Goal: Task Accomplishment & Management: Manage account settings

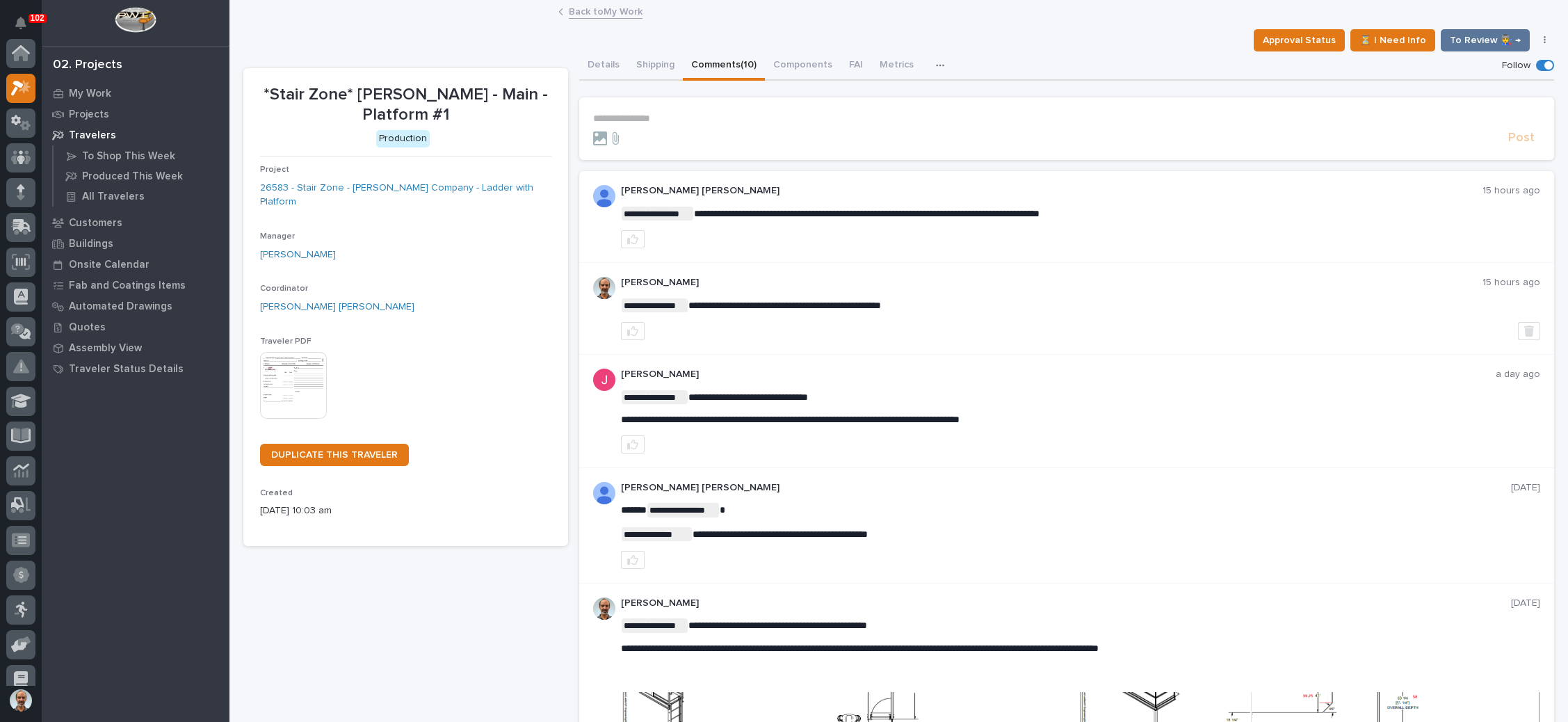
scroll to position [34, 0]
click at [611, 9] on link "Back to My Work" at bounding box center [606, 11] width 74 height 16
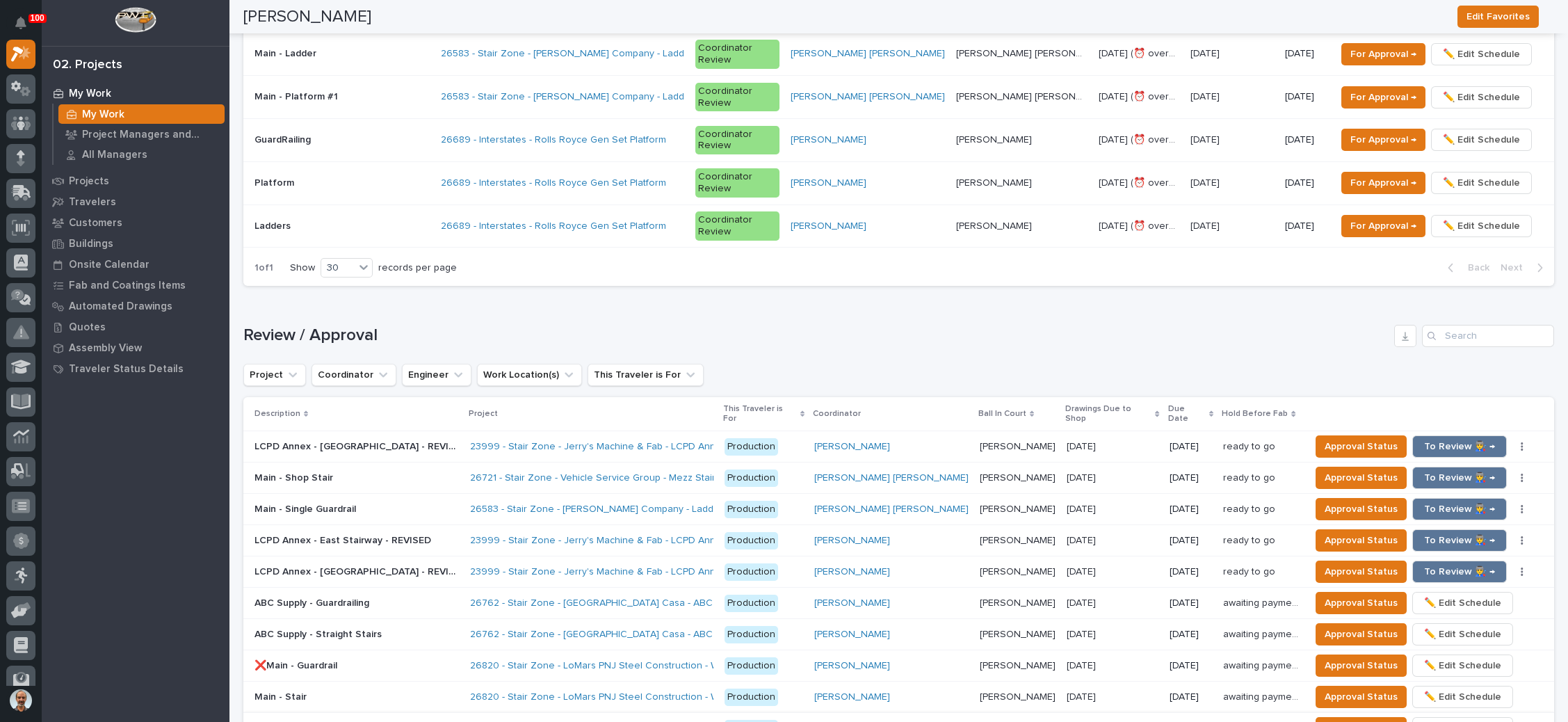
scroll to position [1461, 0]
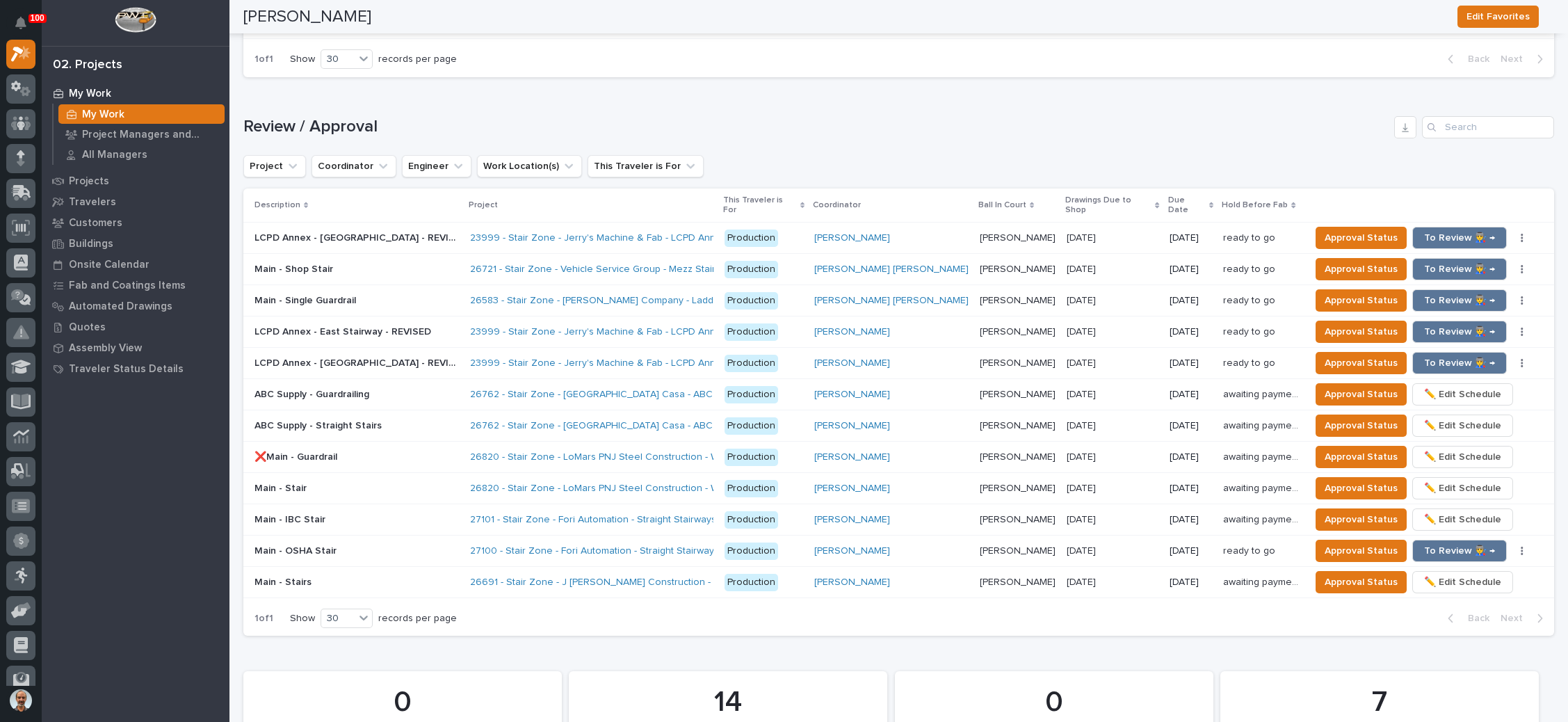
click at [711, 415] on div "26762 - Stair Zone - Bello Casa - ABC Supply Office" at bounding box center [592, 426] width 243 height 23
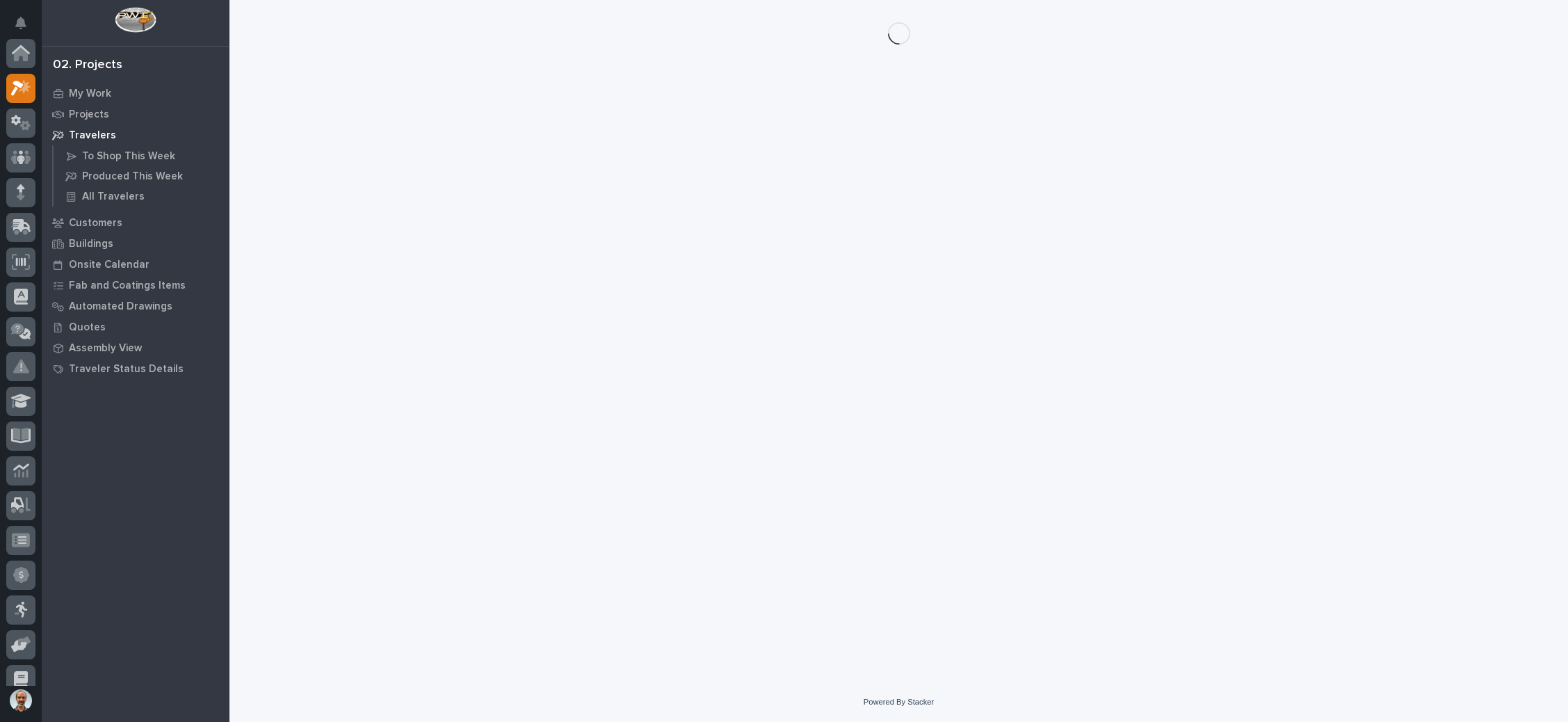
scroll to position [34, 0]
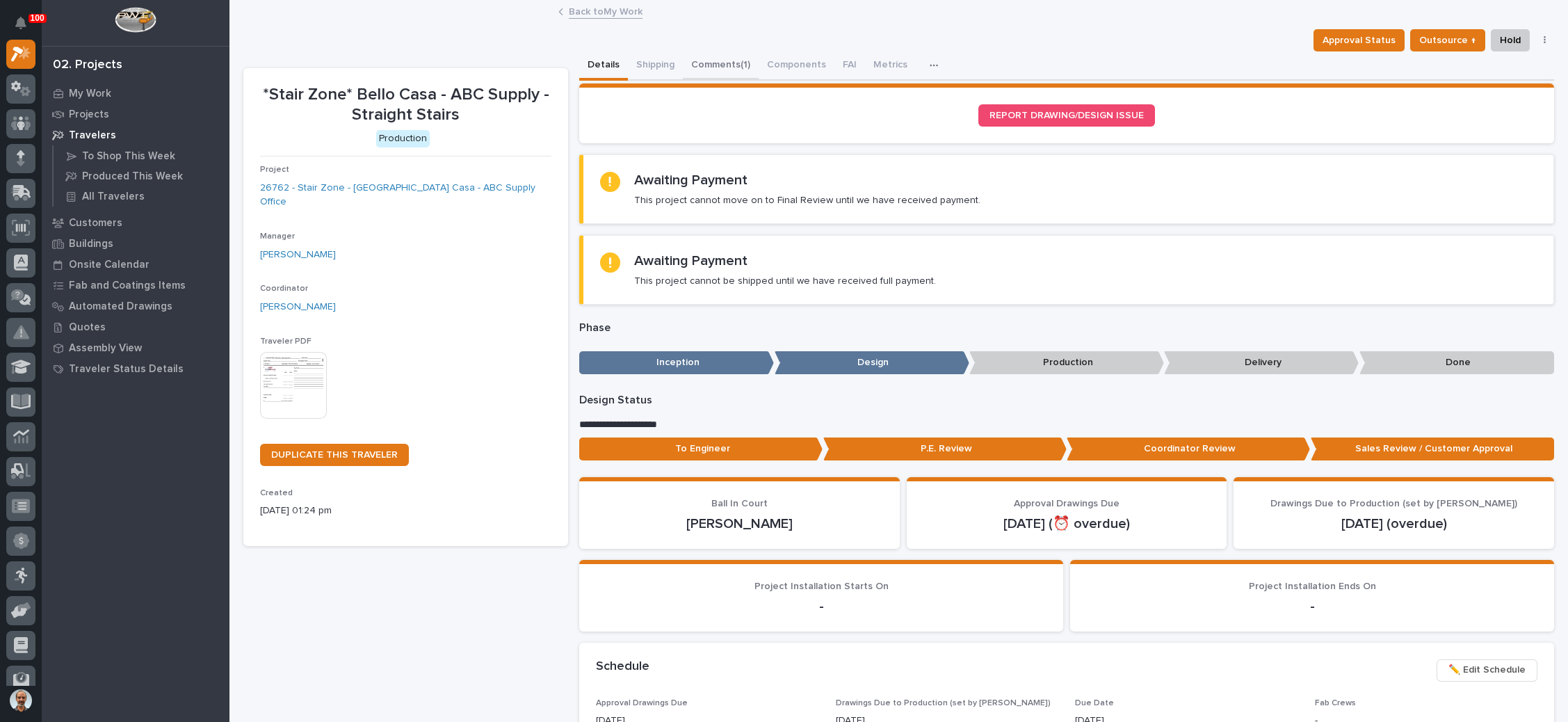
click at [736, 58] on button "Comments (1)" at bounding box center [720, 65] width 76 height 29
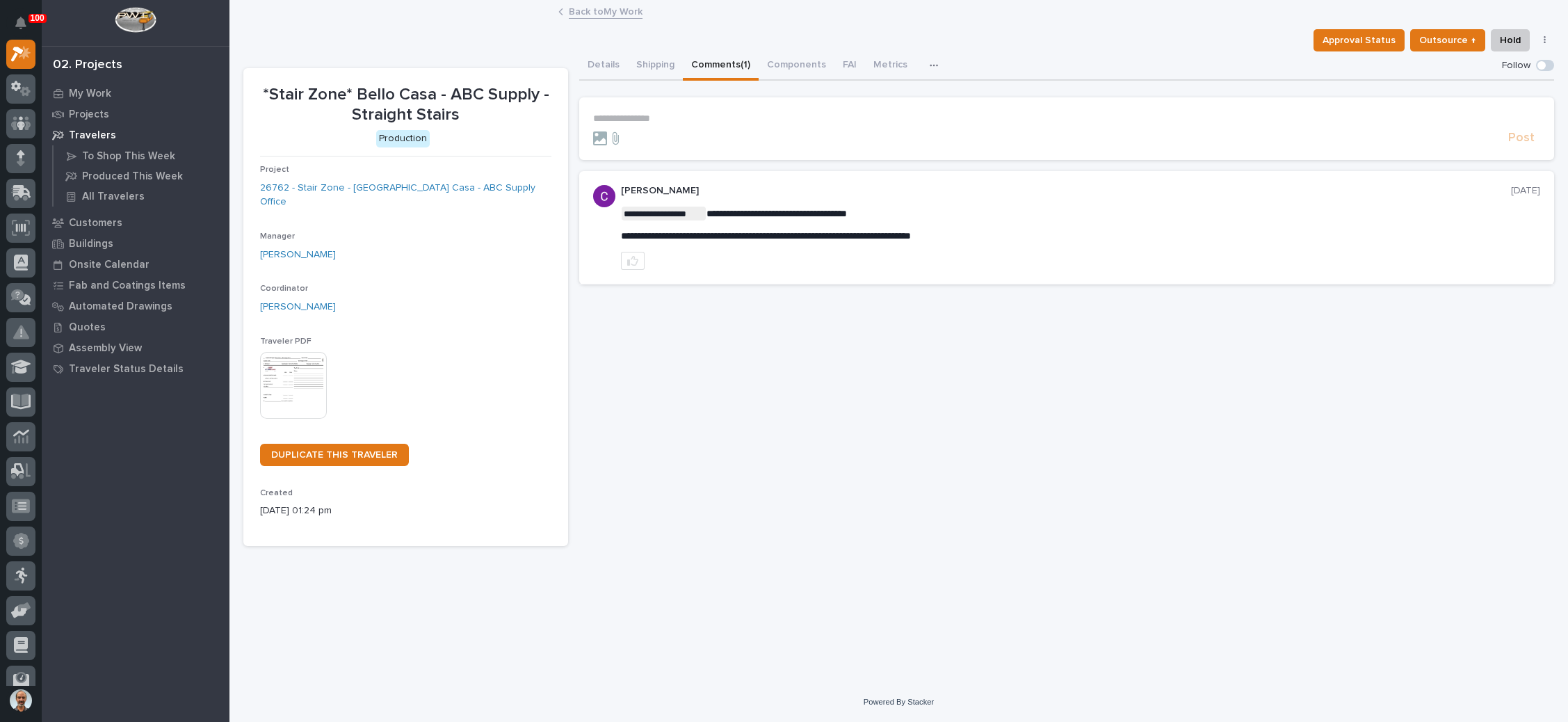
click at [659, 118] on p "**********" at bounding box center [1066, 119] width 947 height 12
click at [658, 134] on span "Wynne Hochstetler" at bounding box center [637, 138] width 78 height 9
click at [705, 116] on p "**********" at bounding box center [1066, 120] width 947 height 14
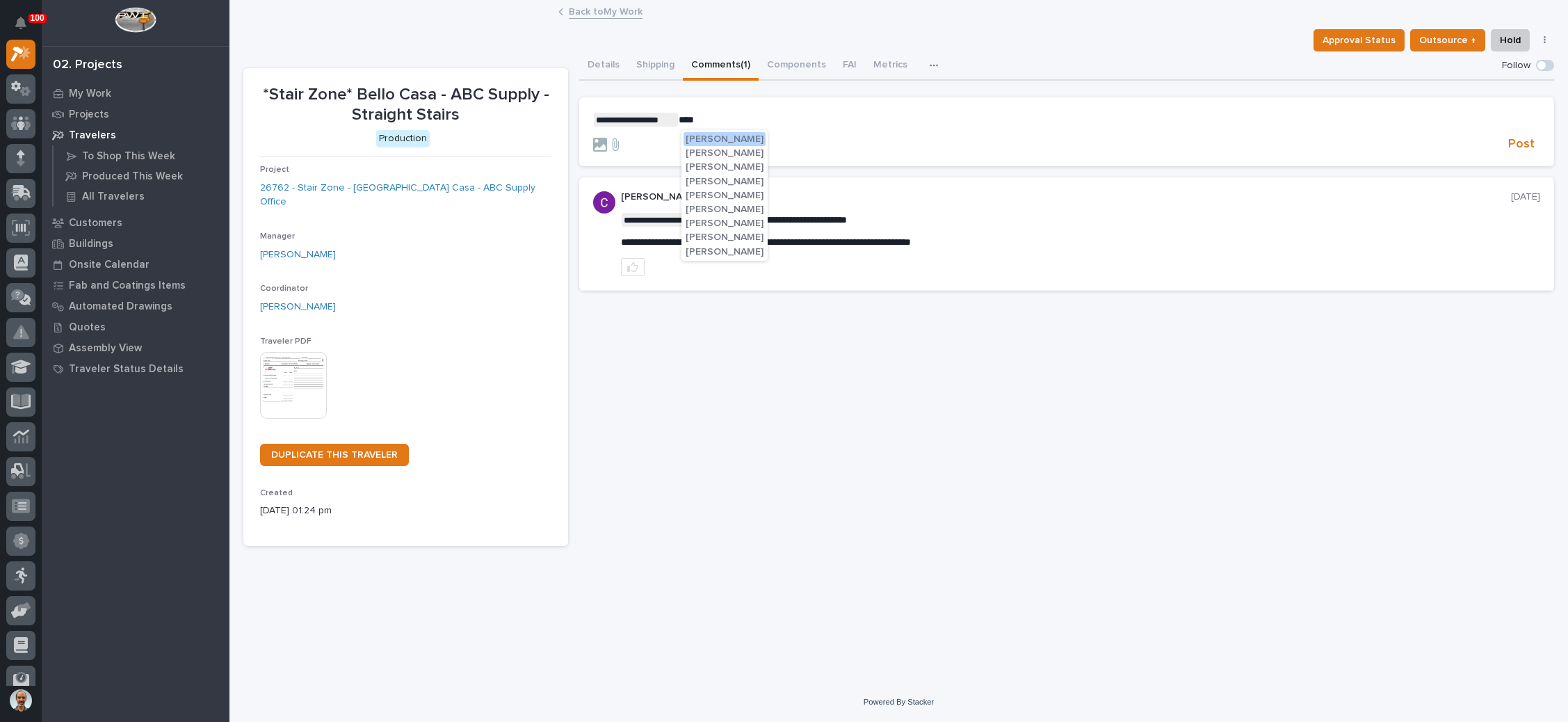
click at [721, 179] on span "Caleb Kaufman" at bounding box center [725, 182] width 78 height 9
click at [772, 119] on p "**********" at bounding box center [1066, 120] width 947 height 14
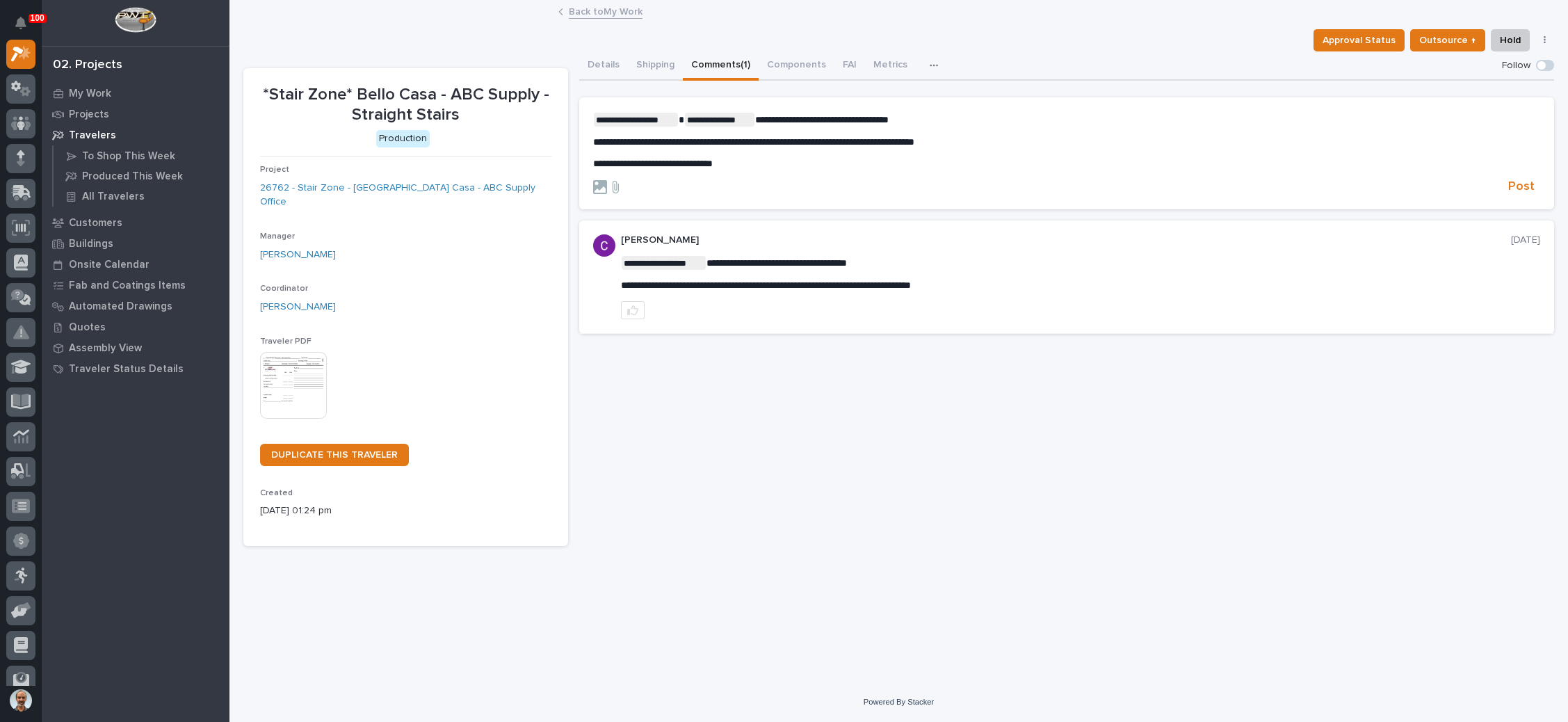
click at [758, 158] on p "**********" at bounding box center [1066, 164] width 947 height 12
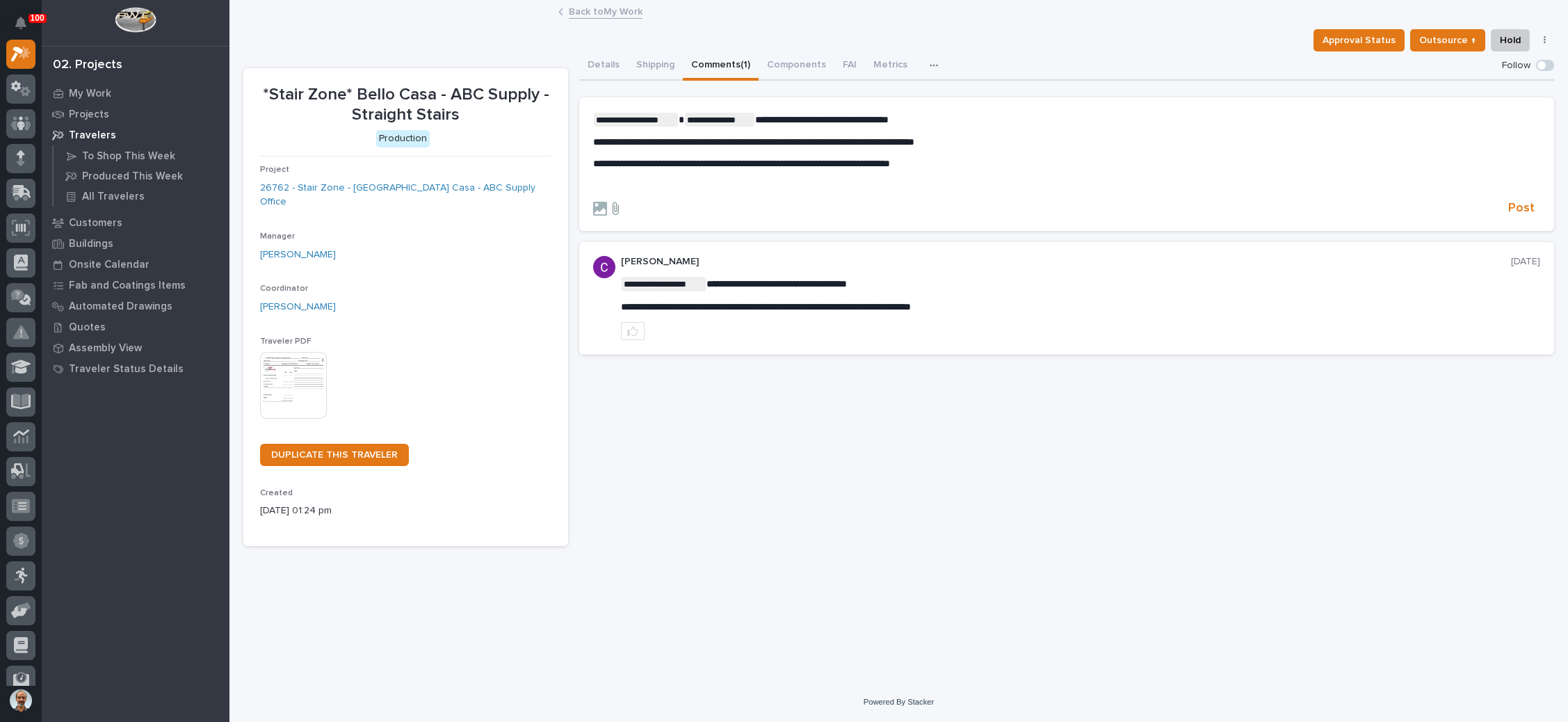
click at [613, 207] on icon at bounding box center [616, 209] width 6 height 12
click at [607, 202] on input "file" at bounding box center [607, 202] width 0 height 0
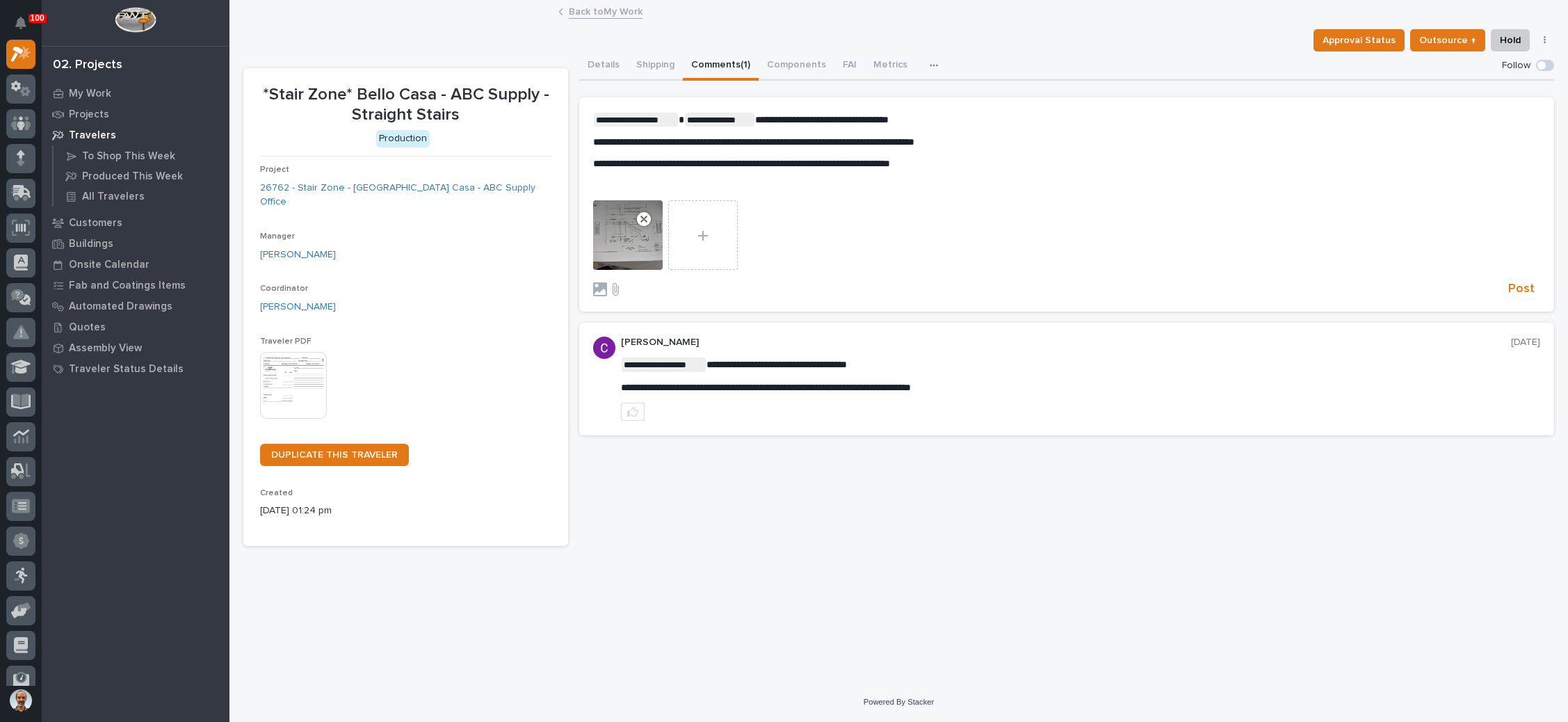
click at [985, 167] on p "**********" at bounding box center [1066, 164] width 947 height 12
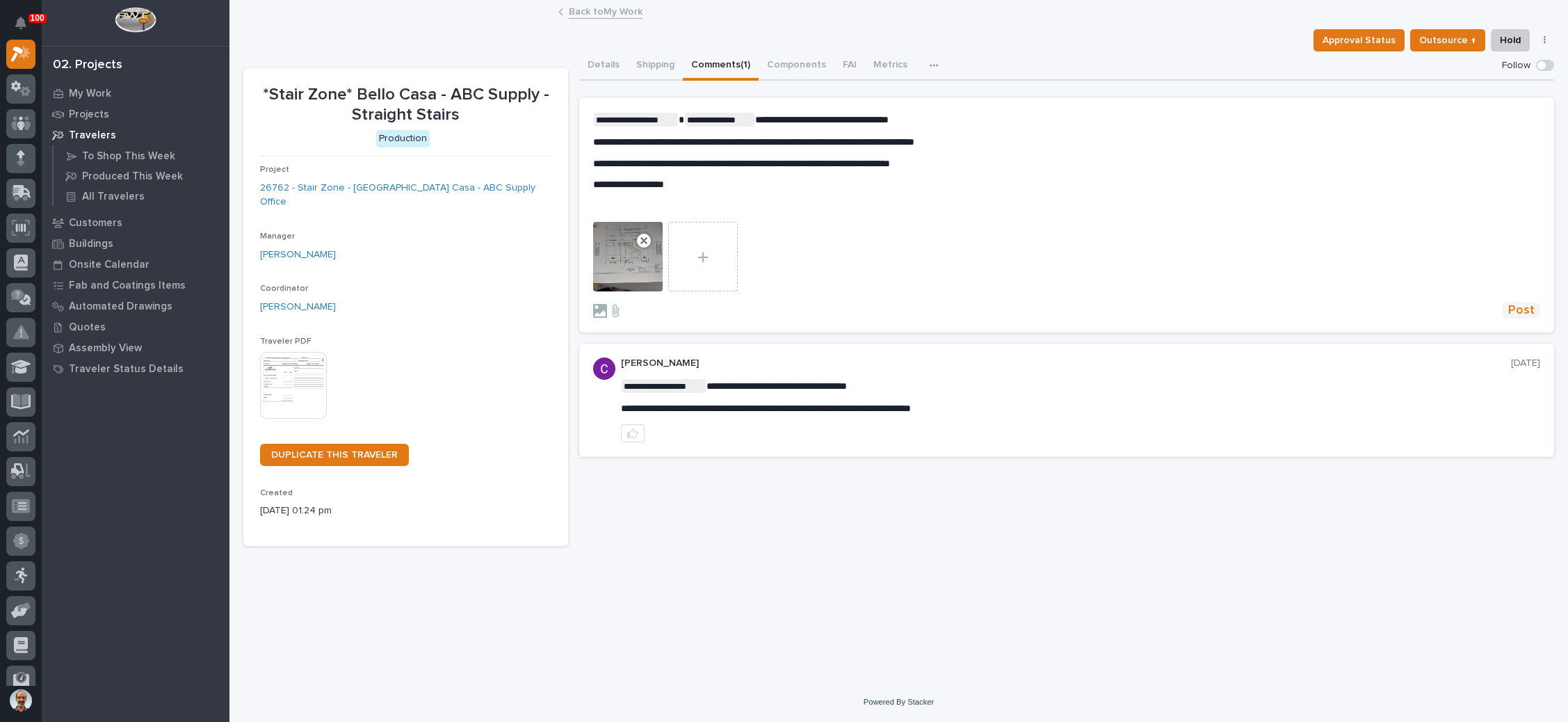
click at [1516, 303] on span "Post" at bounding box center [1522, 310] width 26 height 16
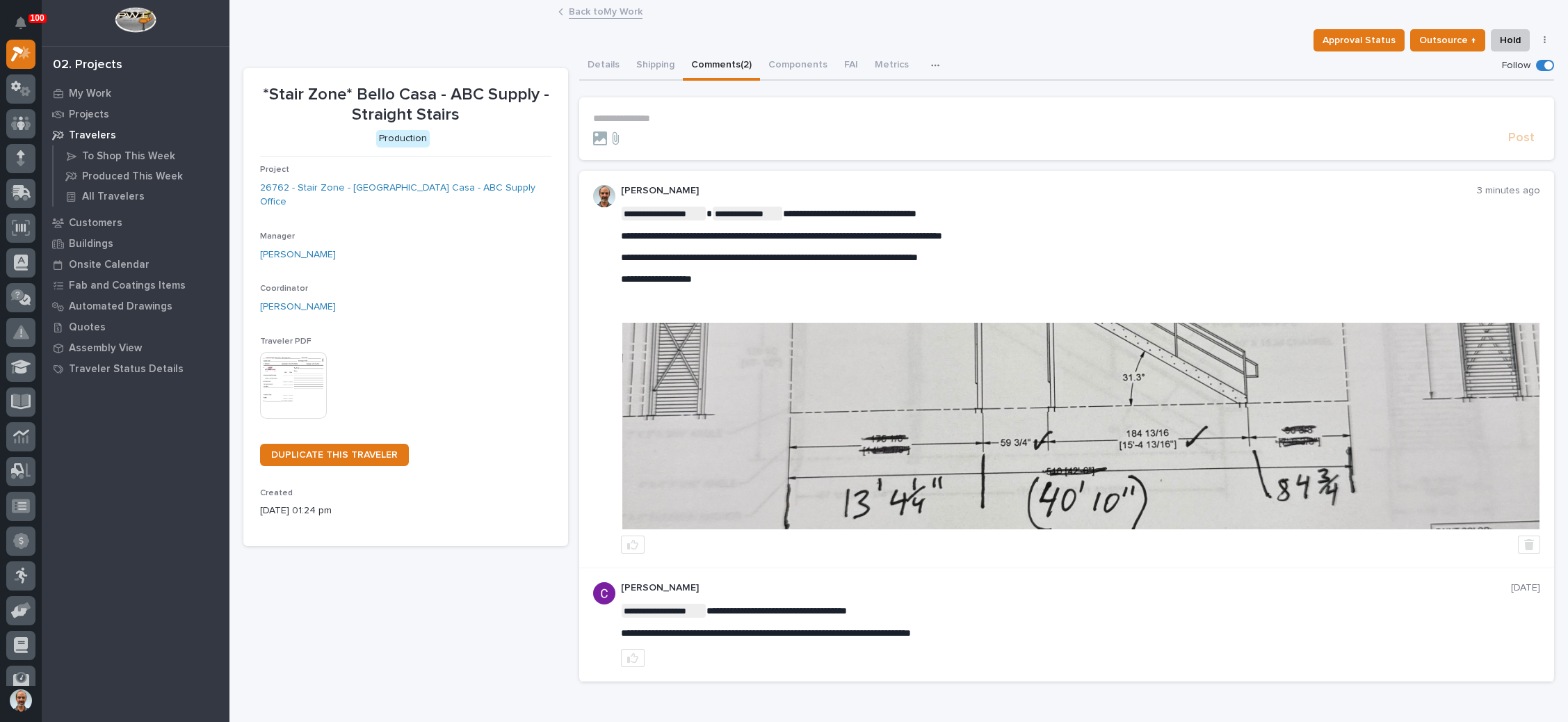
click at [584, 9] on link "Back to My Work" at bounding box center [606, 11] width 74 height 16
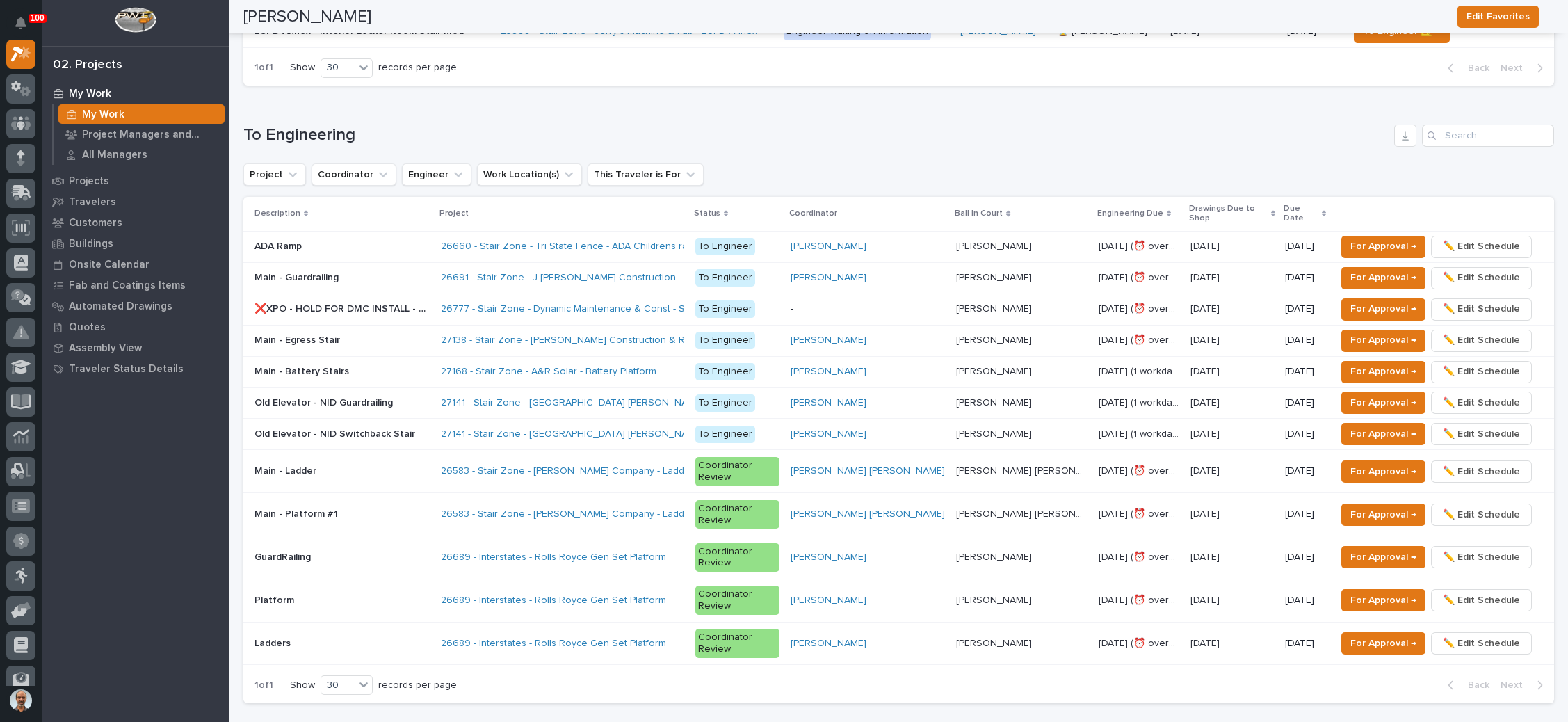
scroll to position [940, 0]
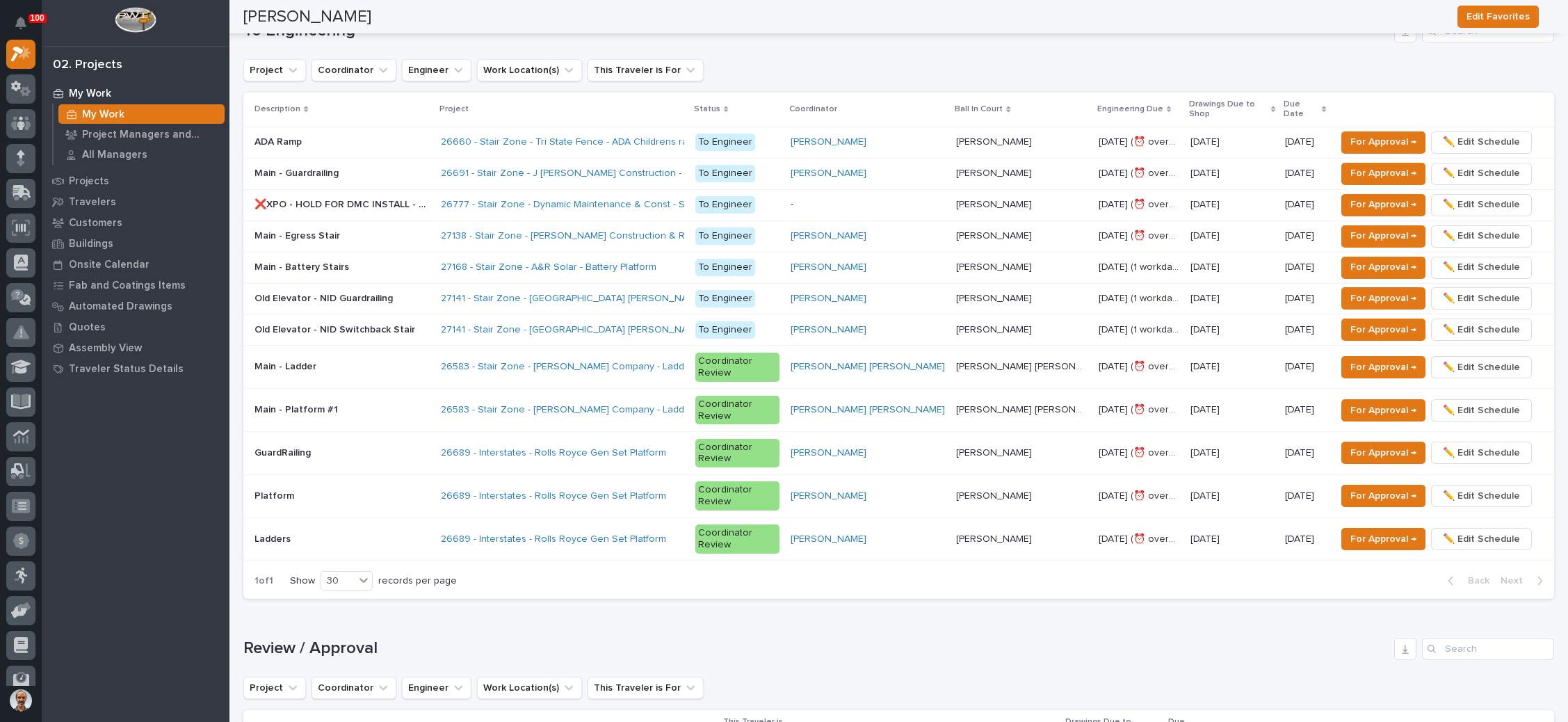
click at [430, 293] on p at bounding box center [342, 299] width 175 height 12
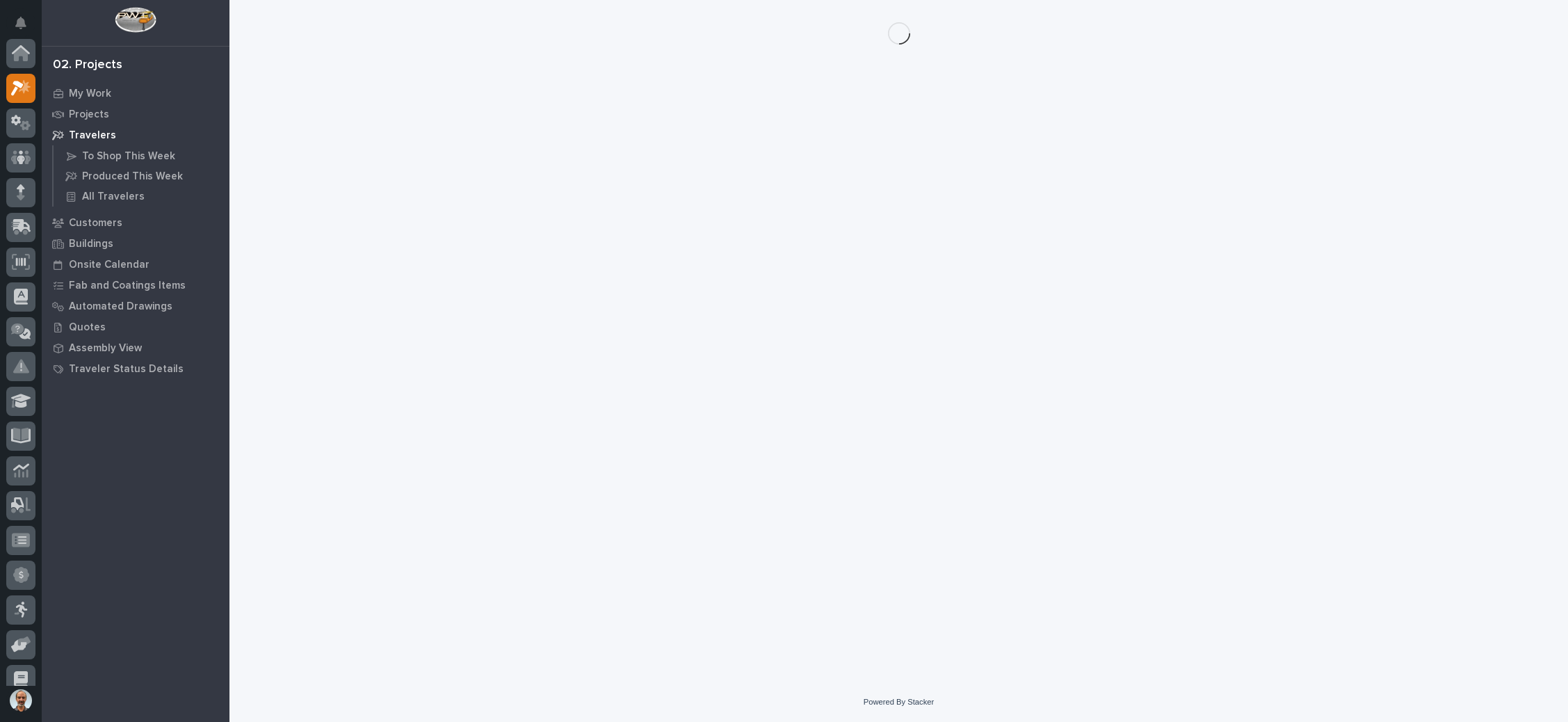
scroll to position [34, 0]
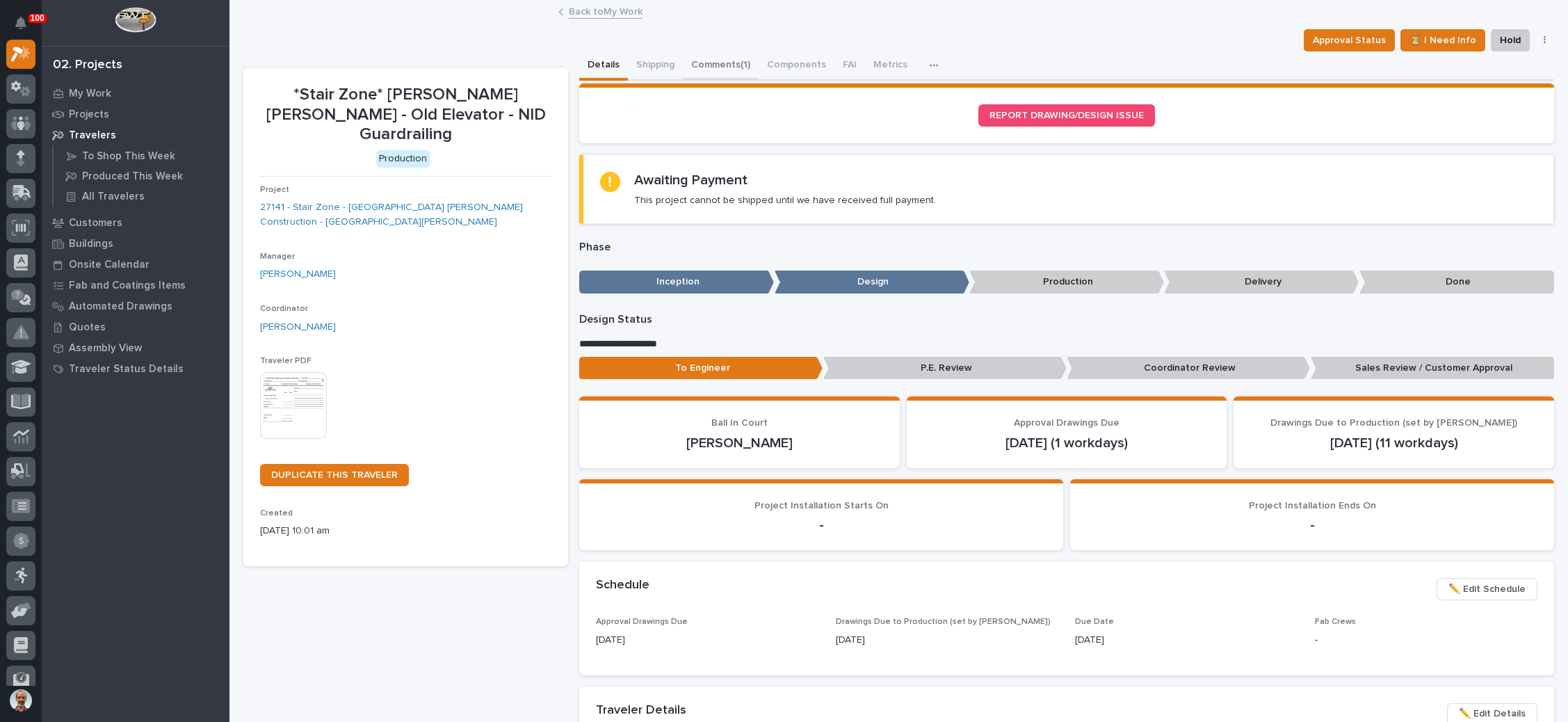
click at [732, 55] on button "Comments (1)" at bounding box center [720, 65] width 76 height 29
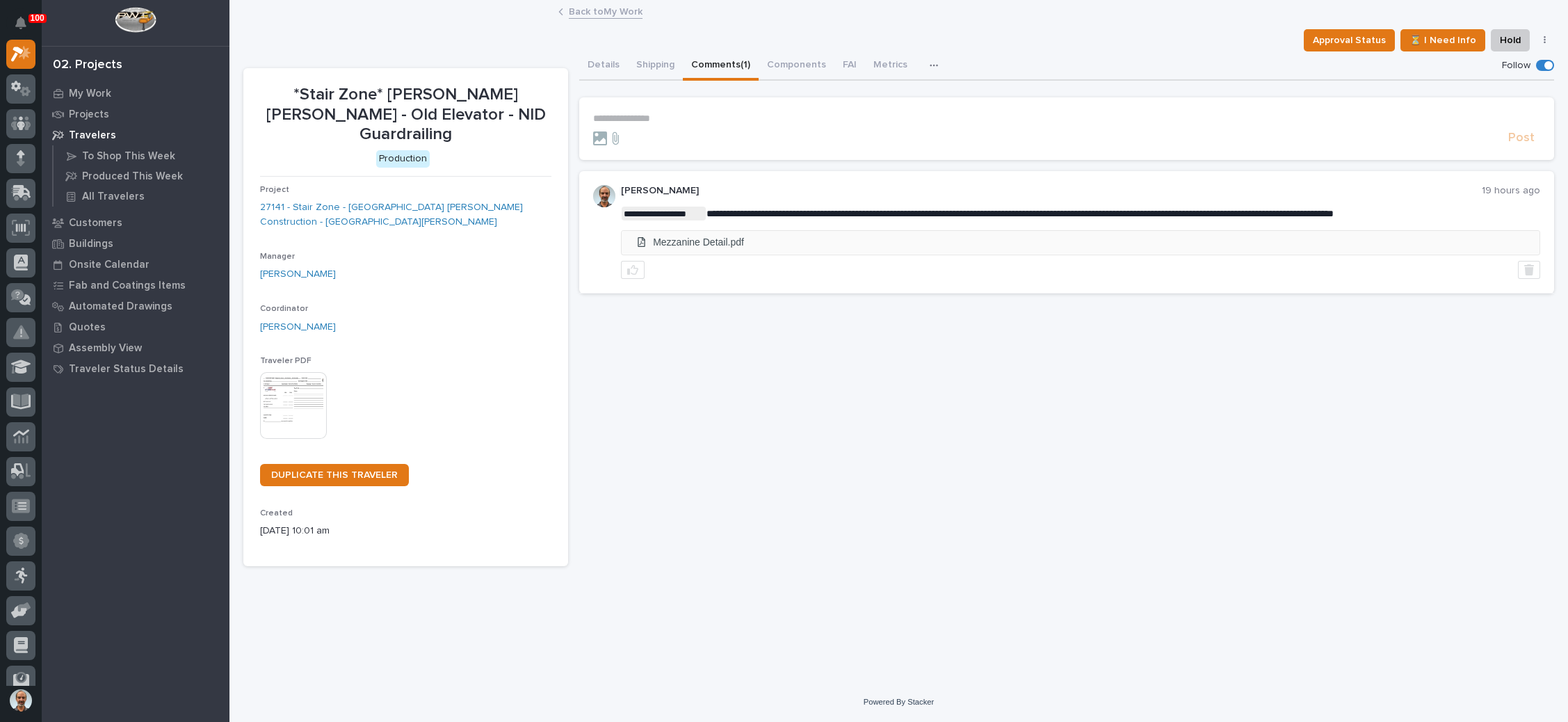
click at [676, 239] on li "Mezzanine Detail.pdf" at bounding box center [1081, 242] width 918 height 23
click at [608, 9] on link "Back to My Work" at bounding box center [606, 11] width 74 height 16
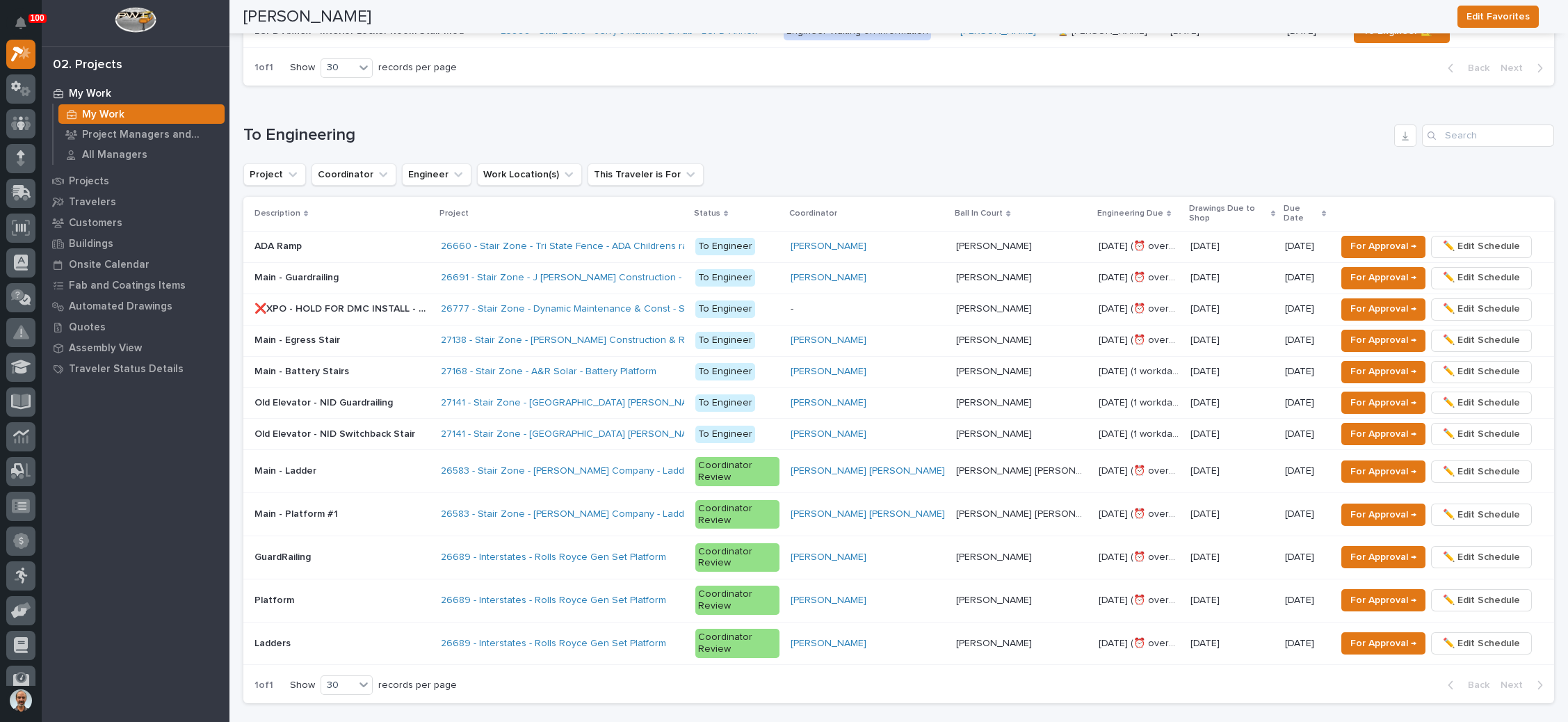
scroll to position [940, 0]
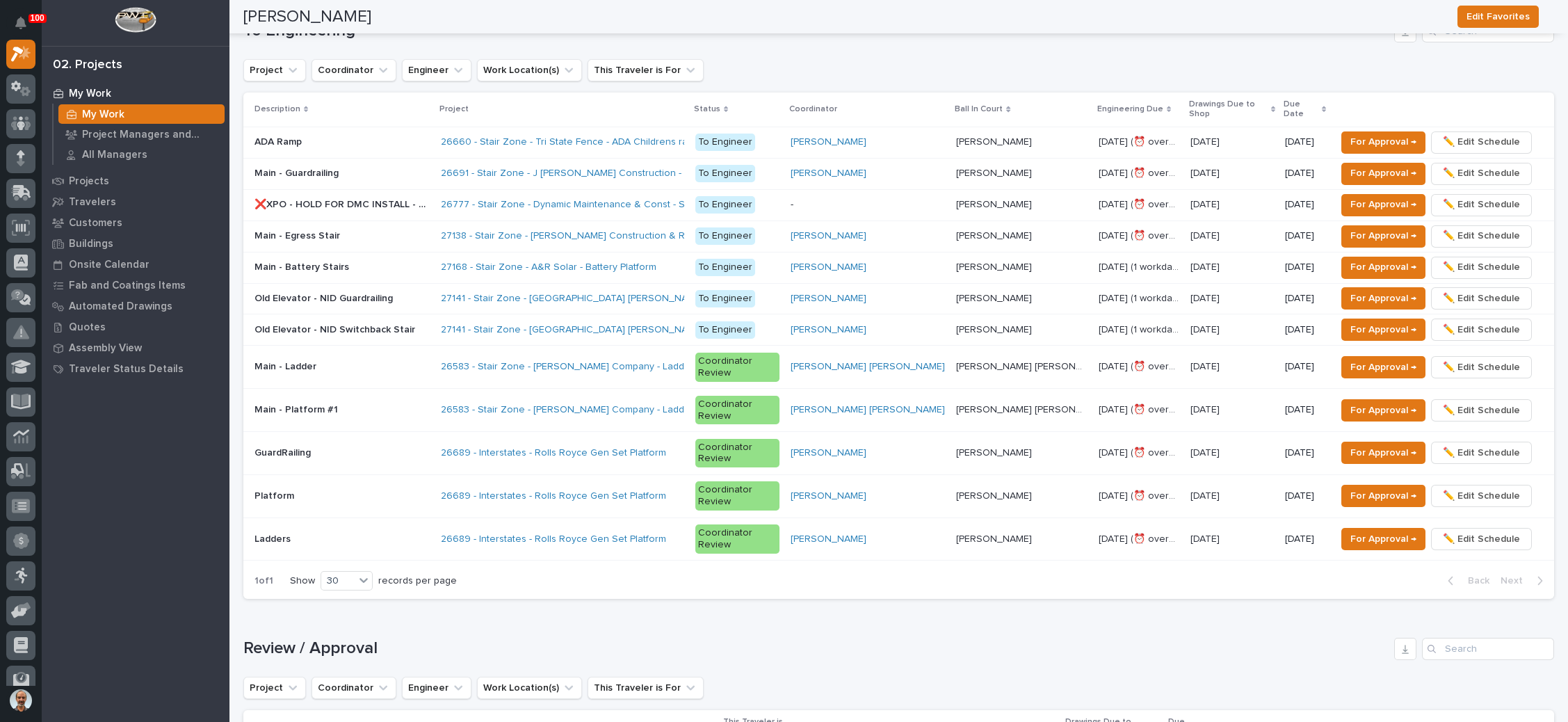
click at [423, 230] on p at bounding box center [342, 235] width 175 height 12
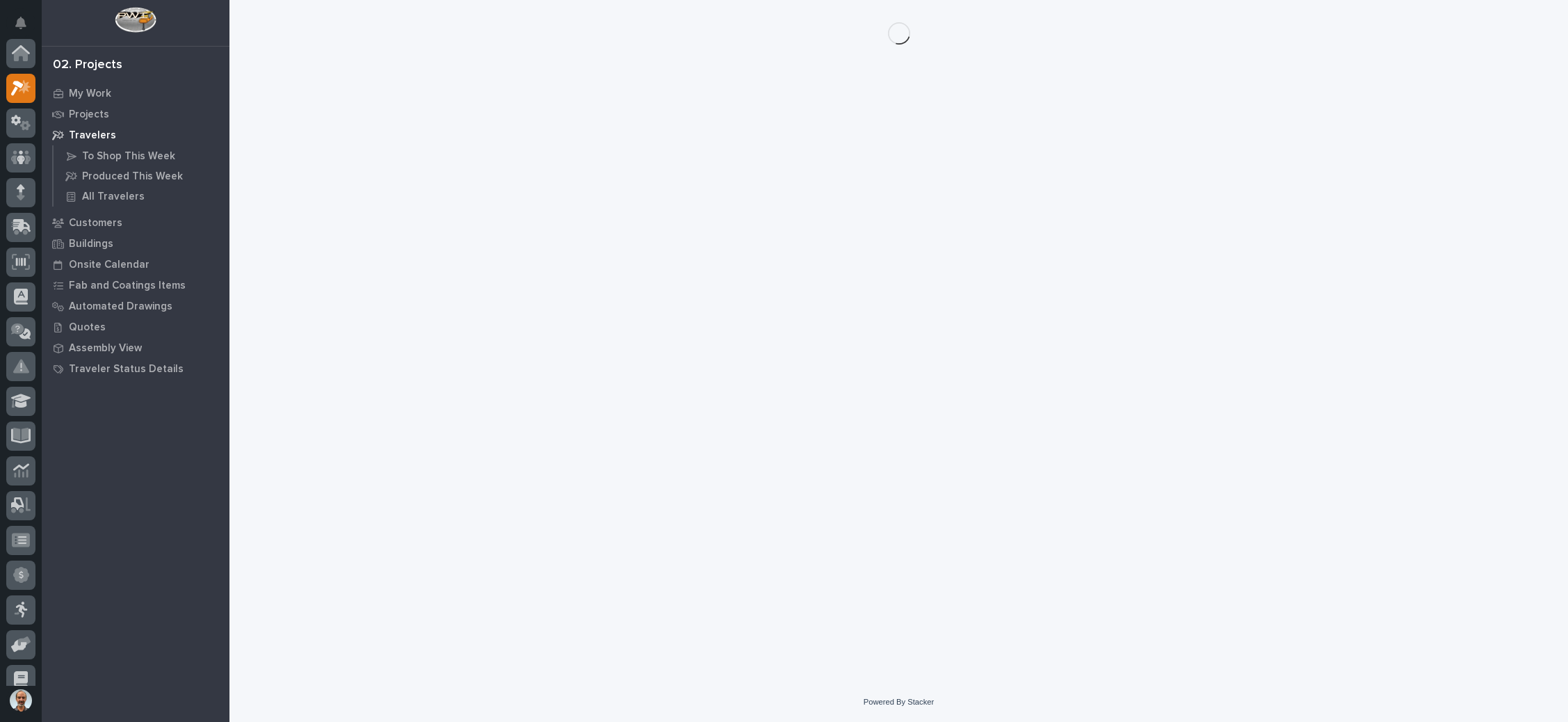
scroll to position [34, 0]
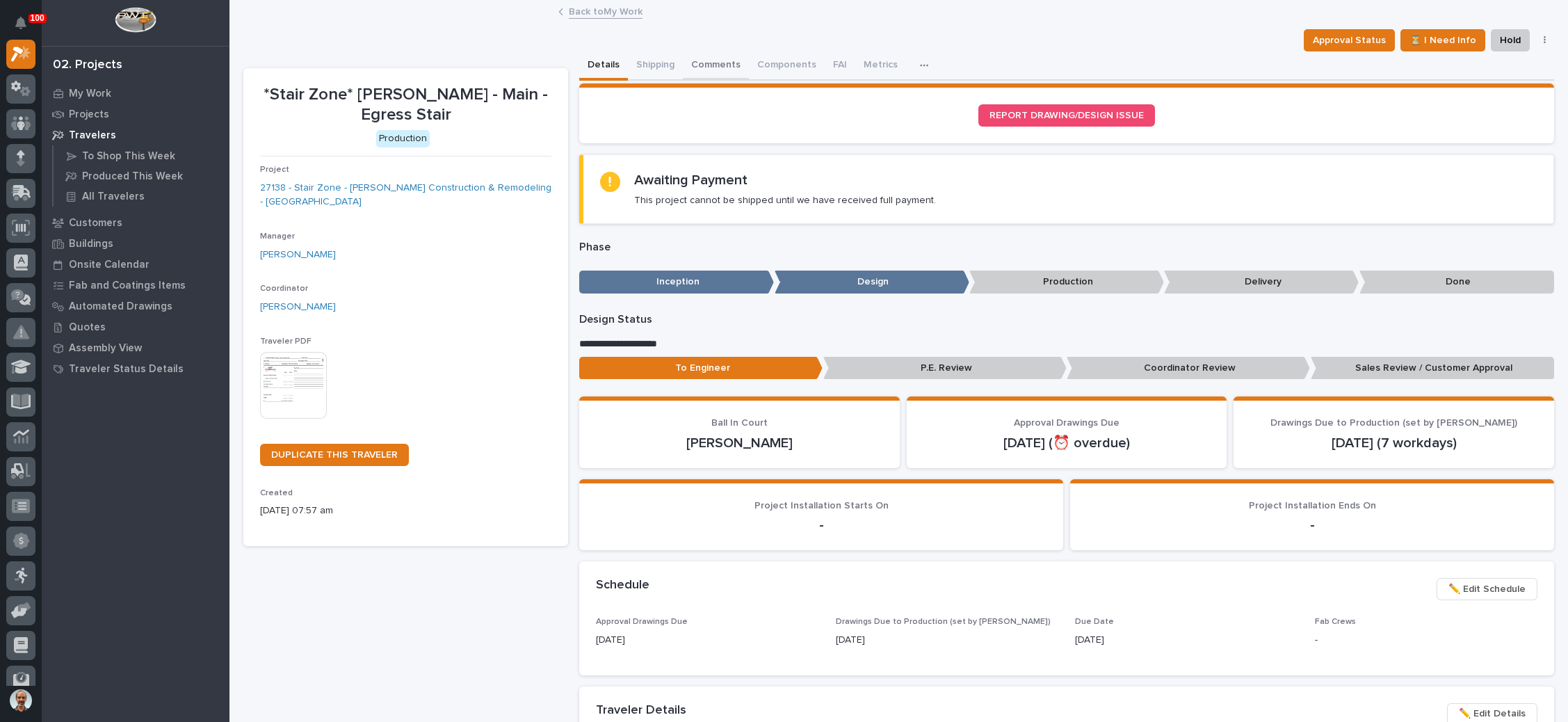
click at [708, 62] on button "Comments" at bounding box center [715, 65] width 66 height 29
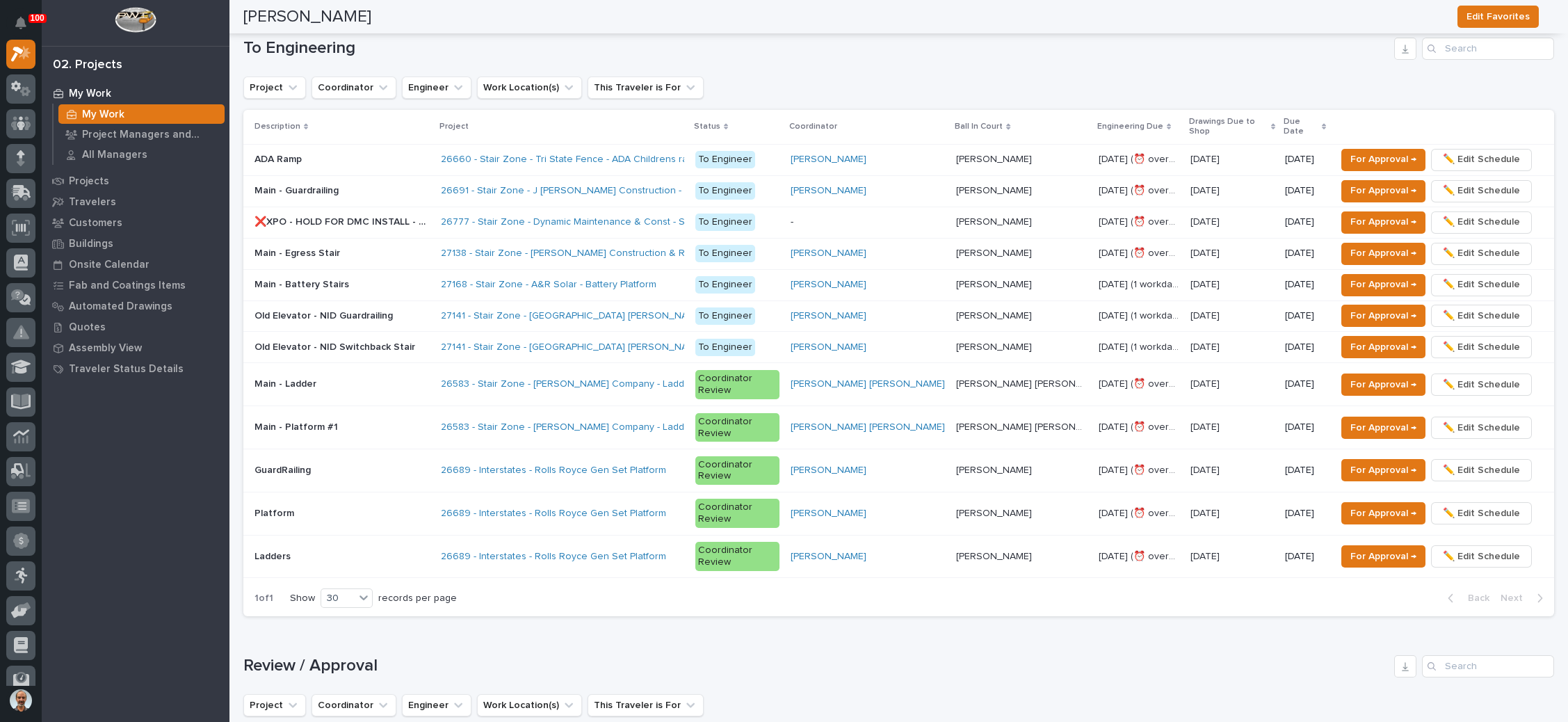
scroll to position [940, 0]
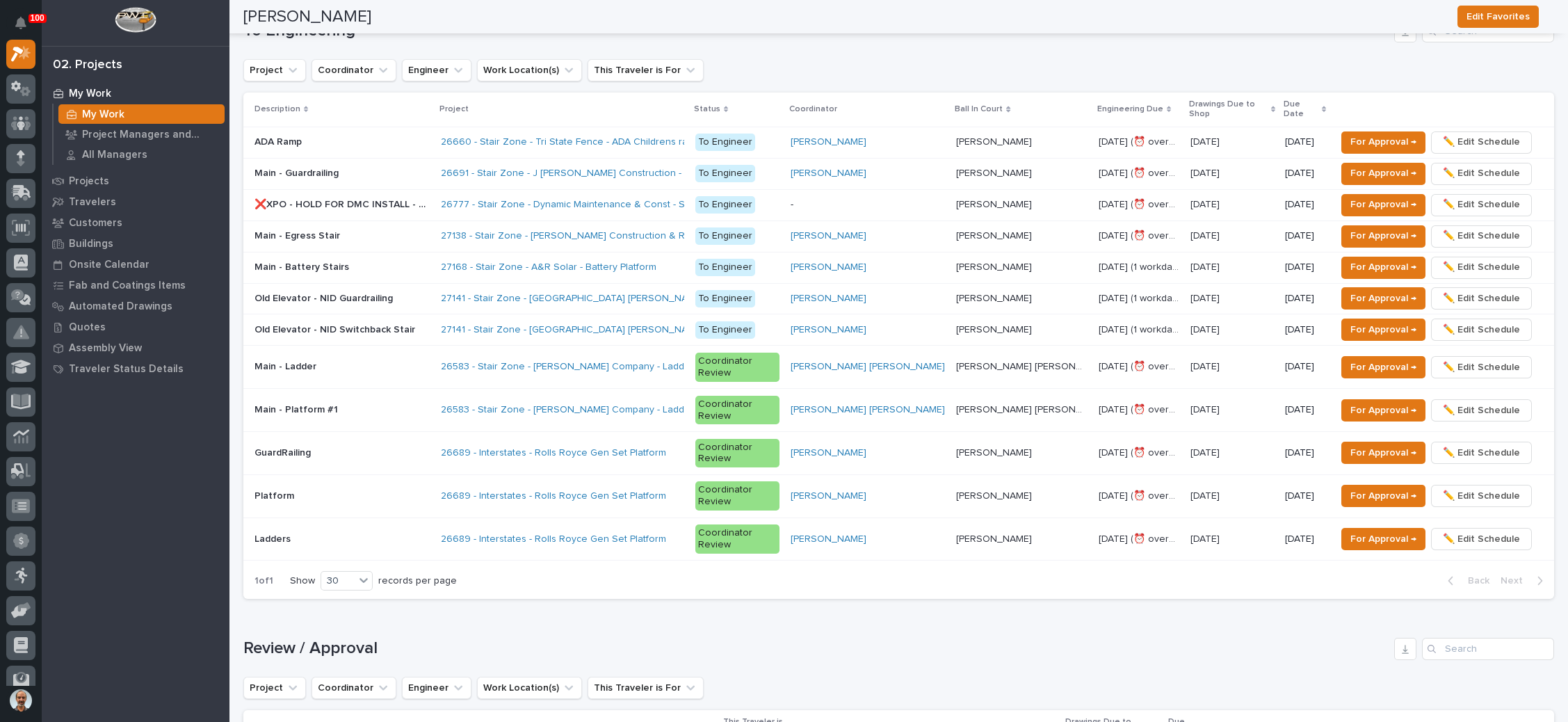
click at [430, 230] on p at bounding box center [342, 235] width 175 height 12
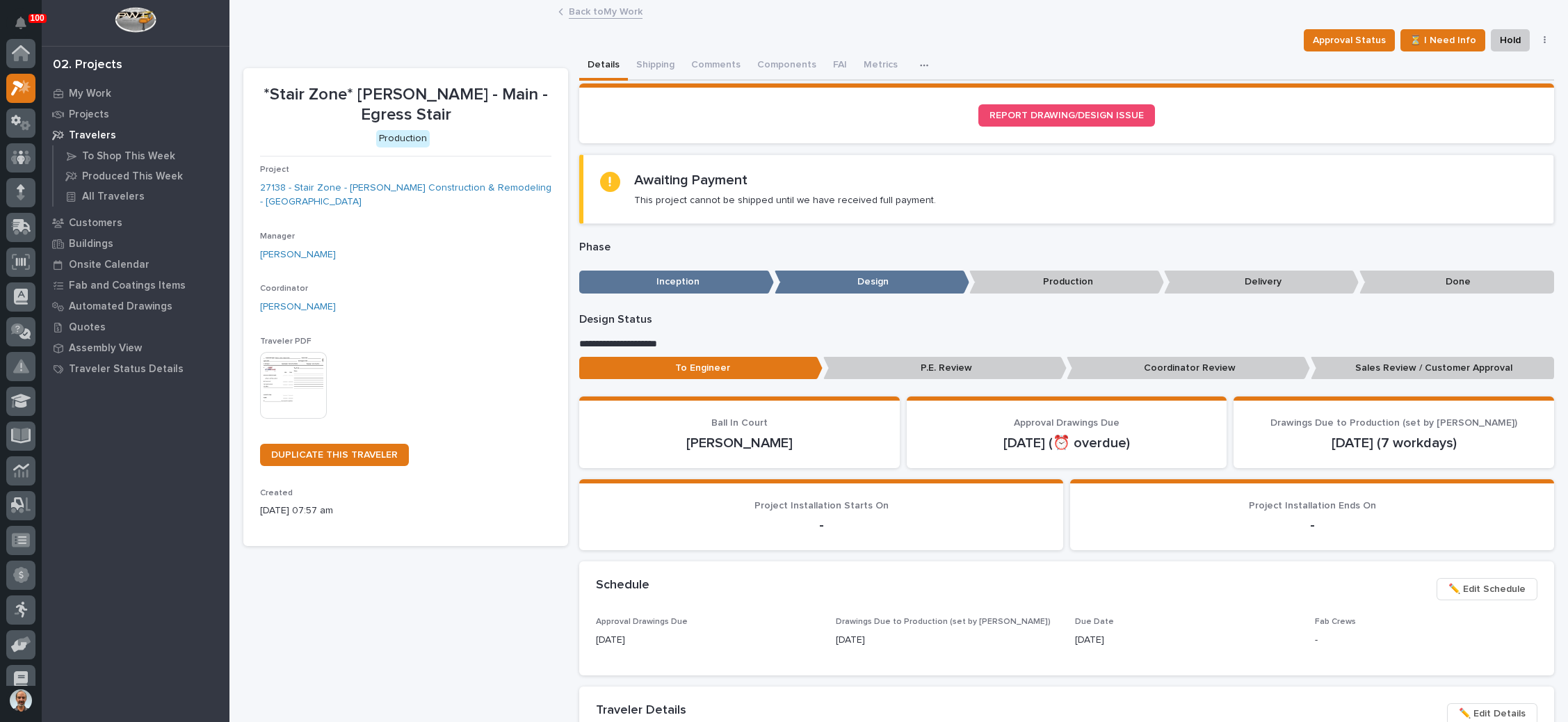
scroll to position [34, 0]
click at [1335, 39] on span "Approval Status" at bounding box center [1350, 40] width 73 height 16
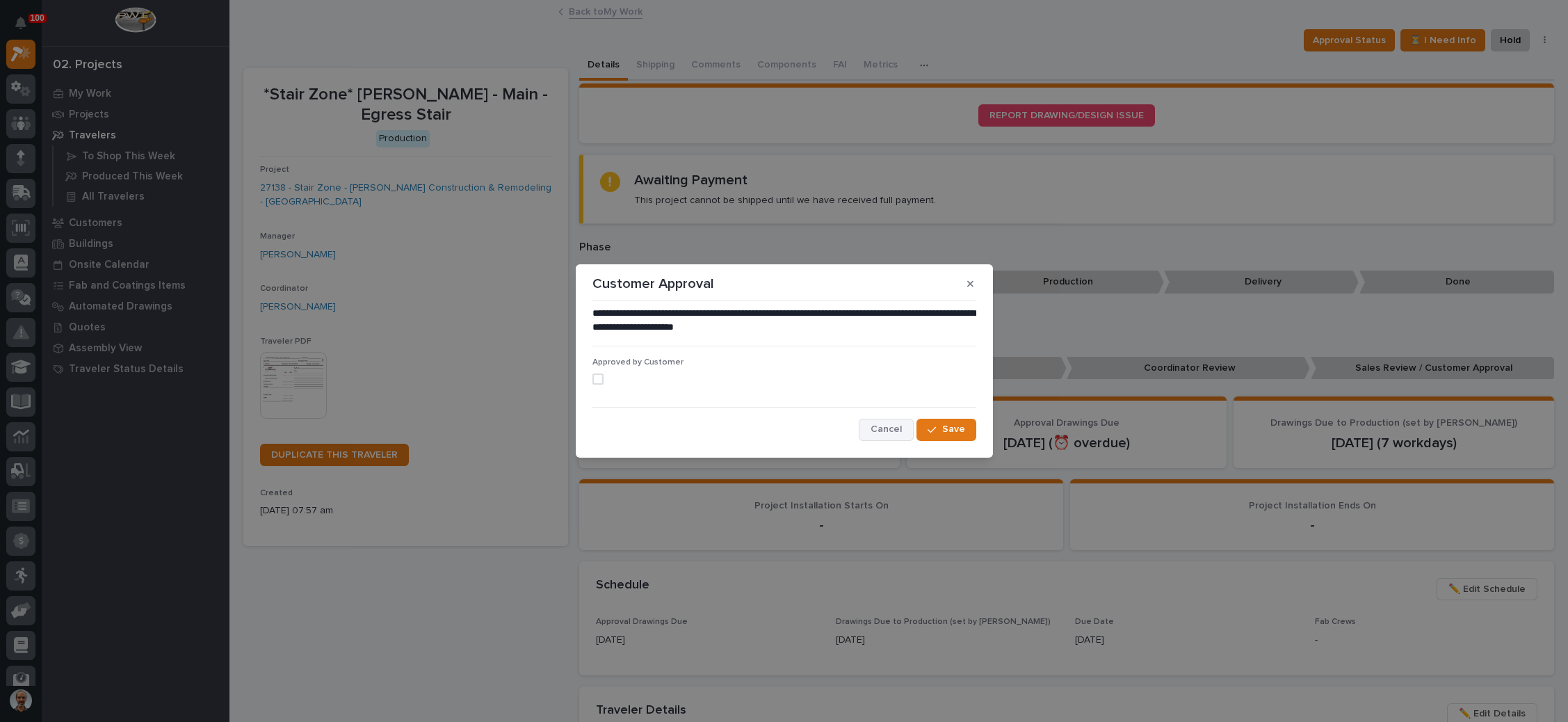
click at [876, 425] on span "Cancel" at bounding box center [886, 430] width 31 height 12
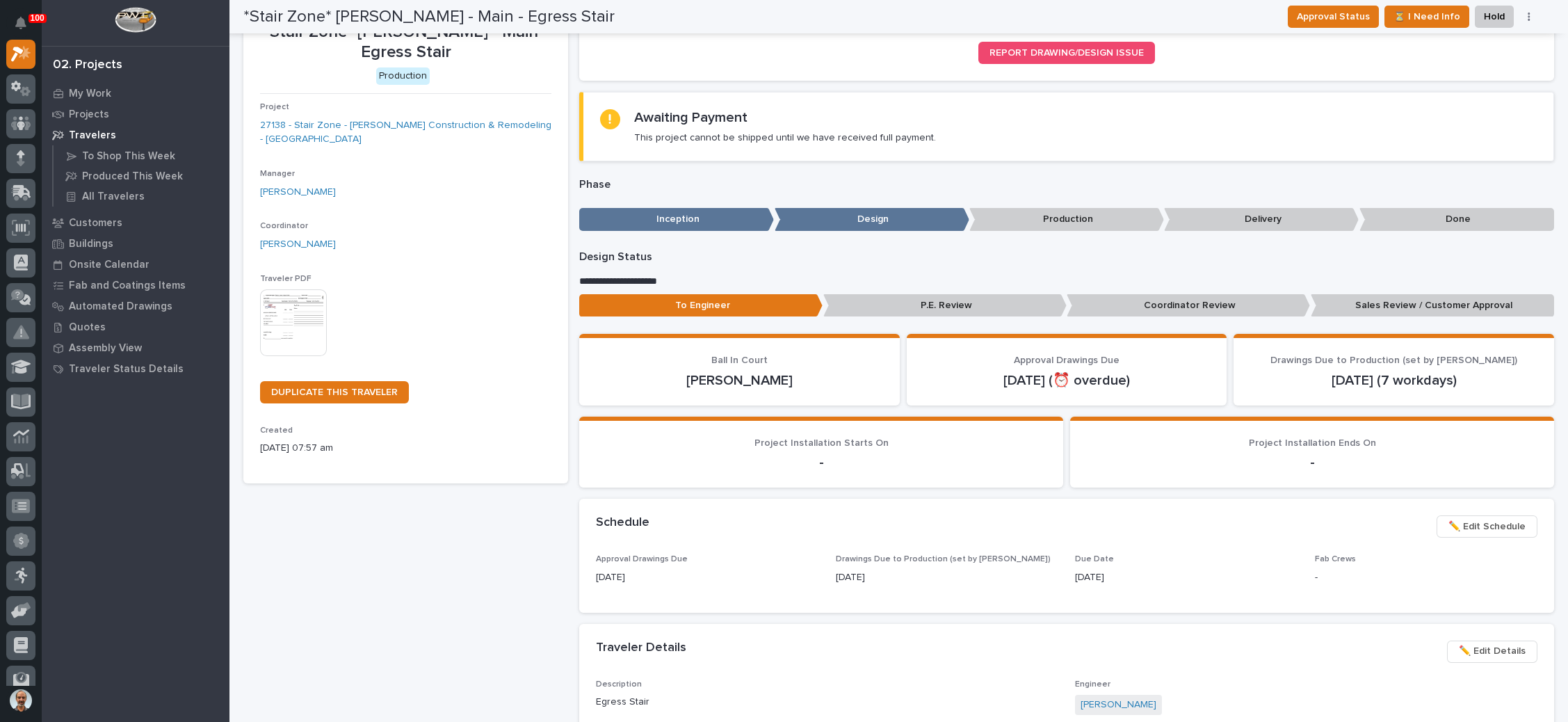
scroll to position [0, 0]
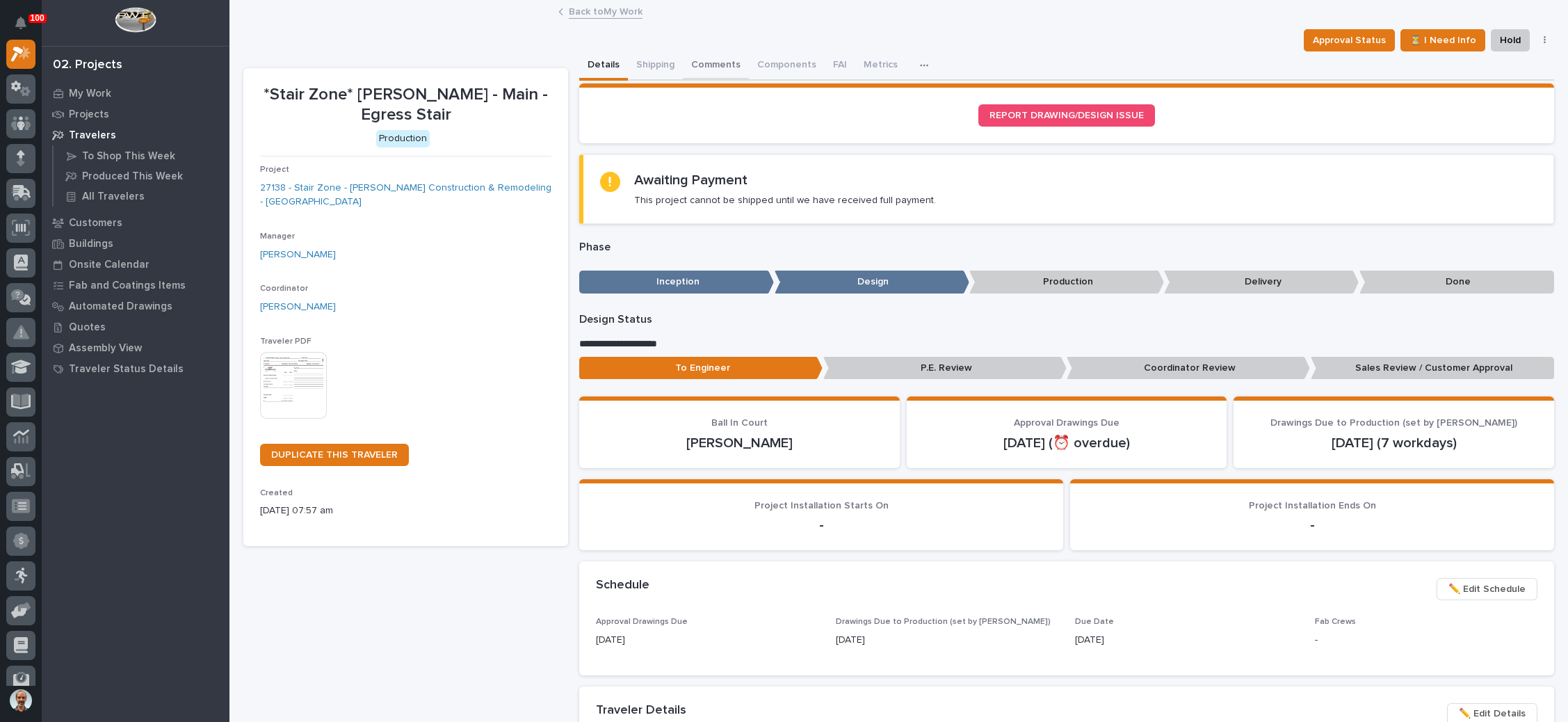
click at [713, 56] on button "Comments" at bounding box center [715, 65] width 66 height 29
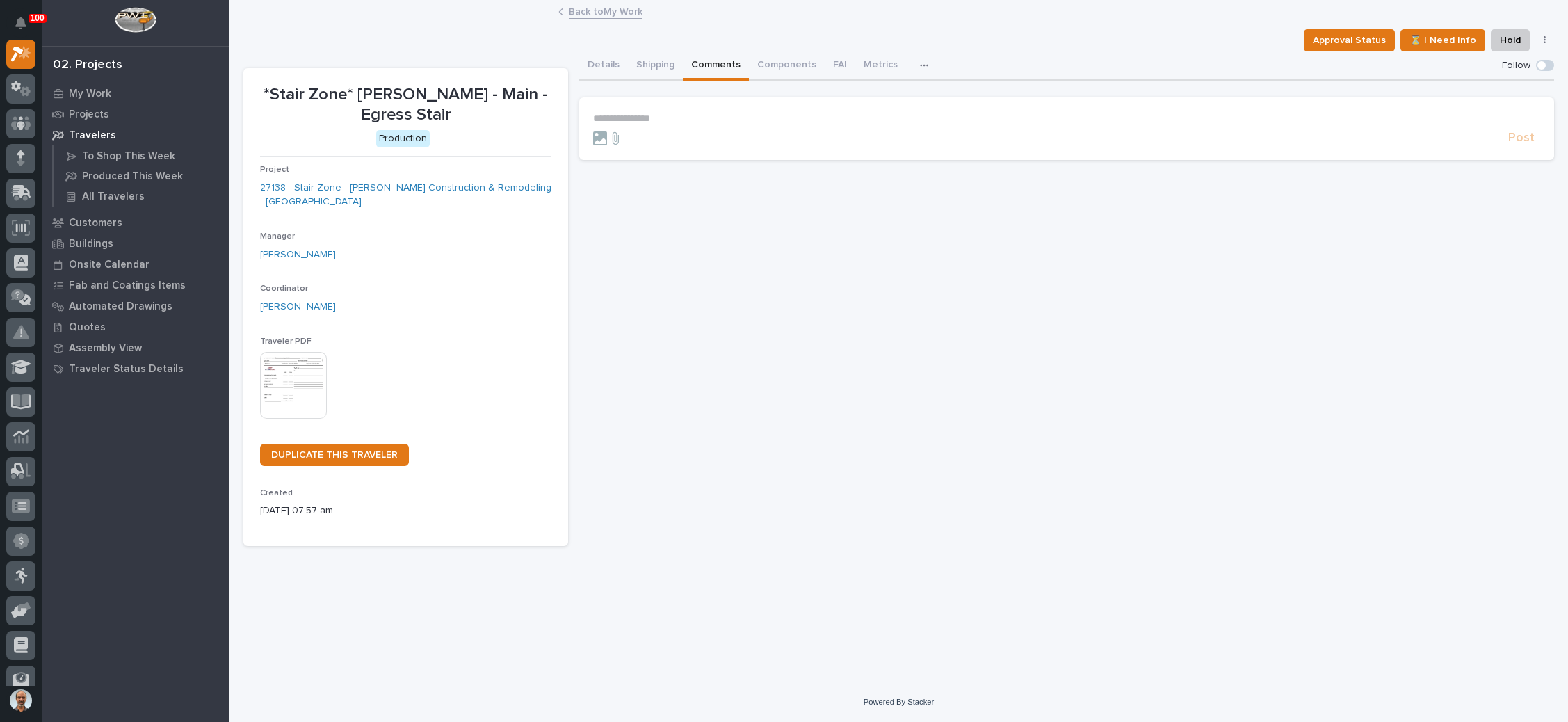
click at [633, 115] on p "**********" at bounding box center [1066, 119] width 947 height 12
click at [627, 177] on span "Caleb Kaufman" at bounding box center [637, 180] width 78 height 9
click at [690, 119] on p "**********" at bounding box center [1066, 120] width 947 height 14
click at [772, 119] on span "**********" at bounding box center [741, 119] width 154 height 9
click at [1517, 143] on span "Post" at bounding box center [1522, 144] width 26 height 16
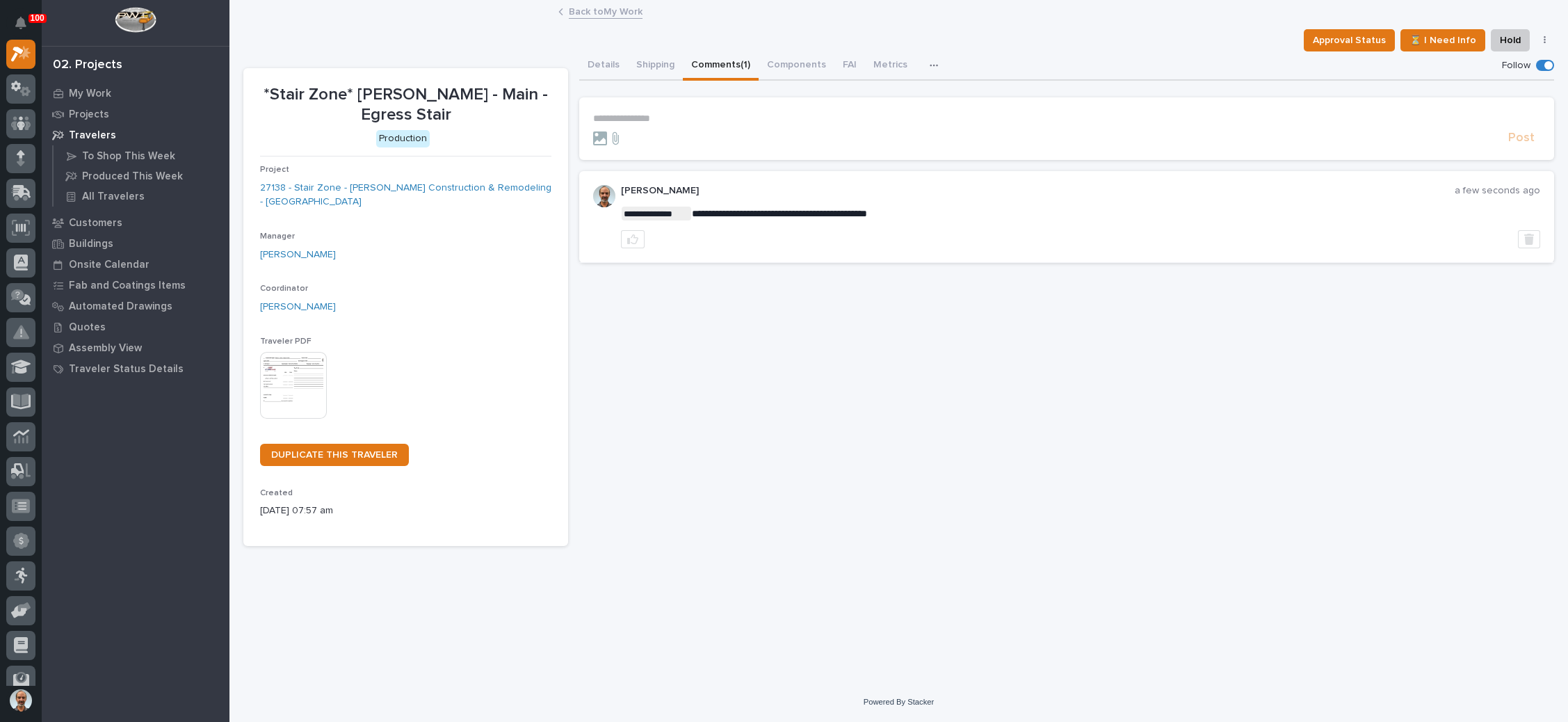
click at [605, 11] on link "Back to My Work" at bounding box center [606, 11] width 74 height 16
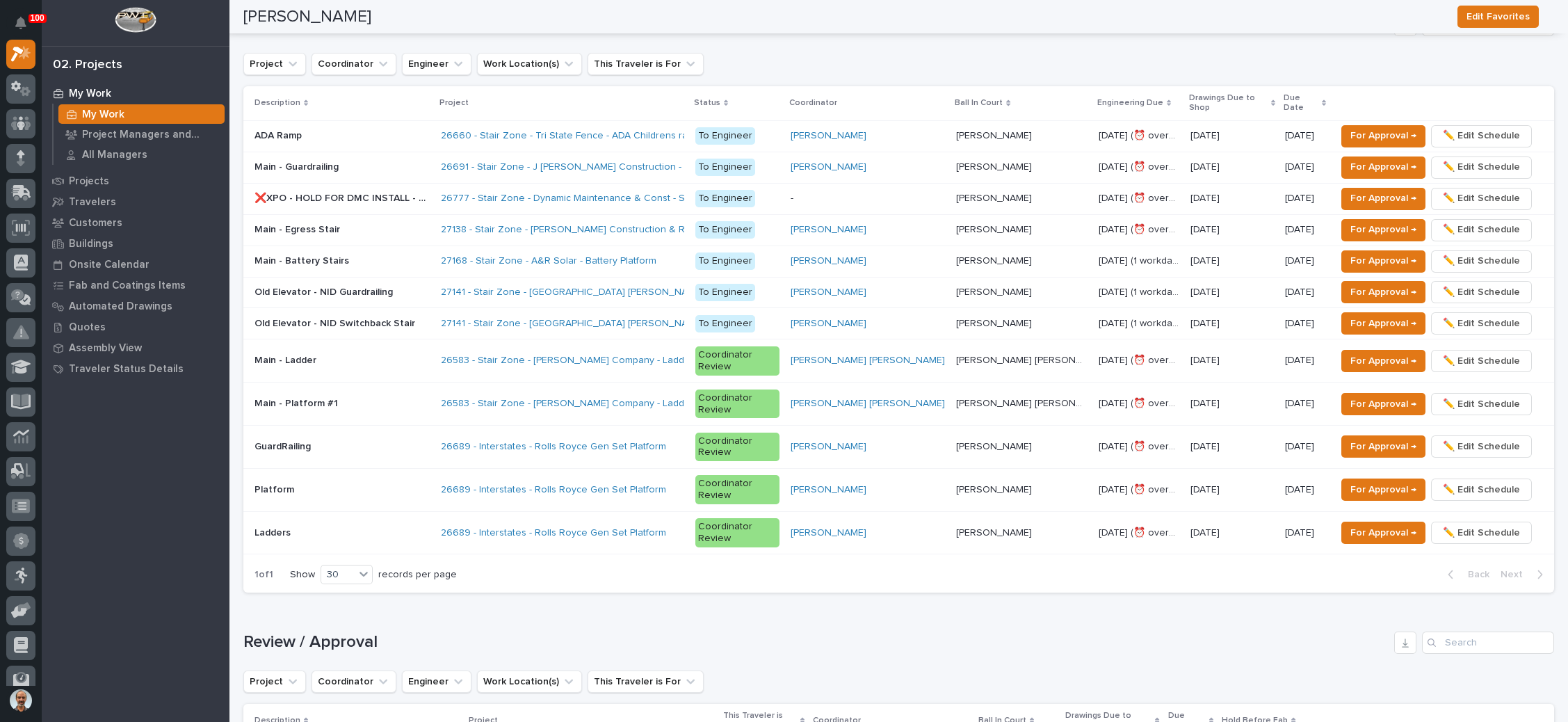
scroll to position [940, 0]
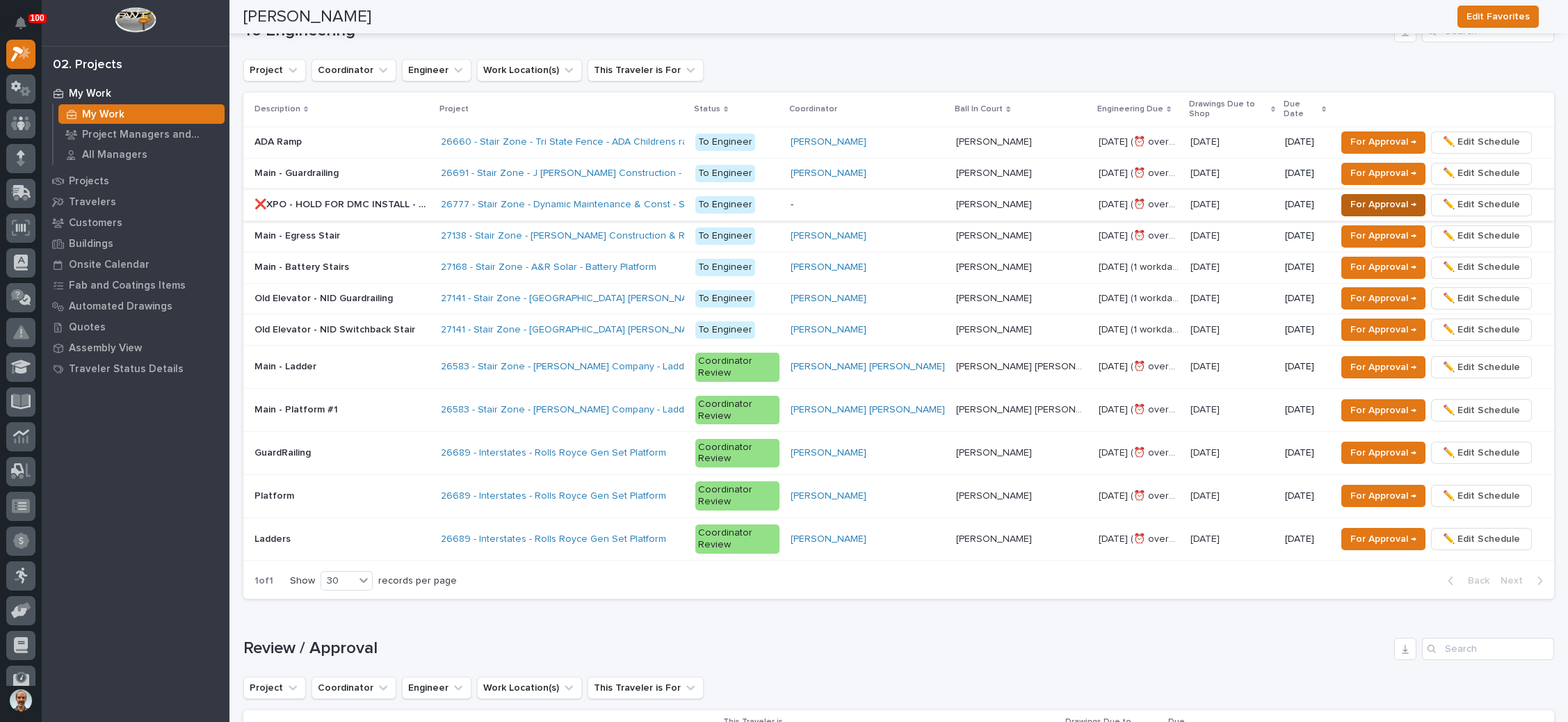
click at [1372, 196] on span "For Approval →" at bounding box center [1383, 204] width 66 height 16
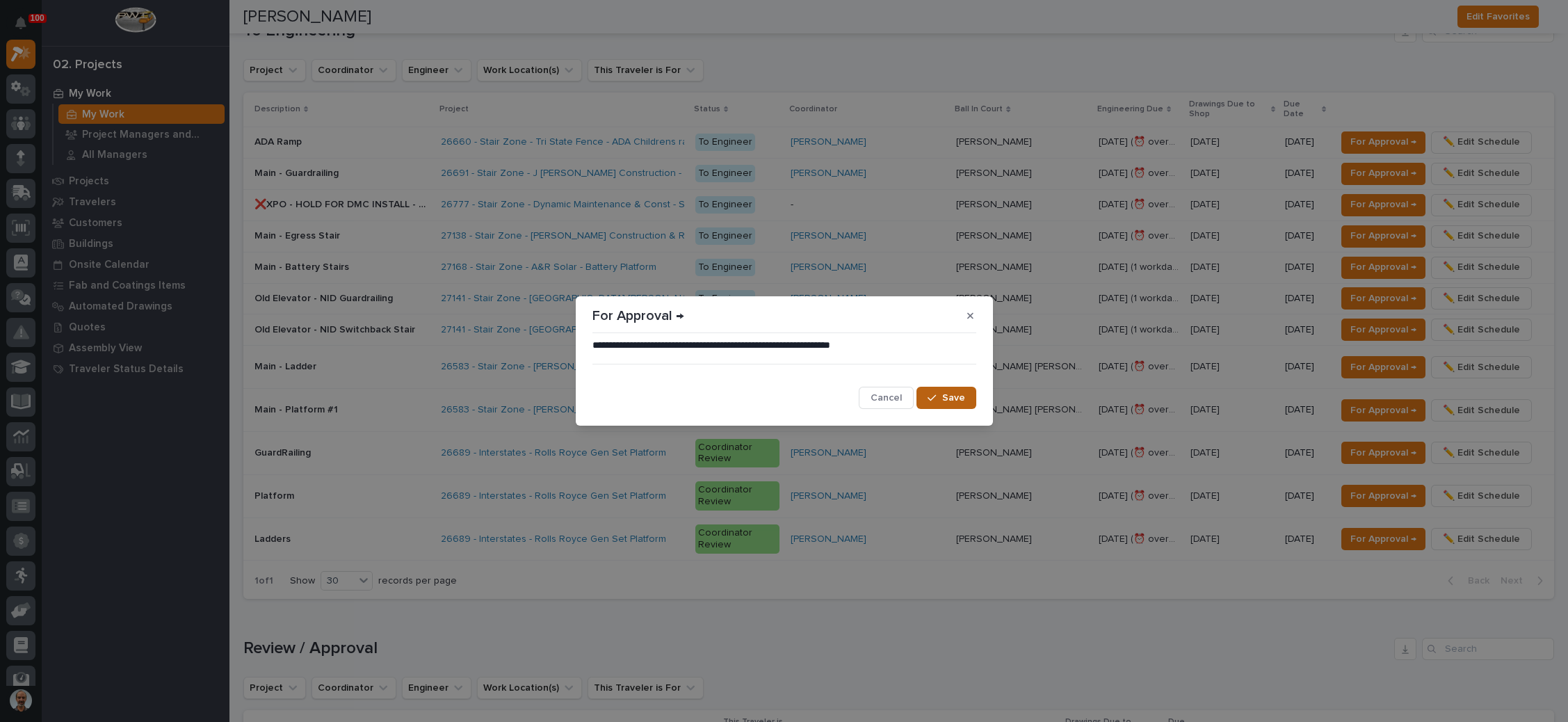
click at [943, 395] on button "Save" at bounding box center [946, 398] width 59 height 23
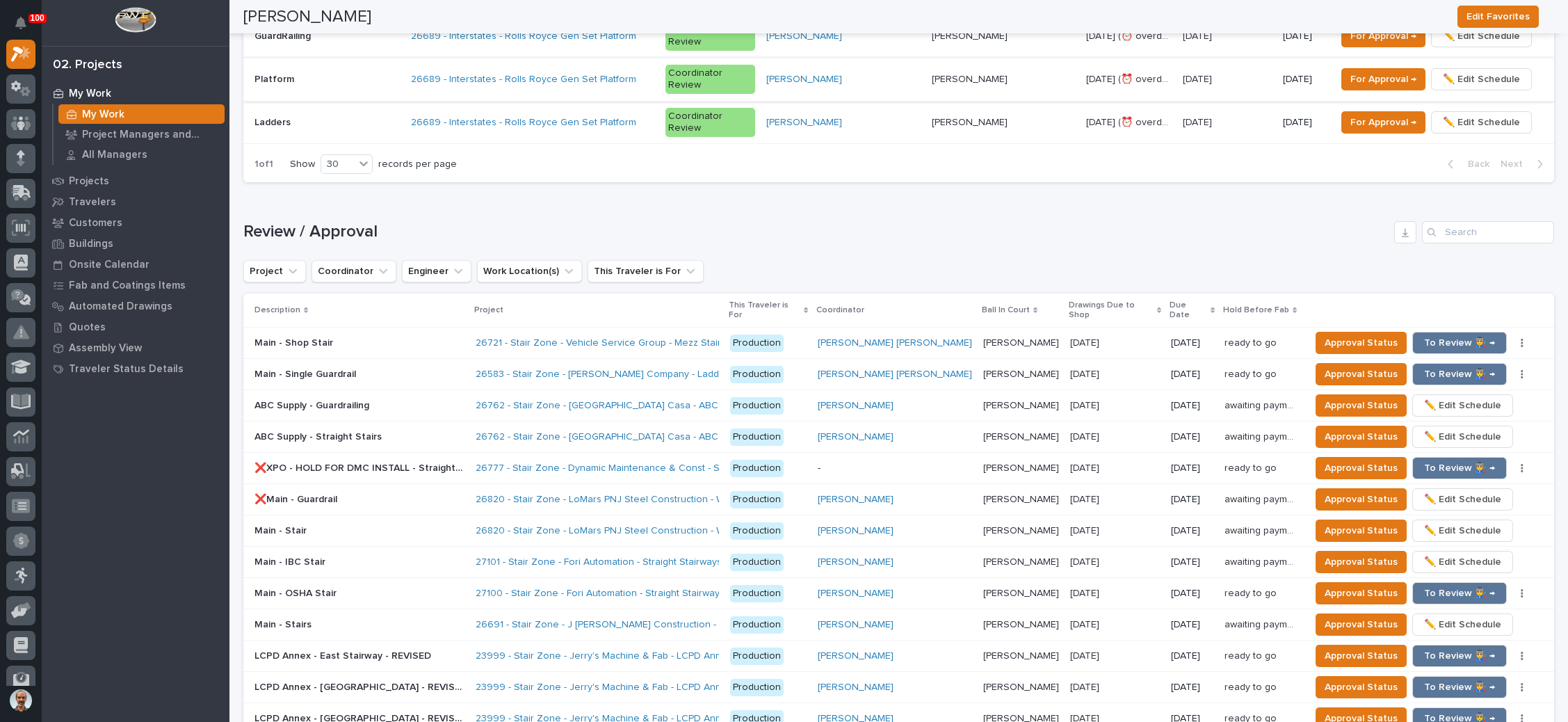
scroll to position [1357, 0]
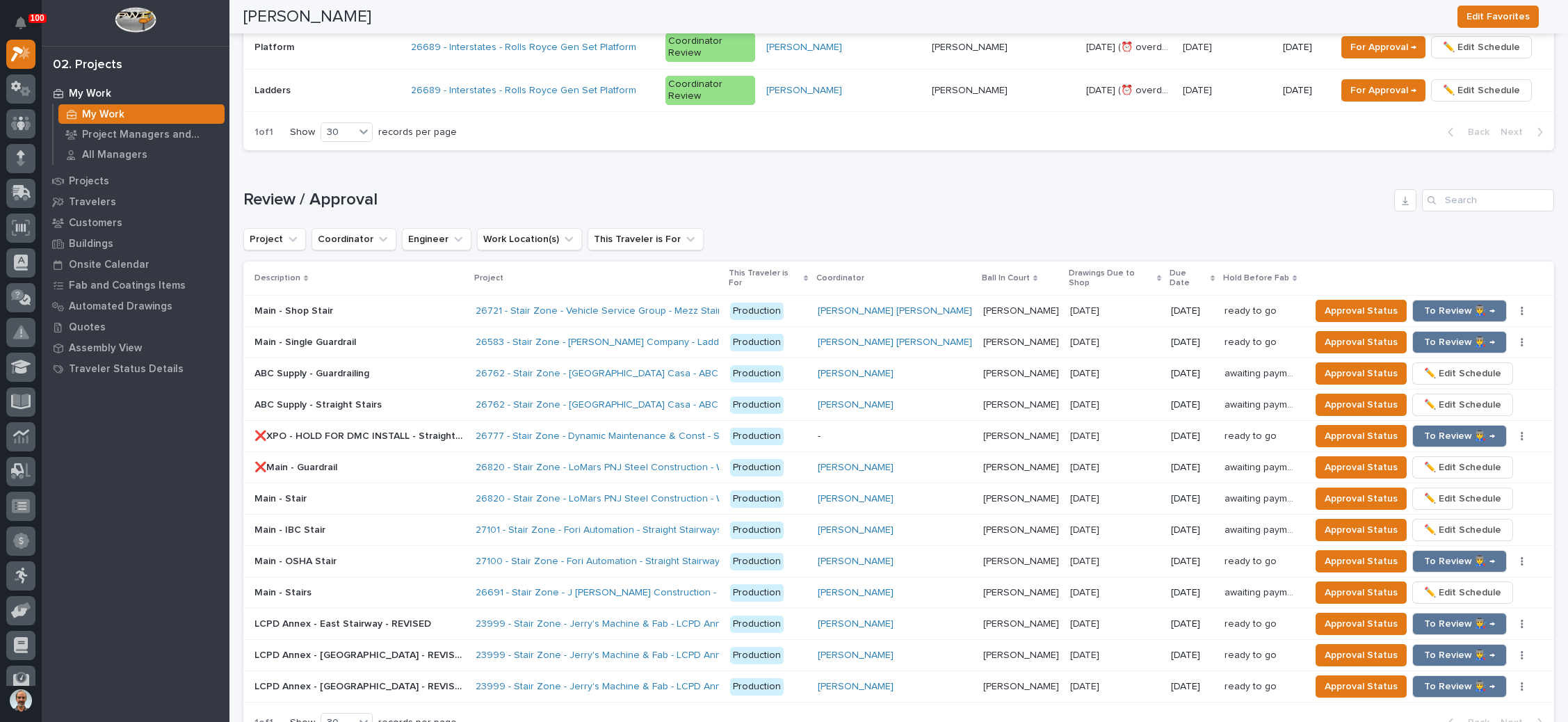
click at [1093, 425] on div "08/28/2025 08/28/2025" at bounding box center [1114, 436] width 90 height 23
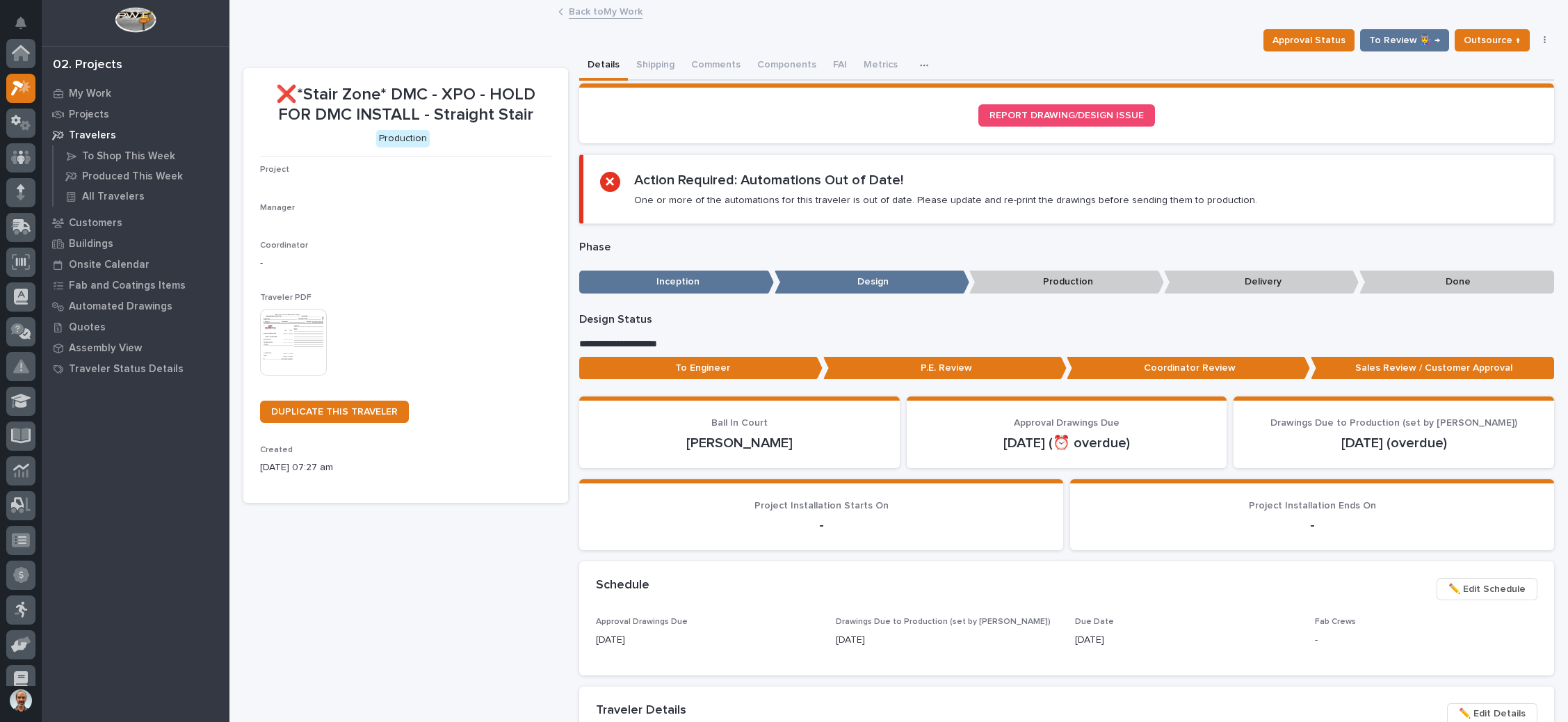
scroll to position [34, 0]
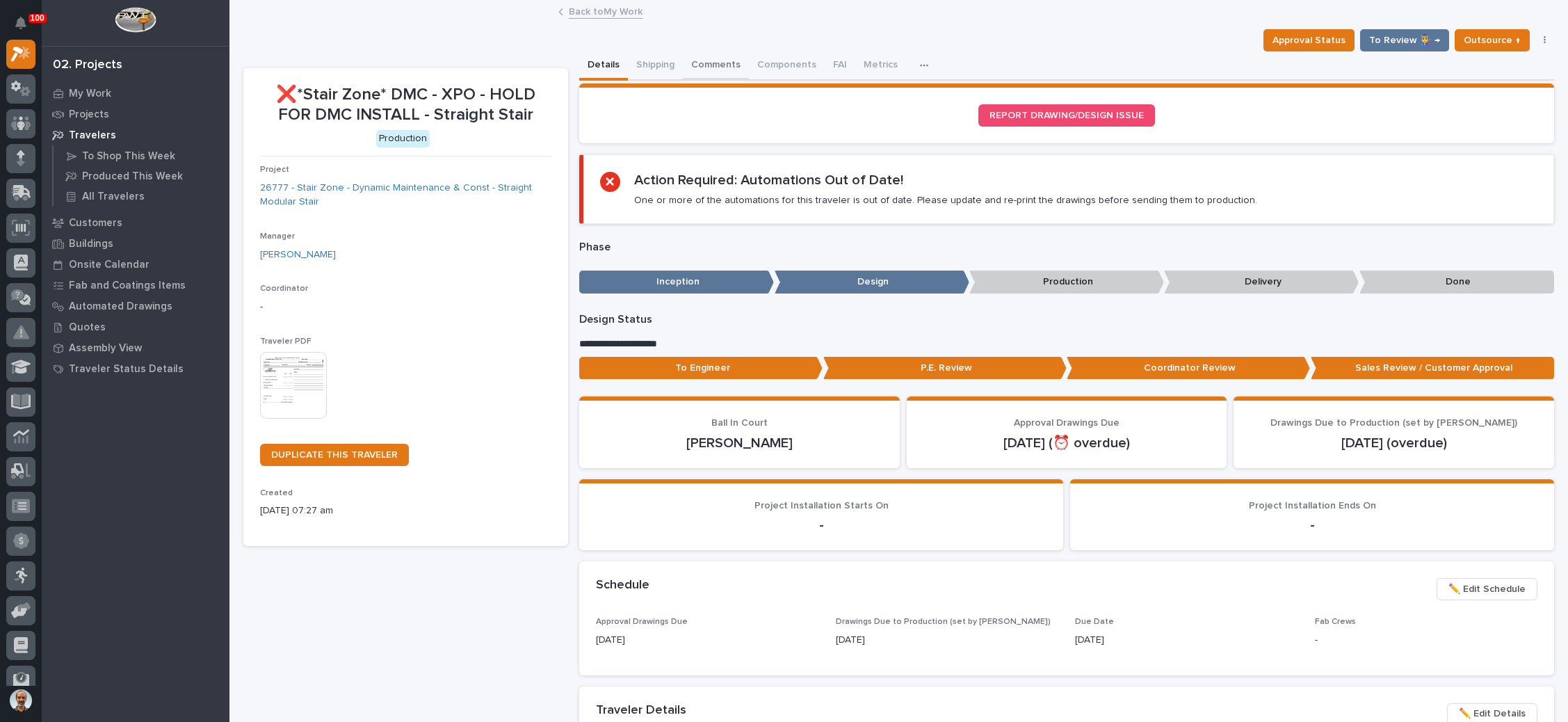
click at [721, 60] on button "Comments" at bounding box center [715, 65] width 66 height 29
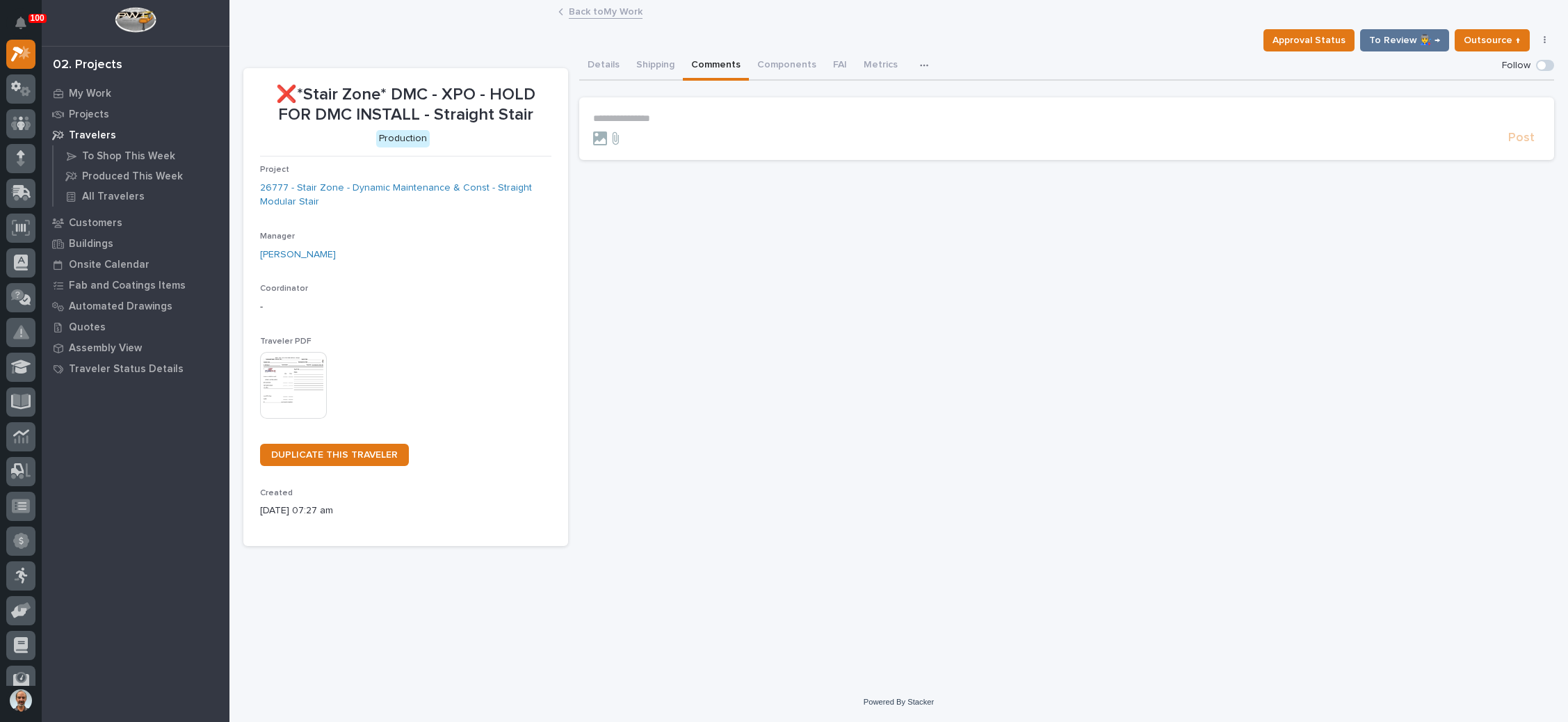
click at [655, 115] on p "**********" at bounding box center [1066, 119] width 947 height 12
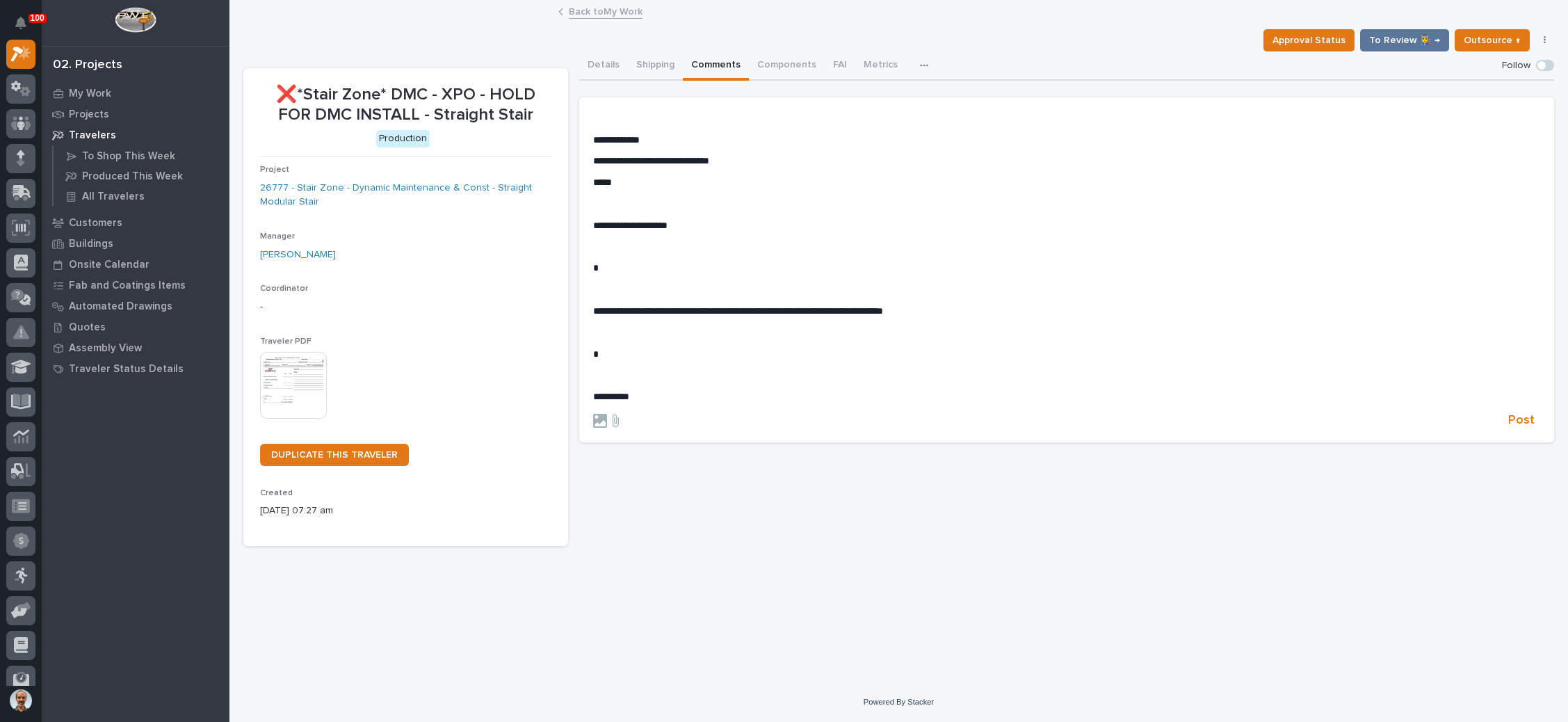
click at [697, 226] on p "**********" at bounding box center [1066, 225] width 947 height 12
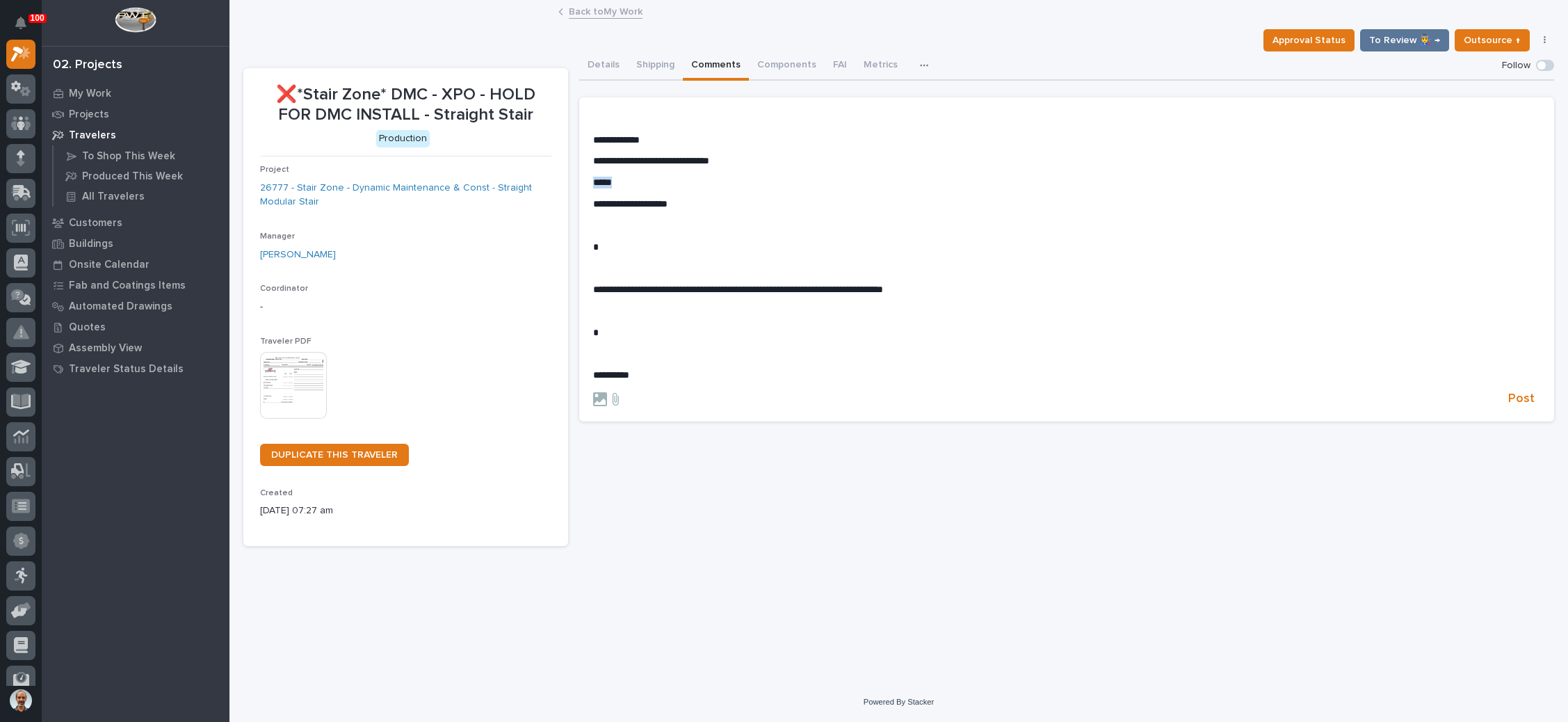
drag, startPoint x: 649, startPoint y: 186, endPoint x: 572, endPoint y: 182, distance: 77.1
click at [572, 182] on div "**********" at bounding box center [899, 299] width 1311 height 495
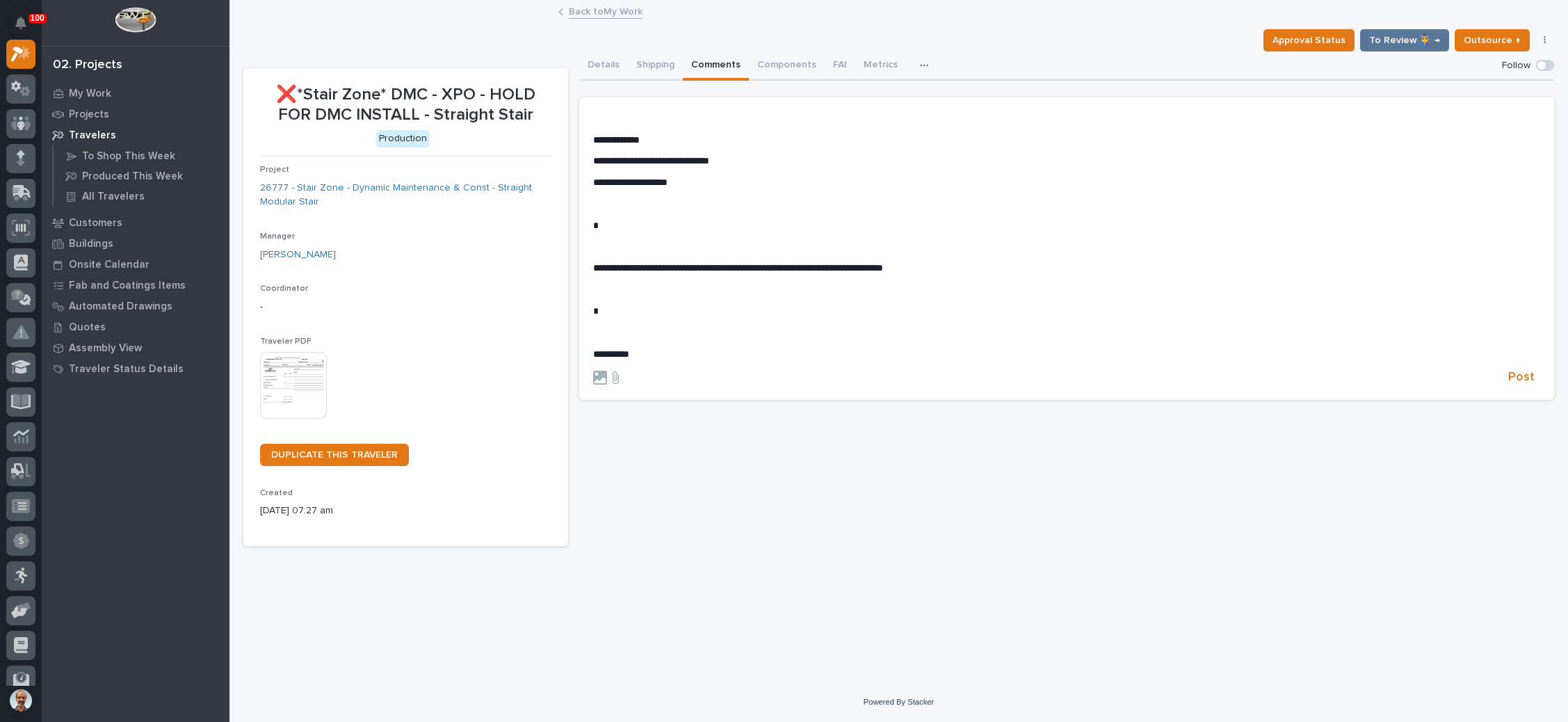
click at [948, 262] on p "**********" at bounding box center [1066, 267] width 947 height 12
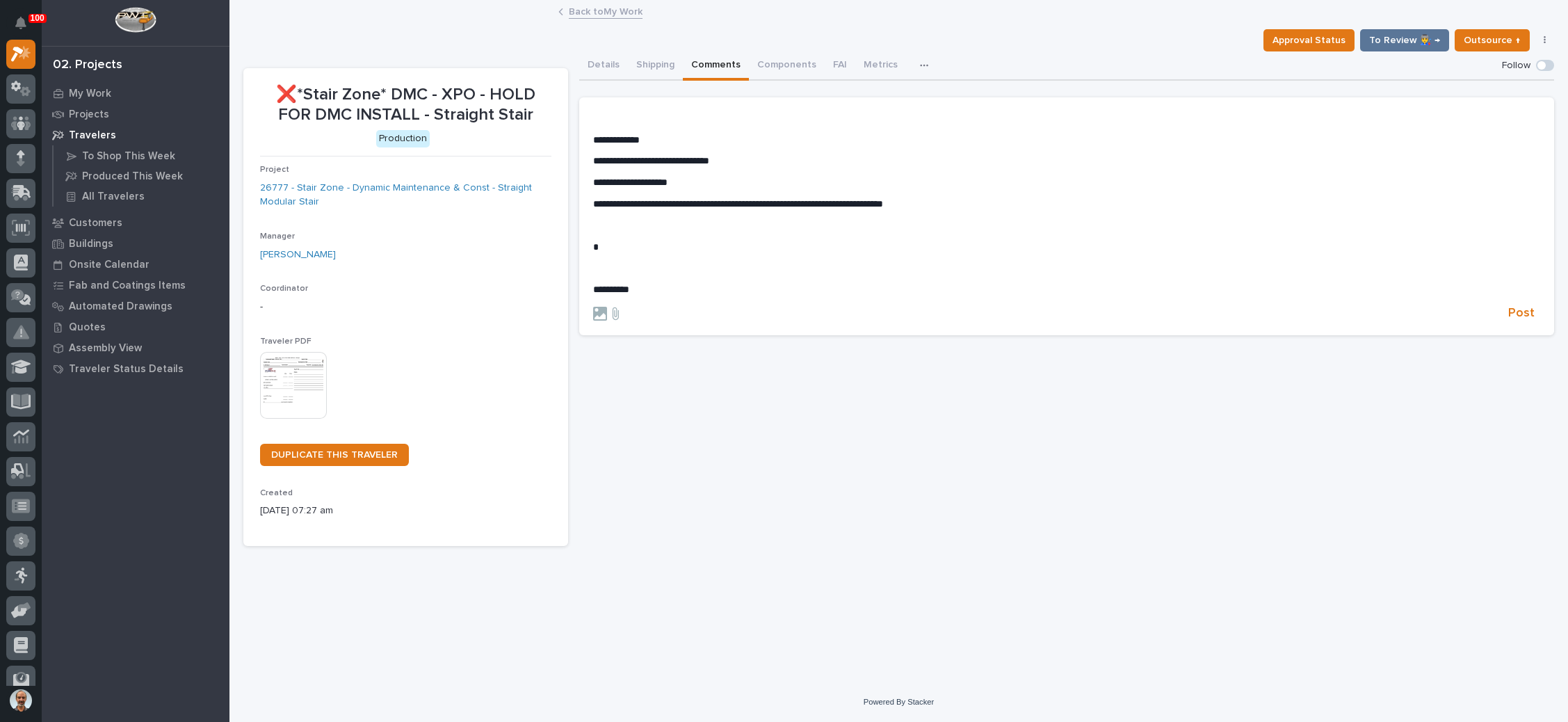
click at [697, 291] on p "**********" at bounding box center [1066, 289] width 947 height 12
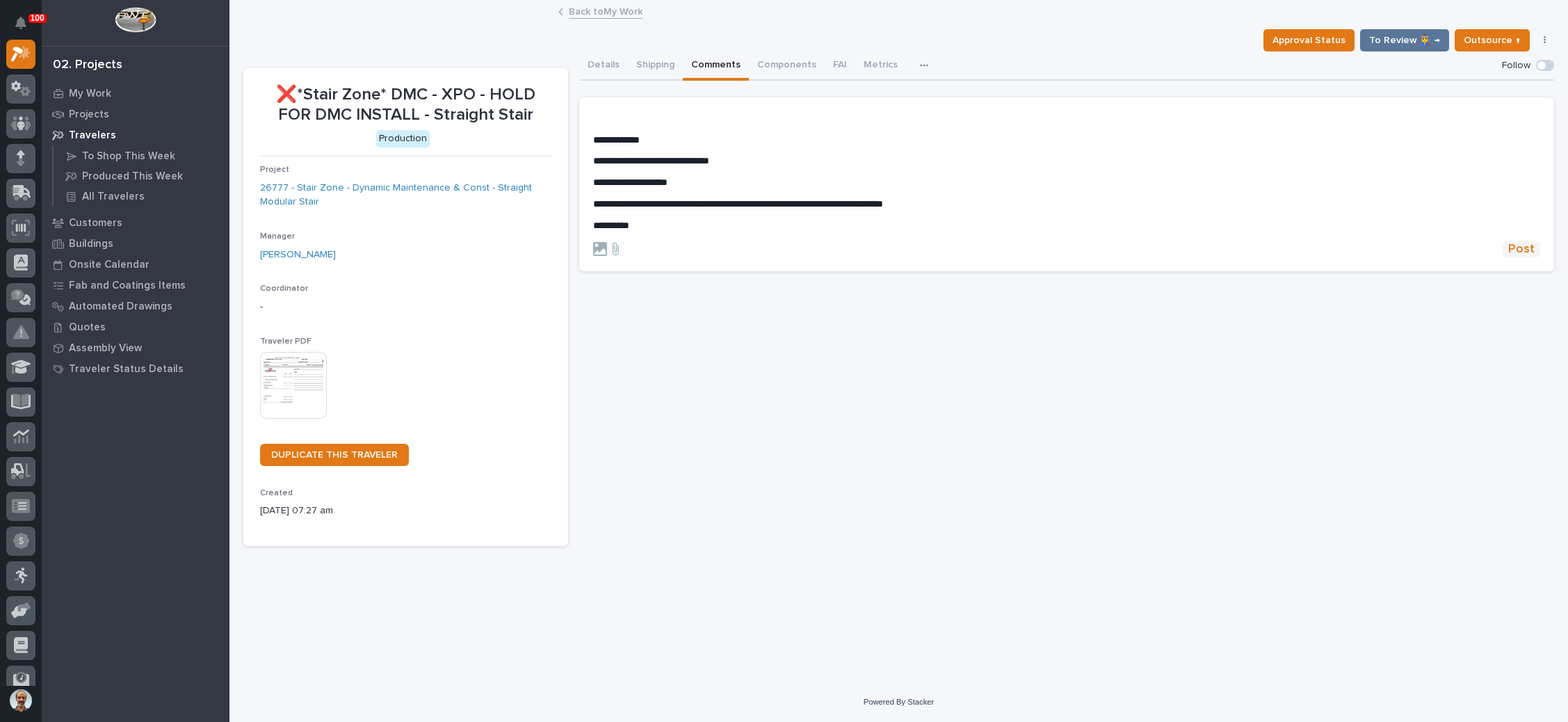
click at [1520, 250] on span "Post" at bounding box center [1522, 250] width 26 height 16
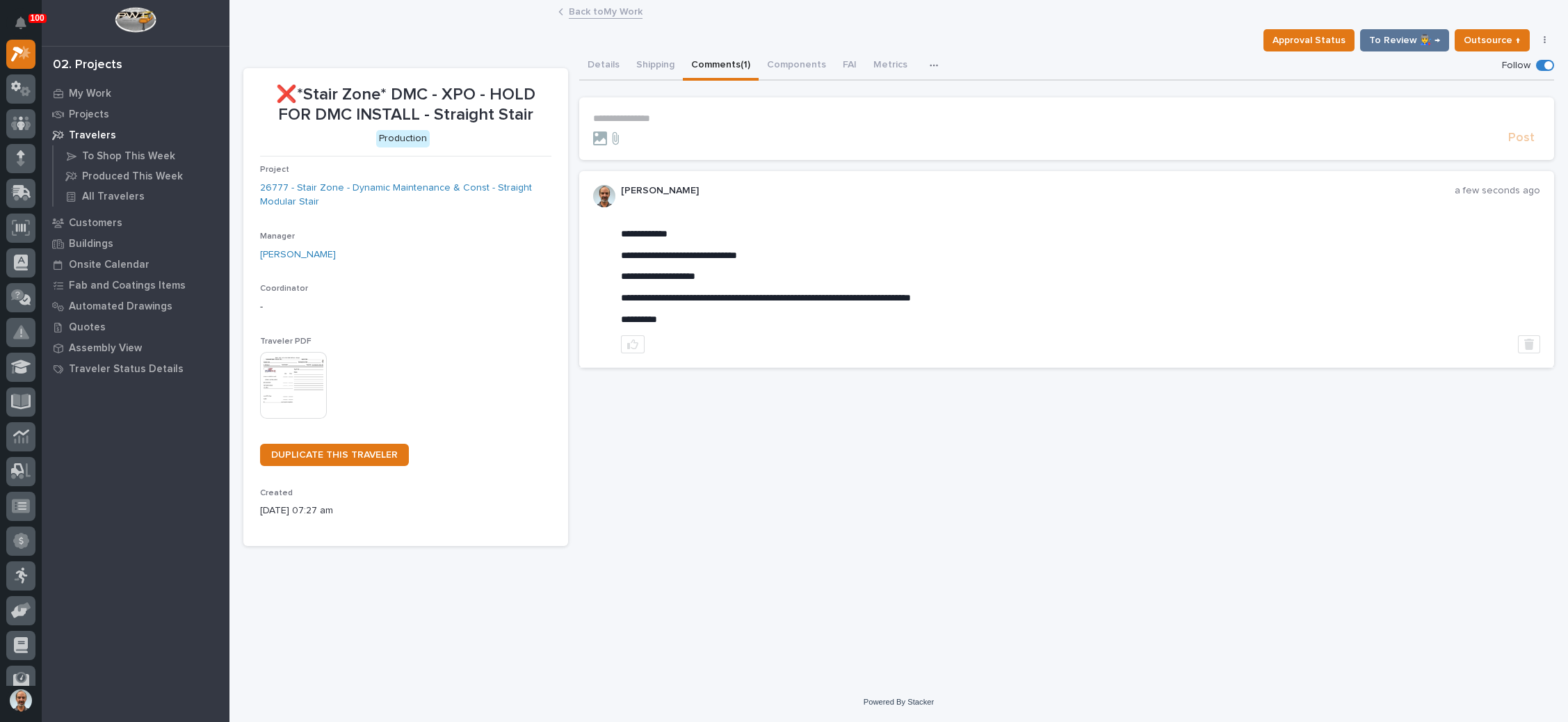
click at [606, 9] on link "Back to My Work" at bounding box center [606, 11] width 74 height 16
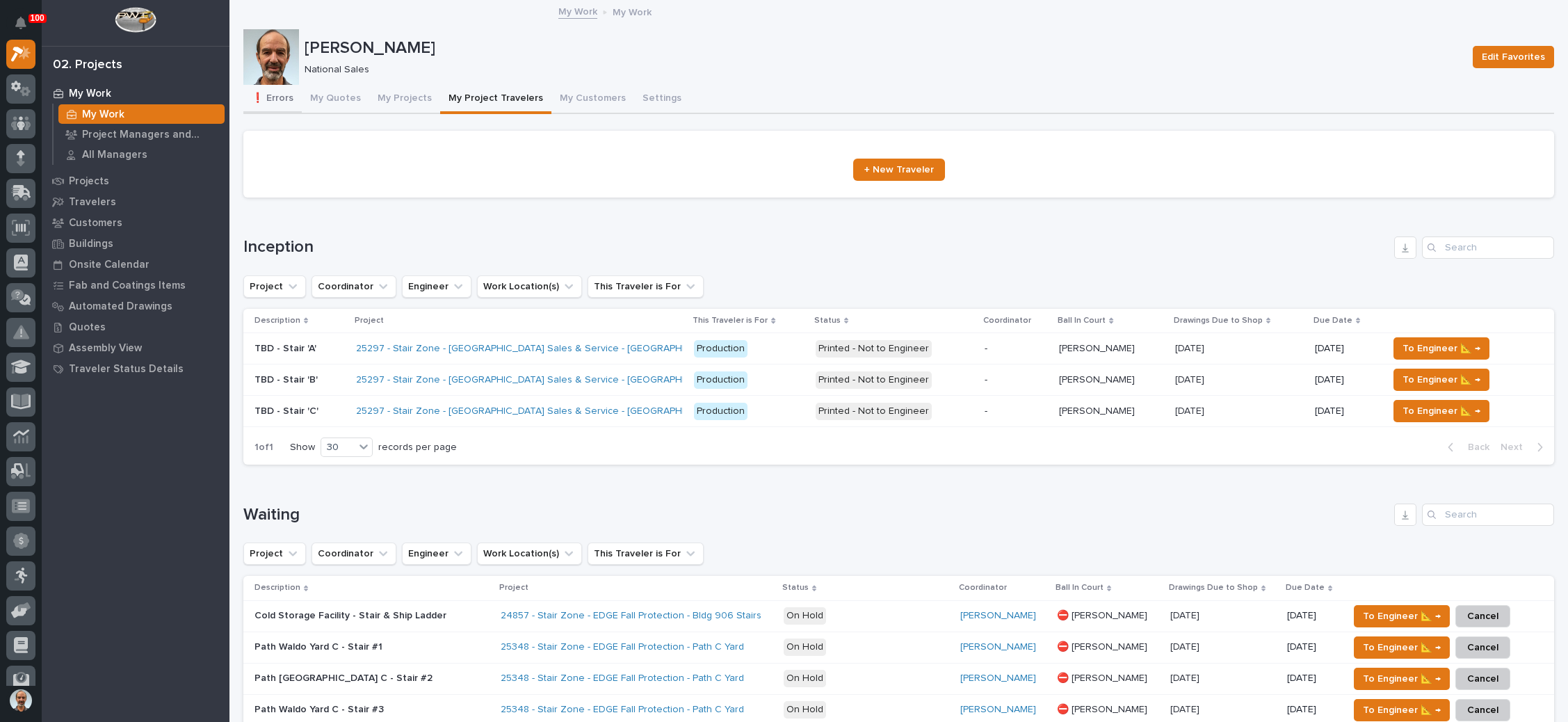
click at [281, 94] on button "❗ Errors" at bounding box center [272, 99] width 58 height 29
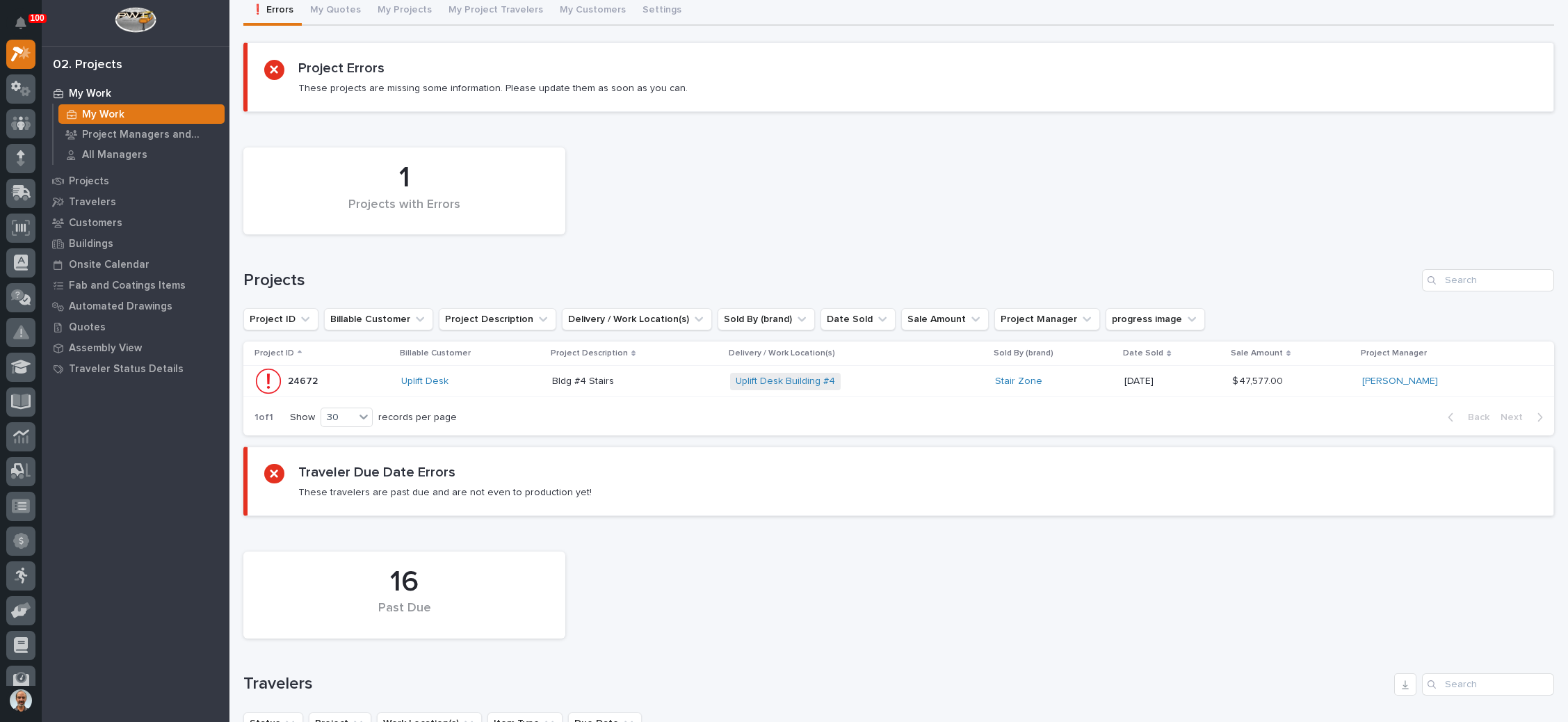
scroll to position [104, 0]
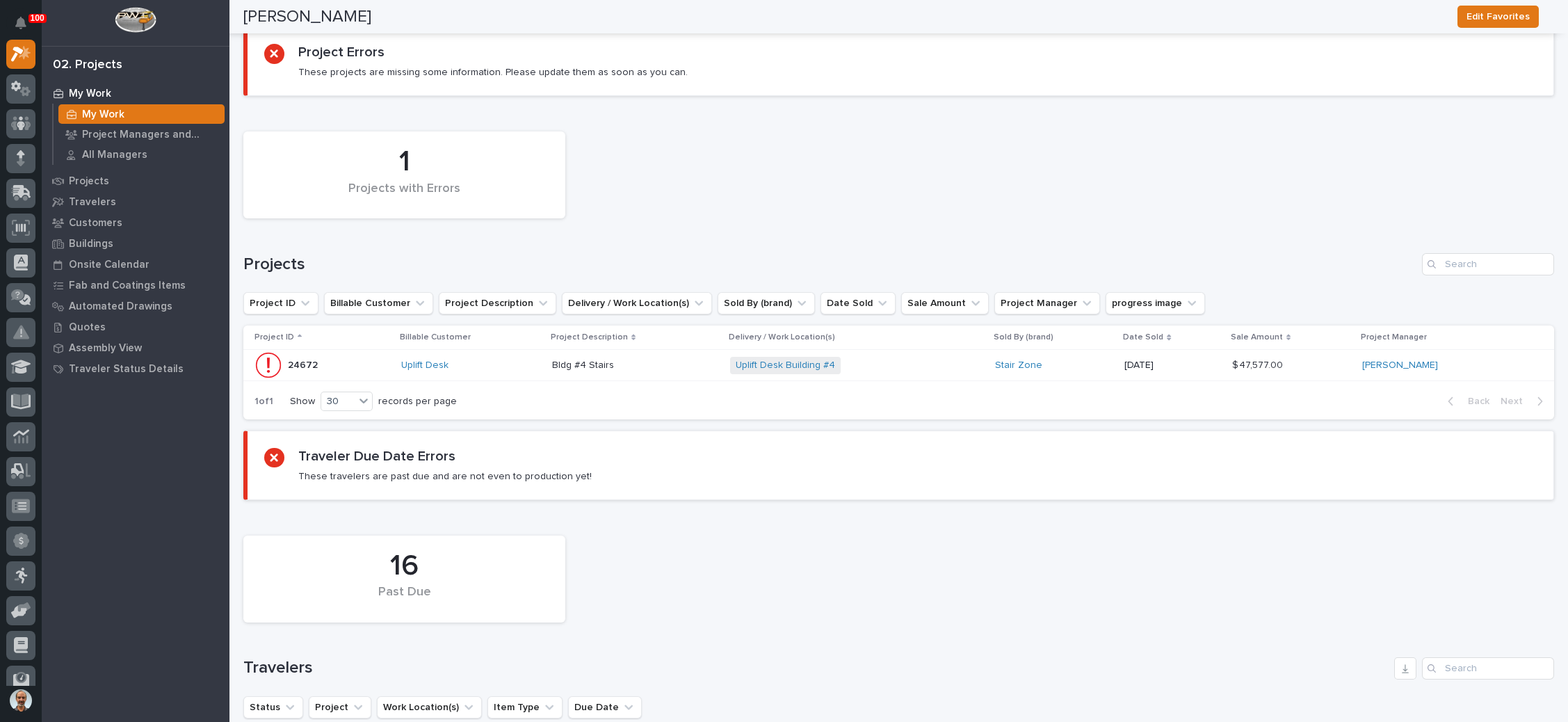
click at [865, 365] on div "Uplift Desk Building #4 + 0" at bounding box center [852, 366] width 243 height 17
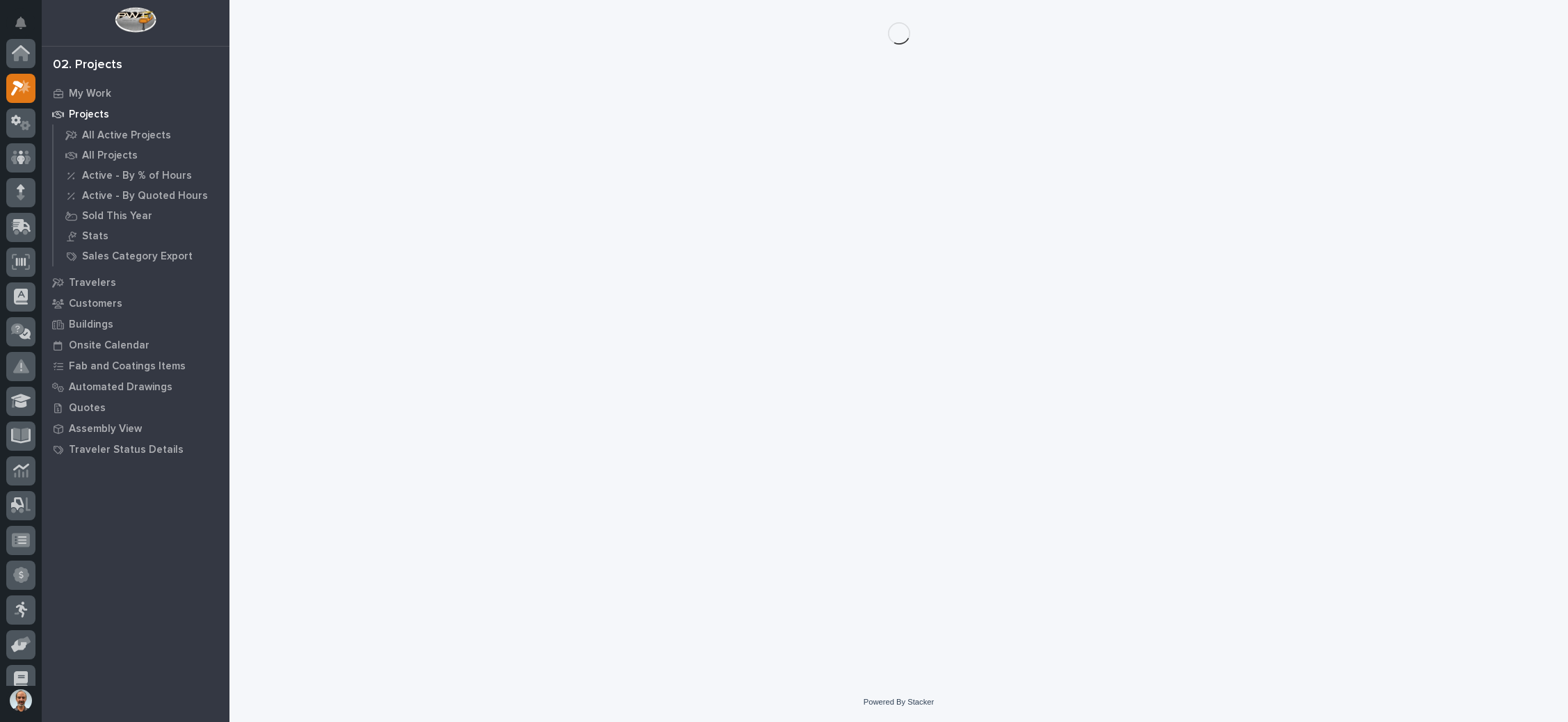
scroll to position [34, 0]
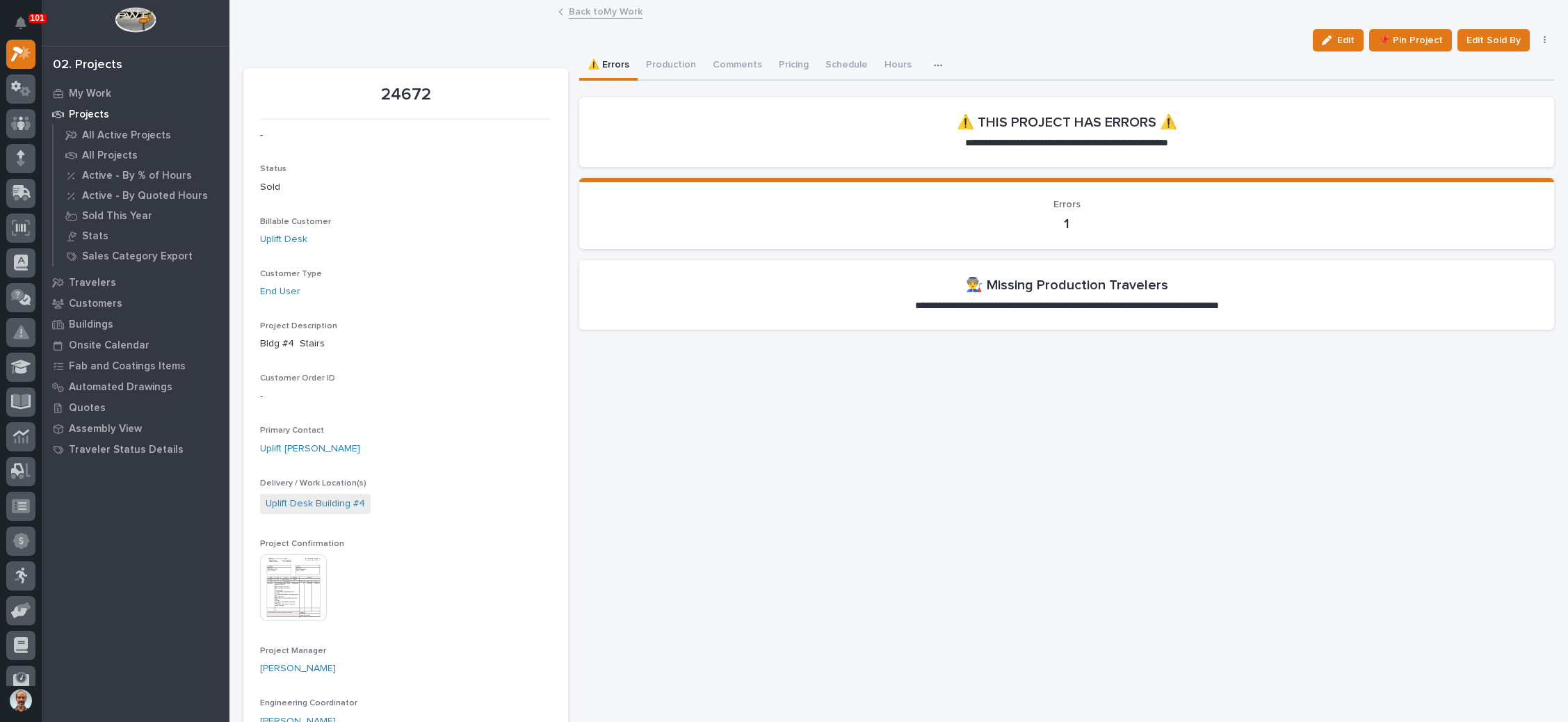
click at [585, 8] on link "Back to My Work" at bounding box center [606, 11] width 74 height 16
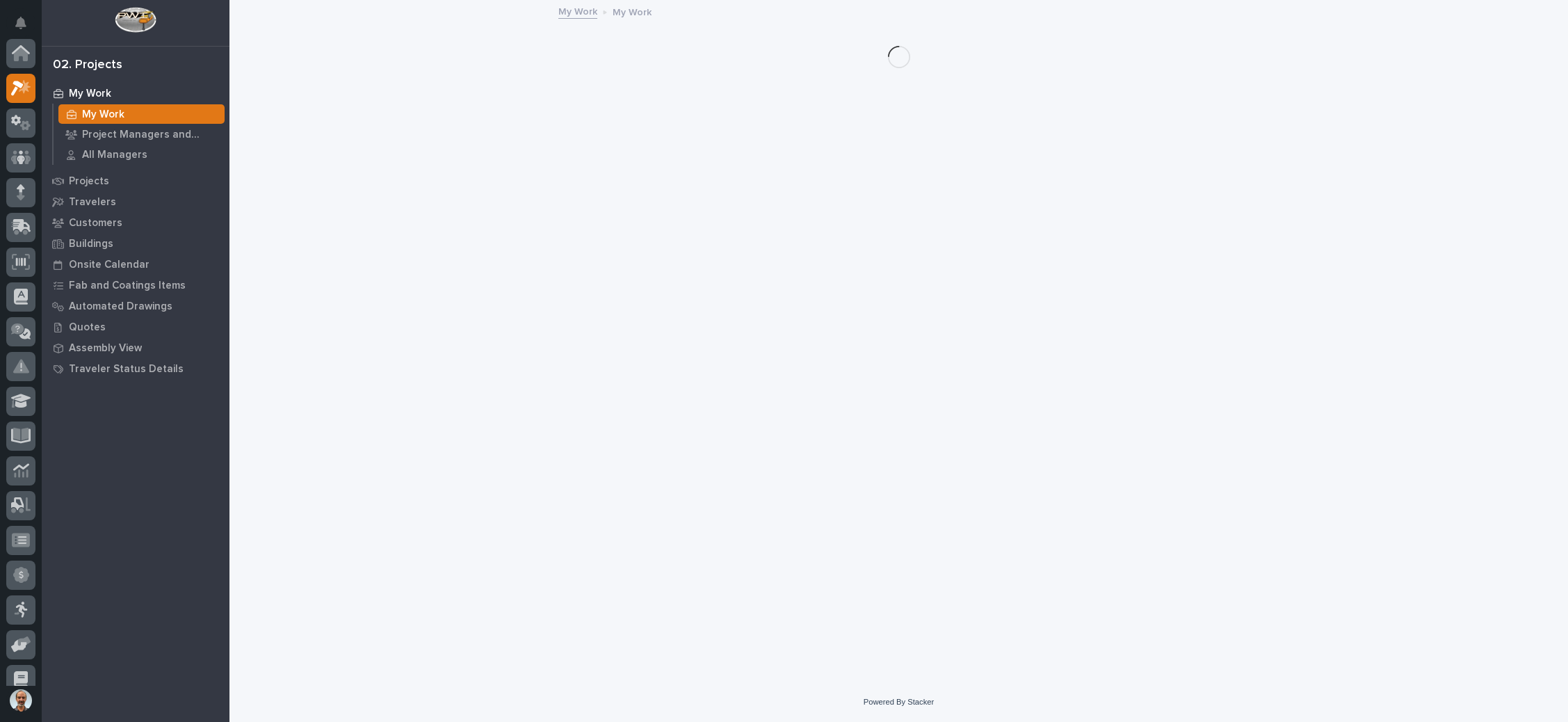
scroll to position [34, 0]
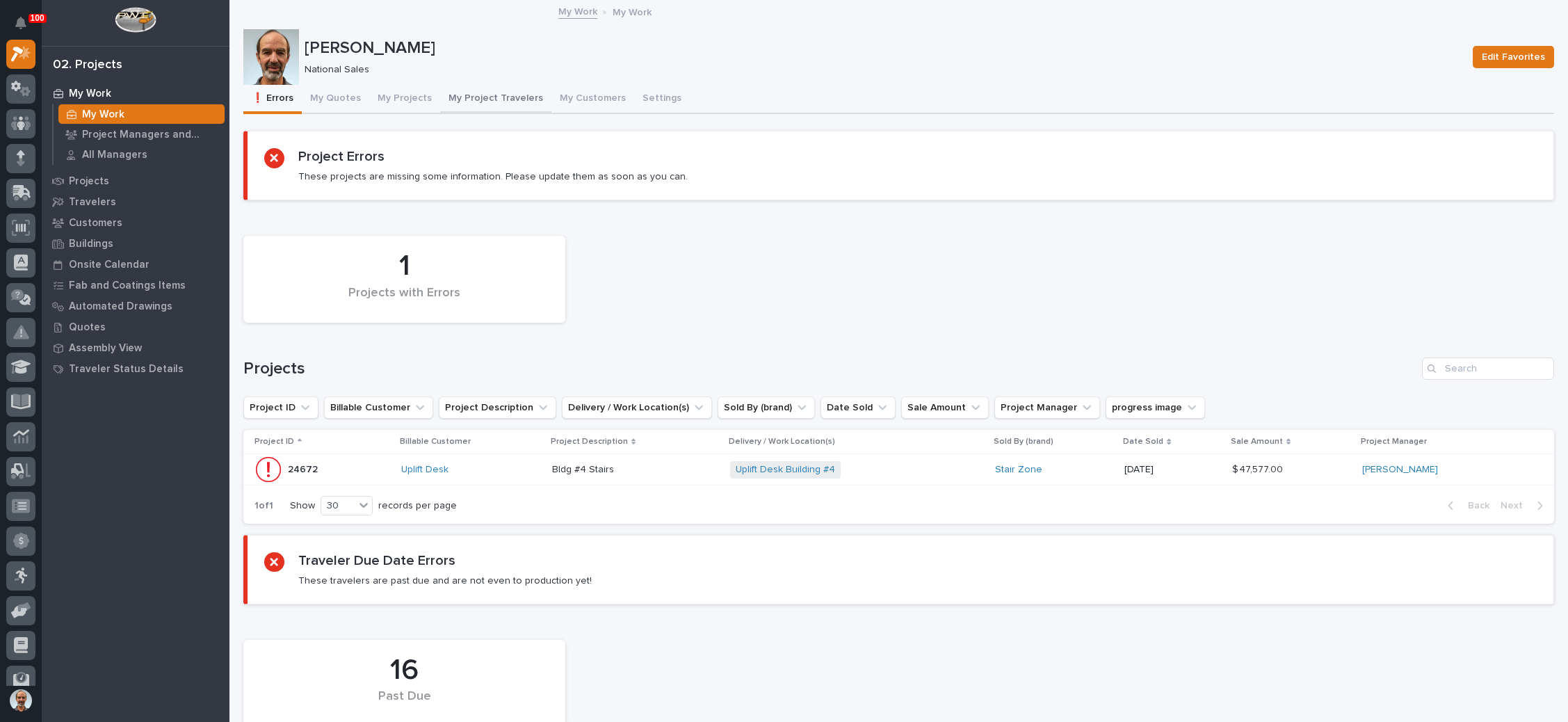
click at [503, 94] on button "My Project Travelers" at bounding box center [496, 99] width 111 height 29
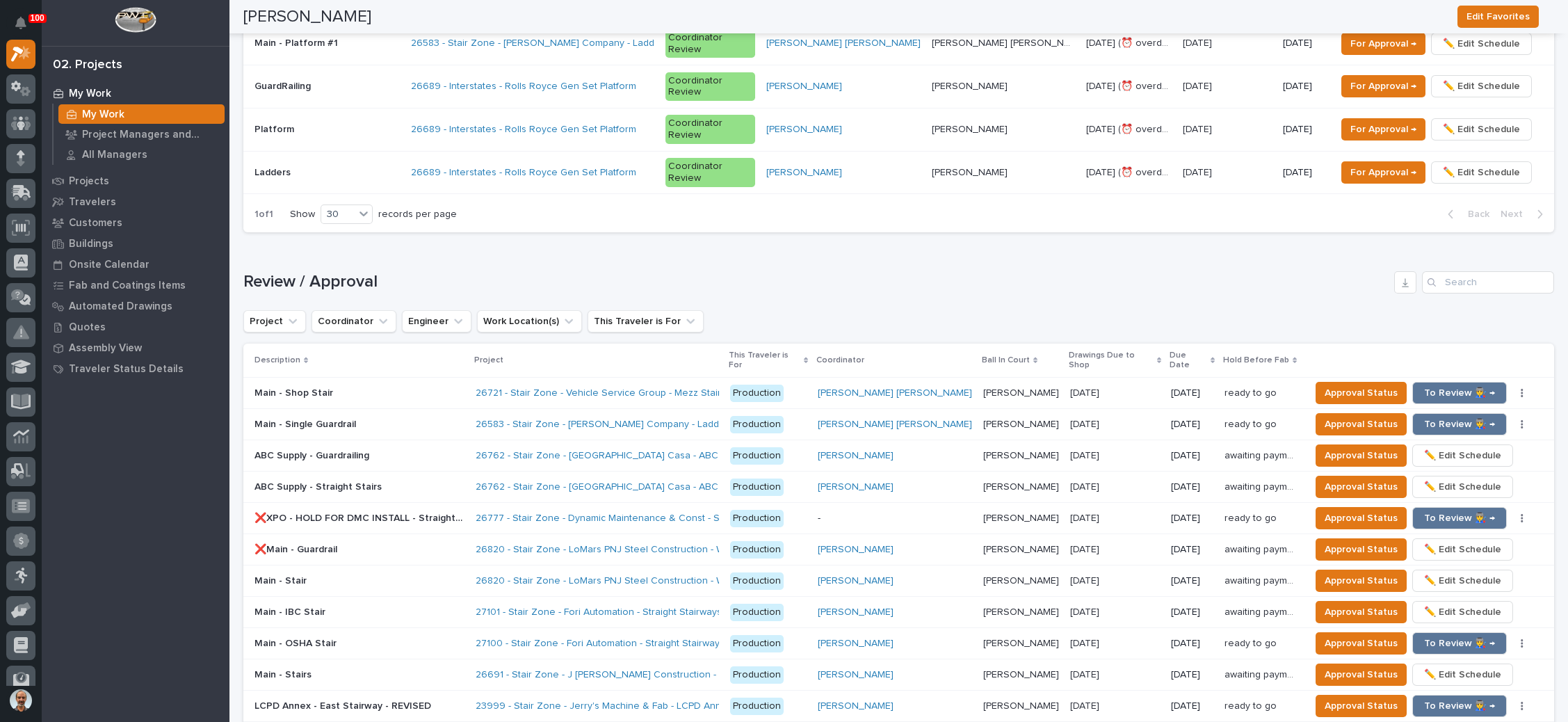
scroll to position [1357, 0]
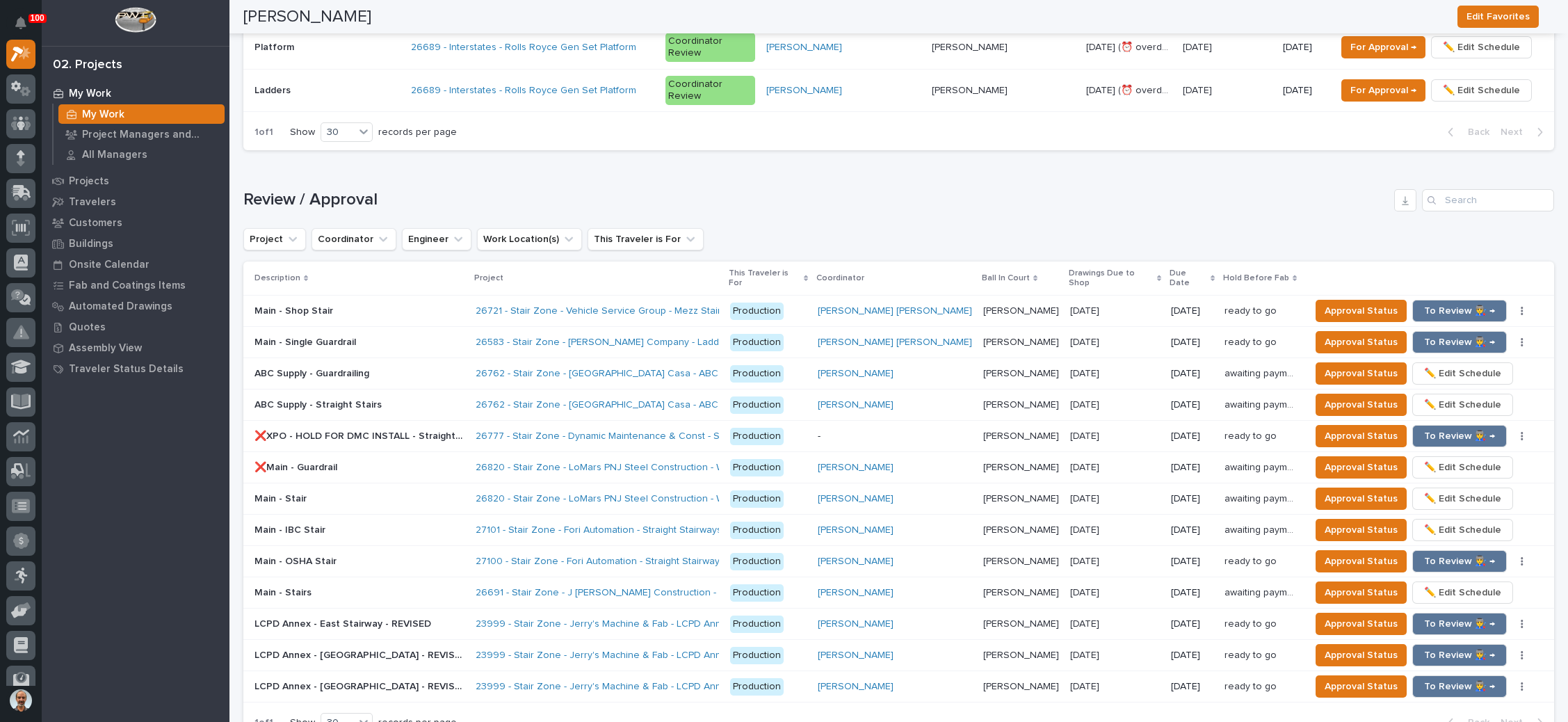
click at [442, 556] on p at bounding box center [360, 561] width 210 height 12
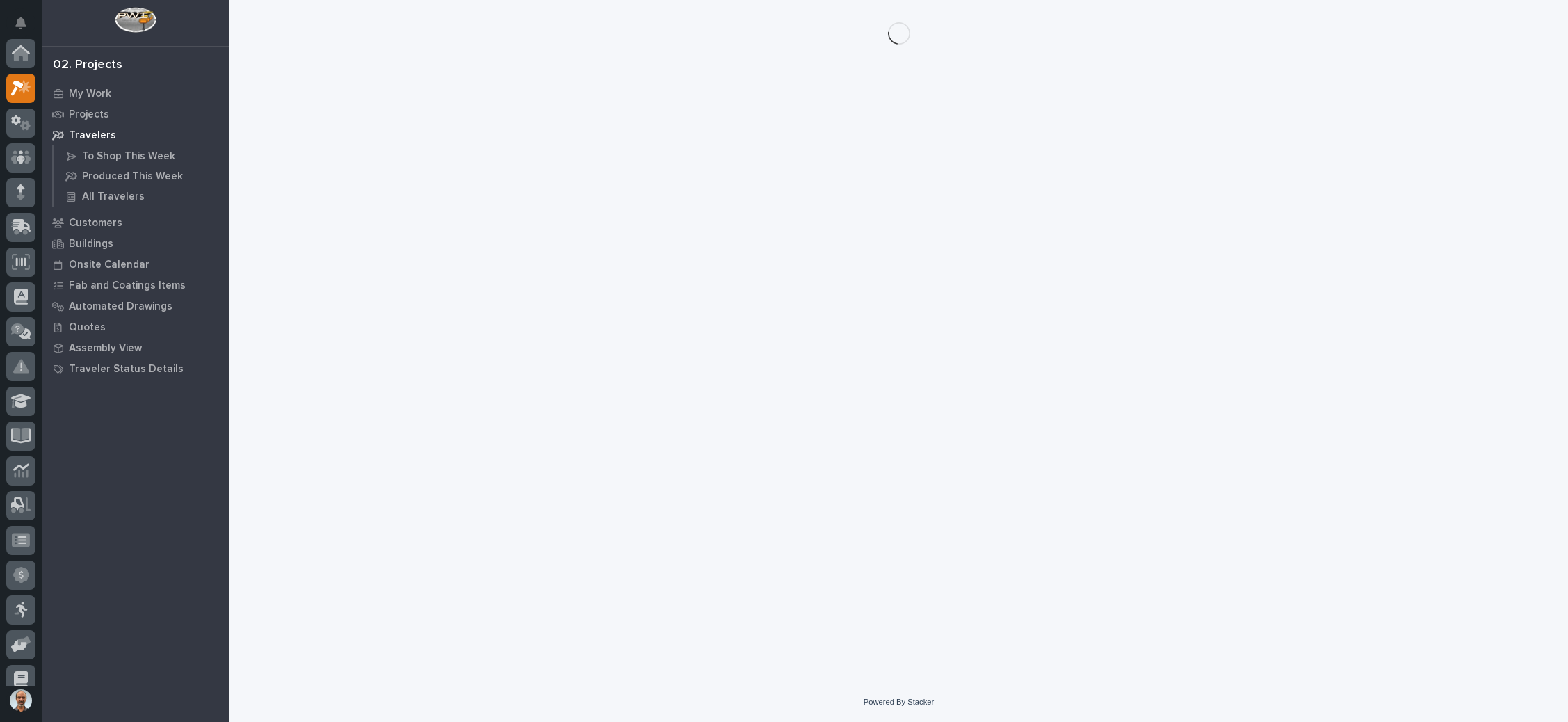
scroll to position [34, 0]
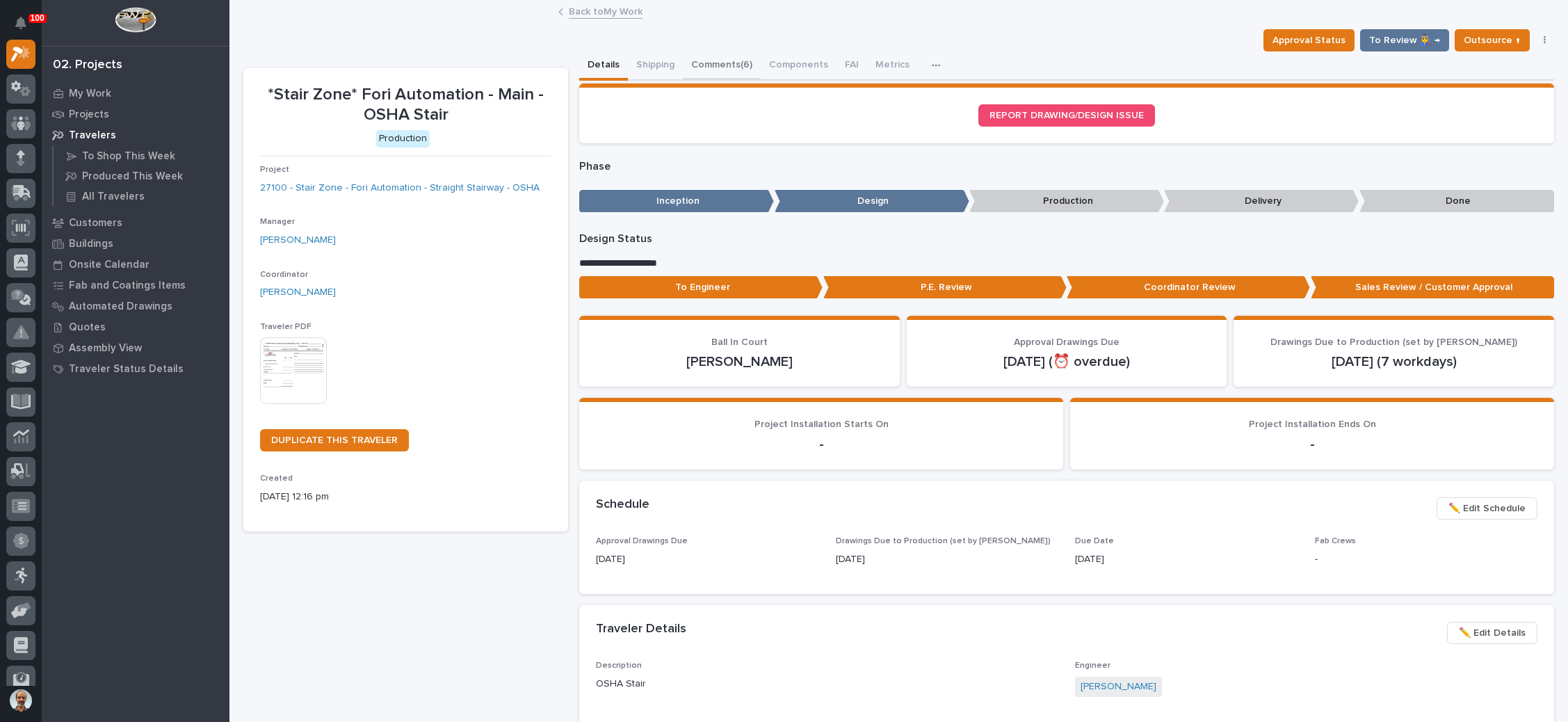
click at [732, 59] on button "Comments (6)" at bounding box center [722, 65] width 78 height 29
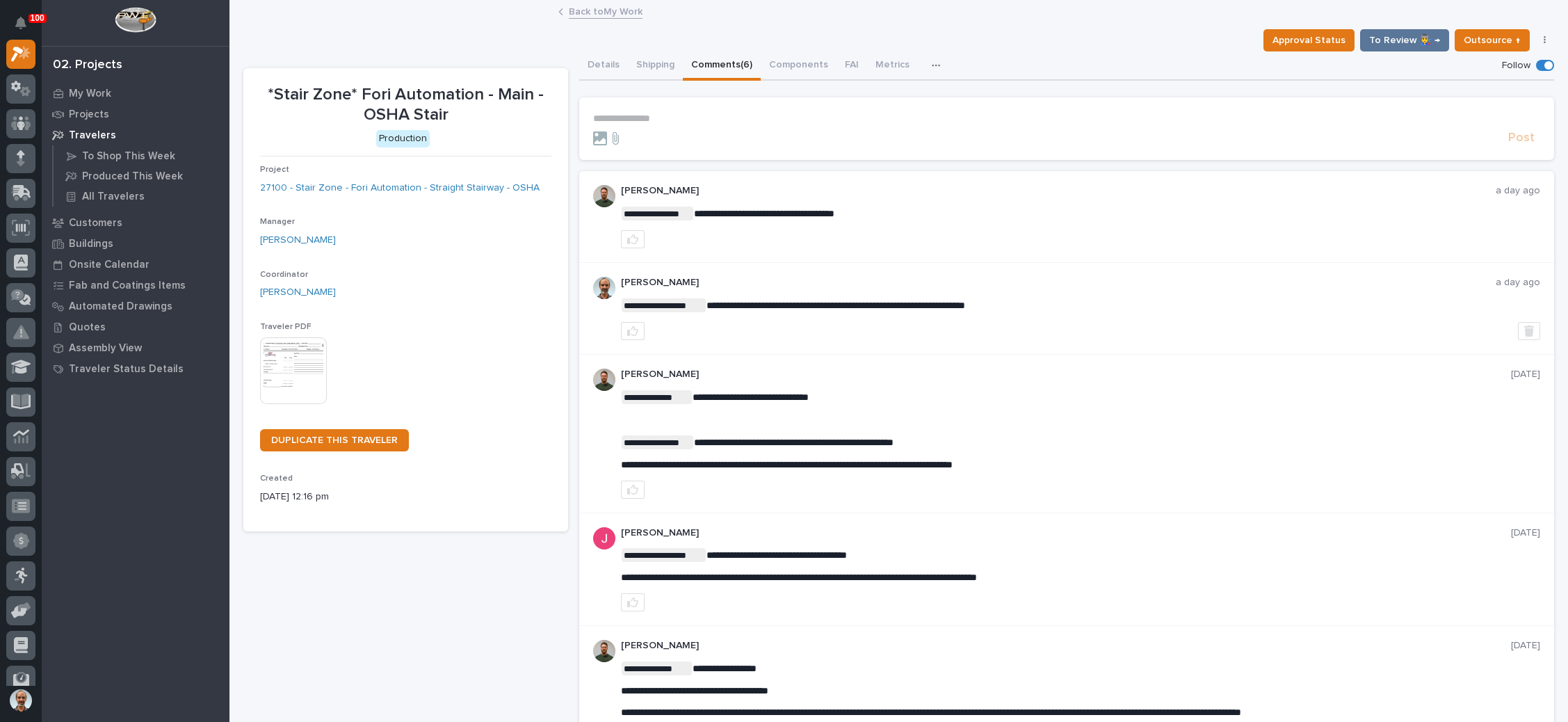
click at [645, 115] on p "**********" at bounding box center [1066, 119] width 947 height 12
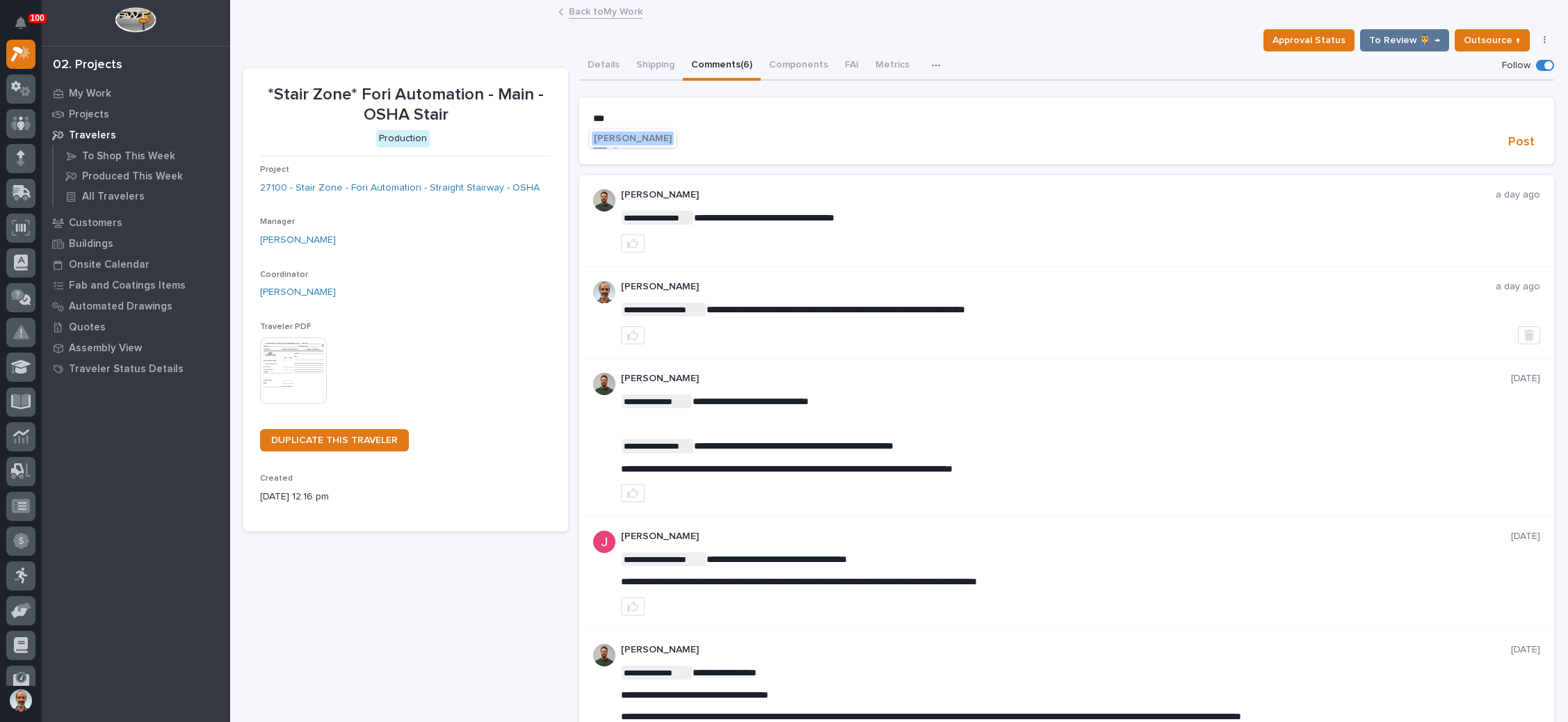
drag, startPoint x: 644, startPoint y: 136, endPoint x: 710, endPoint y: 126, distance: 66.8
click at [645, 136] on span "[PERSON_NAME]" at bounding box center [633, 138] width 78 height 9
click at [708, 119] on p "**********" at bounding box center [1066, 120] width 947 height 14
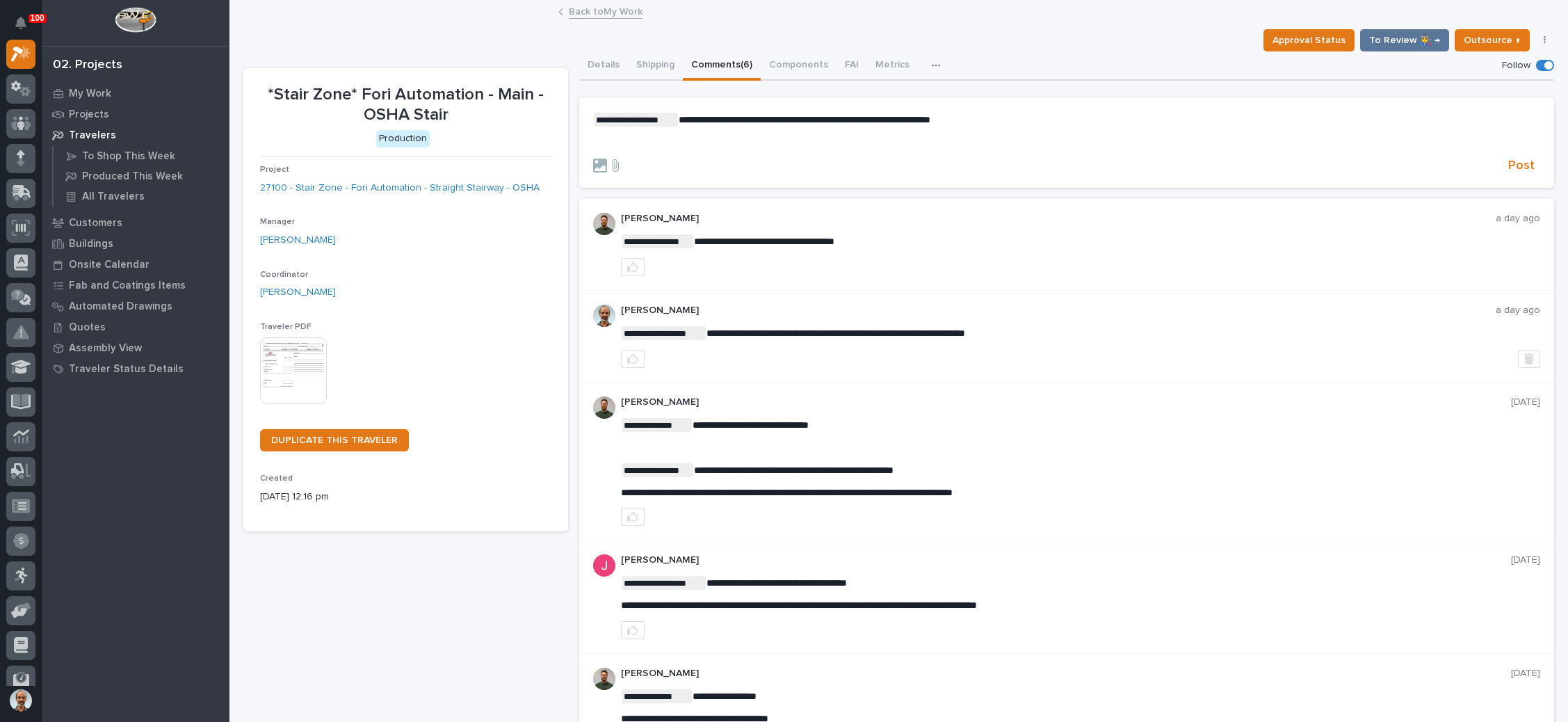
click at [866, 119] on span "**********" at bounding box center [804, 119] width 252 height 9
click at [877, 122] on span "**********" at bounding box center [846, 119] width 335 height 9
click at [613, 165] on icon at bounding box center [616, 165] width 6 height 12
click at [607, 158] on input "file" at bounding box center [607, 158] width 0 height 0
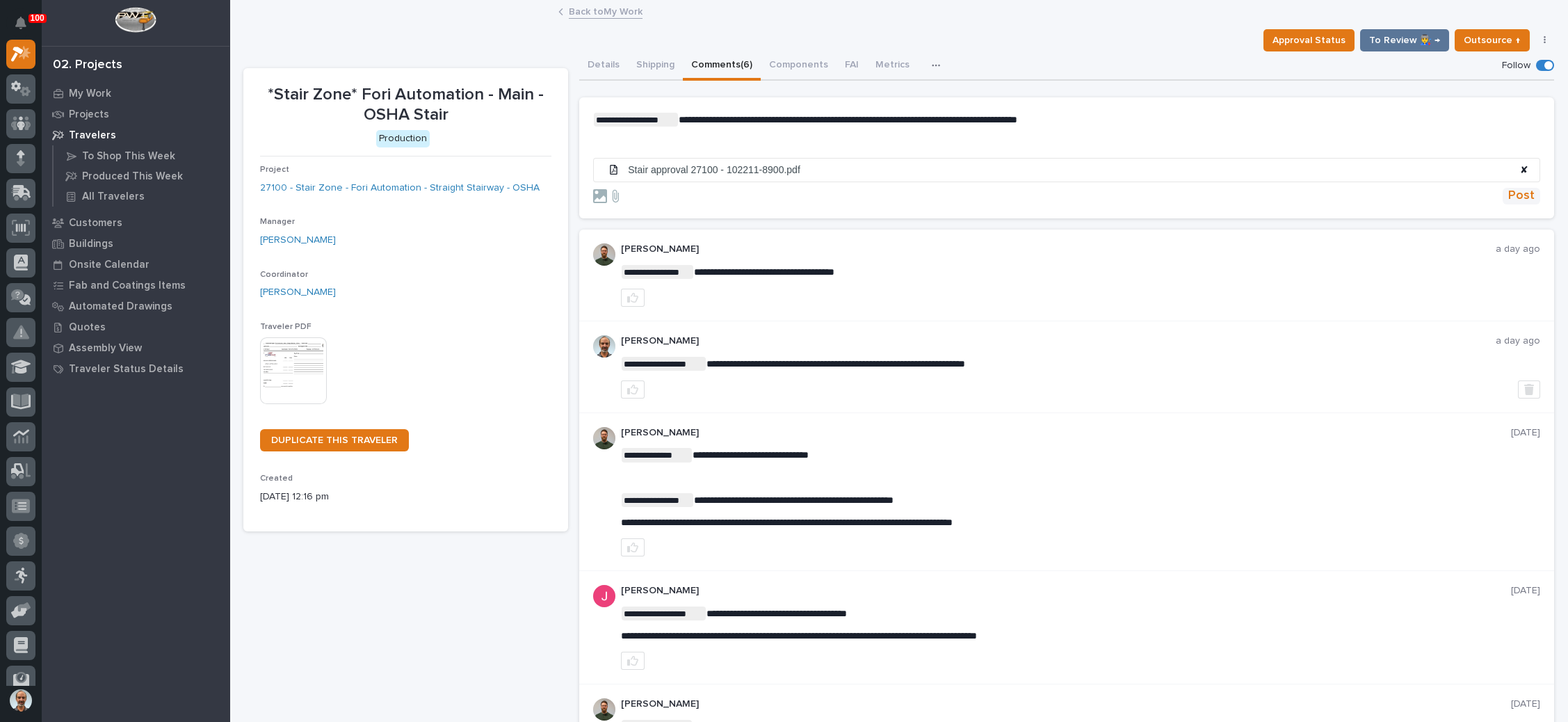
click at [1513, 188] on span "Post" at bounding box center [1522, 196] width 26 height 16
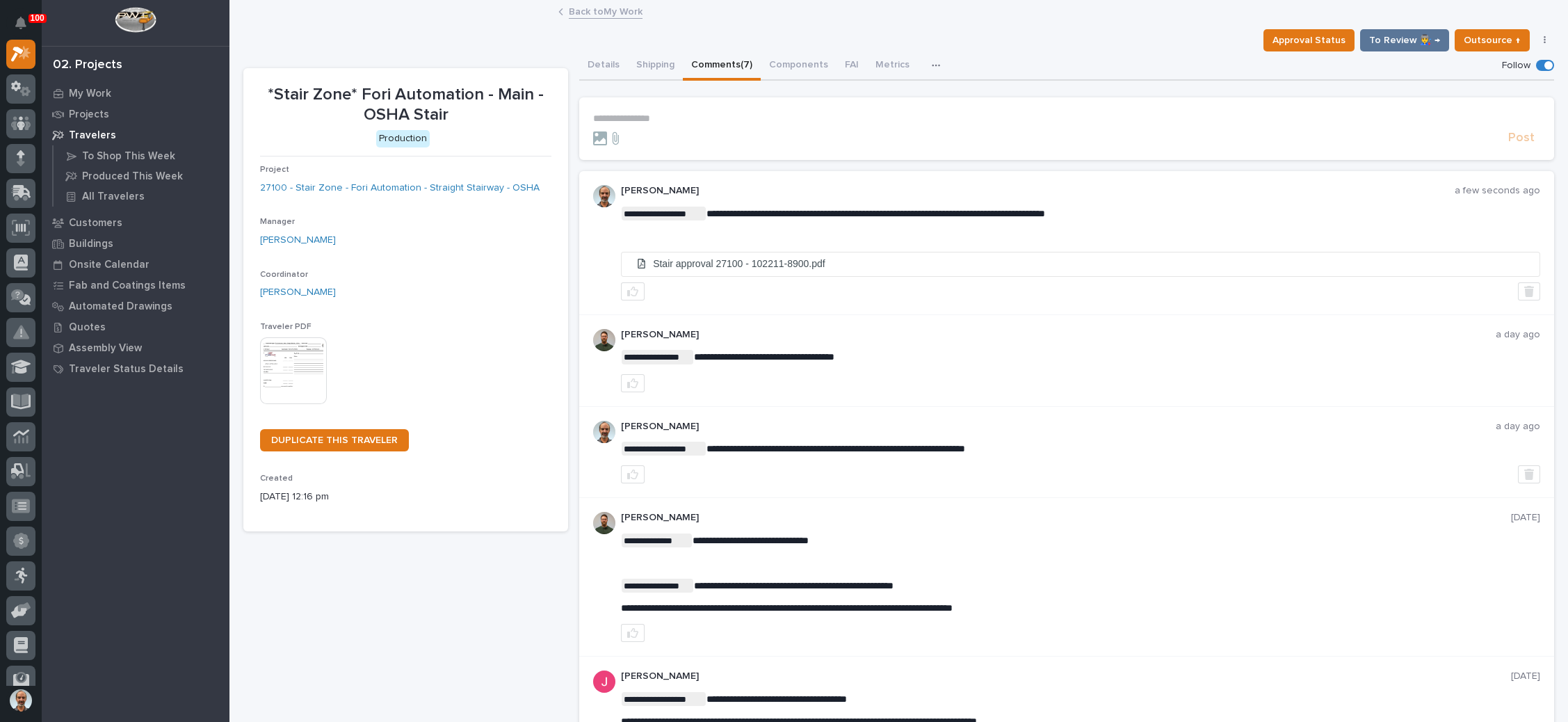
click at [588, 7] on link "Back to My Work" at bounding box center [606, 11] width 74 height 16
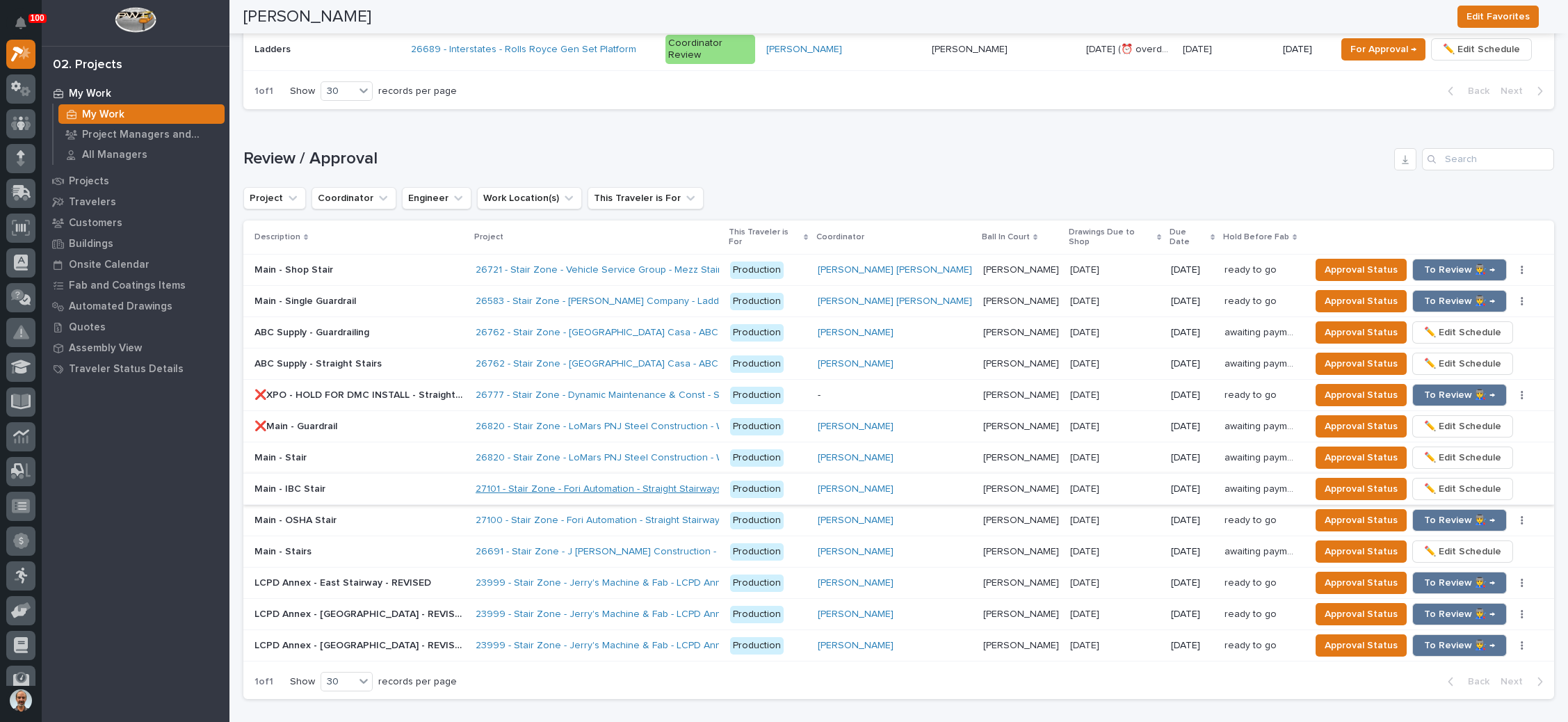
scroll to position [1461, 0]
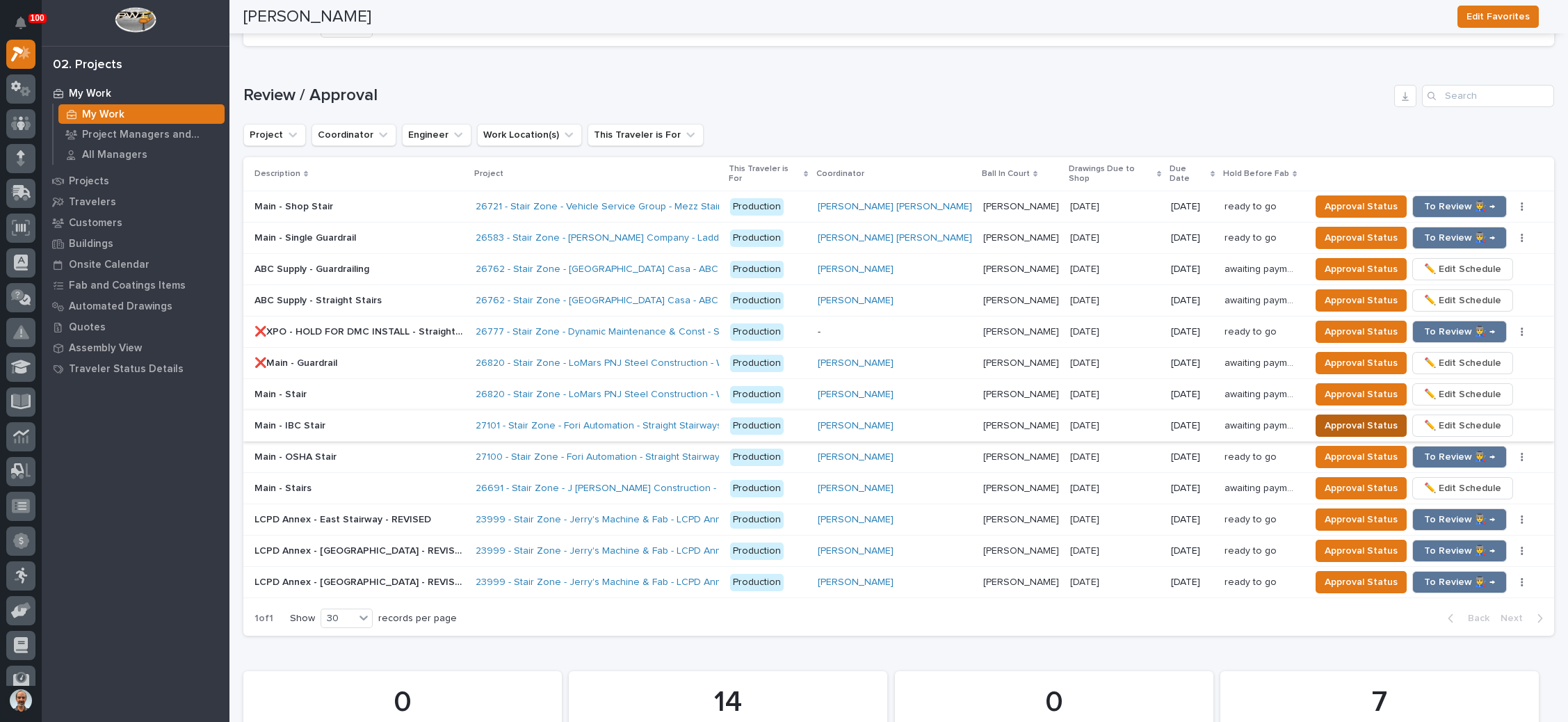
click at [1344, 417] on span "Approval Status" at bounding box center [1361, 425] width 73 height 16
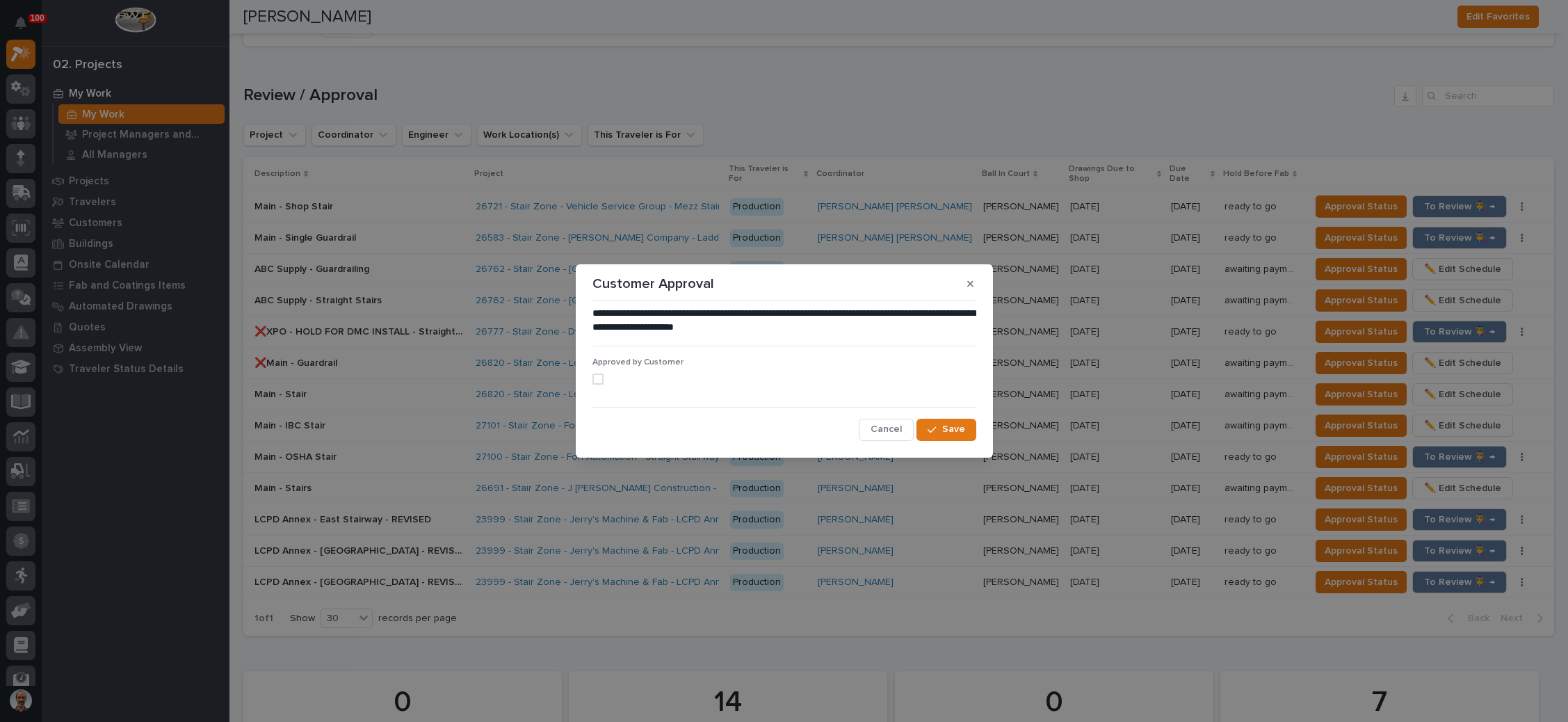
click at [598, 379] on span at bounding box center [598, 379] width 11 height 11
click at [941, 423] on button "Save" at bounding box center [946, 430] width 59 height 23
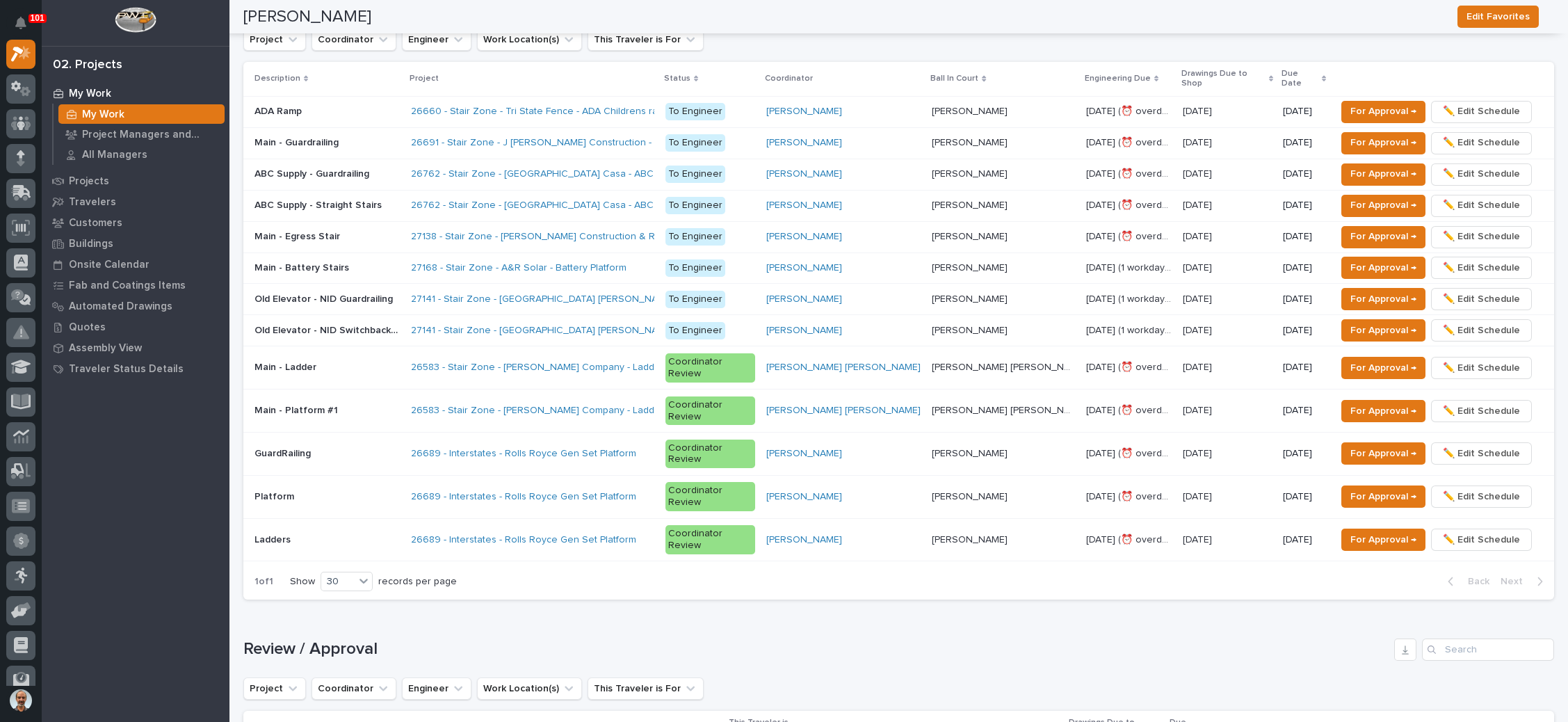
scroll to position [940, 0]
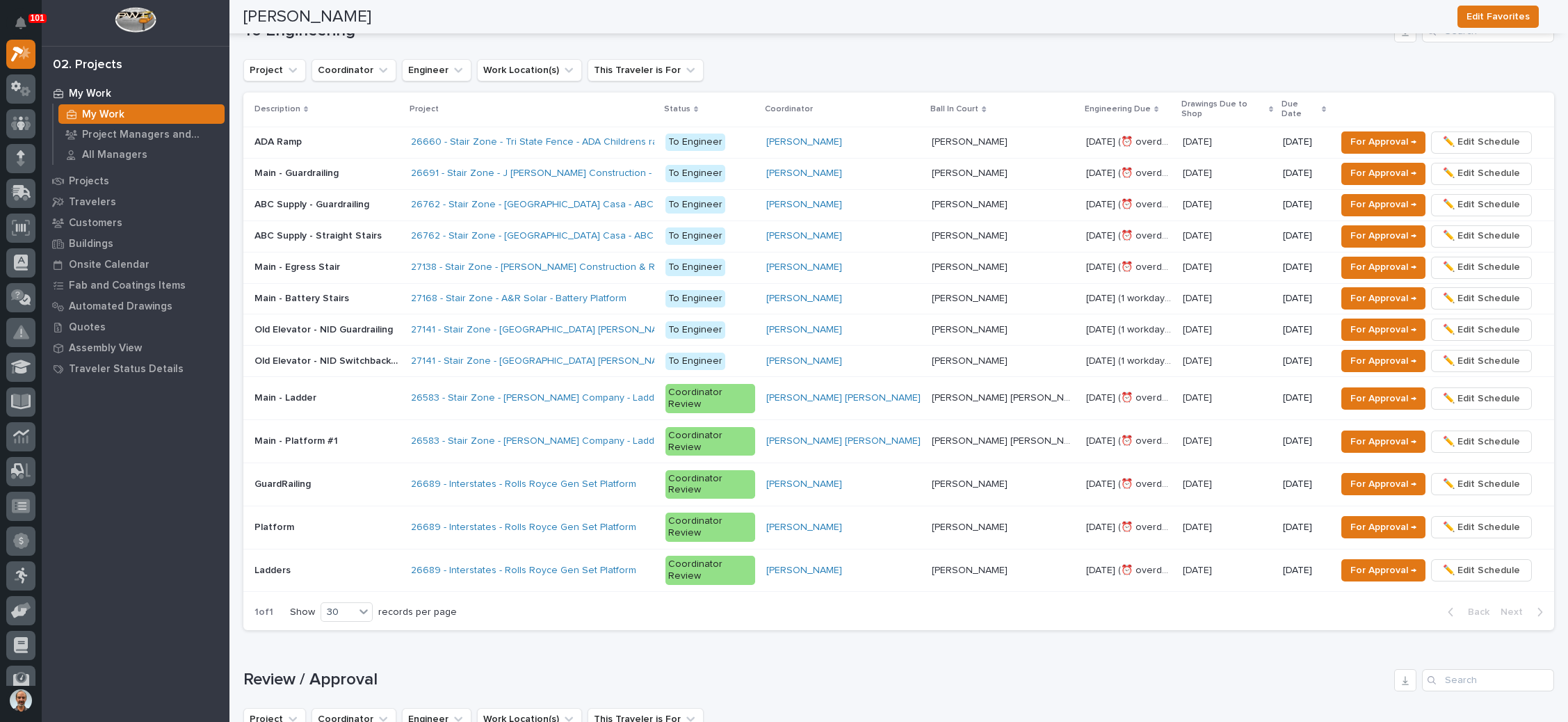
click at [400, 199] on p at bounding box center [327, 204] width 146 height 12
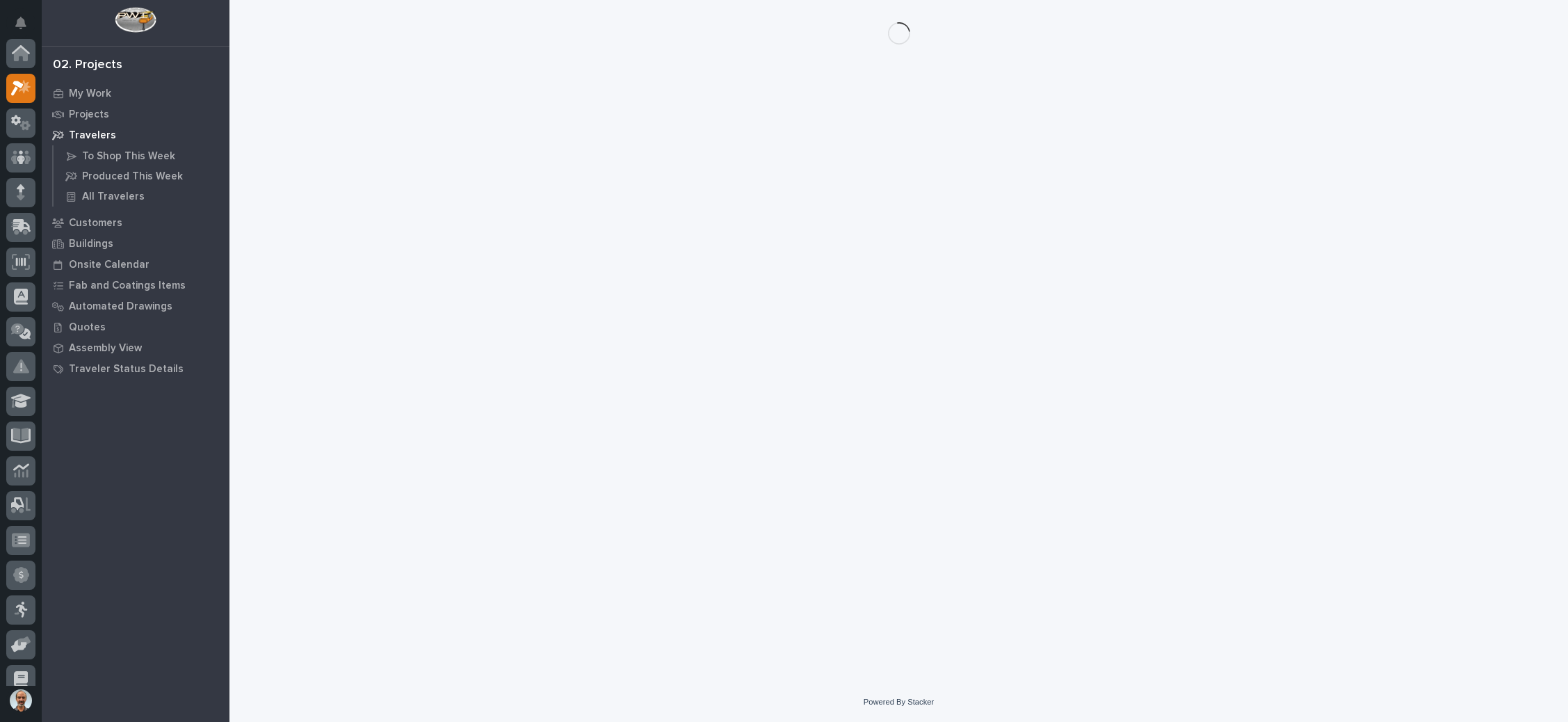
scroll to position [34, 0]
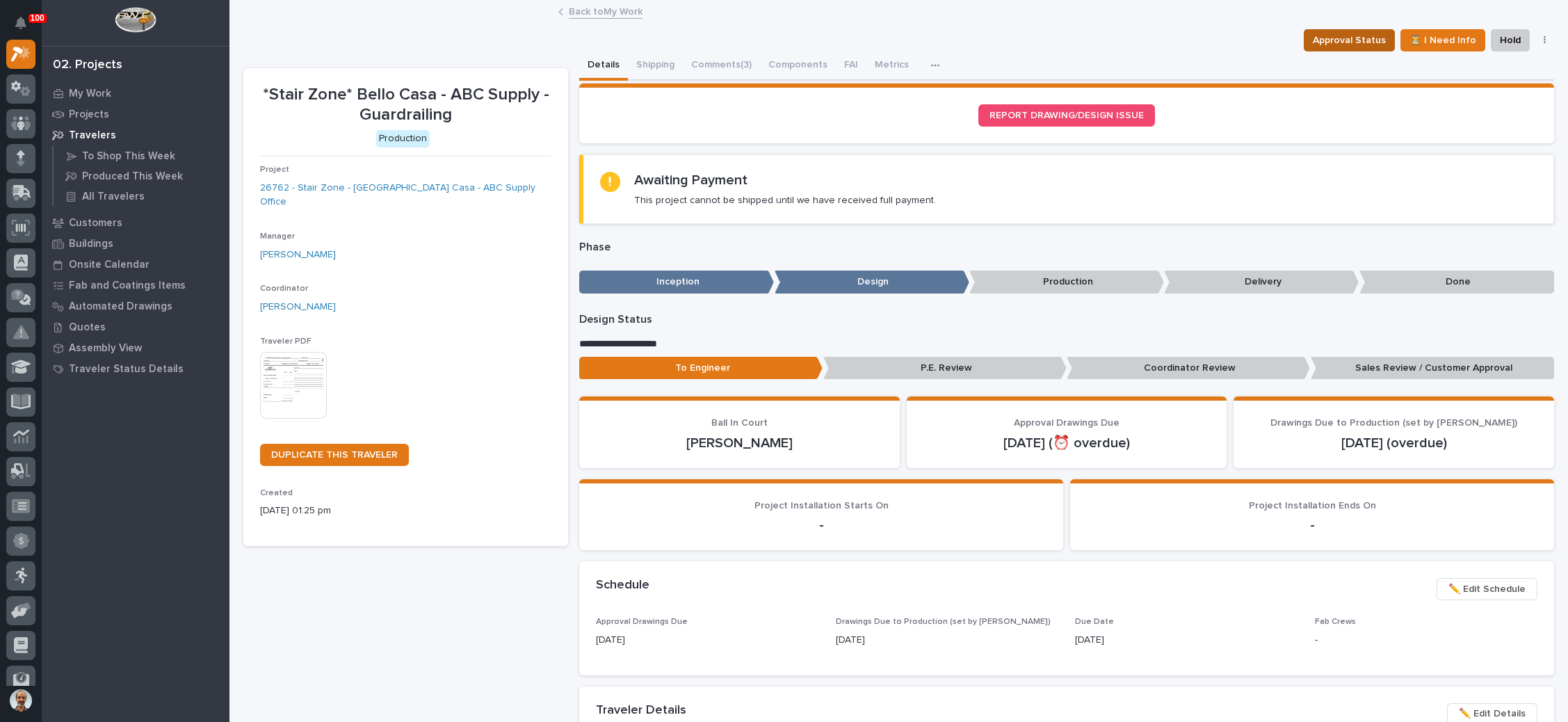
click at [1329, 37] on span "Approval Status" at bounding box center [1350, 40] width 73 height 16
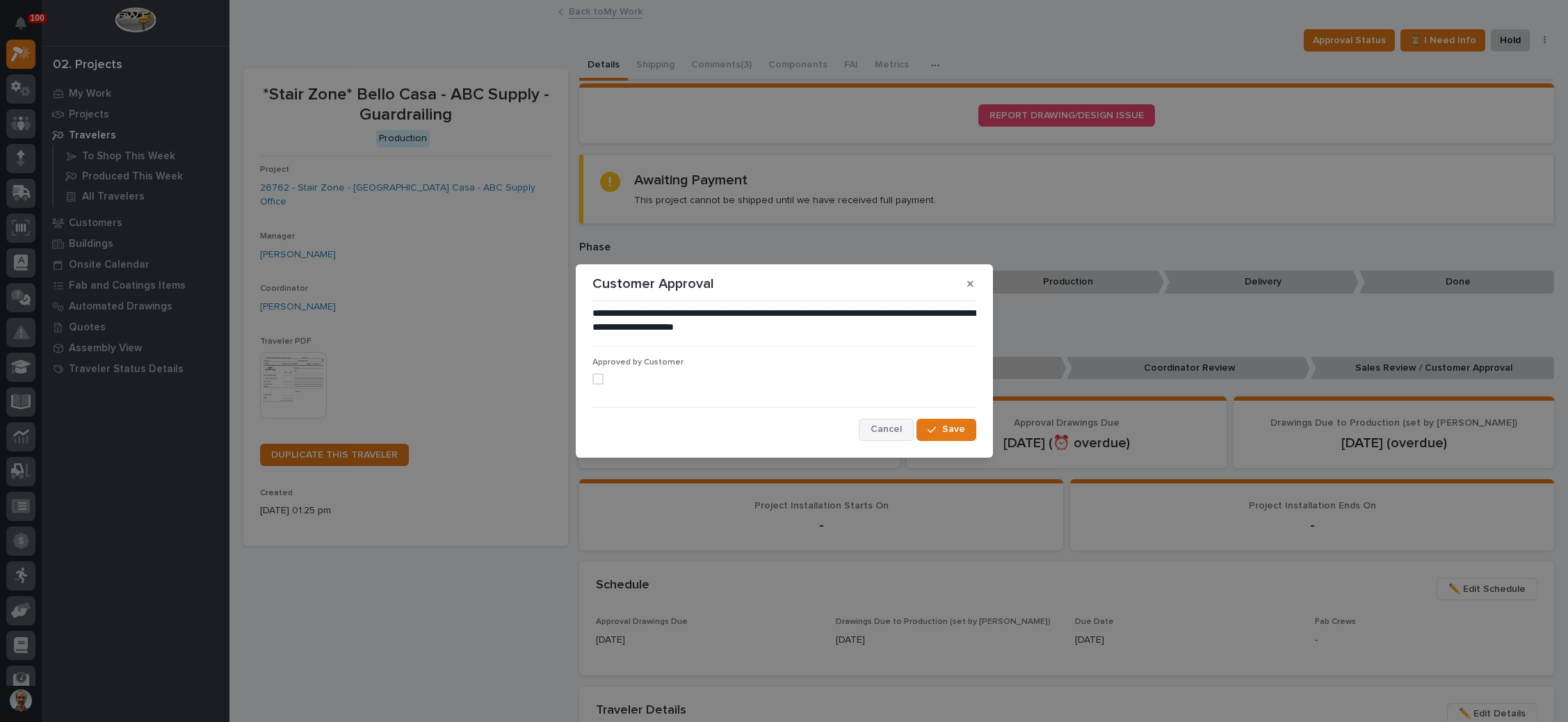
click at [878, 426] on span "Cancel" at bounding box center [886, 430] width 31 height 12
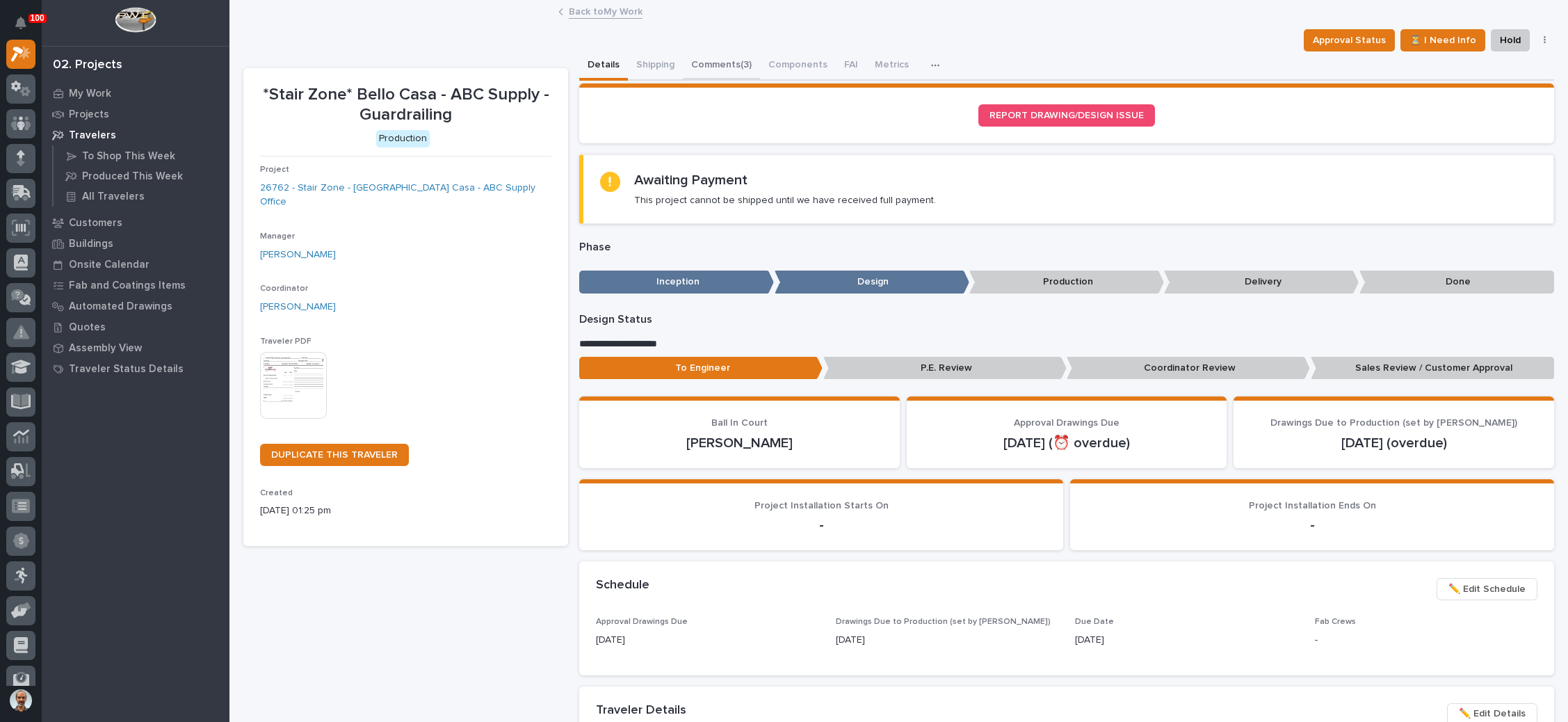
click at [740, 63] on button "Comments (3)" at bounding box center [721, 65] width 77 height 29
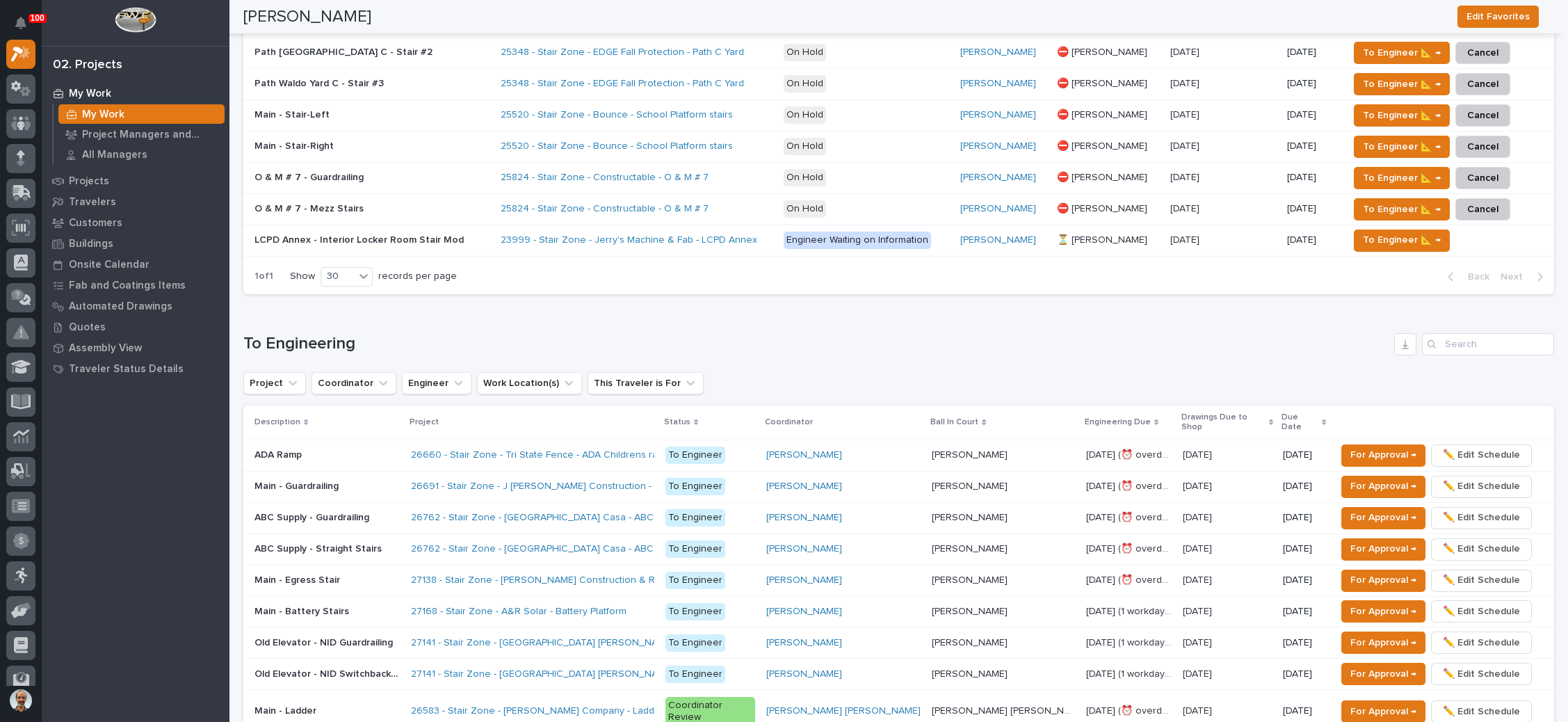
scroll to position [835, 0]
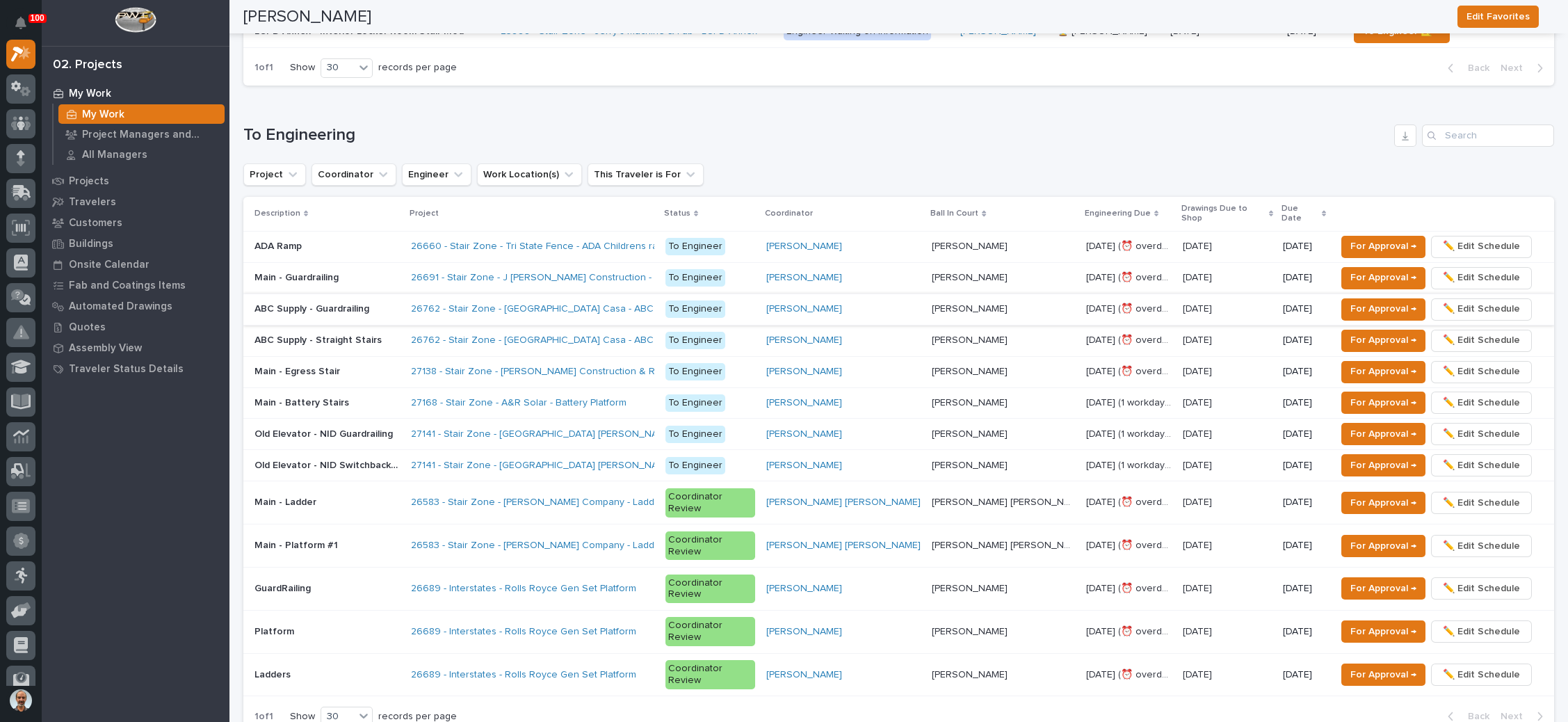
click at [1457, 301] on span "✏️ Edit Schedule" at bounding box center [1481, 309] width 77 height 16
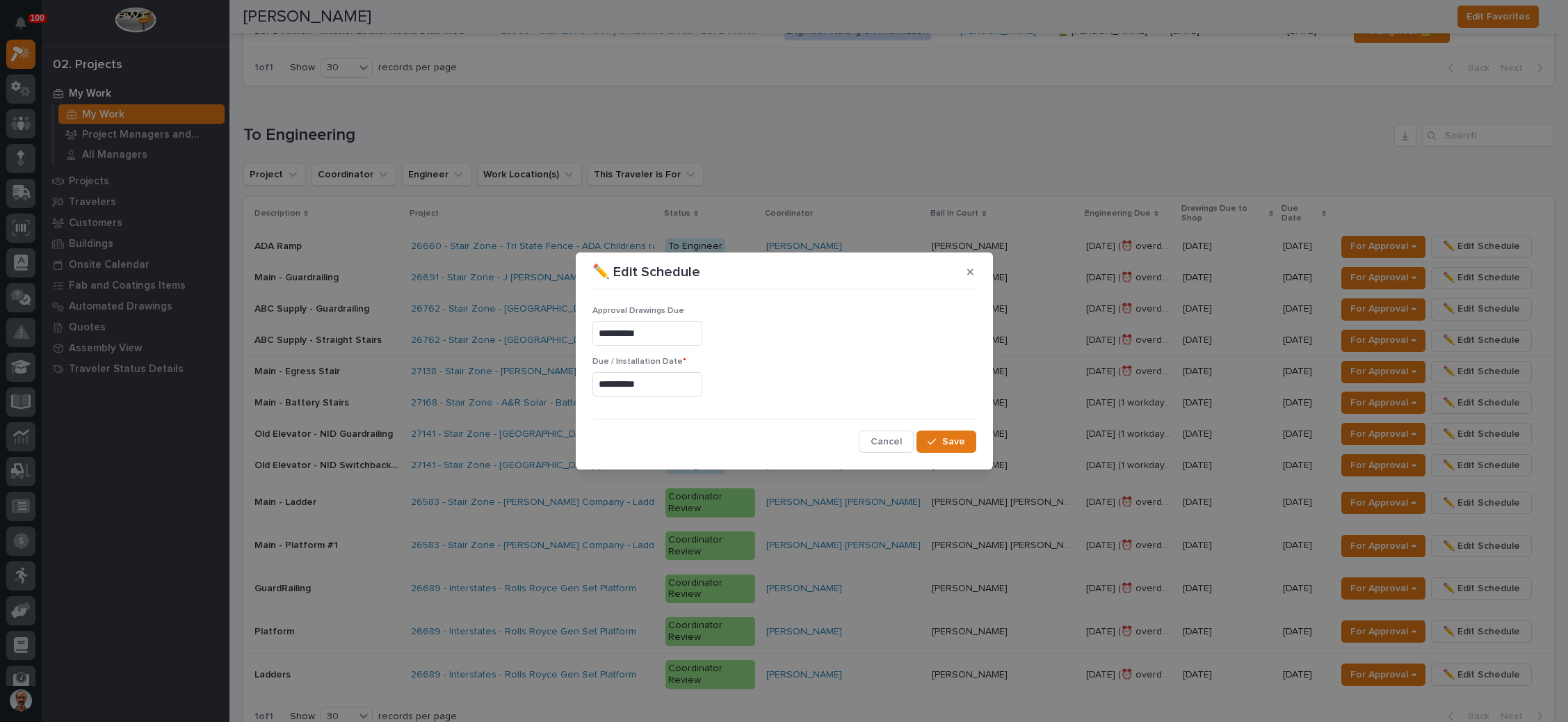
click at [628, 384] on input "**********" at bounding box center [647, 384] width 110 height 24
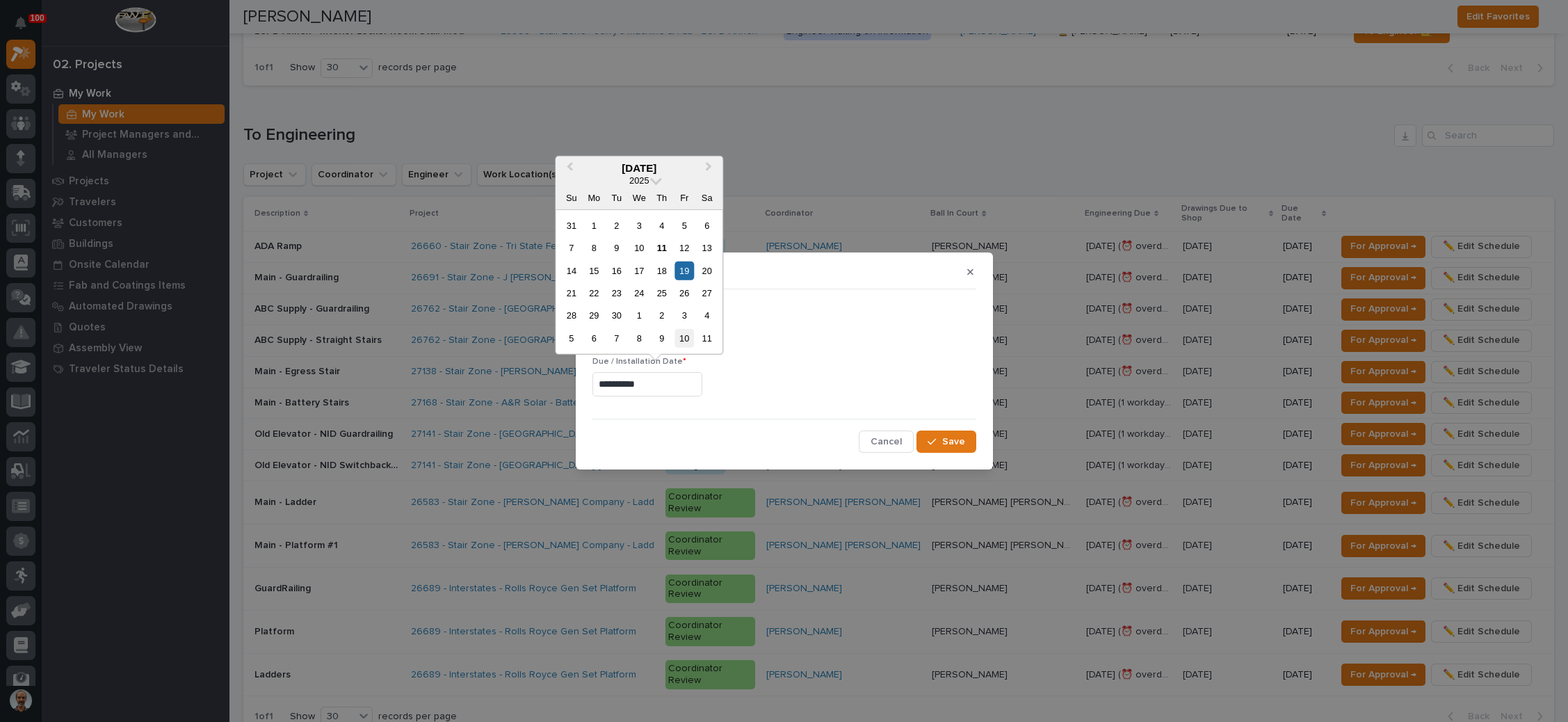
click at [685, 333] on div "10" at bounding box center [685, 338] width 19 height 19
type input "**********"
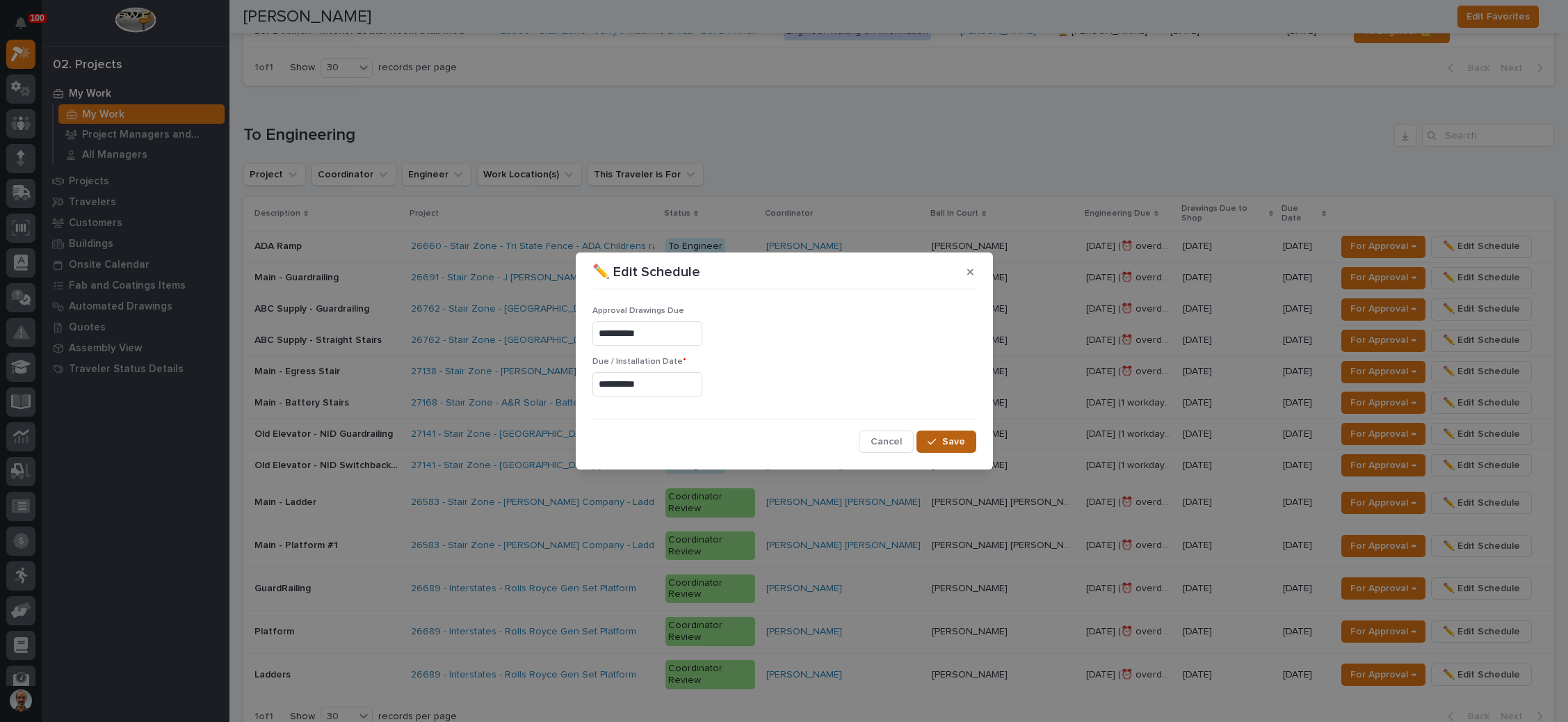
drag, startPoint x: 935, startPoint y: 436, endPoint x: 962, endPoint y: 433, distance: 27.2
click at [936, 435] on button "Save" at bounding box center [946, 441] width 59 height 23
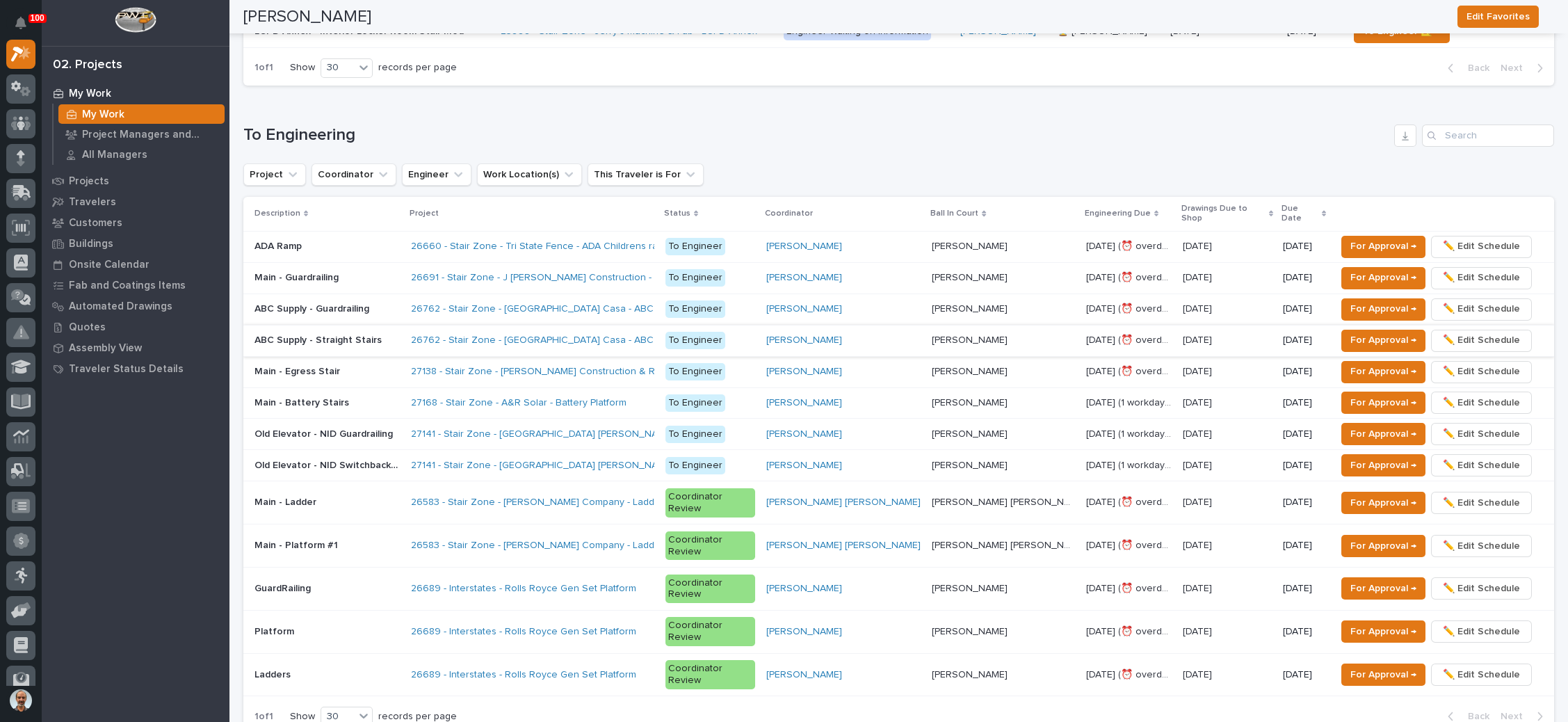
click at [1450, 332] on span "✏️ Edit Schedule" at bounding box center [1481, 340] width 77 height 16
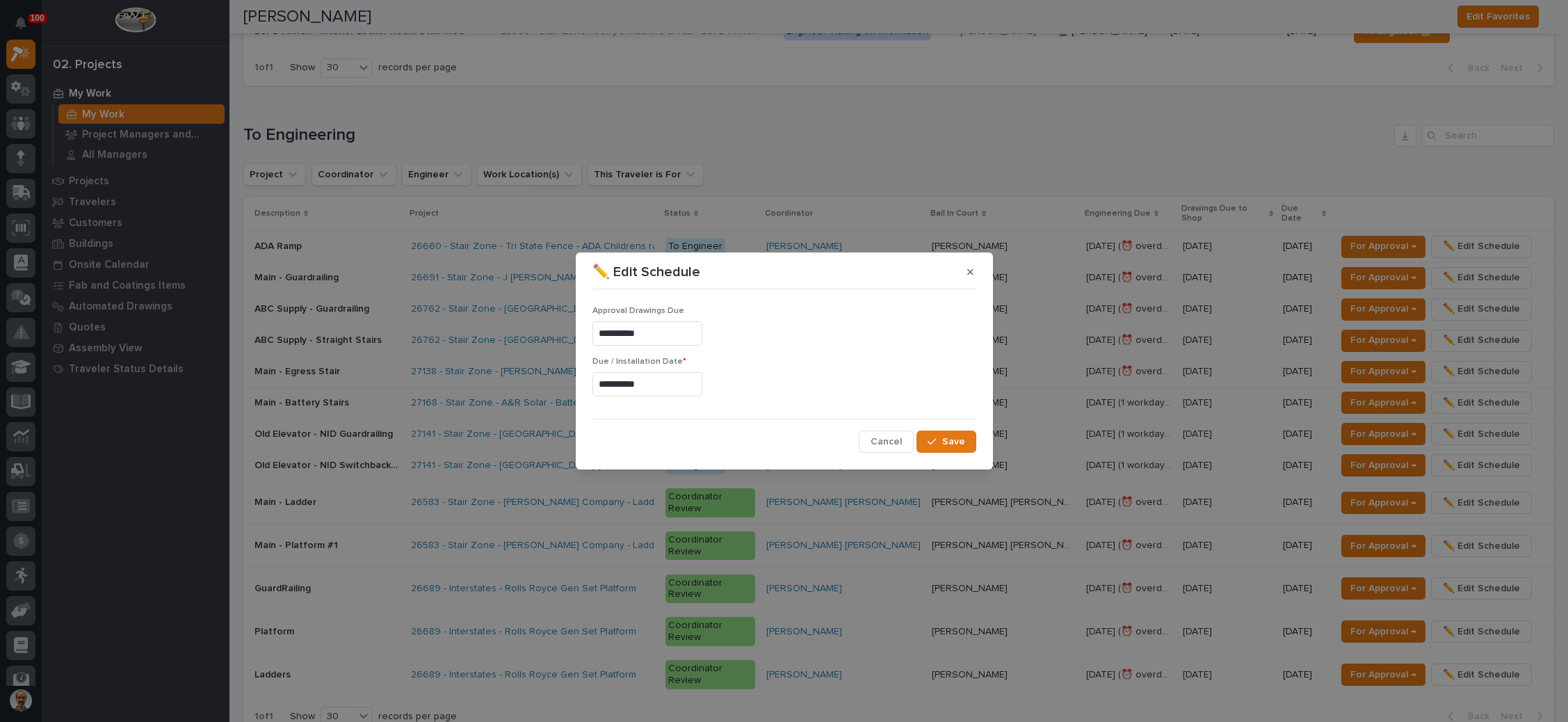
click at [639, 377] on input "**********" at bounding box center [647, 384] width 110 height 24
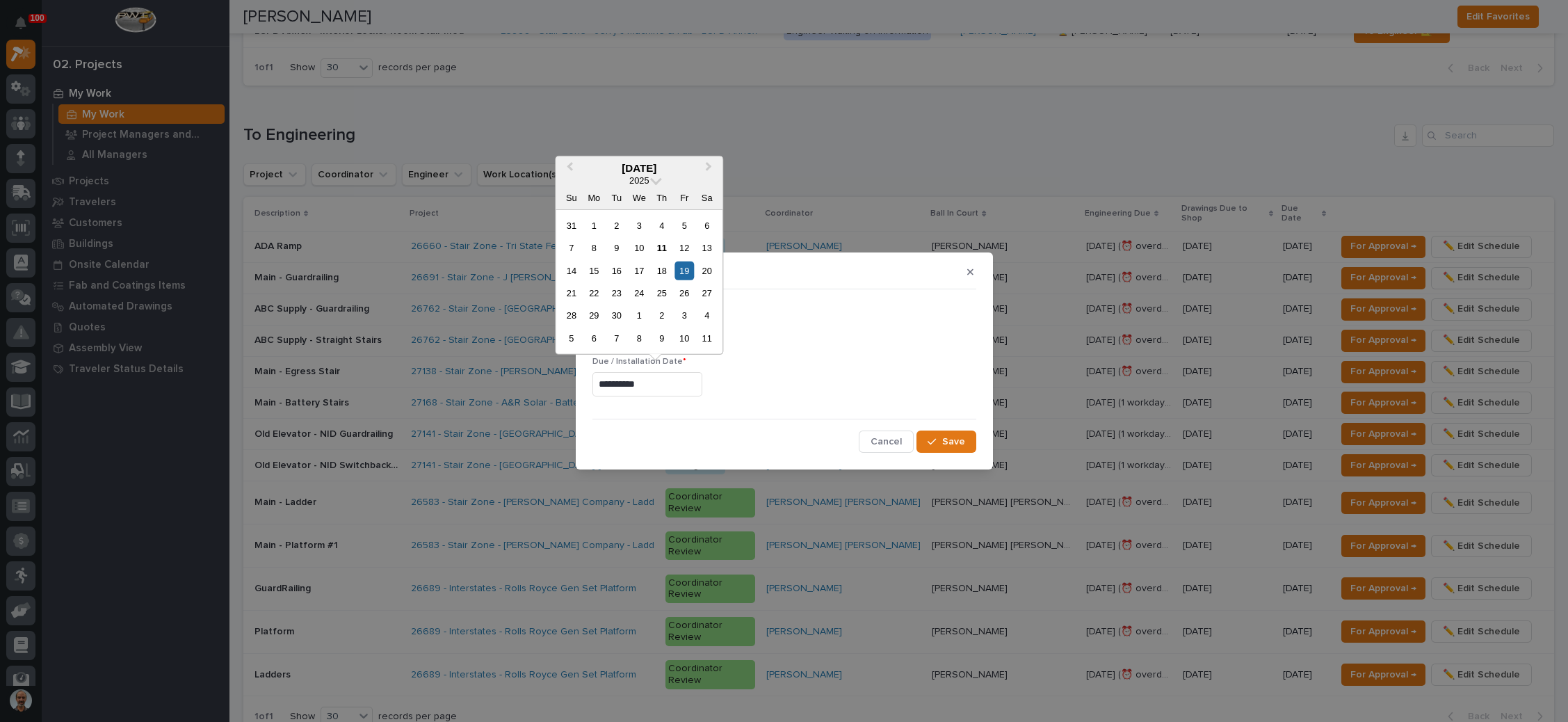
drag, startPoint x: 684, startPoint y: 339, endPoint x: 697, endPoint y: 346, distance: 14.8
click at [685, 338] on div "10" at bounding box center [685, 338] width 19 height 19
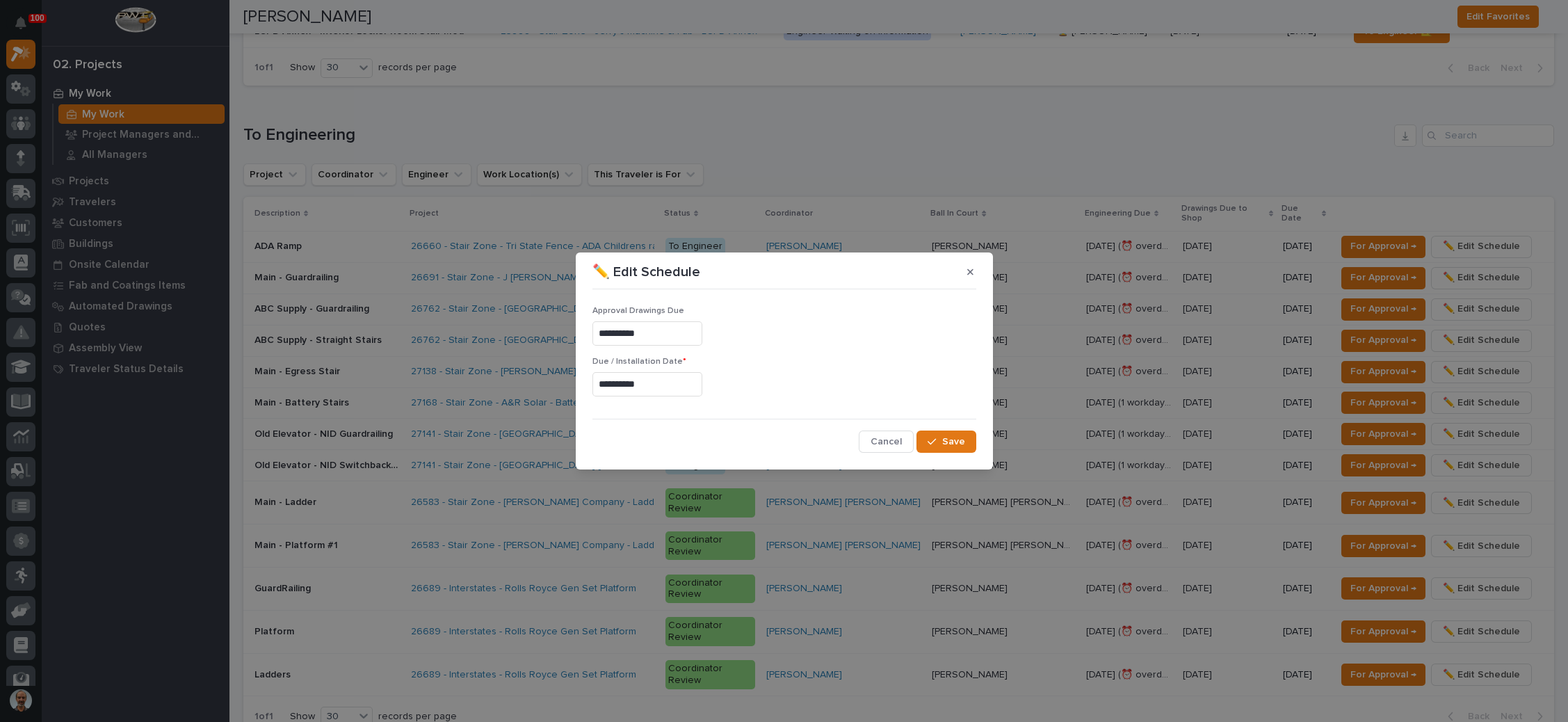
type input "**********"
click at [931, 430] on button "Save" at bounding box center [946, 441] width 59 height 23
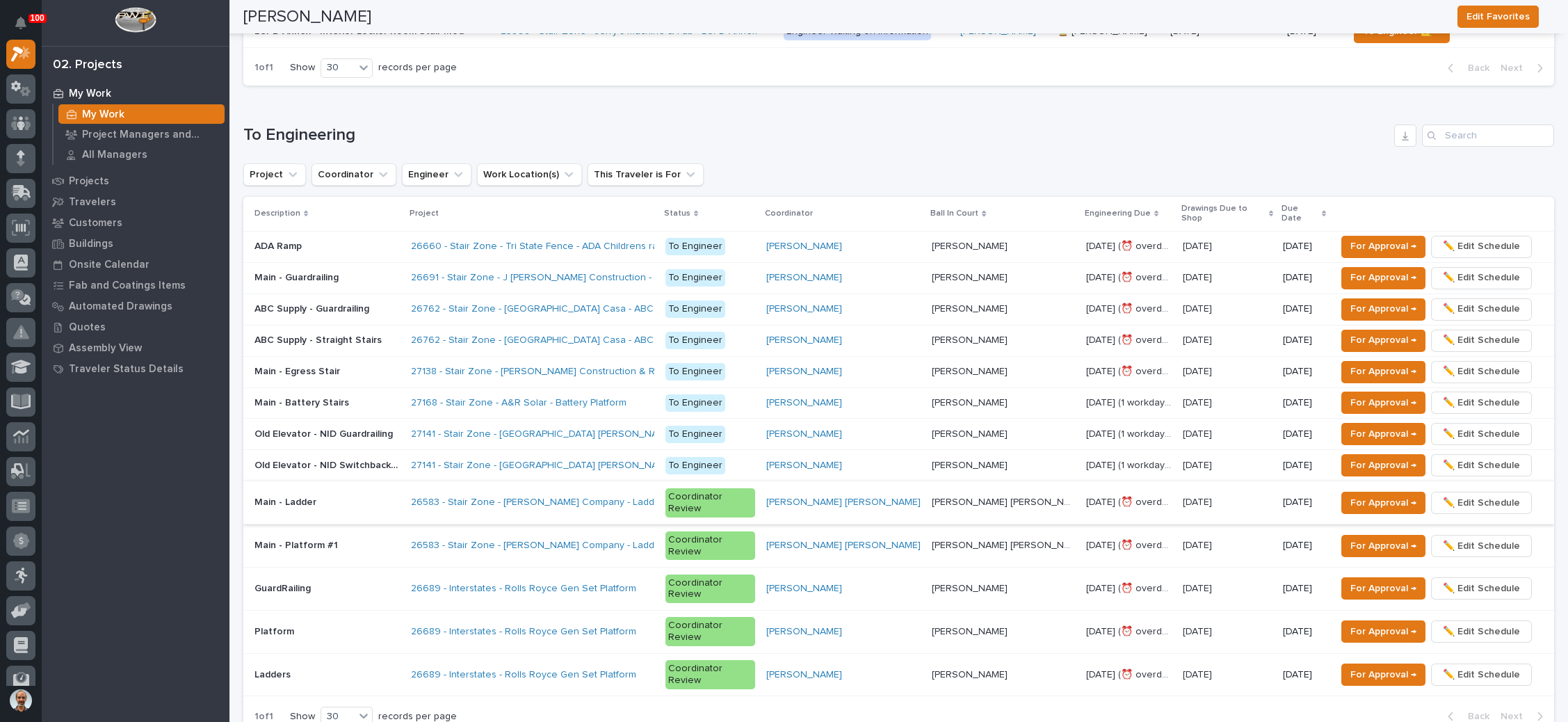
click at [1445, 495] on span "✏️ Edit Schedule" at bounding box center [1481, 503] width 77 height 16
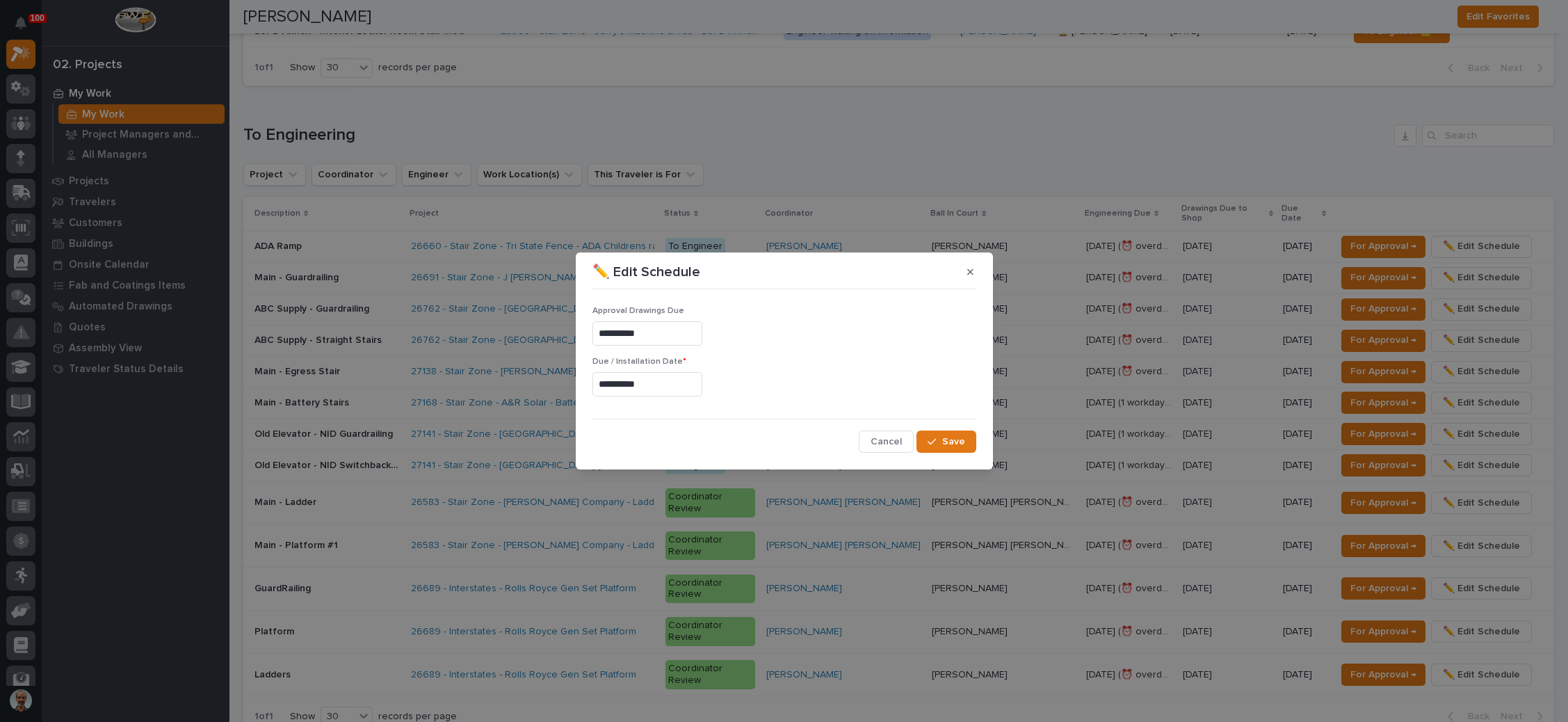
click at [634, 382] on input "**********" at bounding box center [647, 384] width 110 height 24
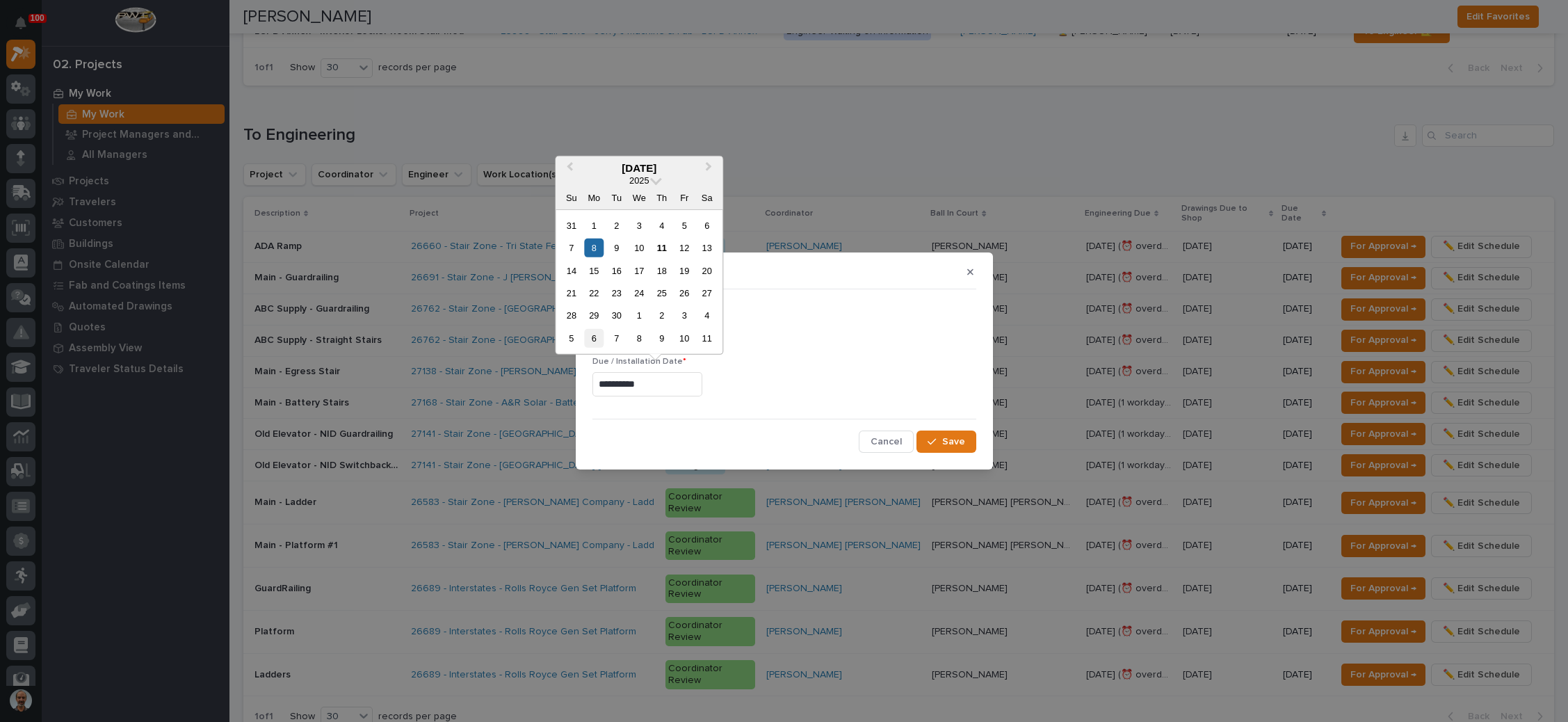
click at [595, 334] on div "6" at bounding box center [595, 338] width 19 height 19
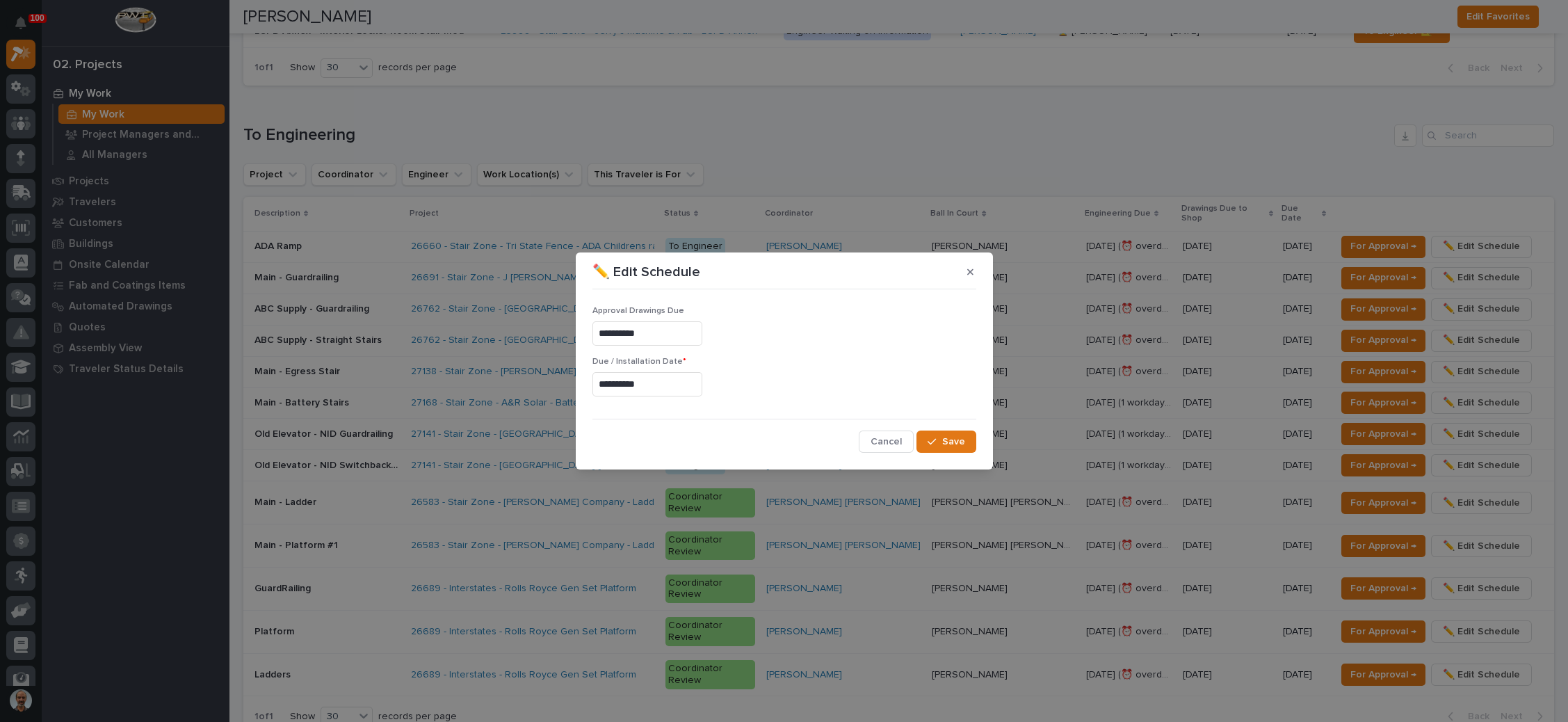
type input "**********"
click at [944, 437] on span "Save" at bounding box center [953, 442] width 23 height 12
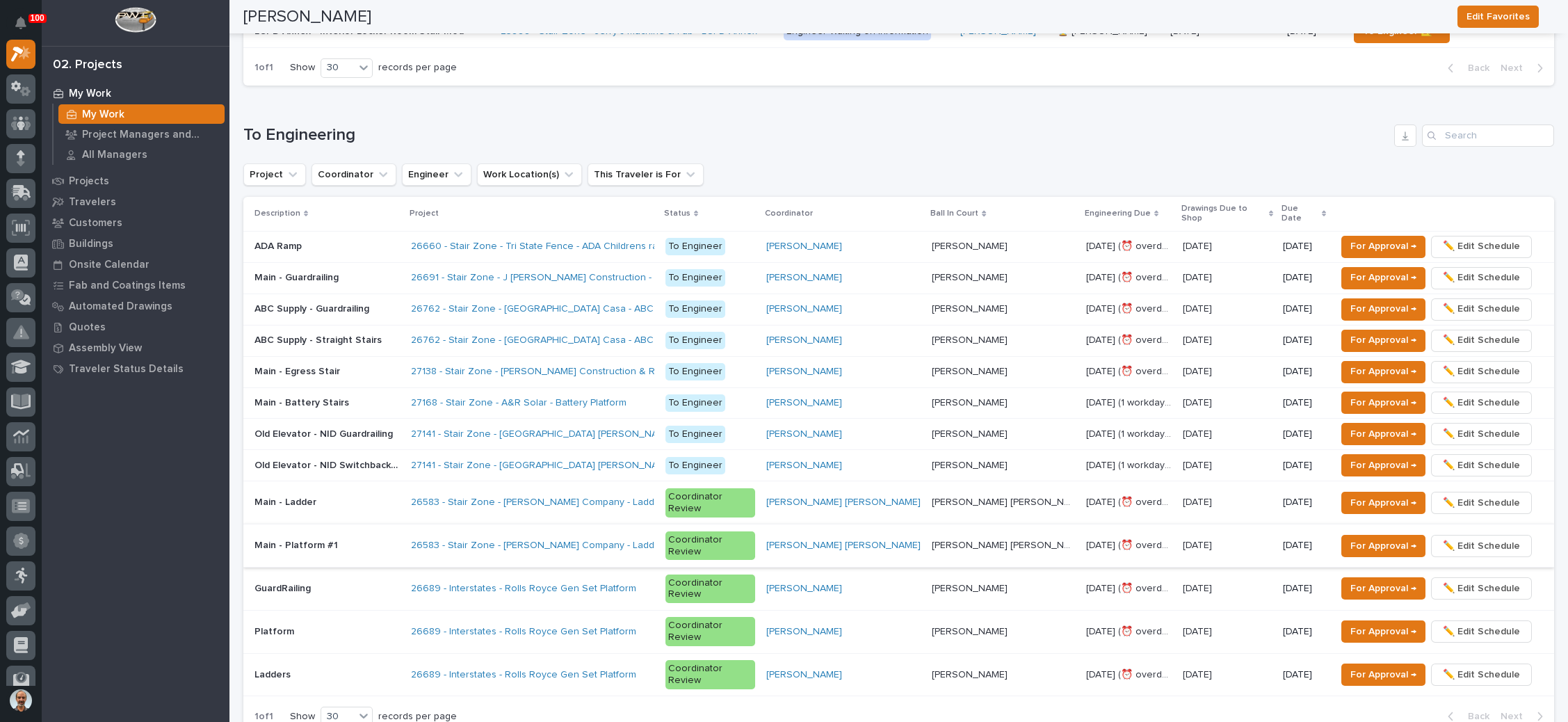
click at [1458, 538] on span "✏️ Edit Schedule" at bounding box center [1481, 546] width 77 height 16
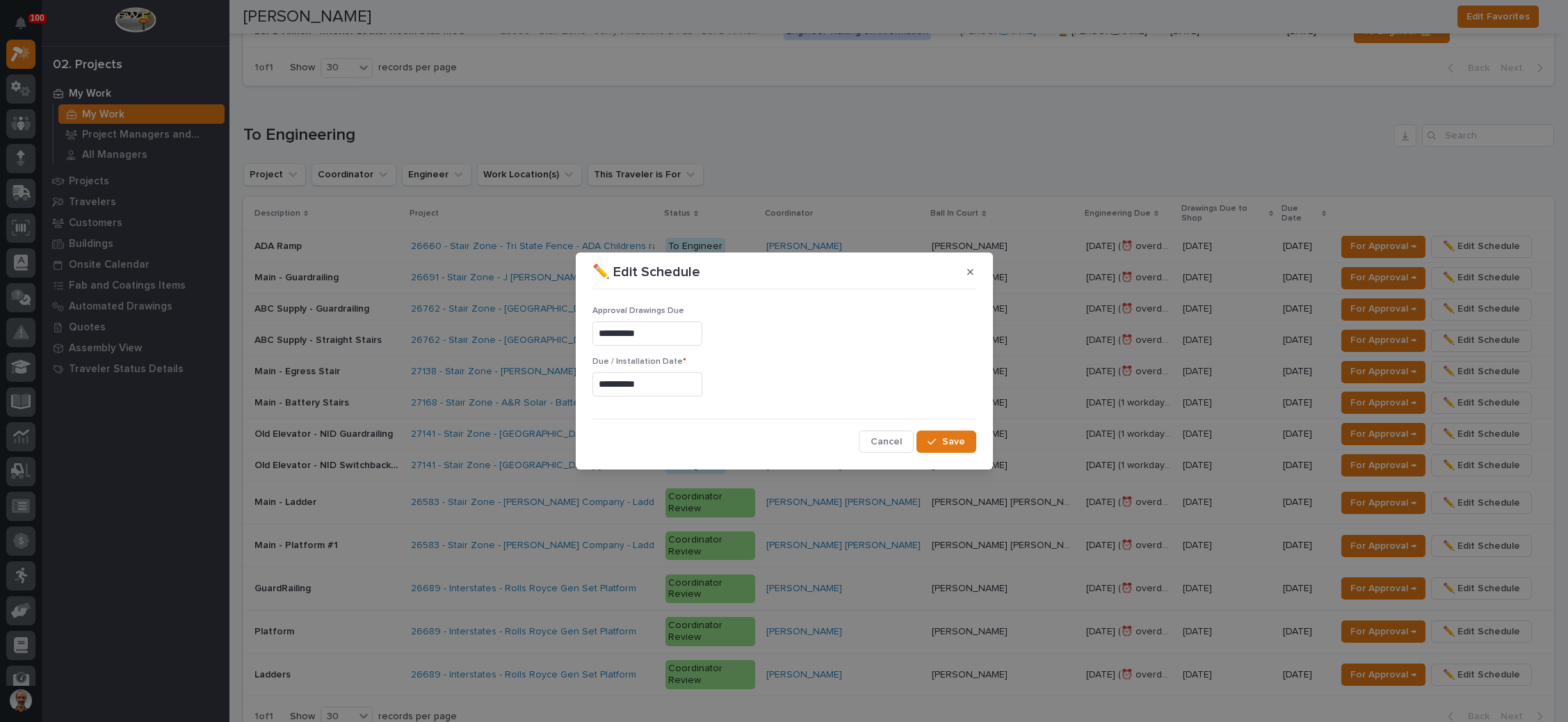
click at [637, 374] on input "**********" at bounding box center [647, 384] width 110 height 24
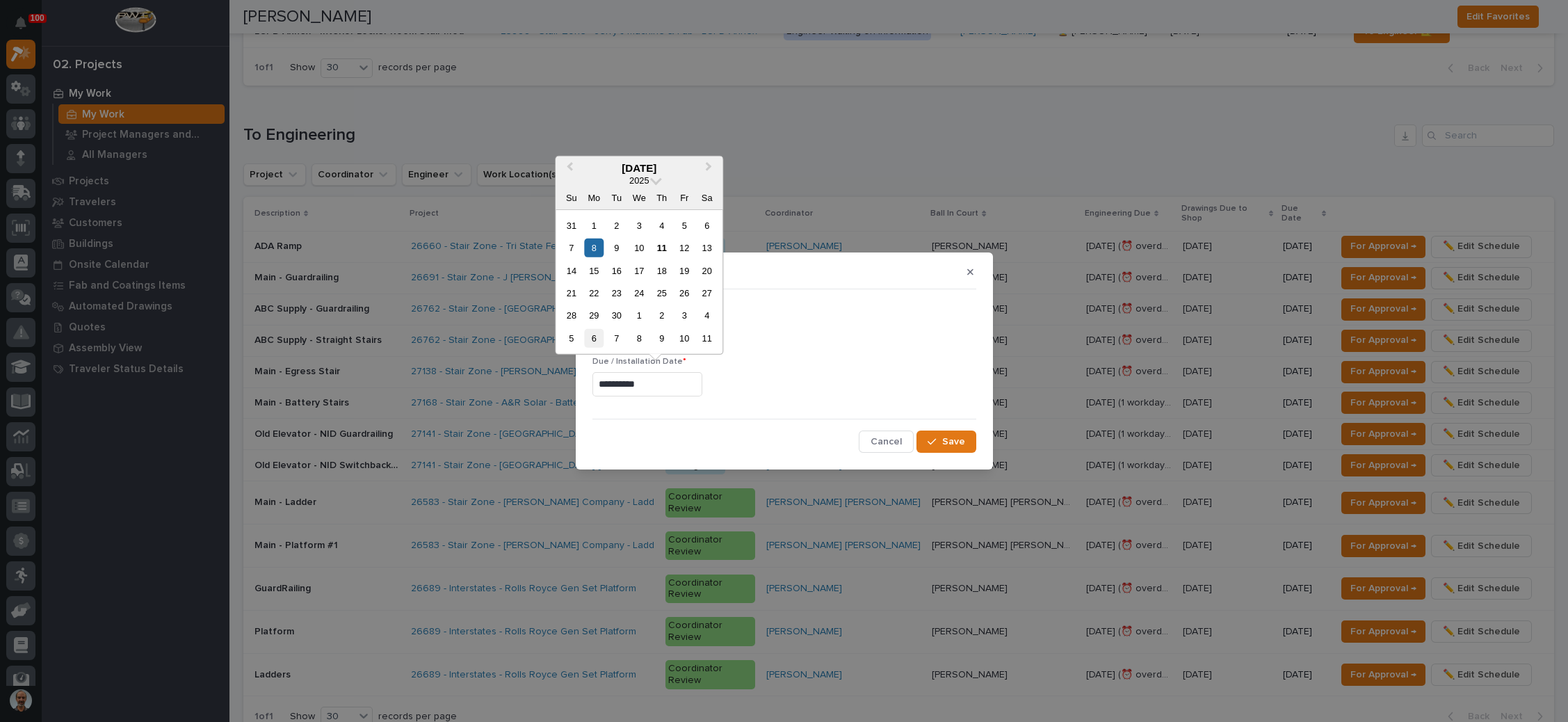
click at [600, 340] on div "6" at bounding box center [595, 338] width 19 height 19
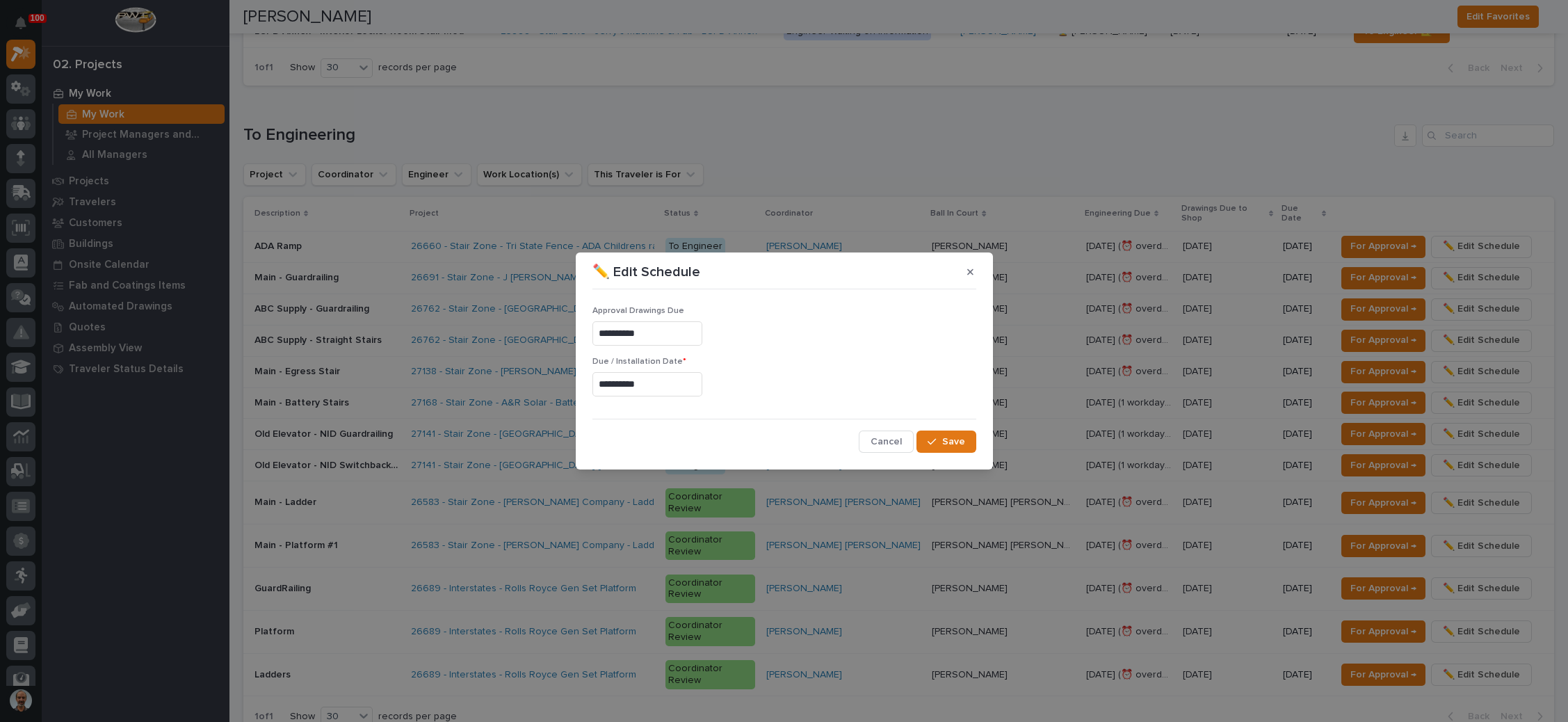
type input "**********"
click at [951, 443] on span "Save" at bounding box center [953, 442] width 23 height 12
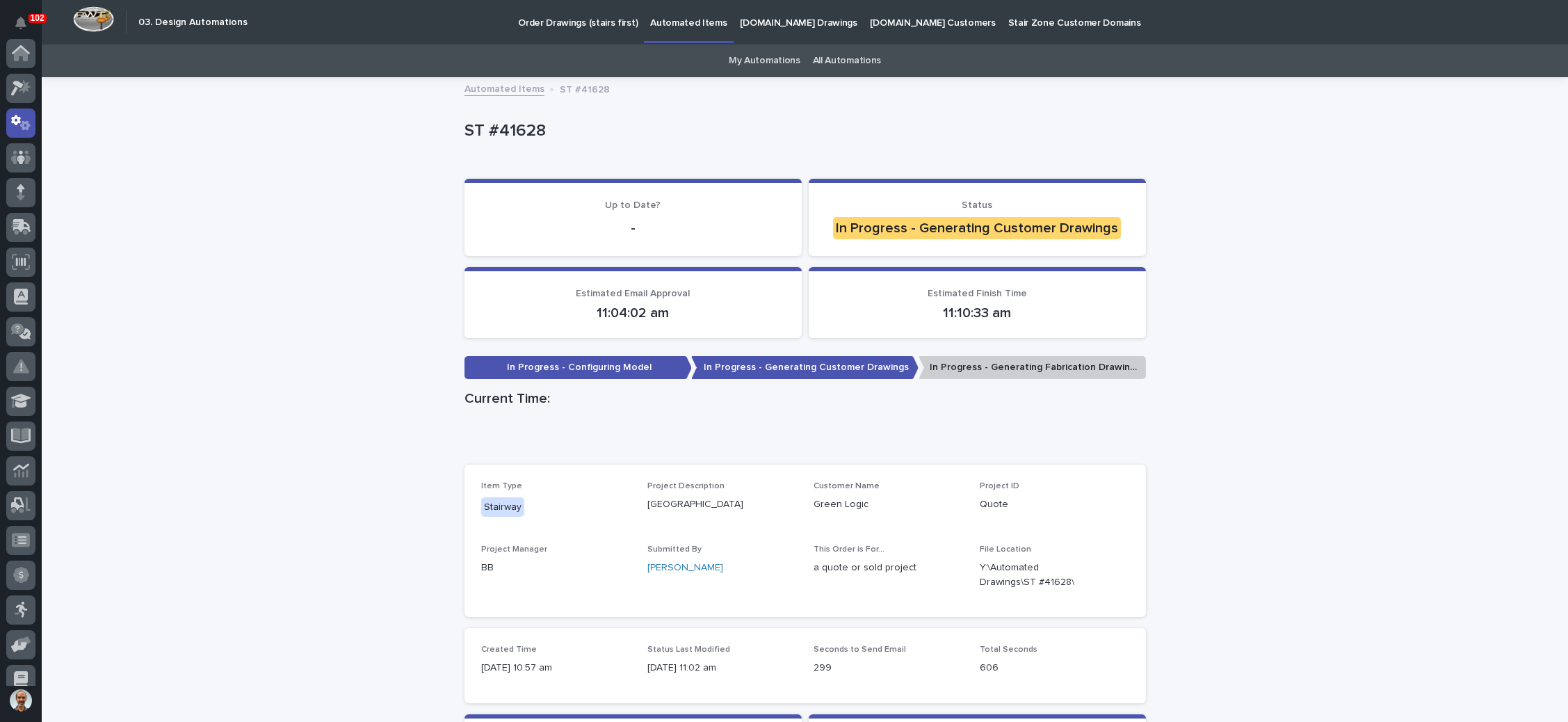
scroll to position [69, 0]
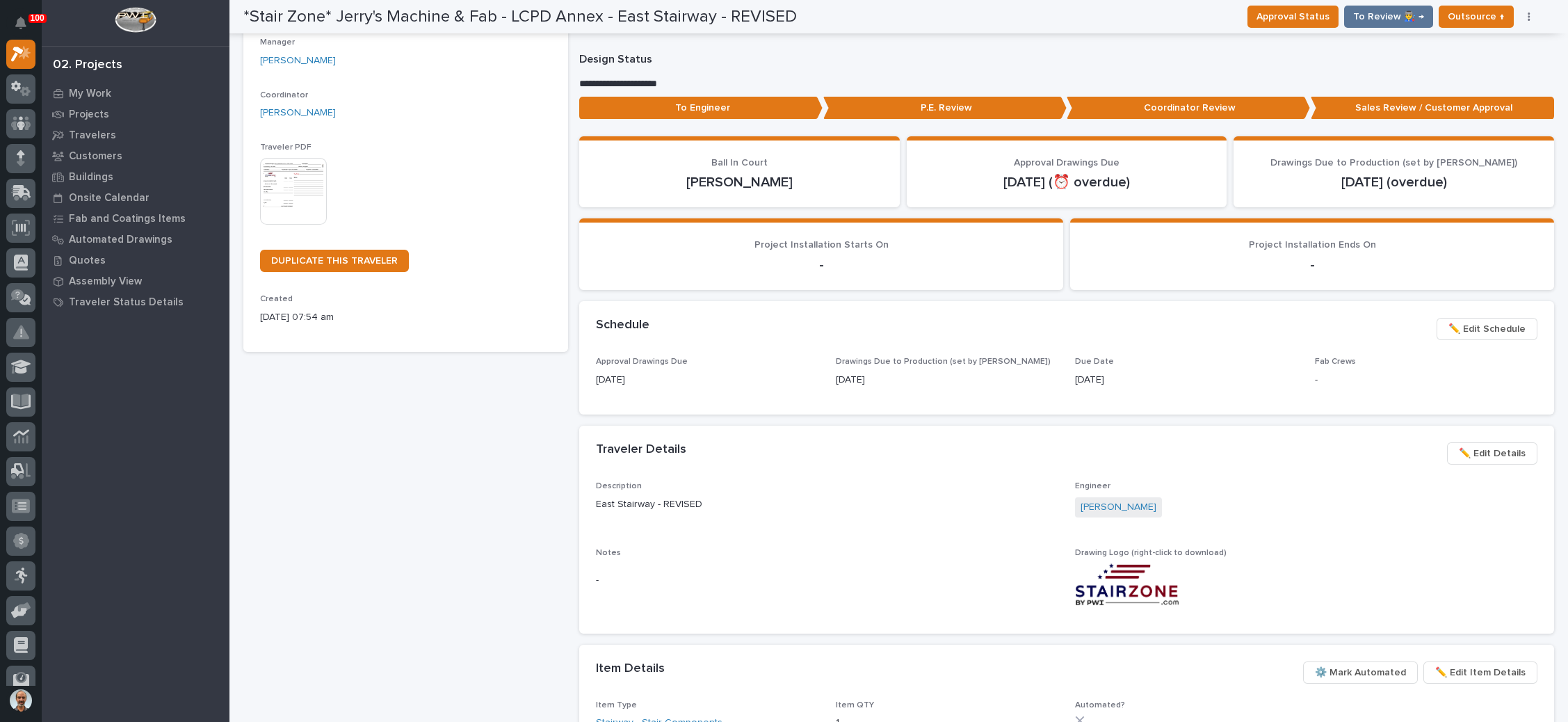
scroll to position [209, 0]
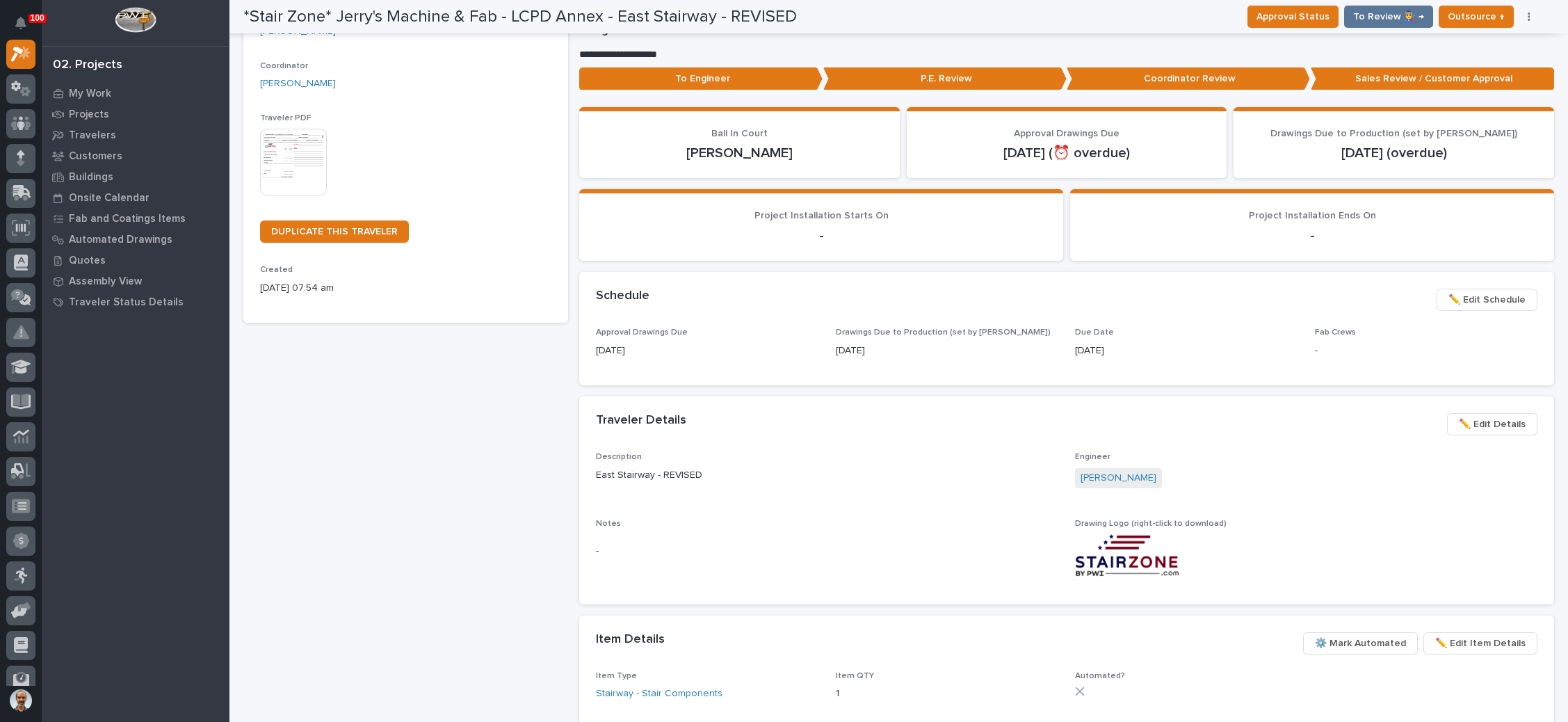
click at [1461, 294] on span "✏️ Edit Schedule" at bounding box center [1487, 299] width 77 height 16
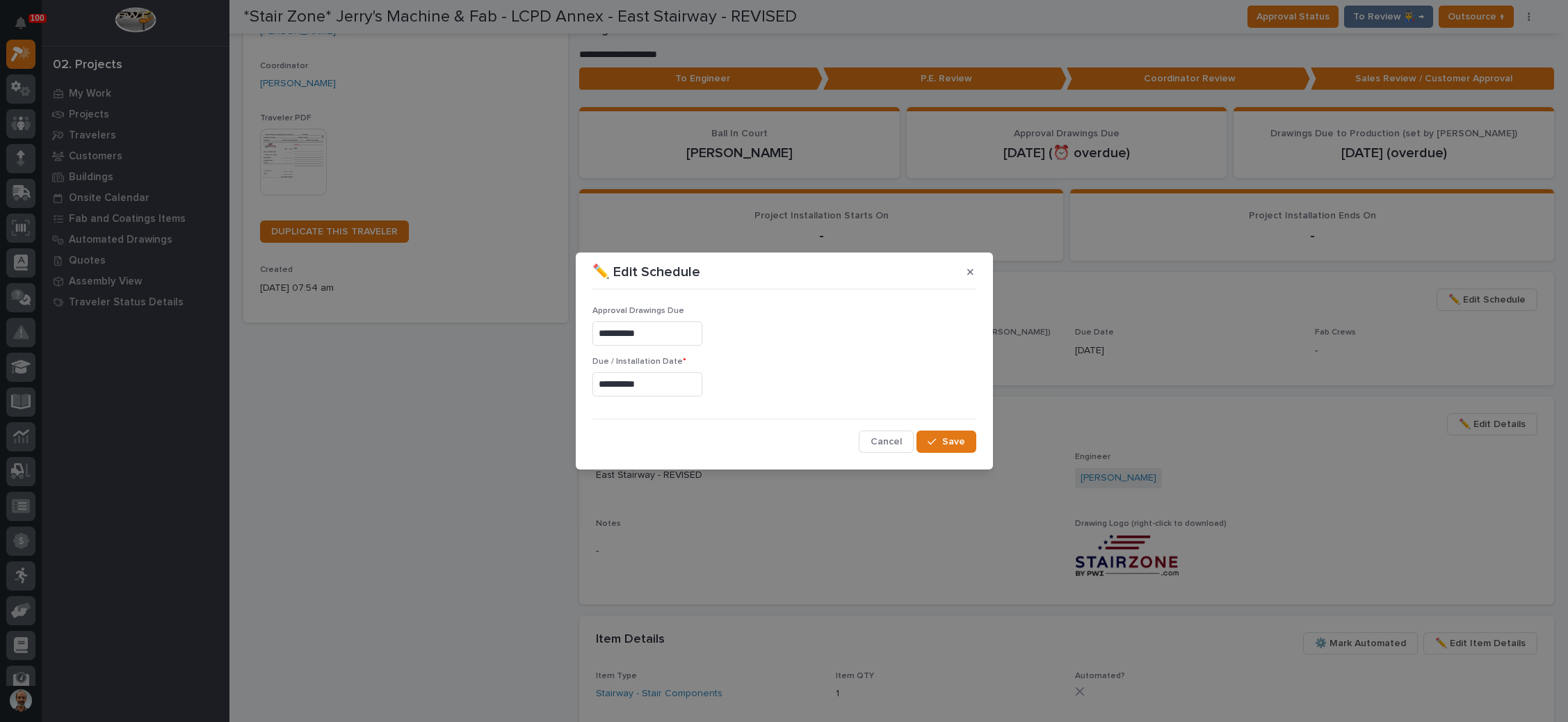
click at [618, 384] on input "**********" at bounding box center [647, 384] width 110 height 24
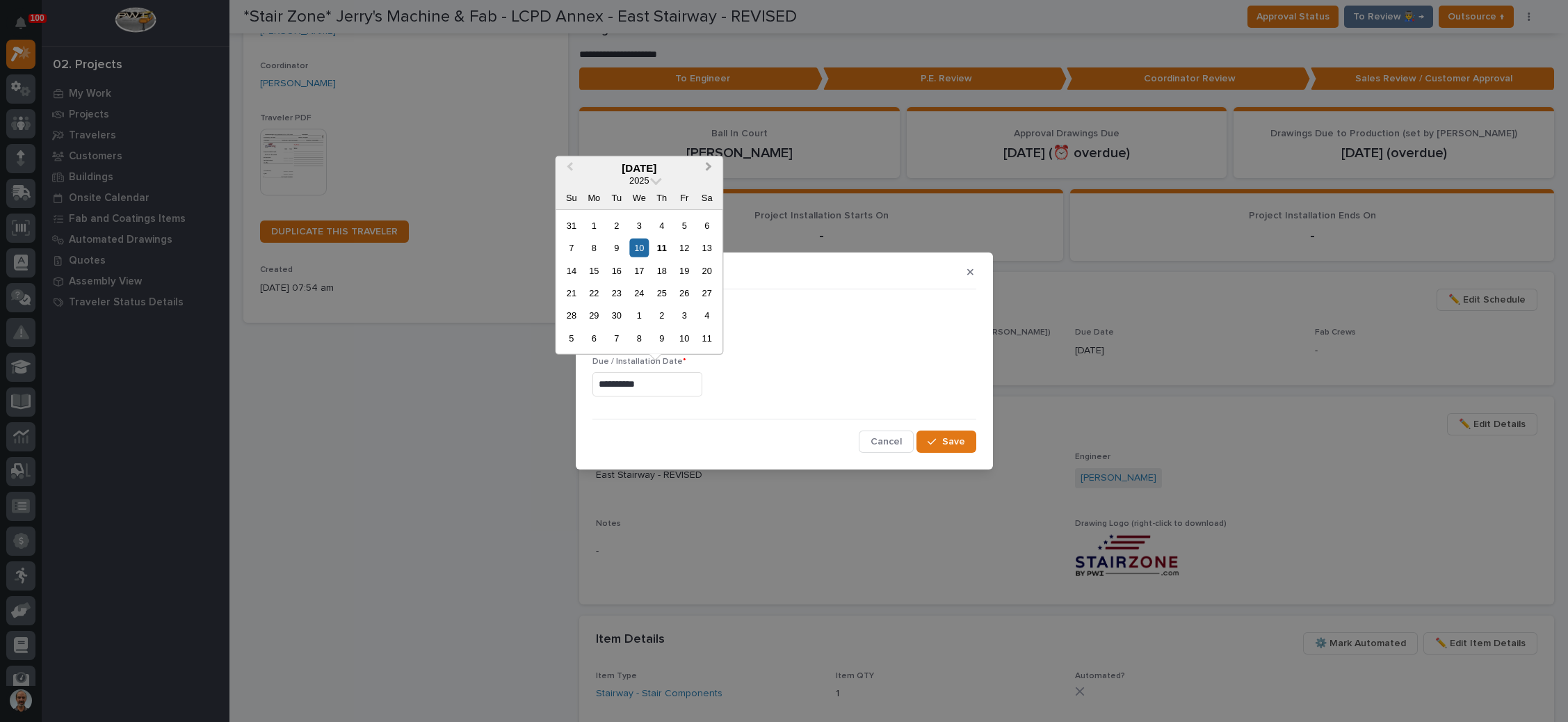
click at [708, 170] on span "Next Month" at bounding box center [708, 167] width 0 height 18
click at [594, 311] on div "27" at bounding box center [595, 316] width 19 height 19
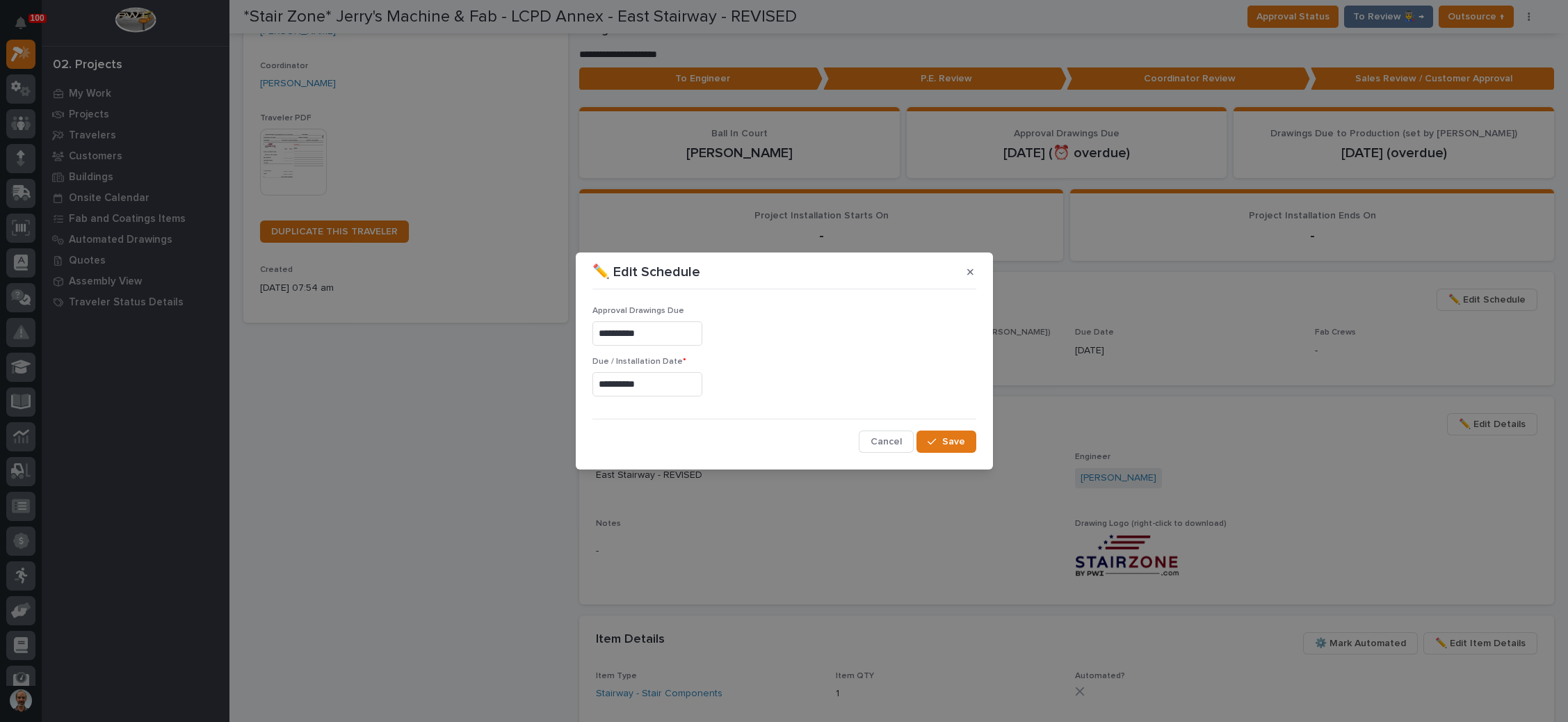
type input "**********"
click at [952, 443] on span "Save" at bounding box center [953, 442] width 23 height 12
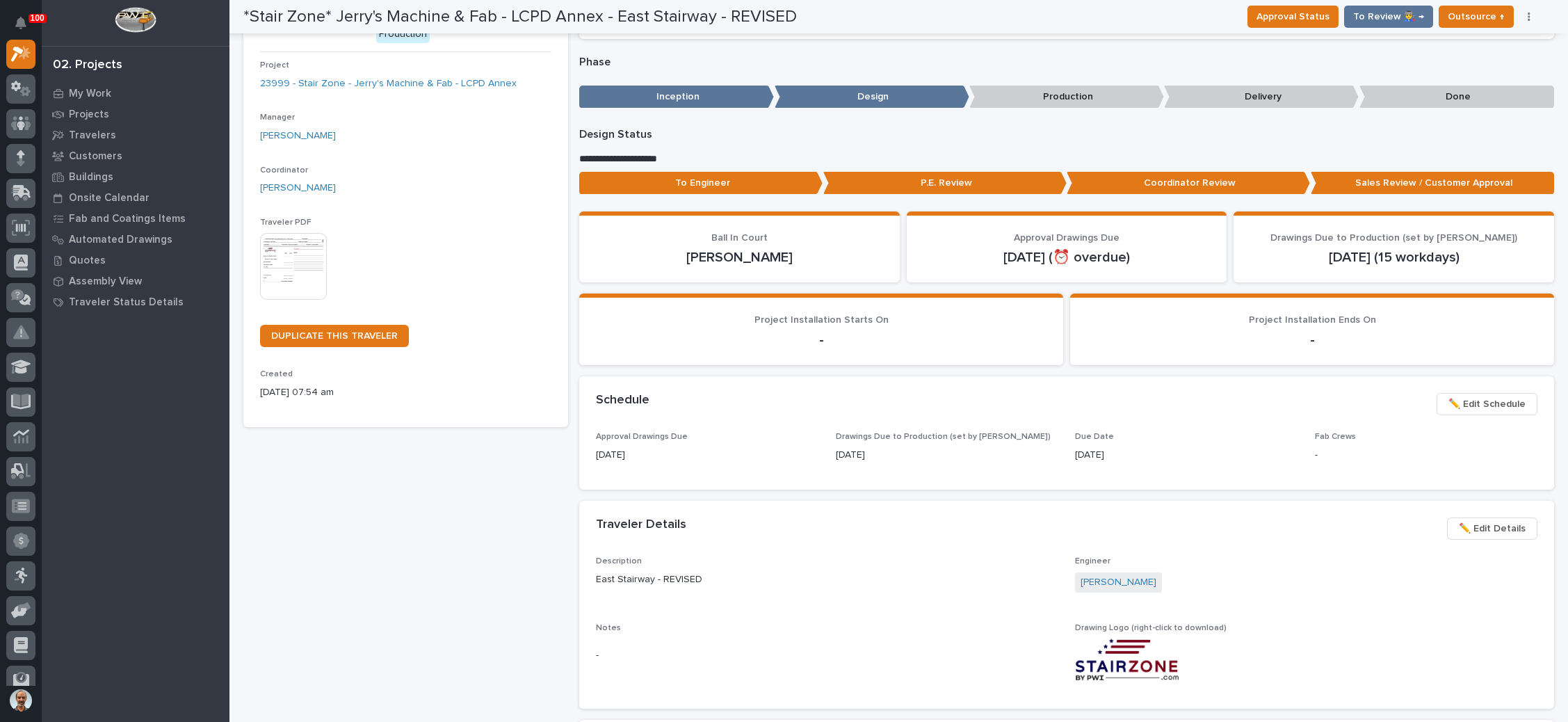
scroll to position [0, 0]
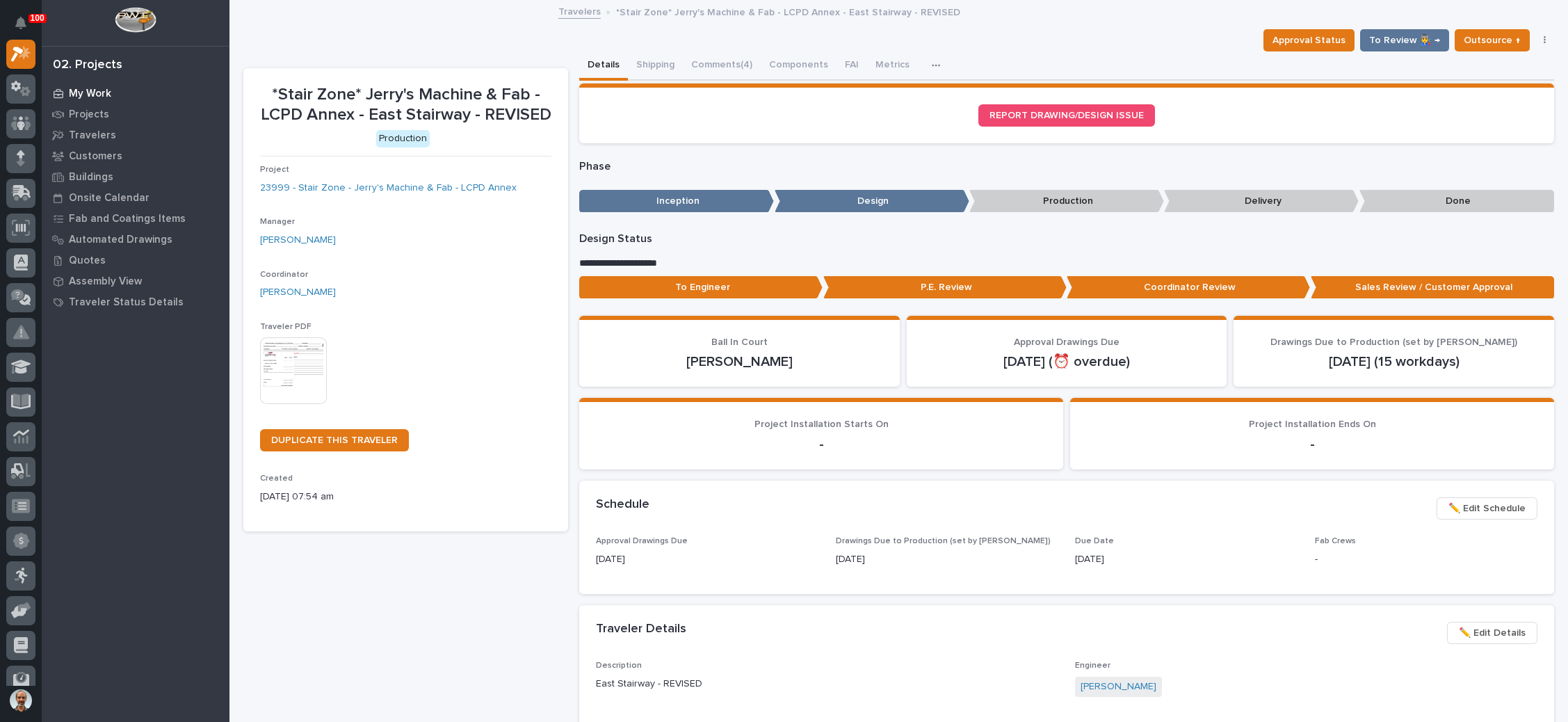
click at [101, 87] on p "My Work" at bounding box center [90, 94] width 42 height 12
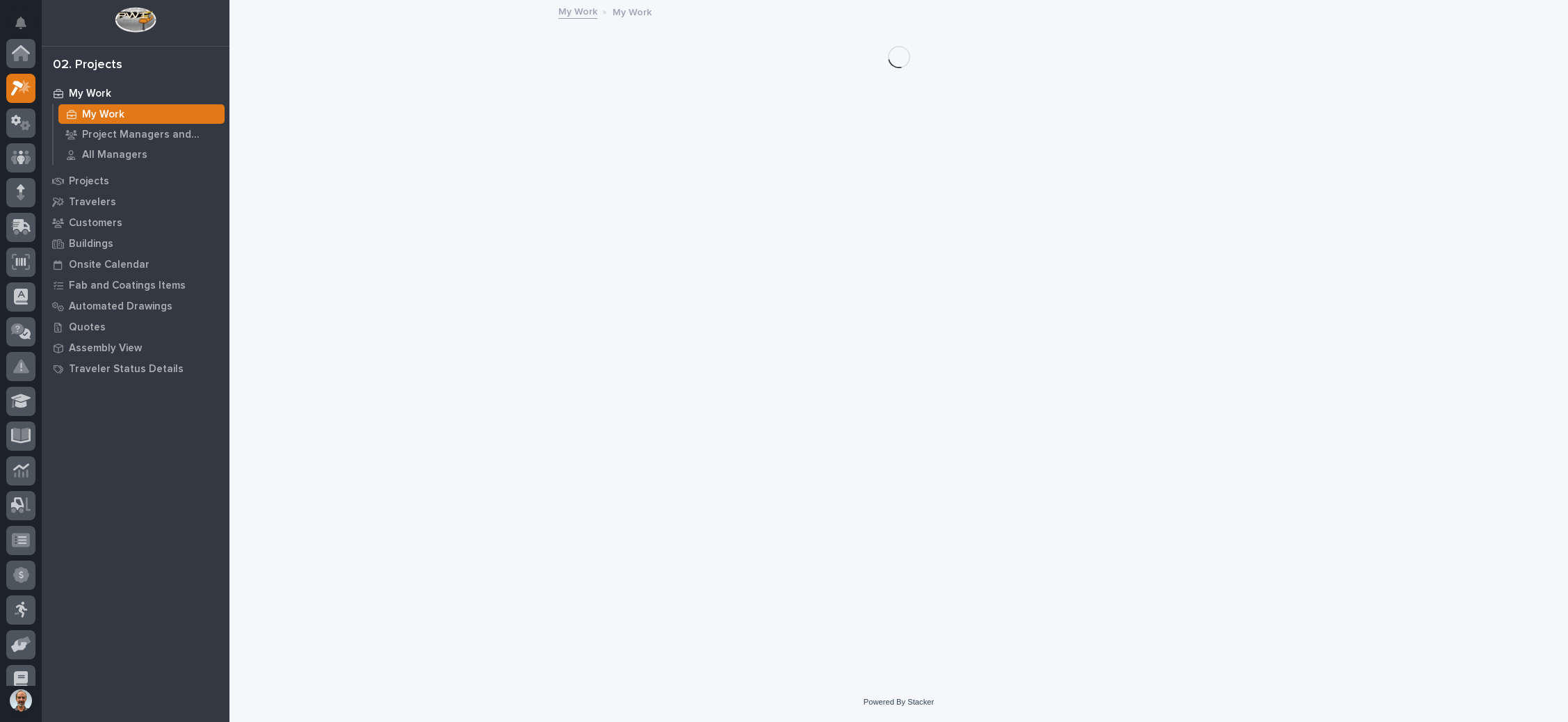
scroll to position [34, 0]
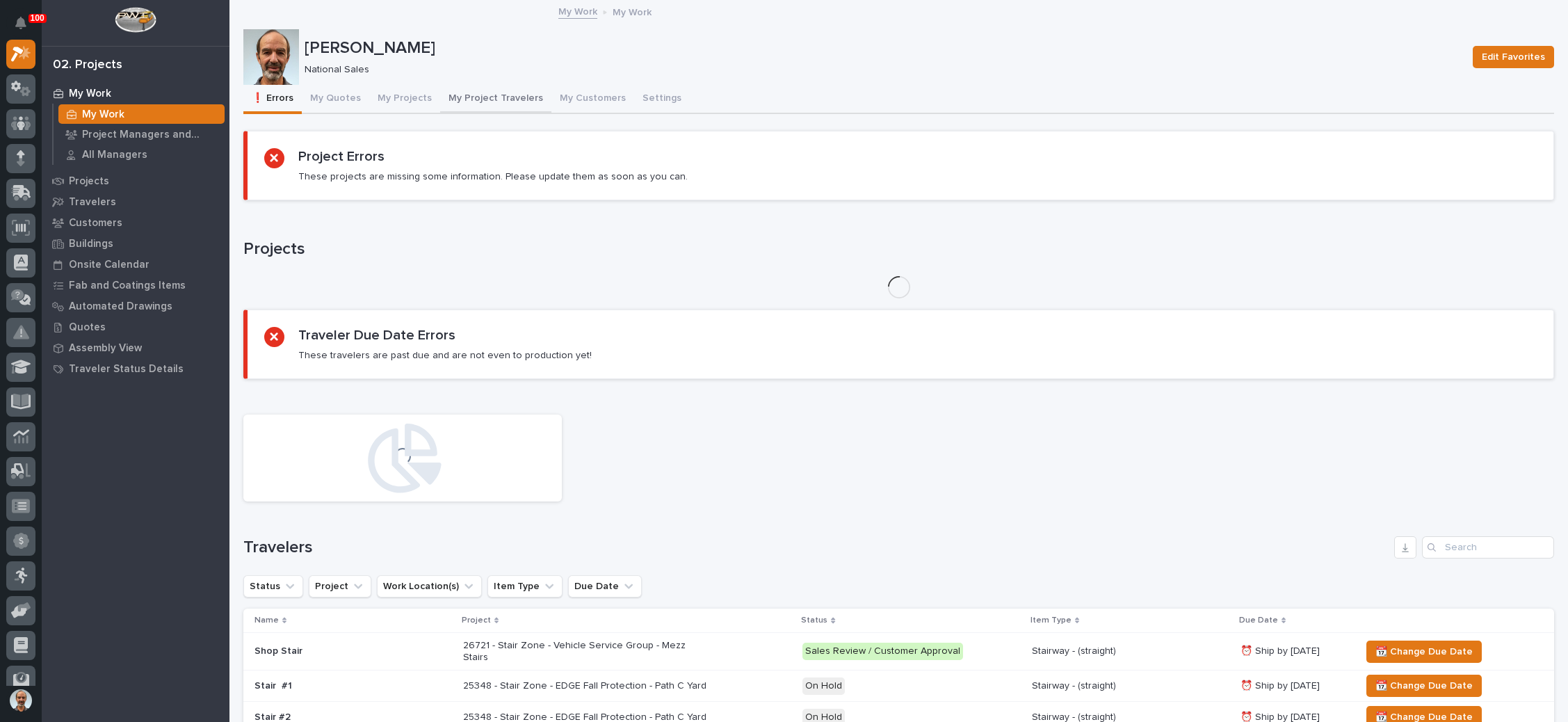
click at [503, 90] on button "My Project Travelers" at bounding box center [496, 99] width 111 height 29
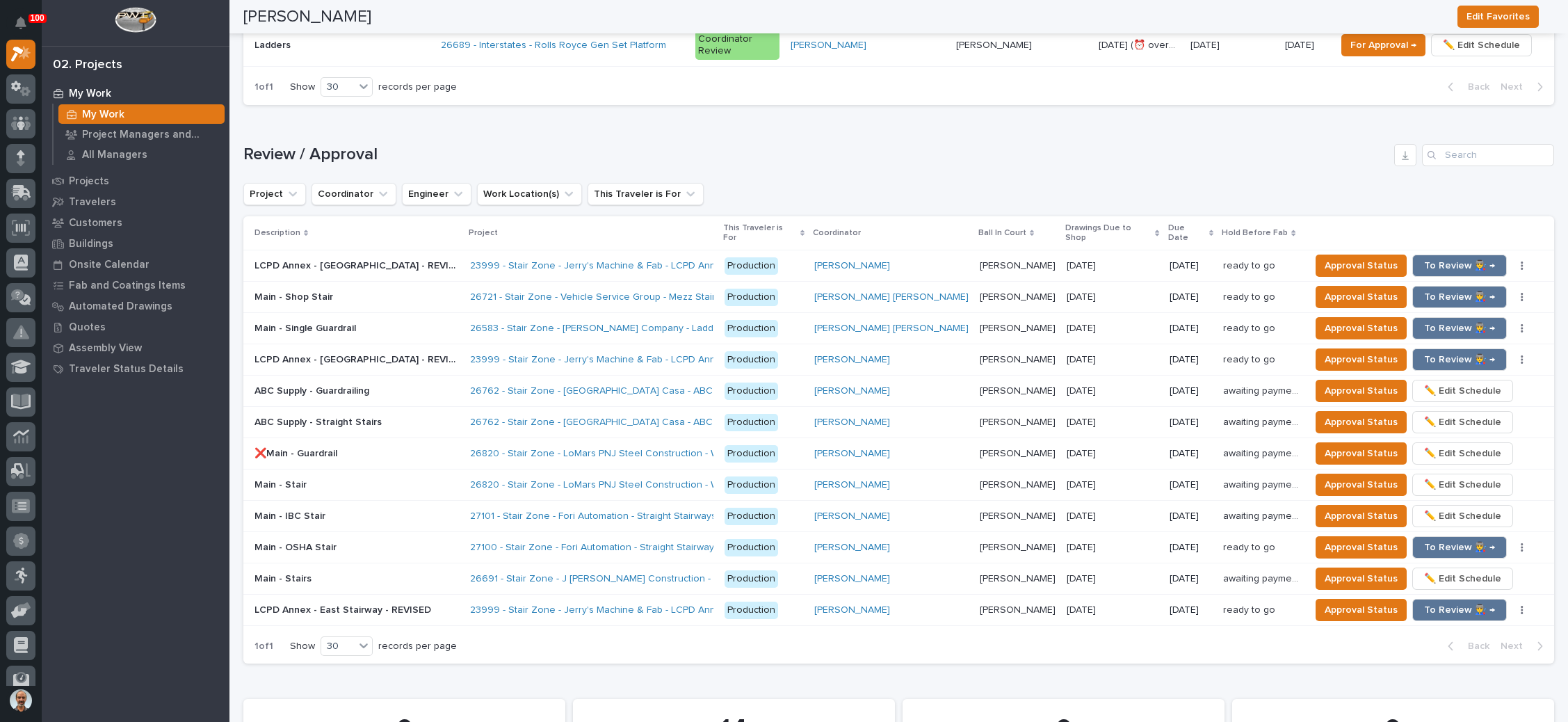
scroll to position [1461, 0]
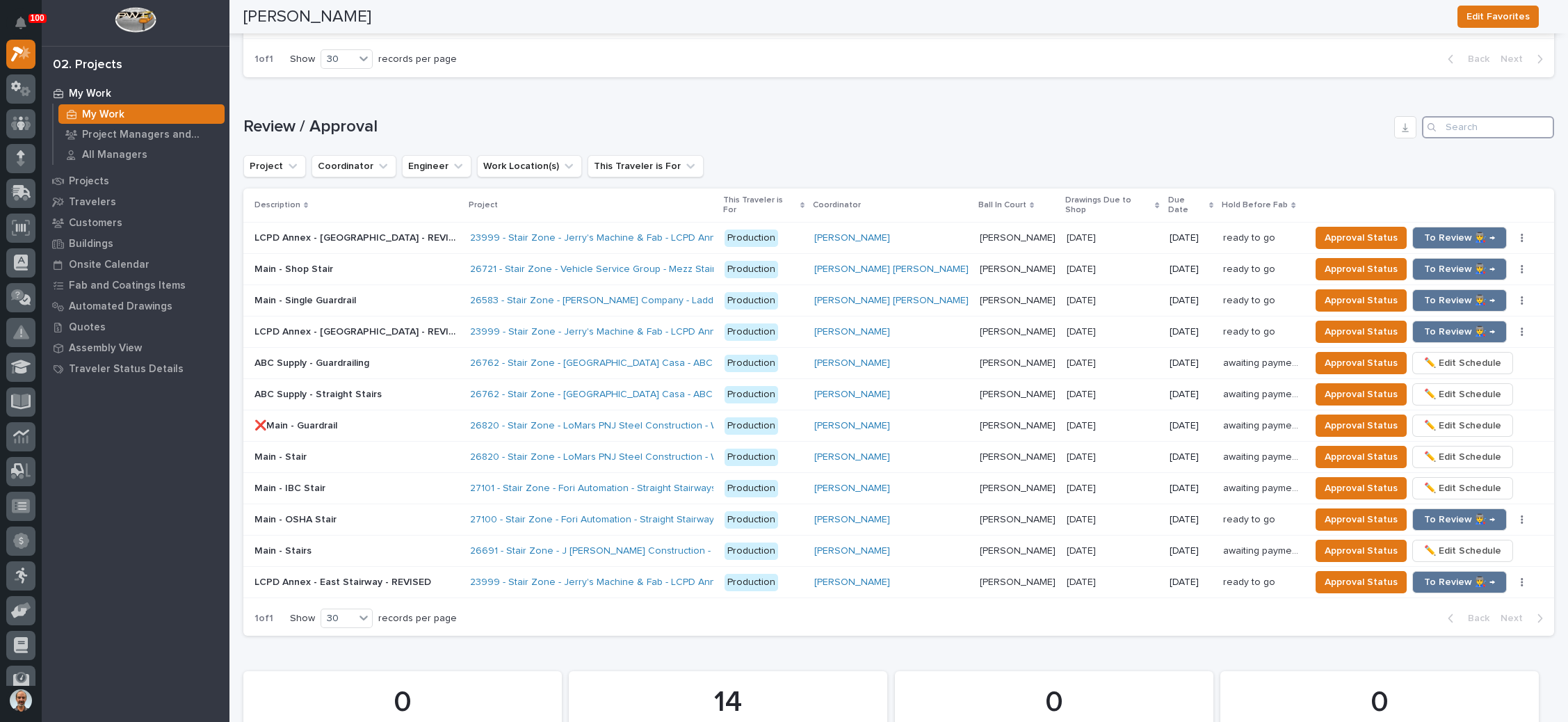
click at [1443, 116] on input "Search" at bounding box center [1489, 127] width 132 height 23
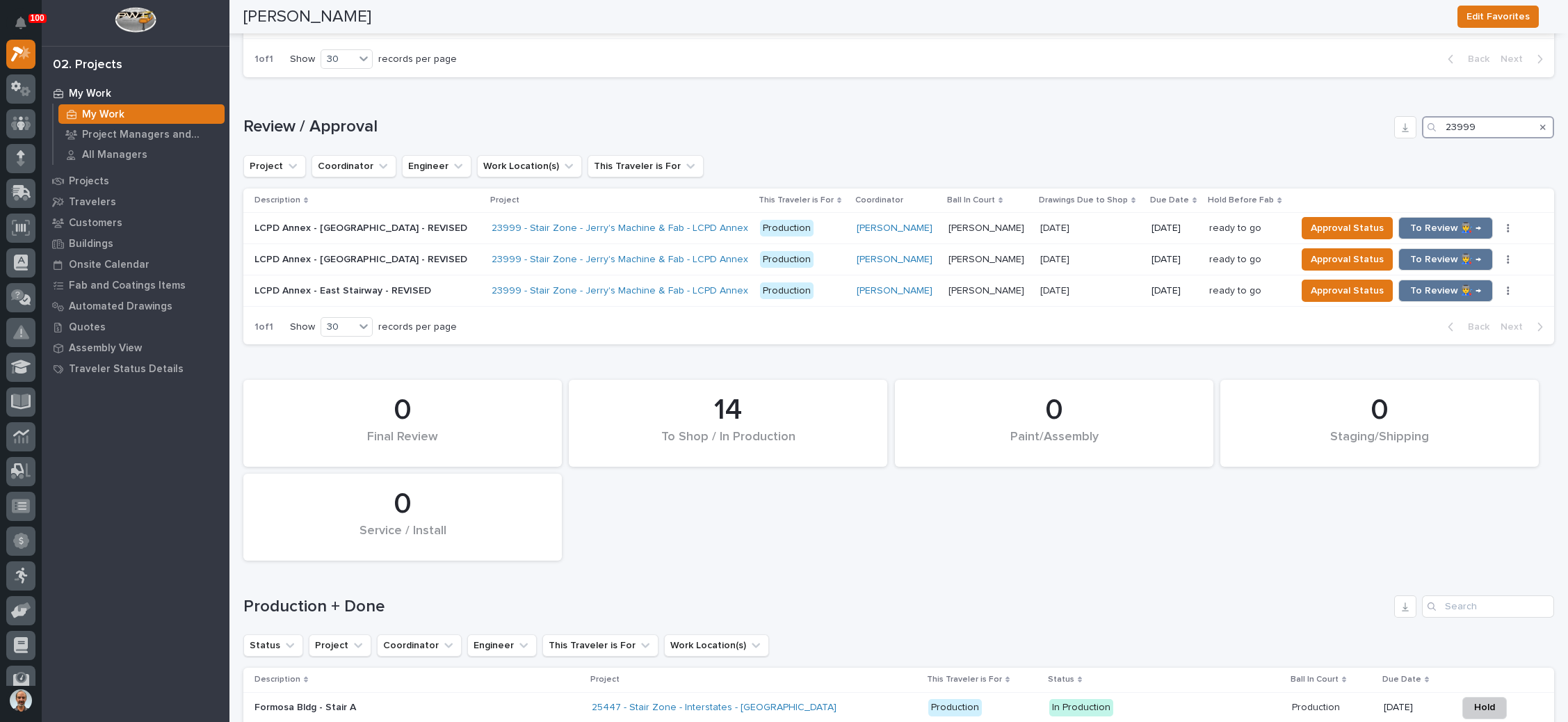
scroll to position [1322, 0]
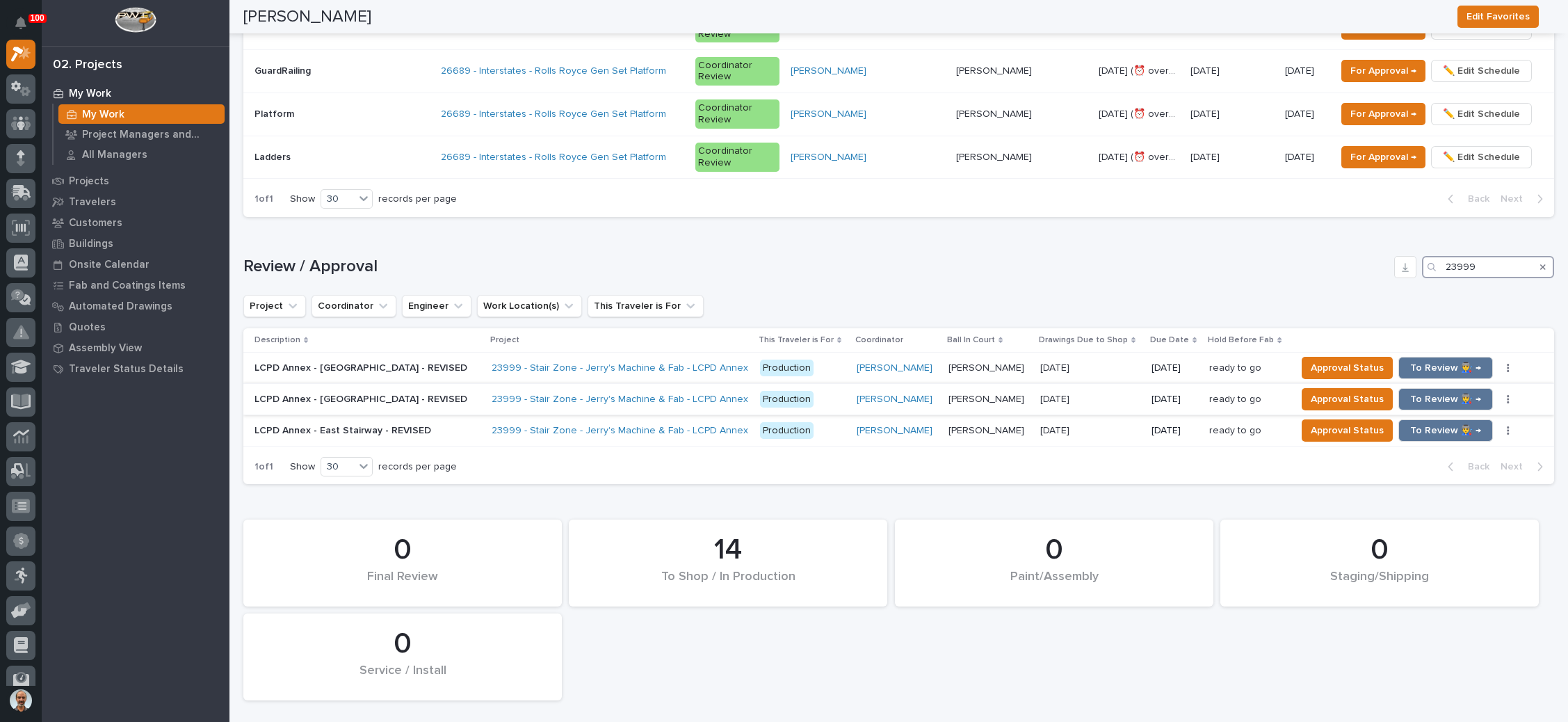
type input "23999"
click at [1097, 394] on p at bounding box center [1090, 399] width 101 height 12
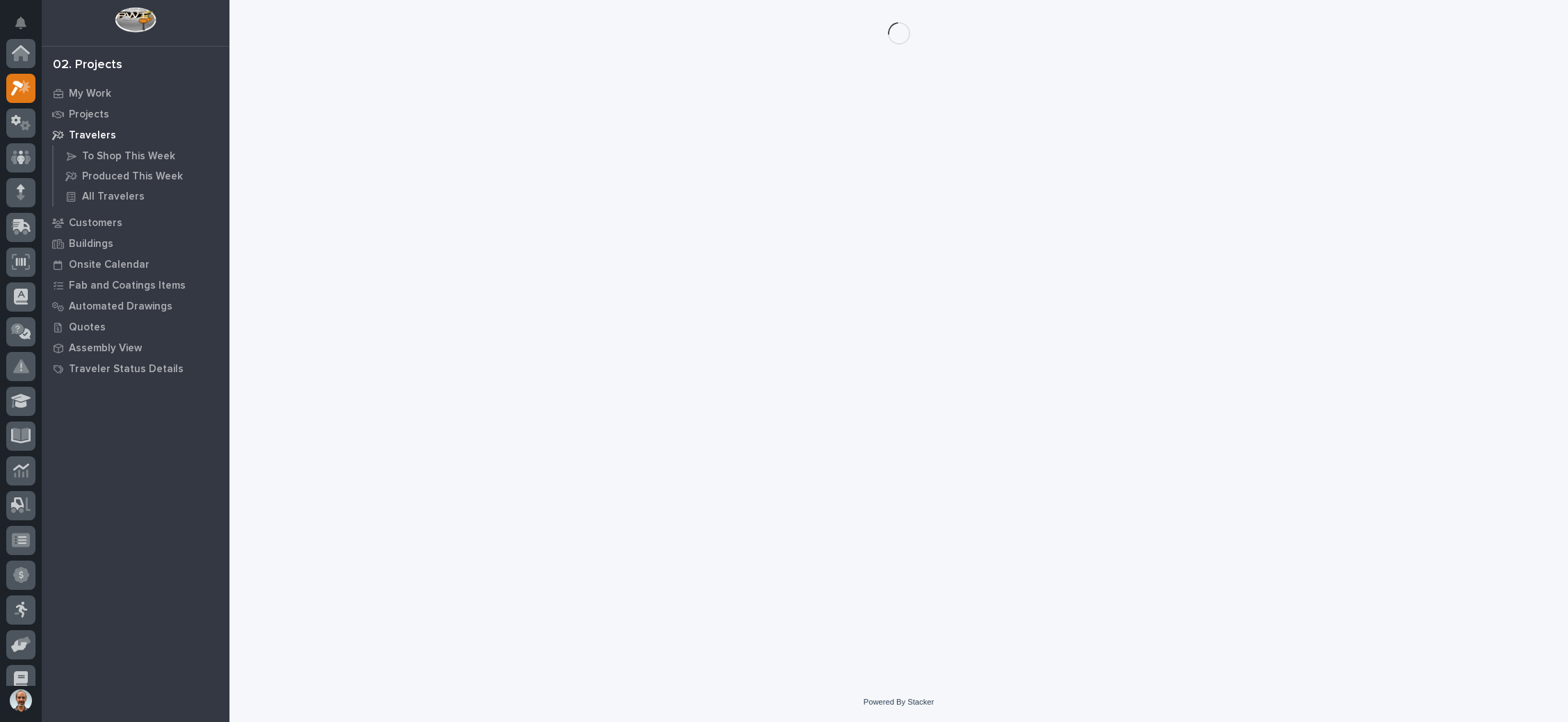
scroll to position [34, 0]
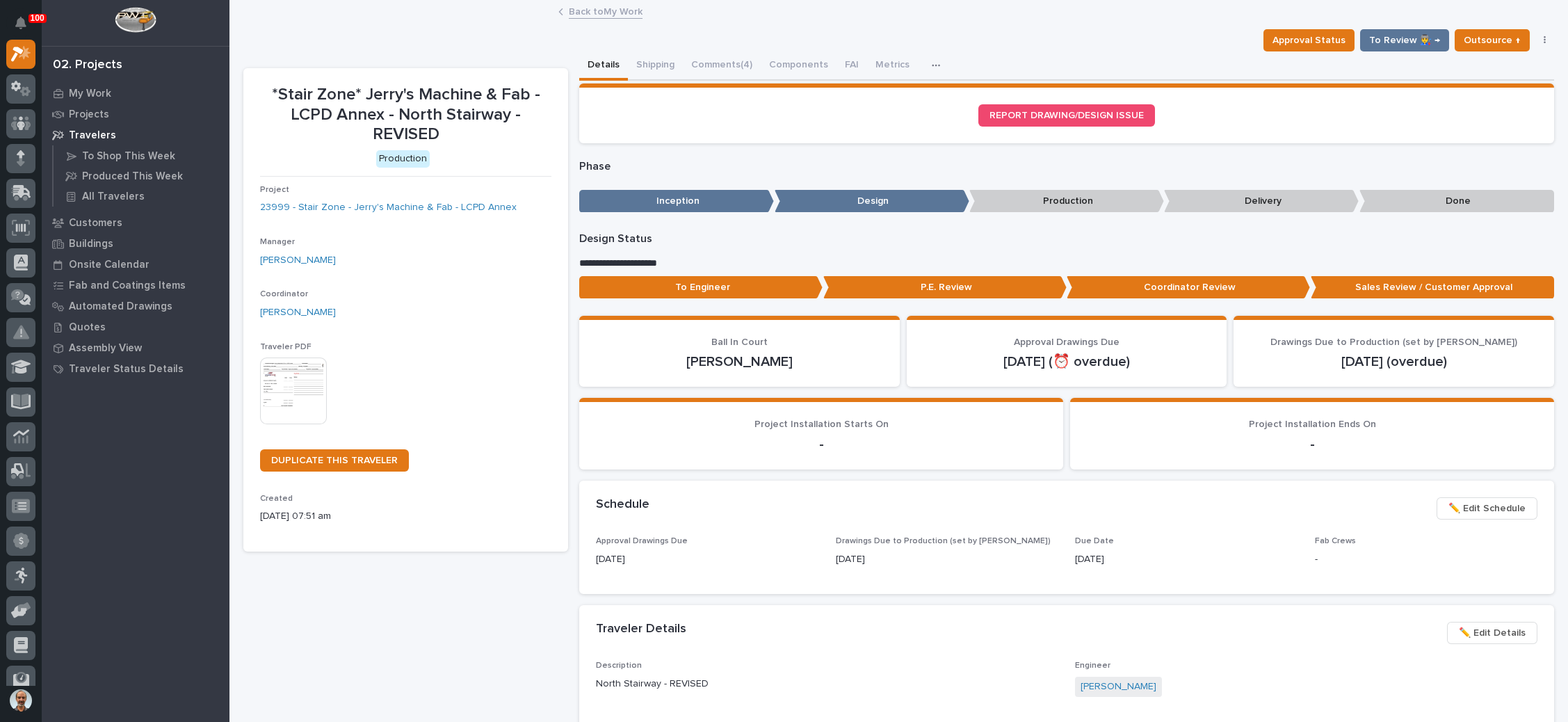
click at [1455, 505] on span "✏️ Edit Schedule" at bounding box center [1487, 508] width 77 height 16
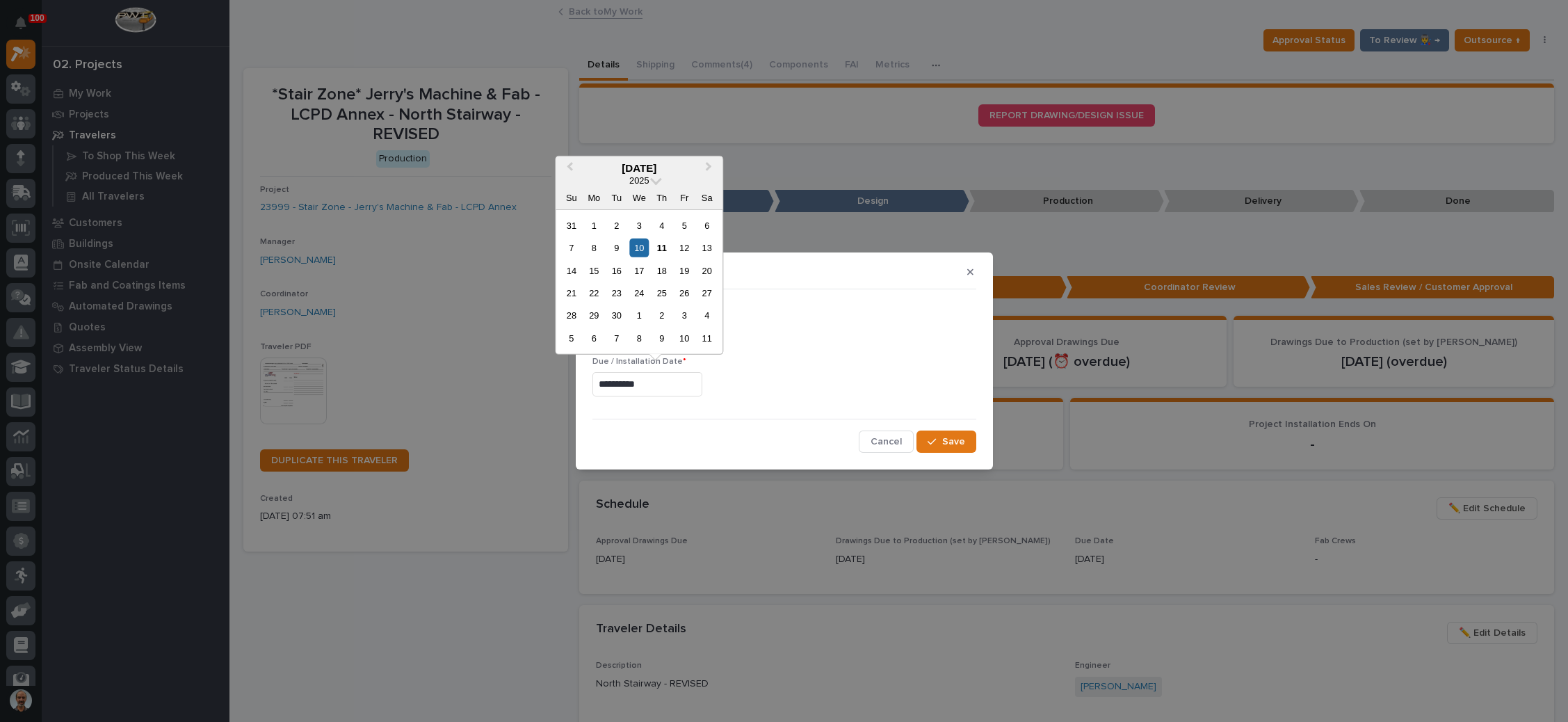
click at [651, 382] on input "**********" at bounding box center [647, 384] width 110 height 24
click at [708, 168] on span "Next Month" at bounding box center [708, 167] width 0 height 18
drag, startPoint x: 595, startPoint y: 312, endPoint x: 601, endPoint y: 319, distance: 9.2
click at [596, 311] on div "27" at bounding box center [595, 316] width 19 height 19
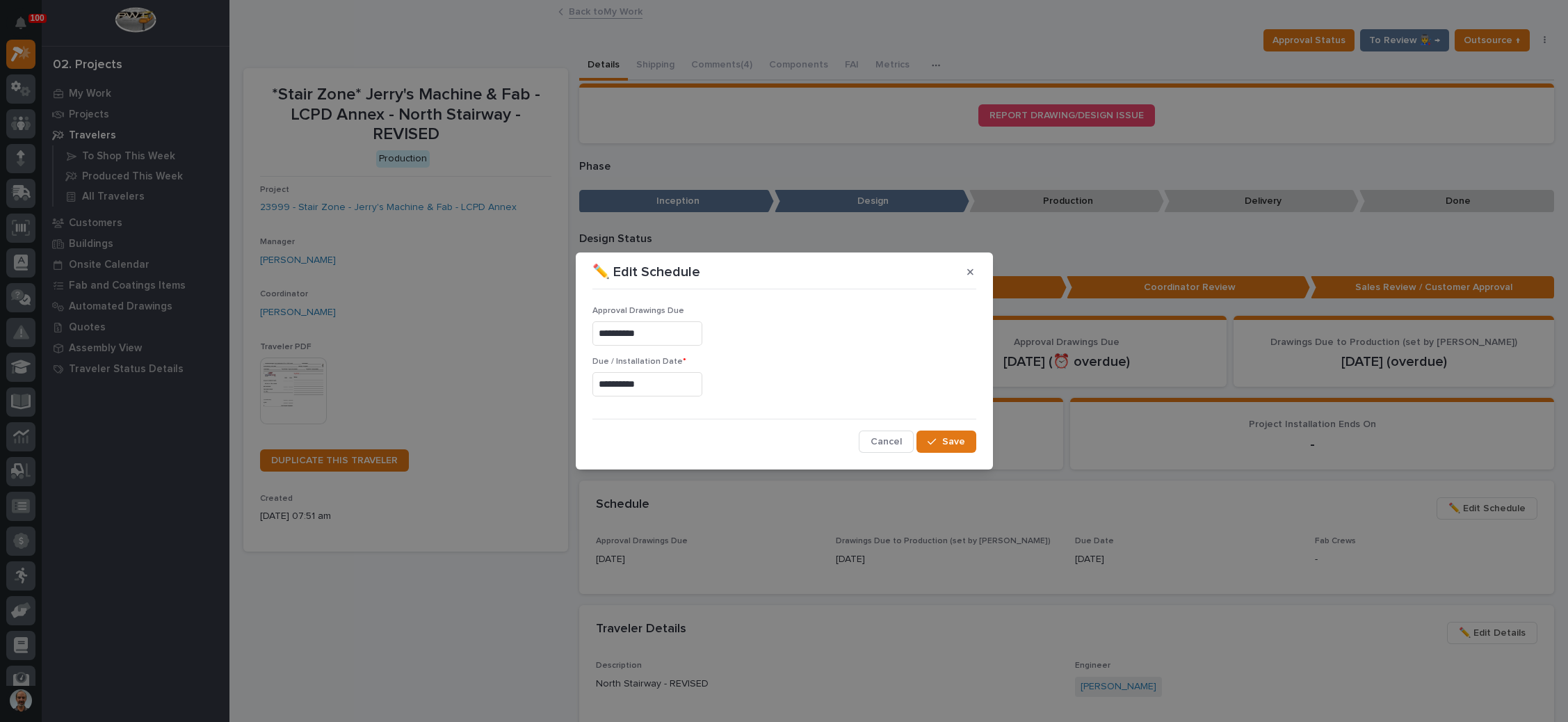
type input "**********"
click at [953, 442] on span "Save" at bounding box center [953, 442] width 23 height 12
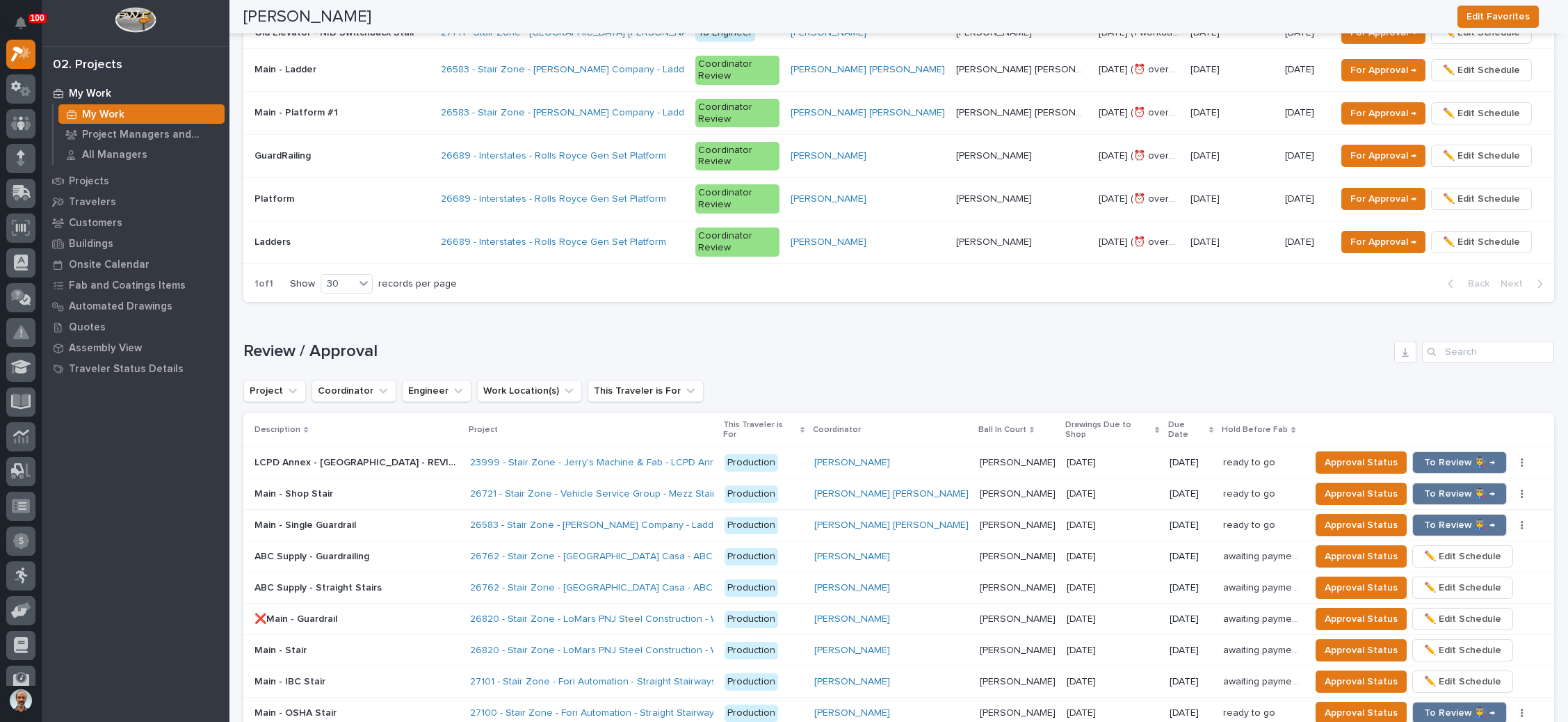
scroll to position [1252, 0]
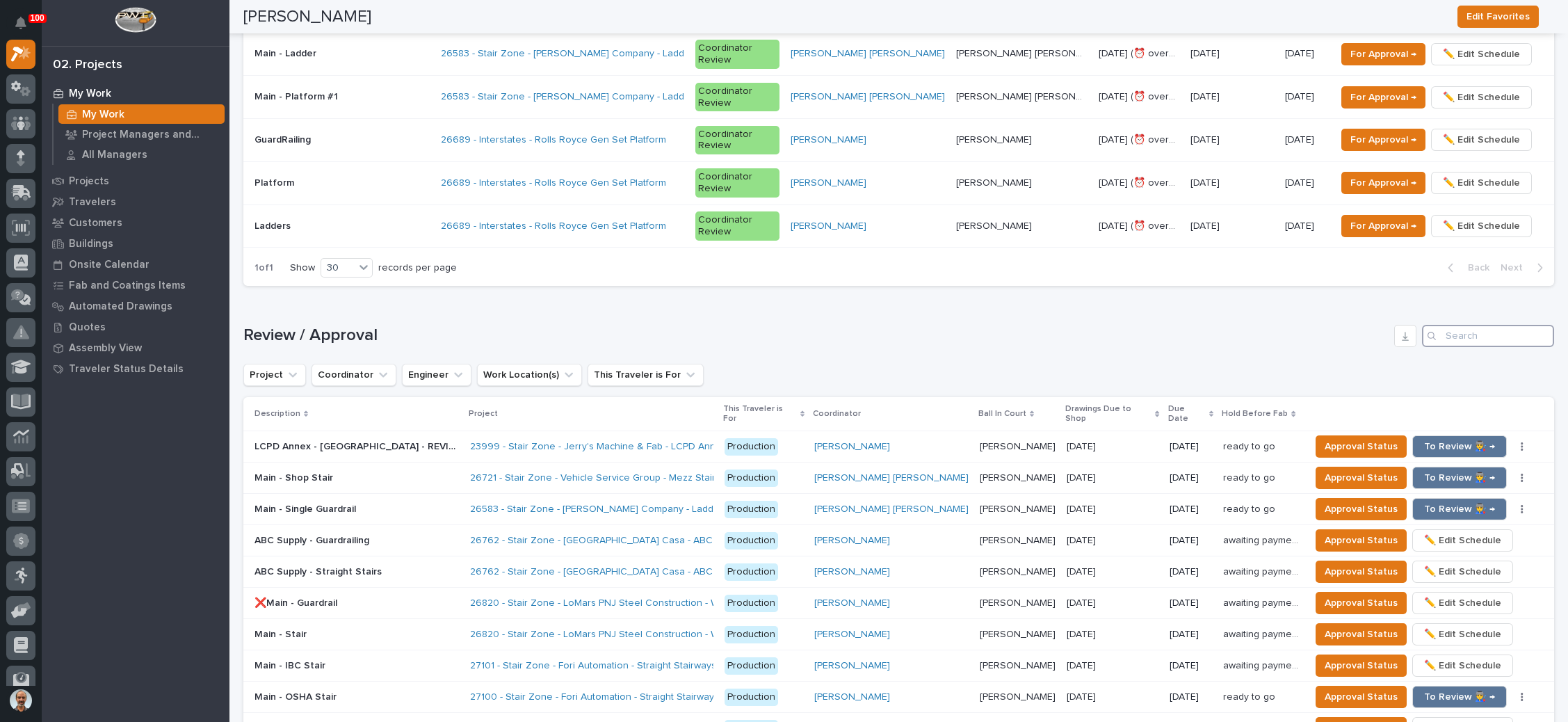
click at [1452, 325] on input "Search" at bounding box center [1489, 336] width 132 height 23
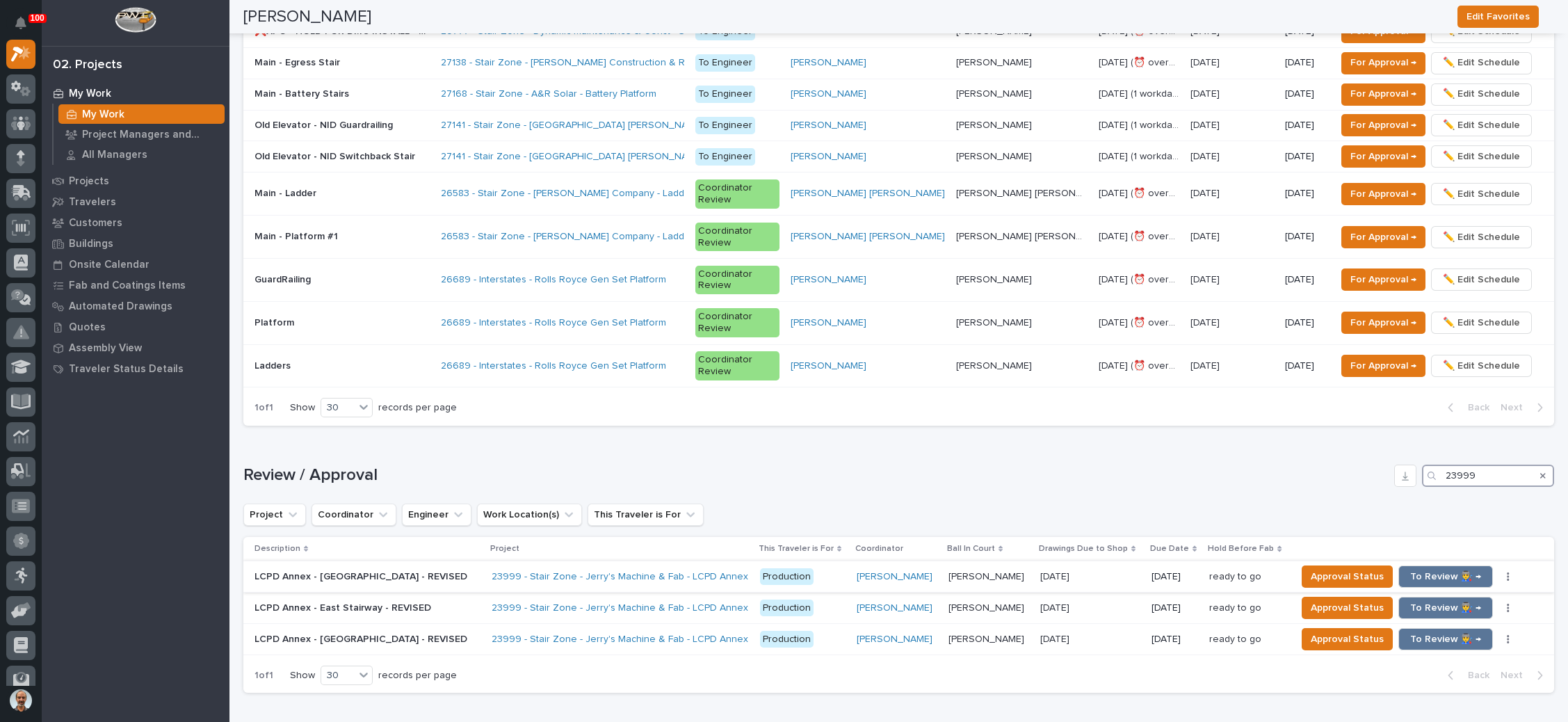
type input "23999"
click at [1104, 572] on p at bounding box center [1090, 577] width 101 height 12
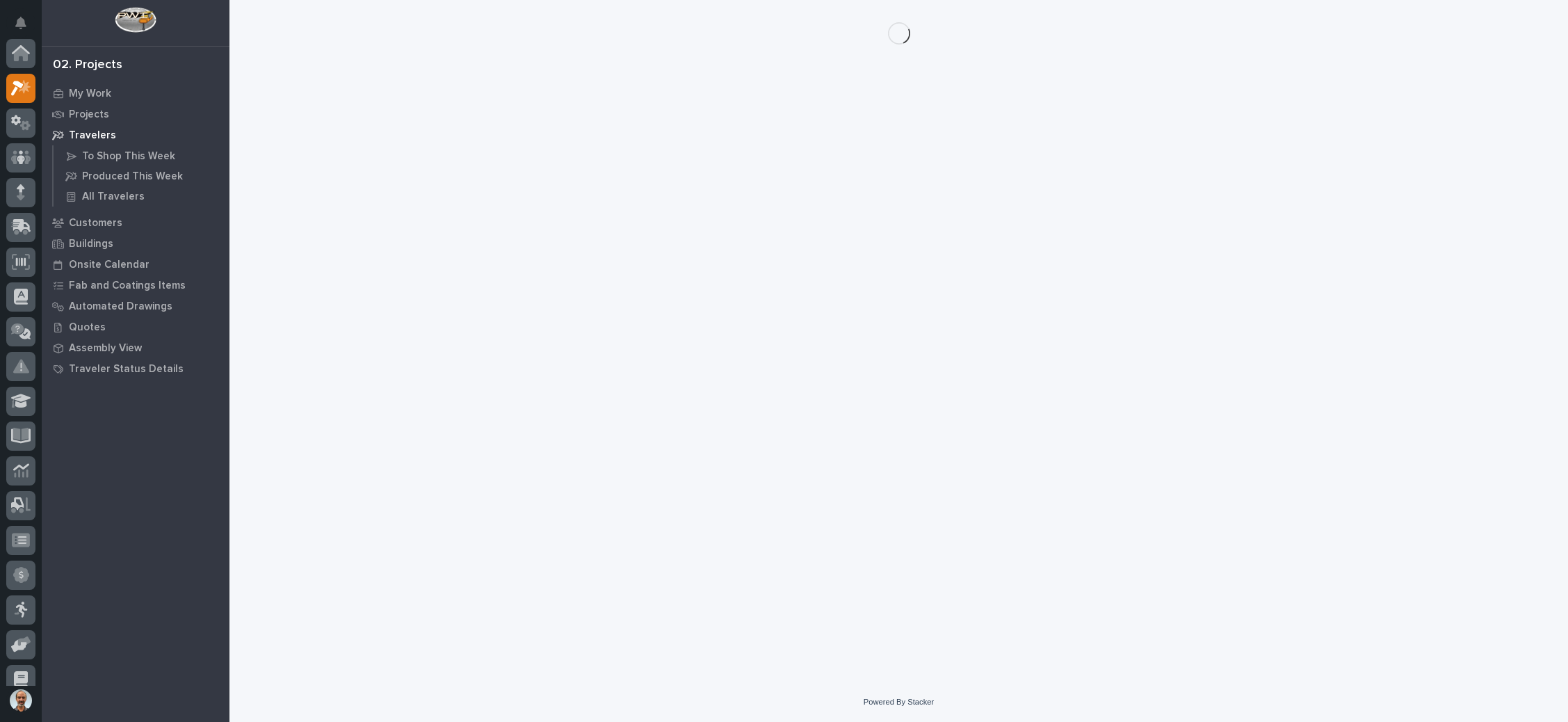
scroll to position [34, 0]
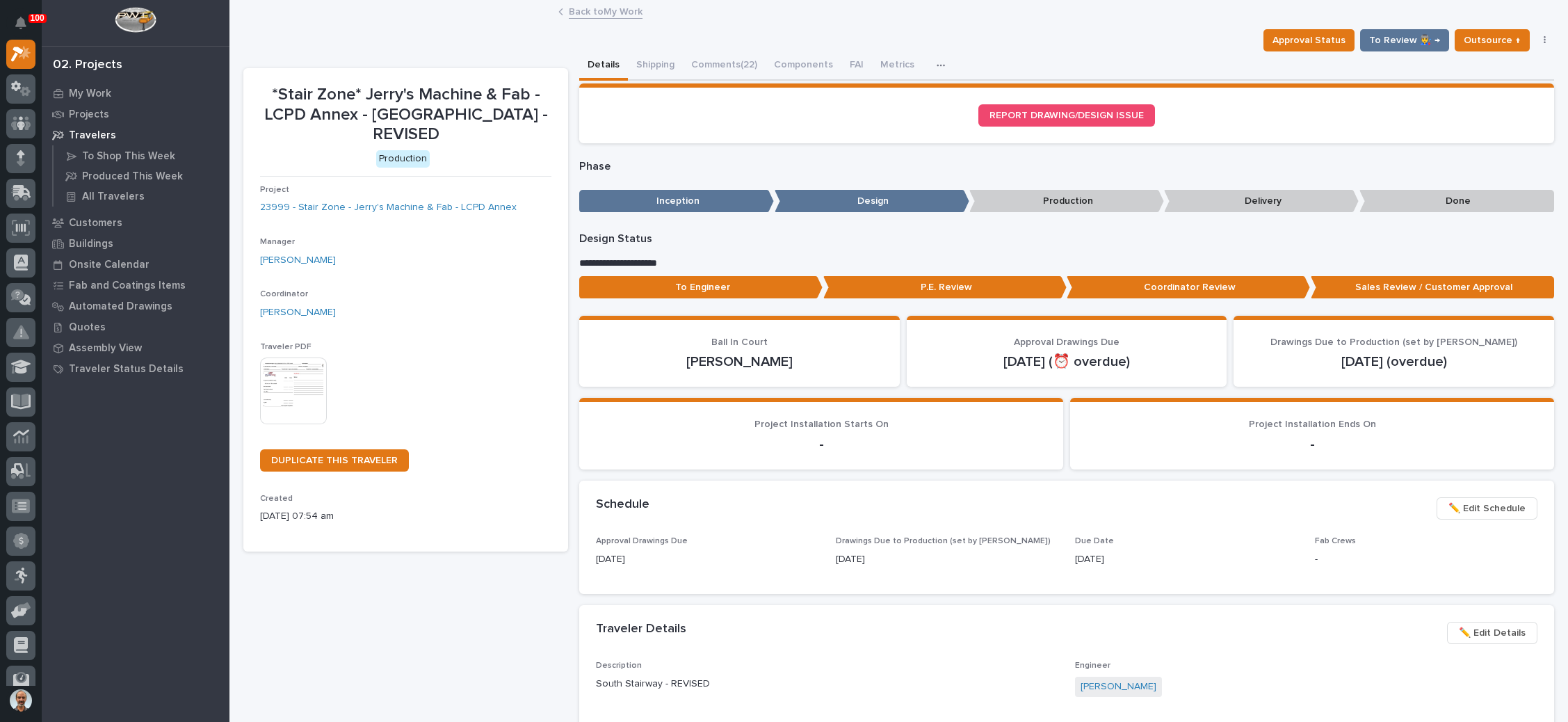
click at [1481, 505] on span "✏️ Edit Schedule" at bounding box center [1487, 508] width 77 height 16
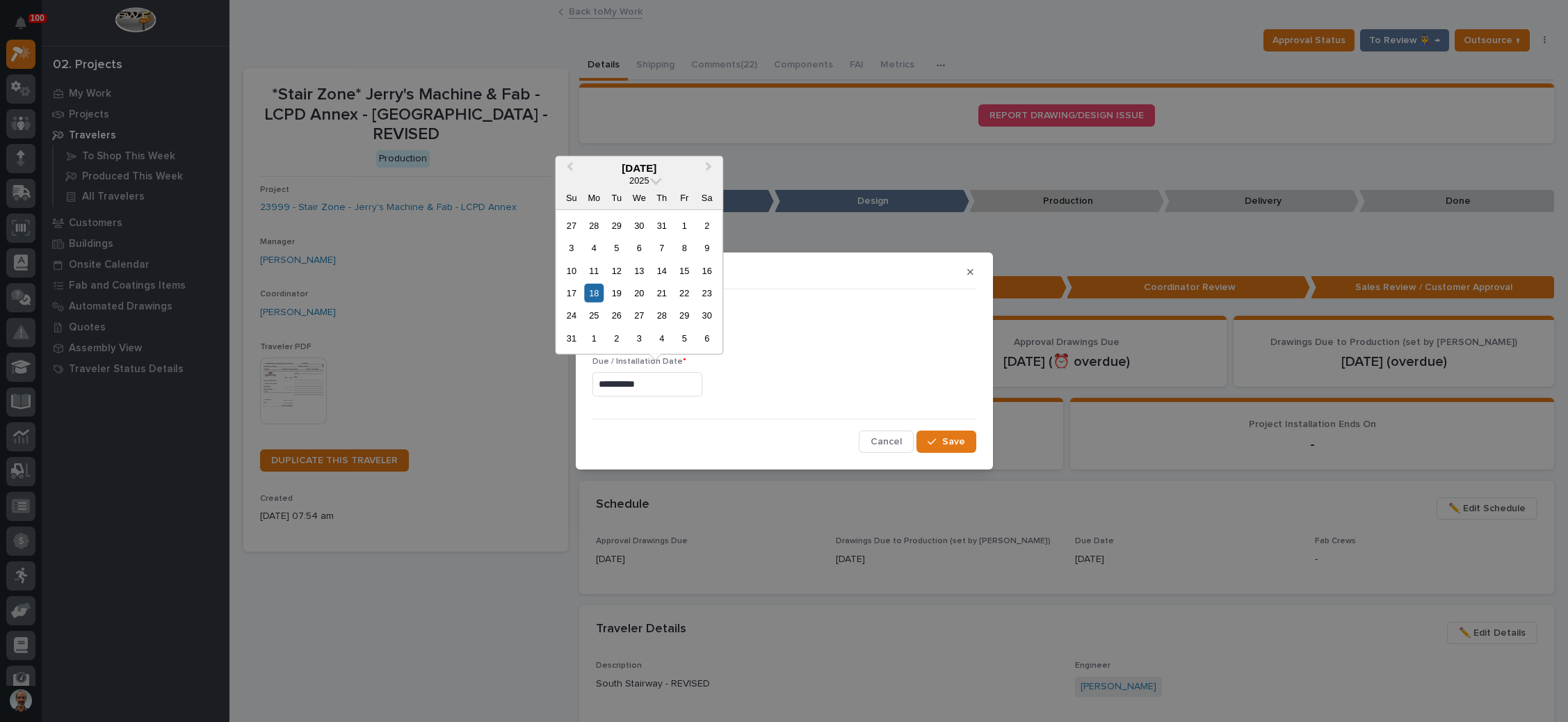
click at [632, 384] on input "**********" at bounding box center [647, 384] width 110 height 24
click at [709, 165] on button "Next Month" at bounding box center [710, 168] width 23 height 23
click at [708, 164] on span "Next Month" at bounding box center [708, 167] width 0 height 18
click at [597, 317] on div "27" at bounding box center [595, 316] width 19 height 19
type input "**********"
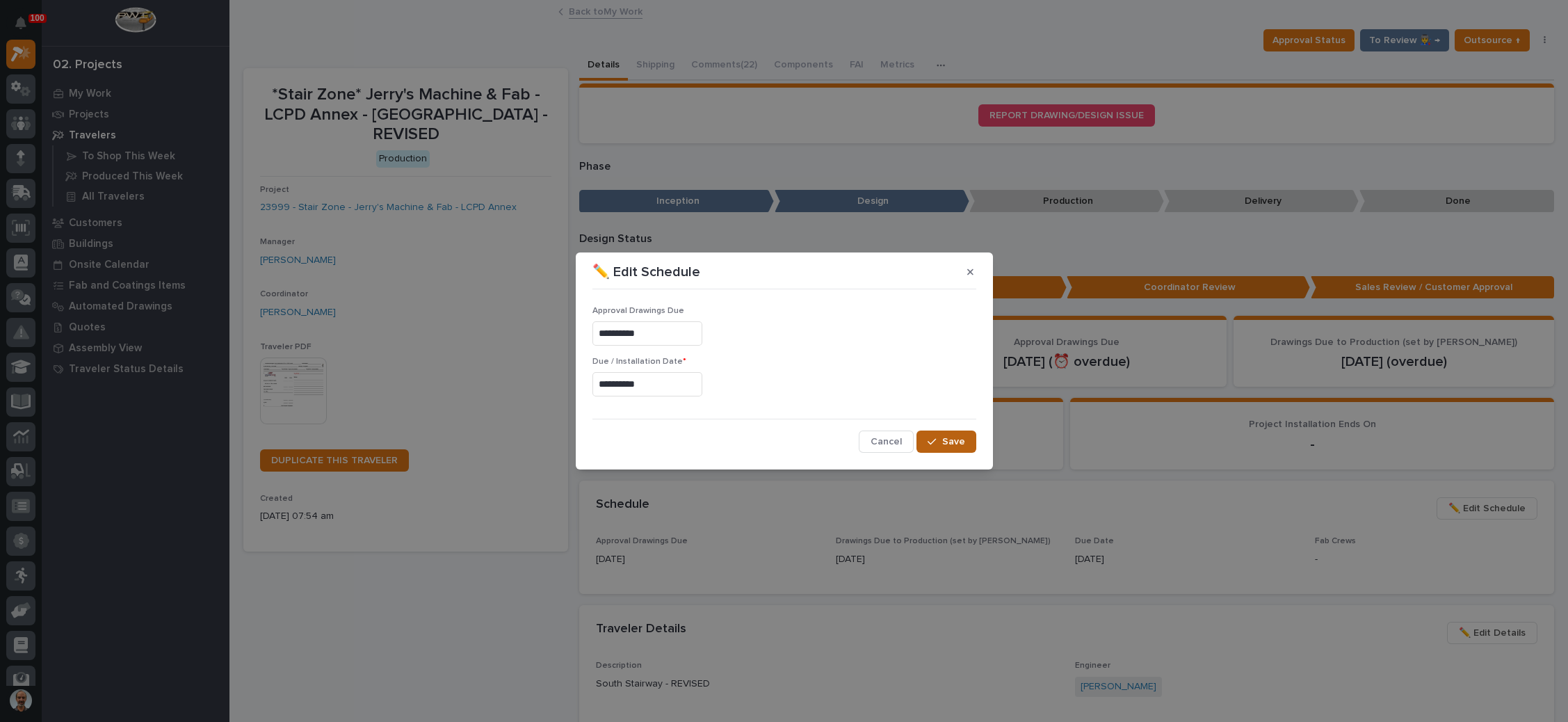
click at [945, 441] on span "Save" at bounding box center [953, 442] width 23 height 12
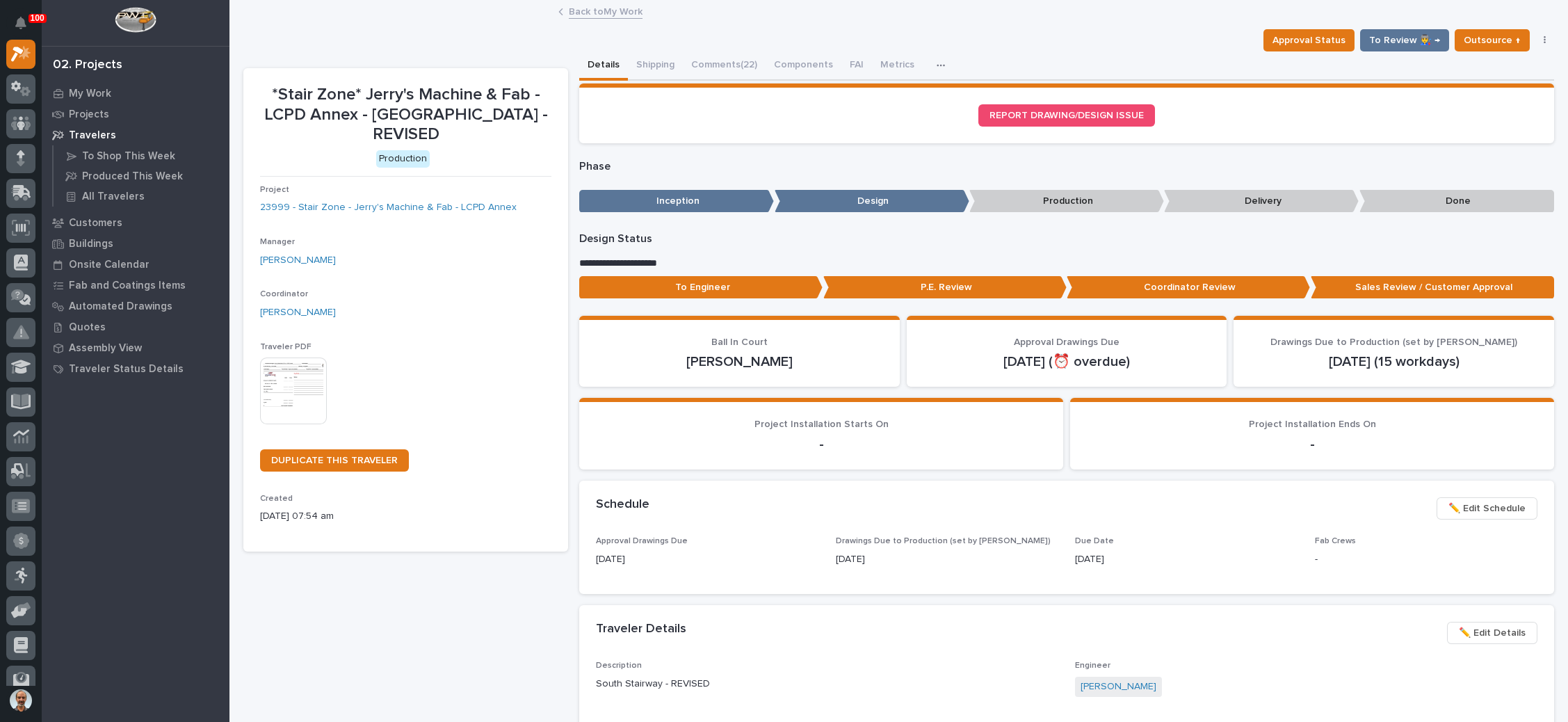
click at [585, 9] on link "Back to My Work" at bounding box center [606, 11] width 74 height 16
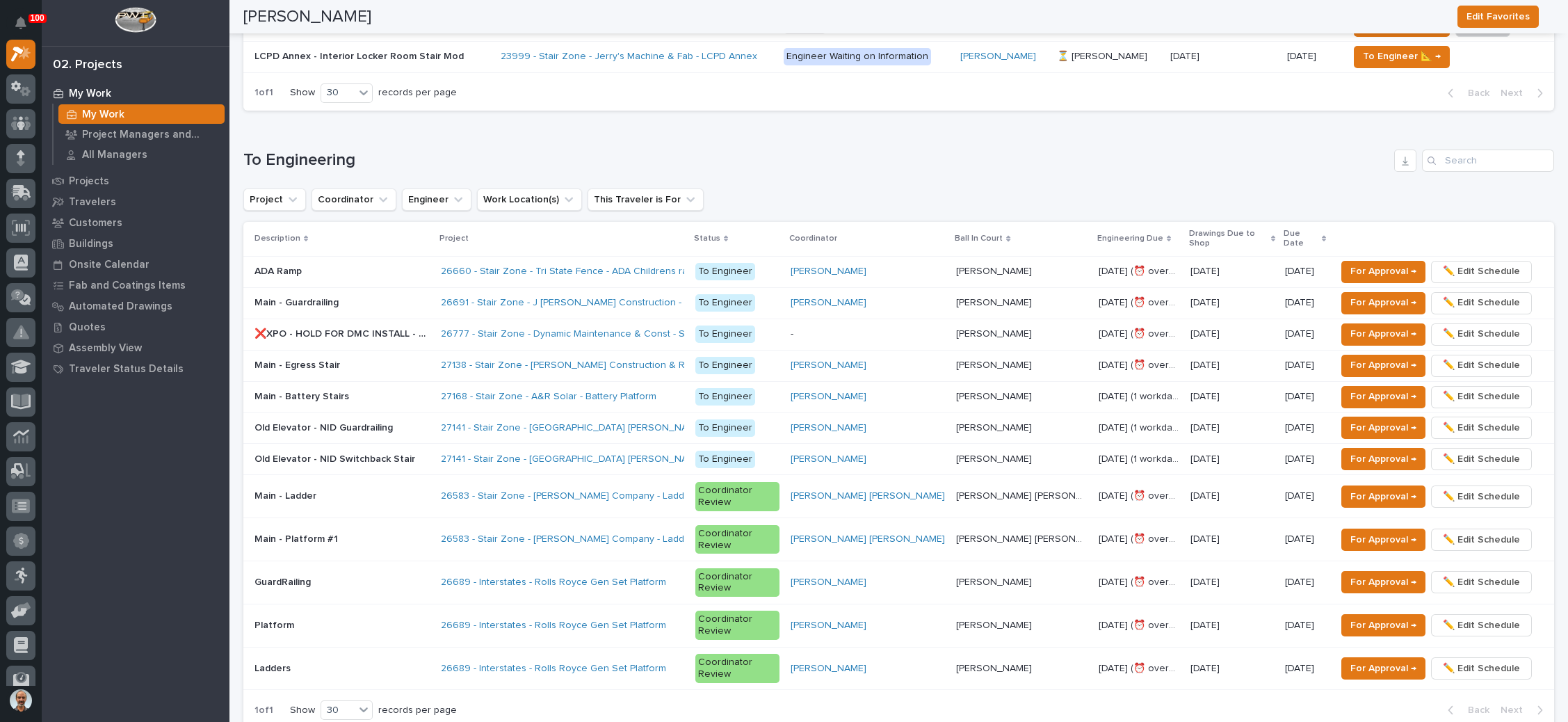
scroll to position [835, 0]
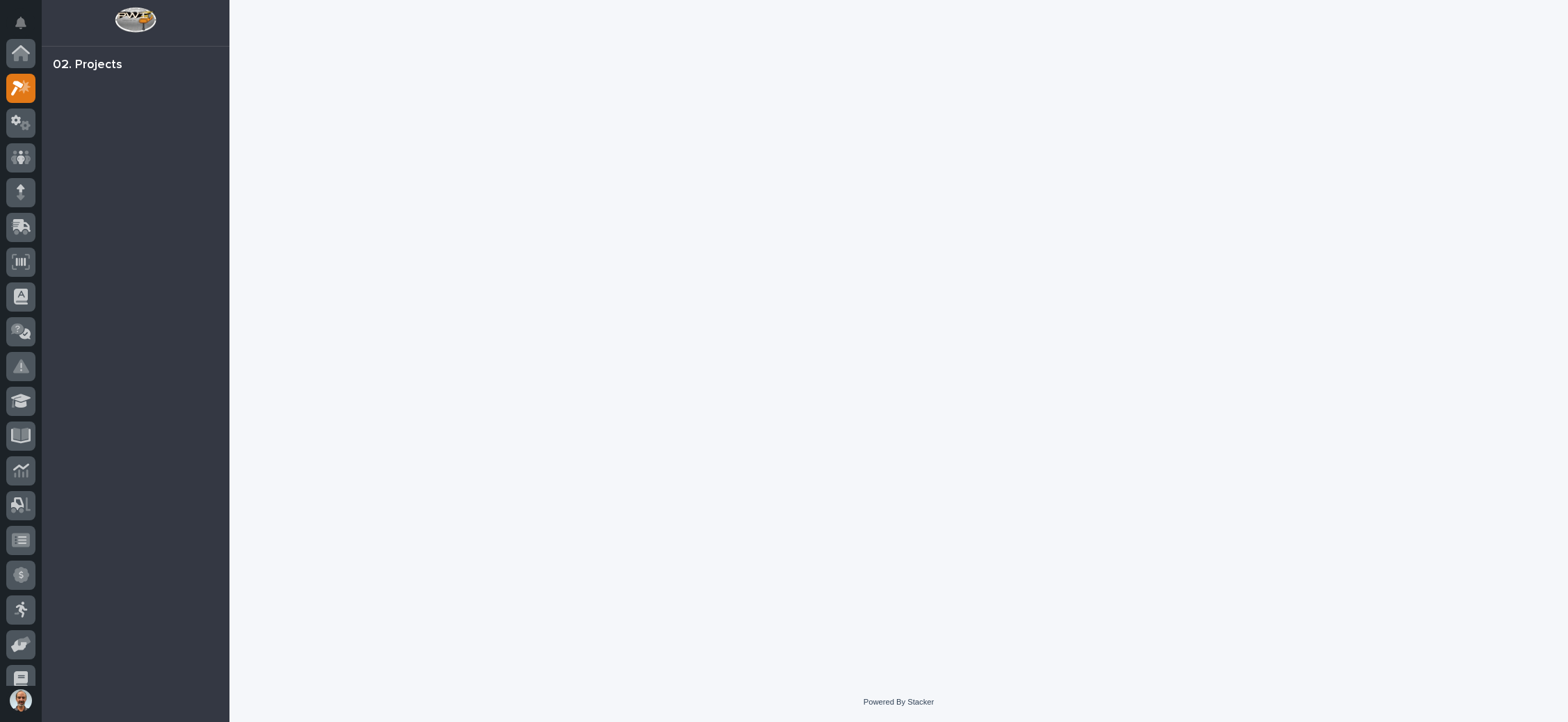
scroll to position [34, 0]
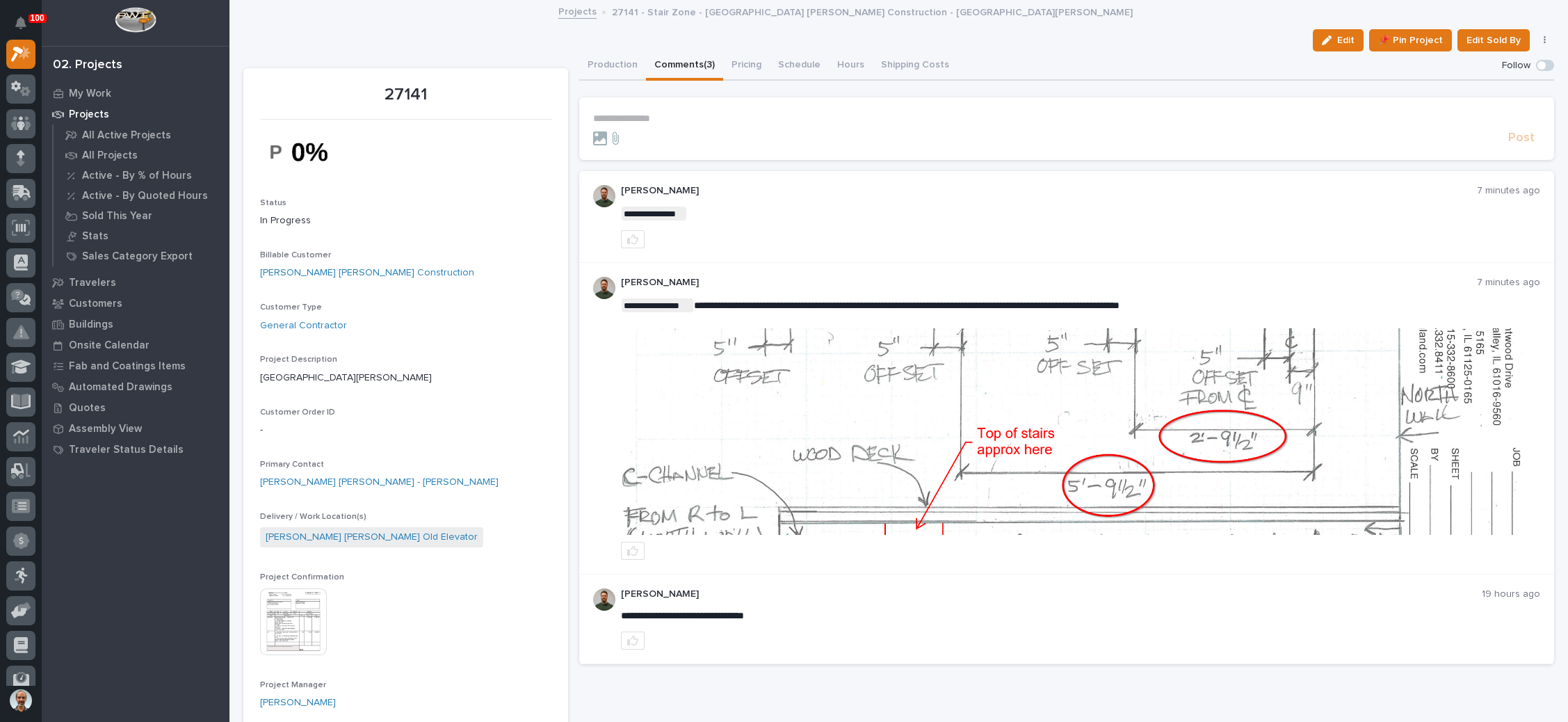
click at [637, 116] on p "**********" at bounding box center [1066, 119] width 947 height 12
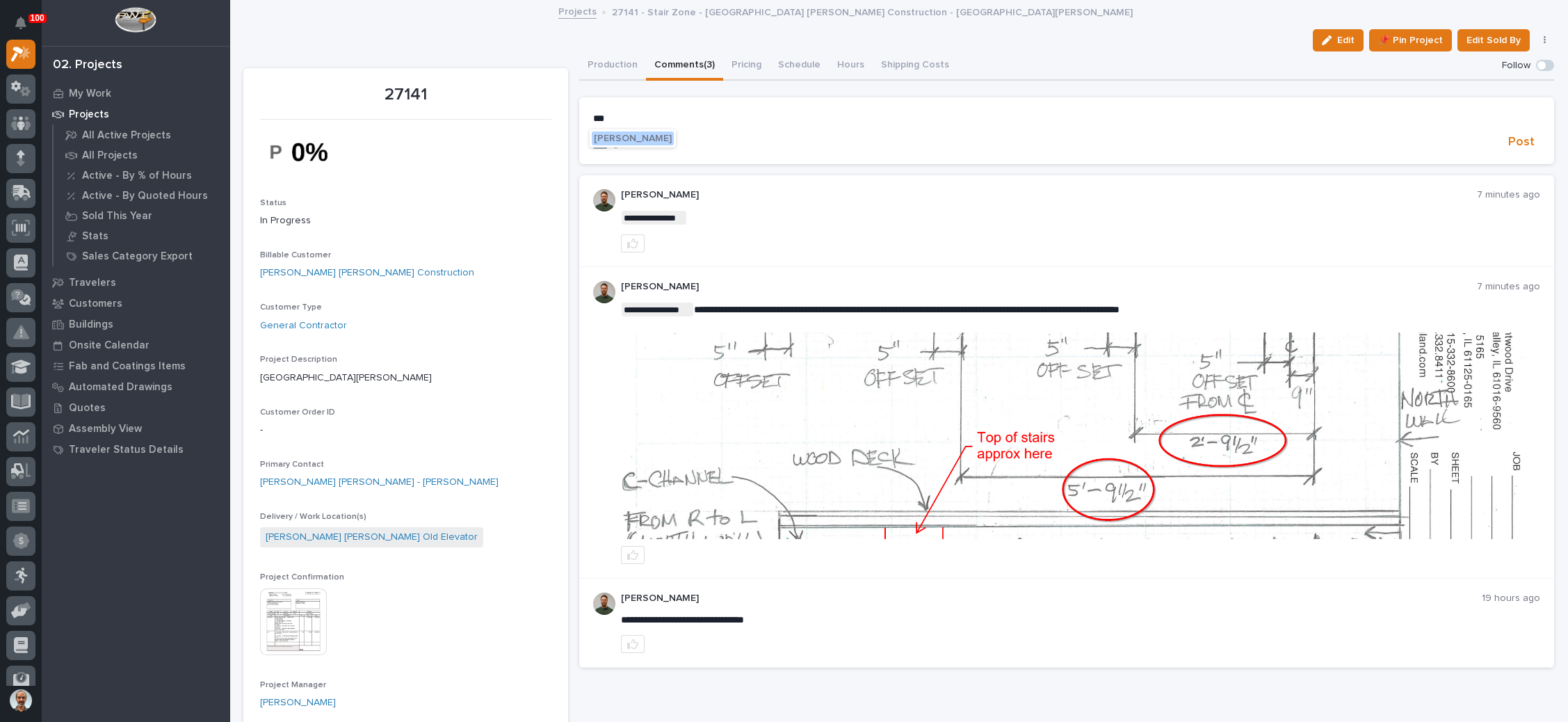
click at [651, 136] on span "[PERSON_NAME]" at bounding box center [633, 138] width 78 height 9
click at [696, 119] on p "**********" at bounding box center [1066, 120] width 947 height 14
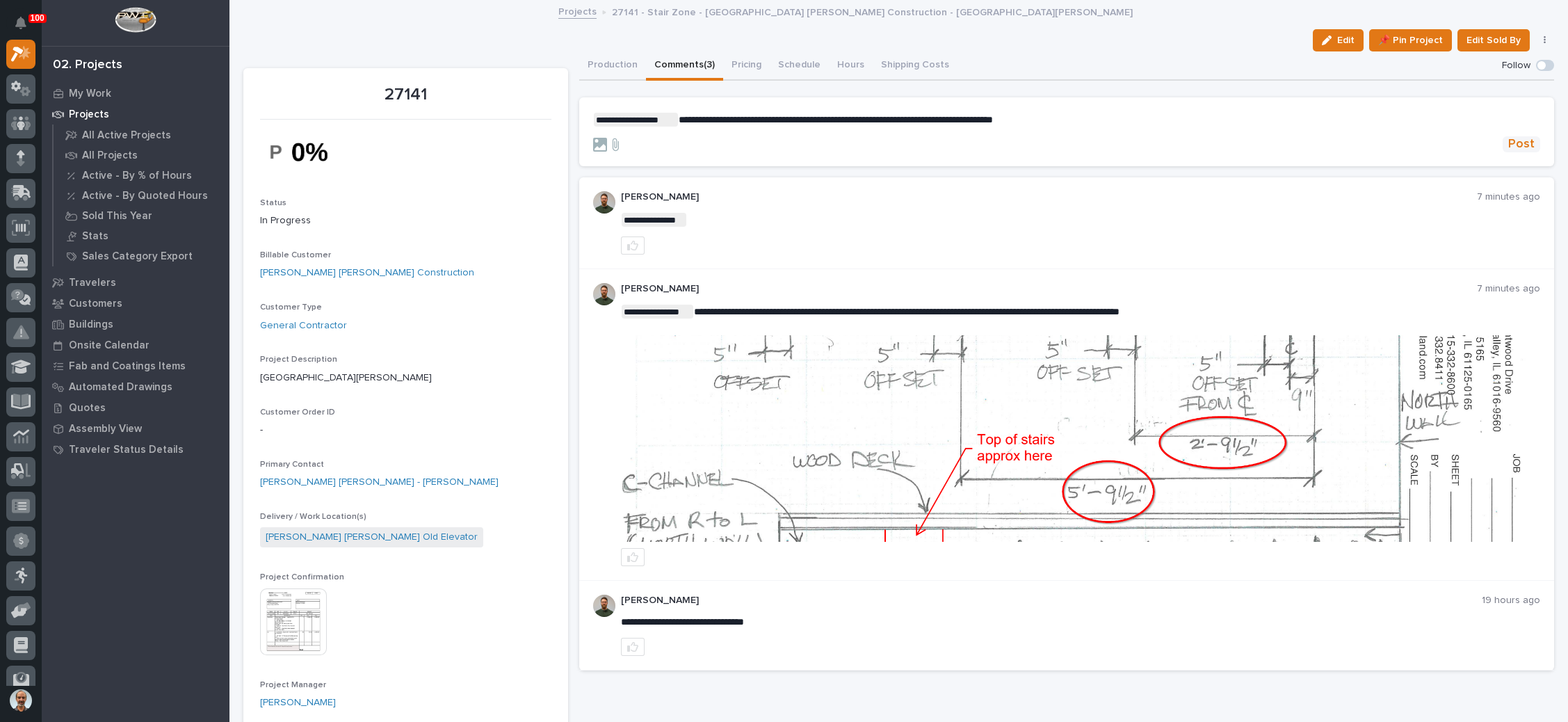
click at [1509, 137] on span "Post" at bounding box center [1522, 144] width 26 height 16
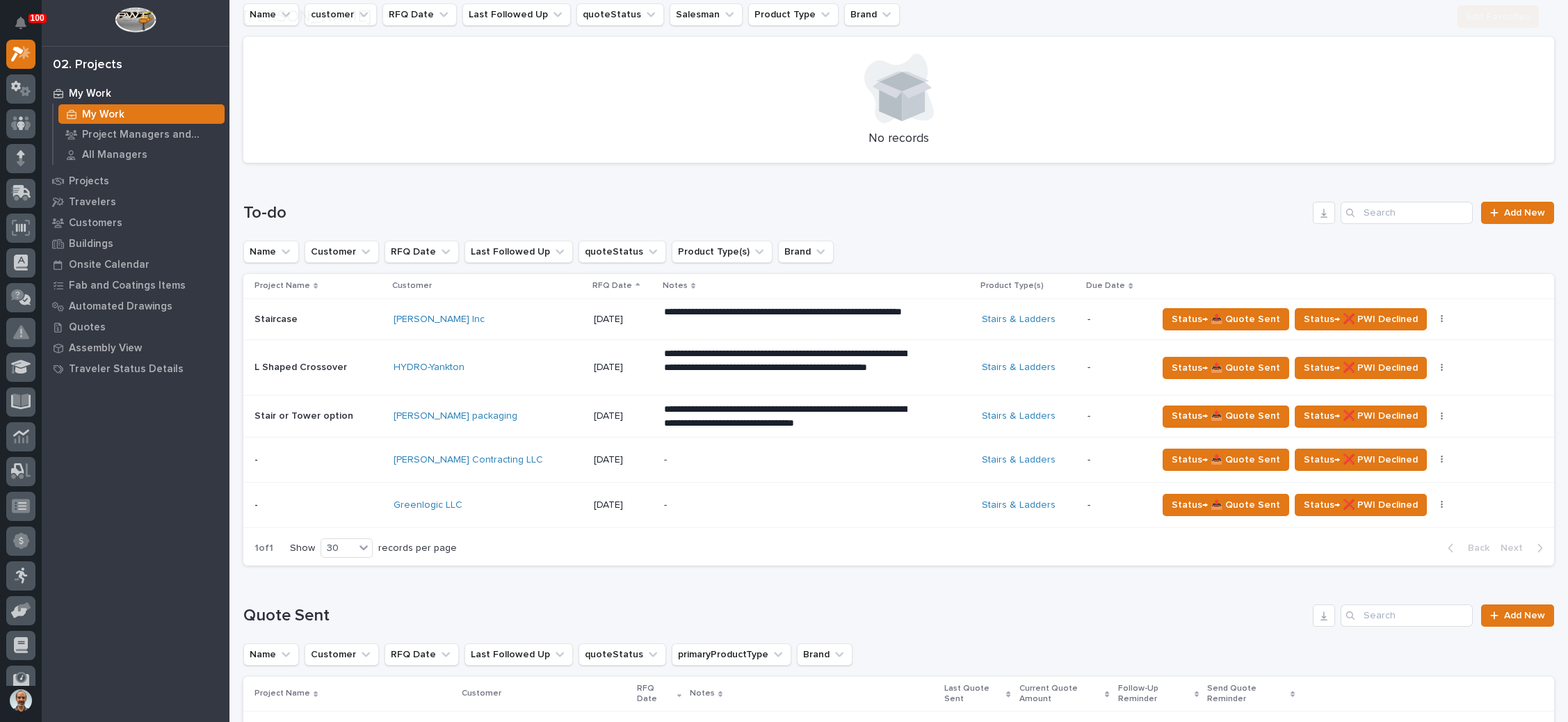
scroll to position [522, 0]
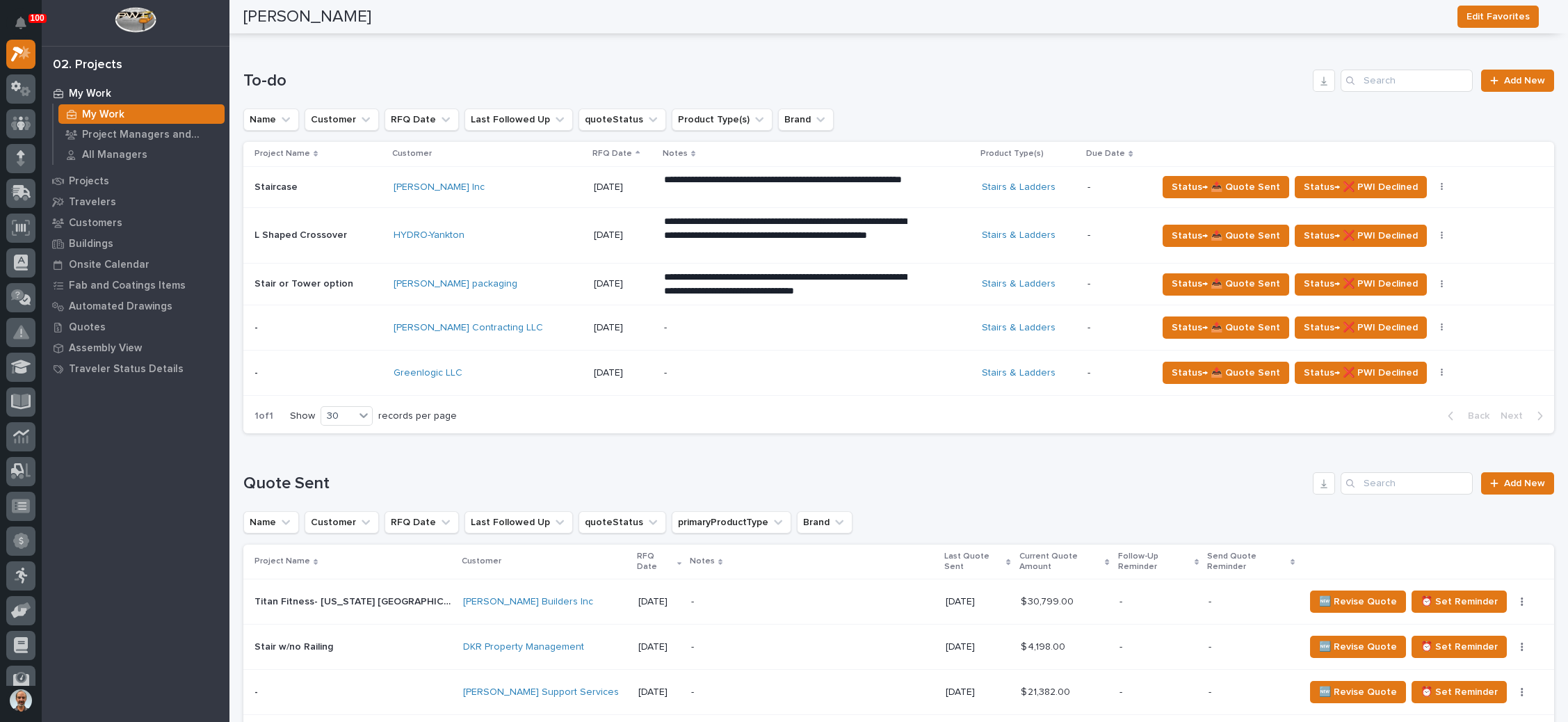
click at [818, 360] on div "-" at bounding box center [786, 373] width 243 height 31
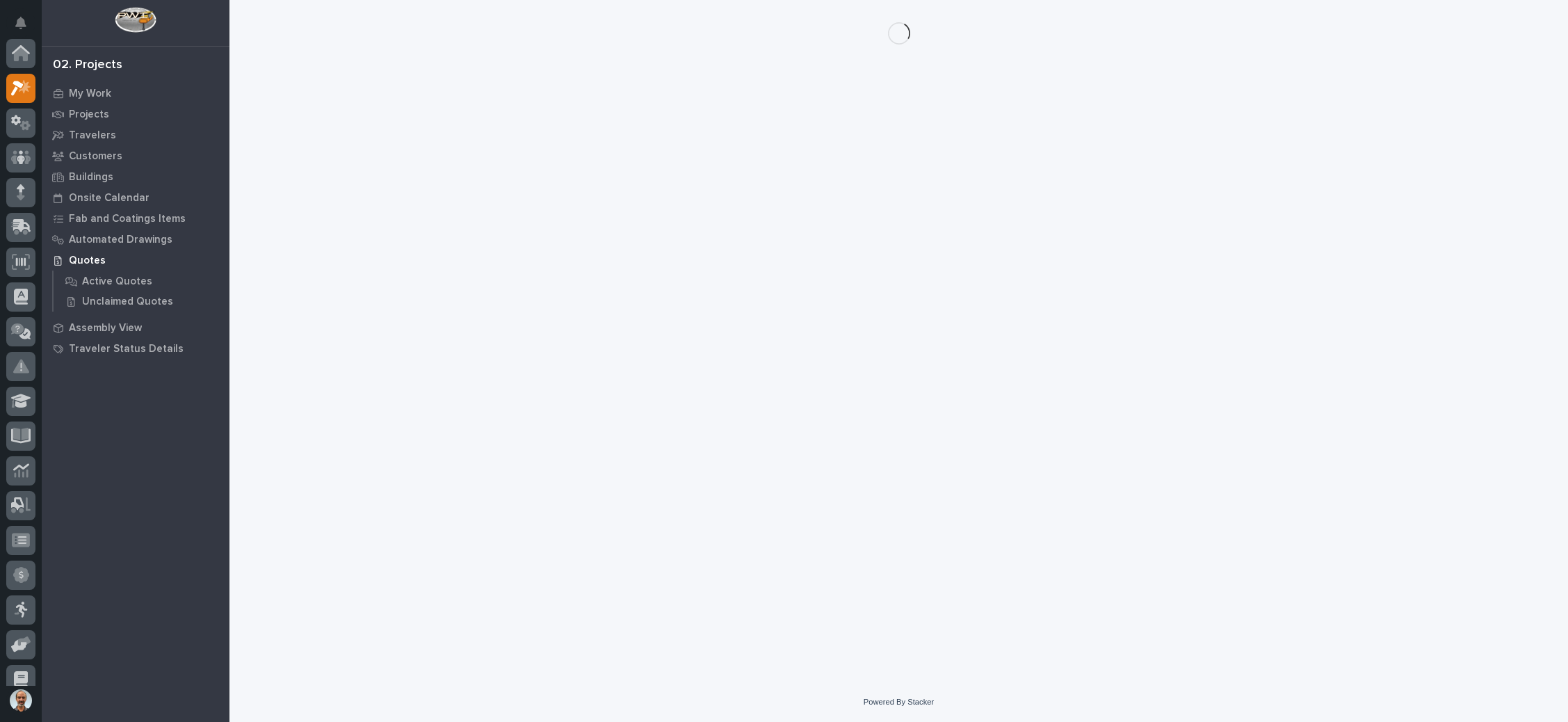
scroll to position [34, 0]
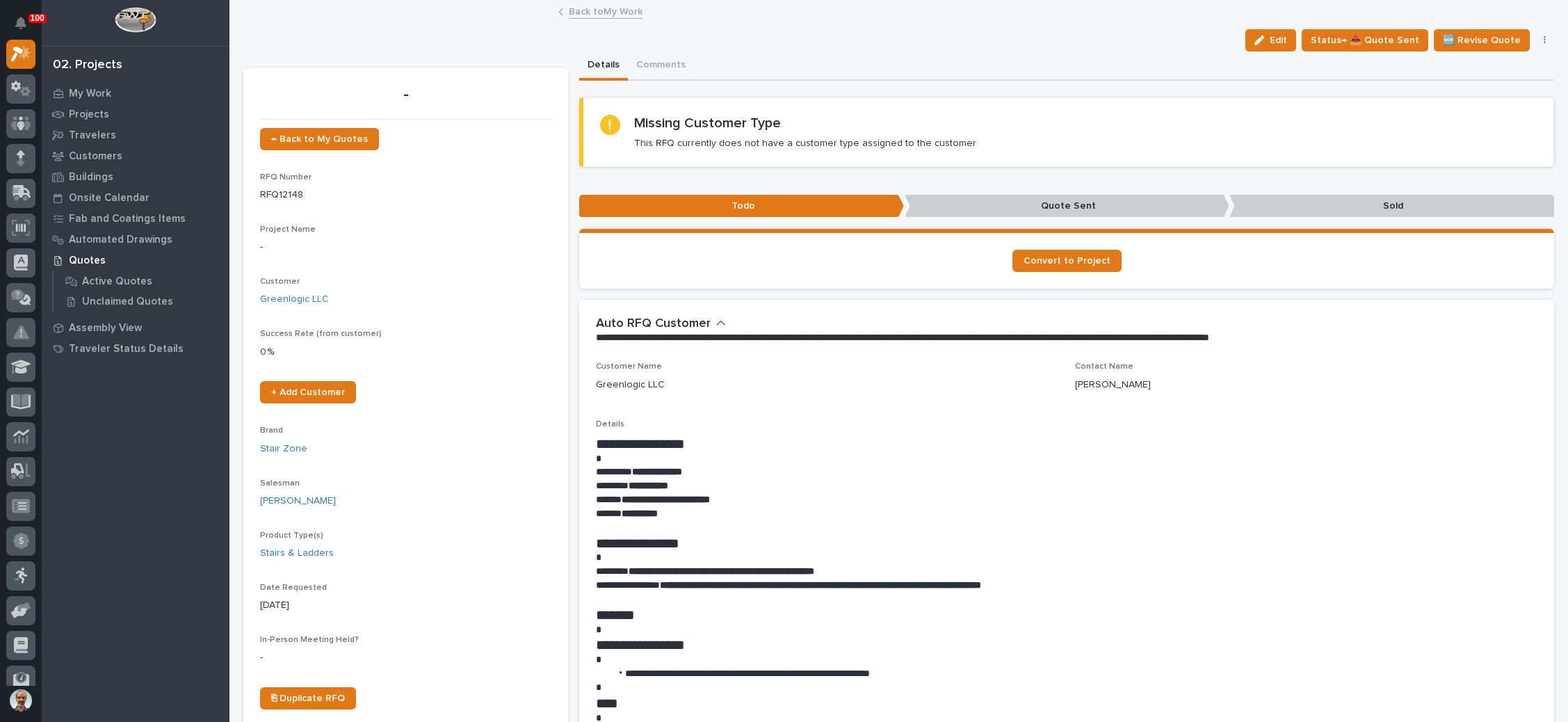
drag, startPoint x: 1267, startPoint y: 38, endPoint x: 916, endPoint y: 135, distance: 364.2
click at [1267, 37] on button "Edit" at bounding box center [1270, 40] width 51 height 23
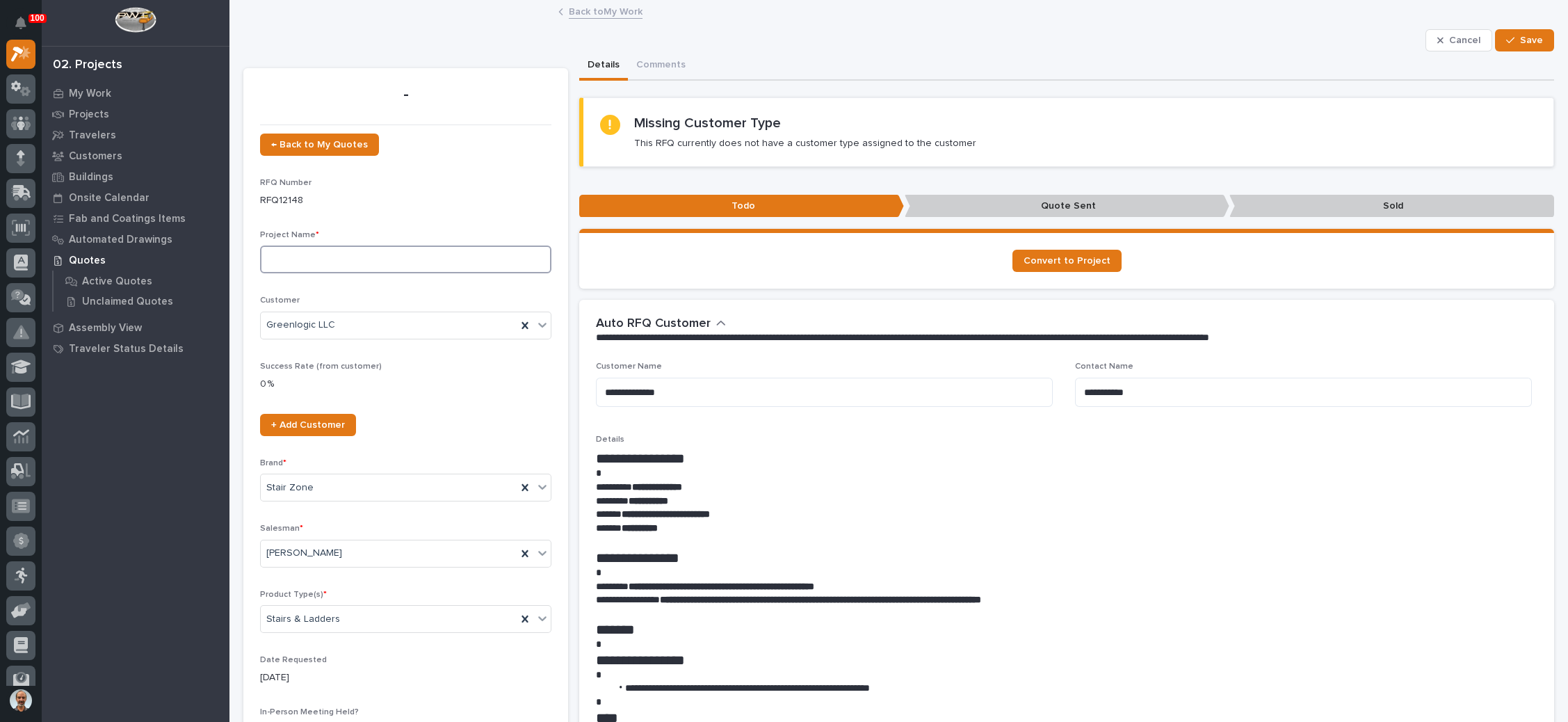
click at [358, 257] on input at bounding box center [406, 260] width 291 height 28
type input "Regency Center 3 story bldg."
click at [1509, 32] on button "Save" at bounding box center [1525, 40] width 59 height 23
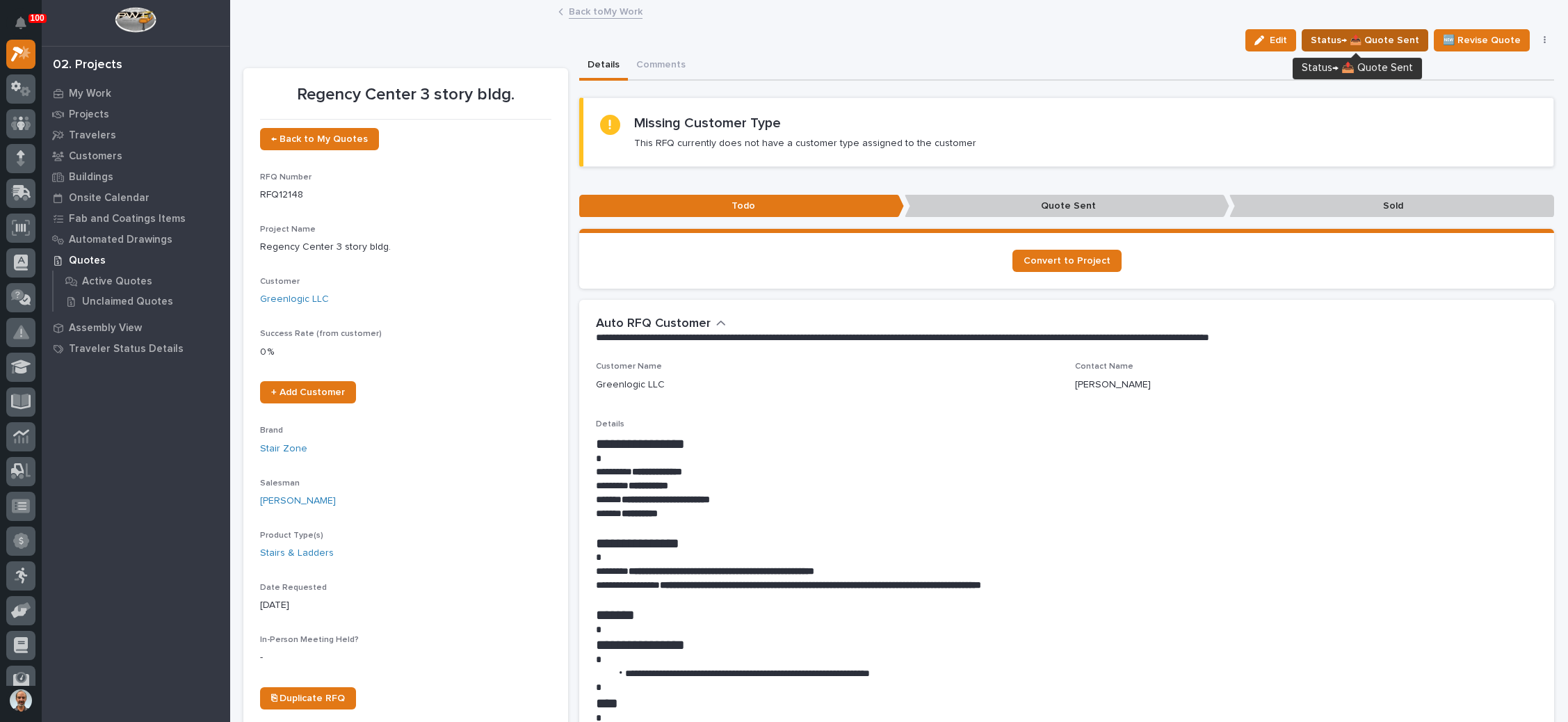
click at [1365, 39] on span "Status→ 📤 Quote Sent" at bounding box center [1365, 40] width 108 height 16
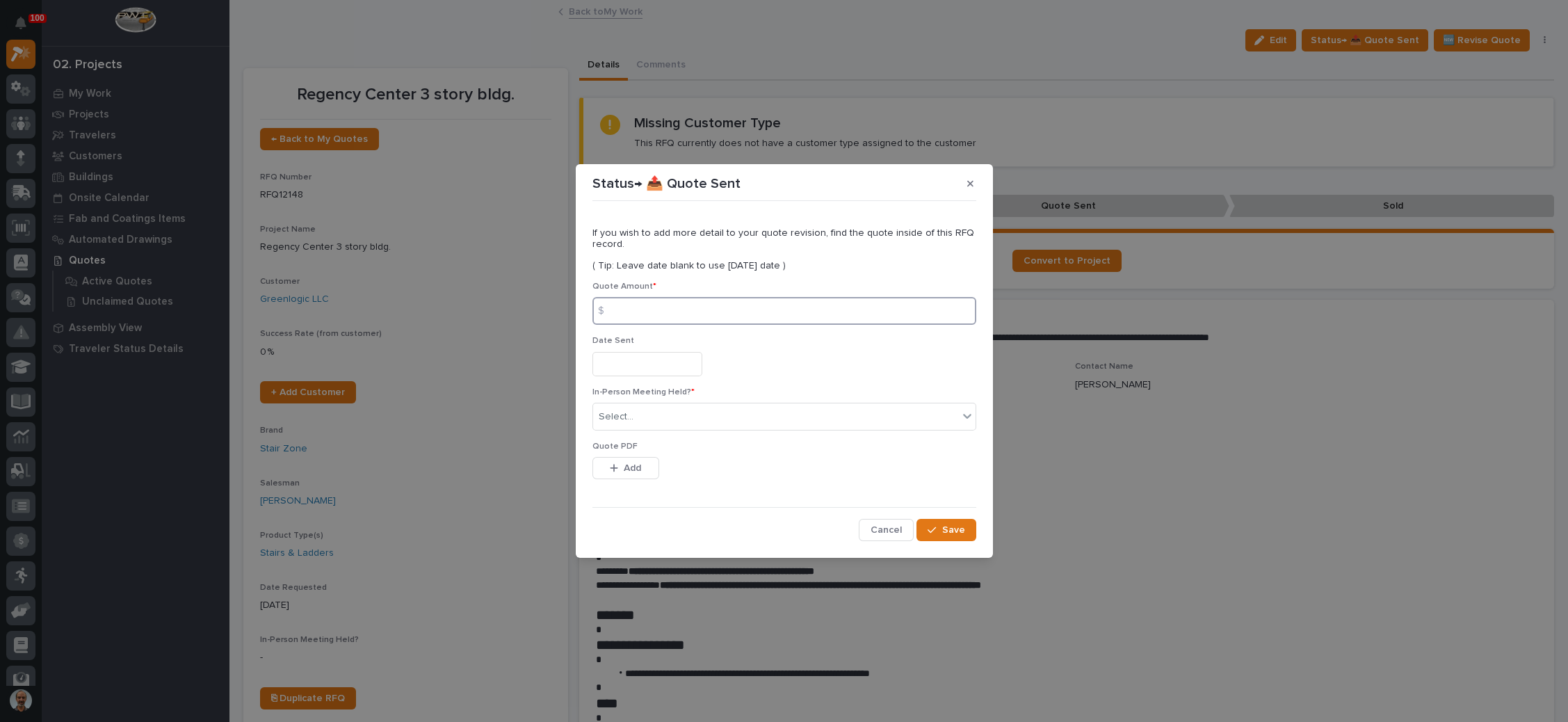
click at [723, 313] on input at bounding box center [784, 311] width 384 height 28
click at [721, 313] on input at bounding box center [784, 311] width 384 height 28
type input "86620"
click at [634, 360] on input "text" at bounding box center [647, 364] width 110 height 24
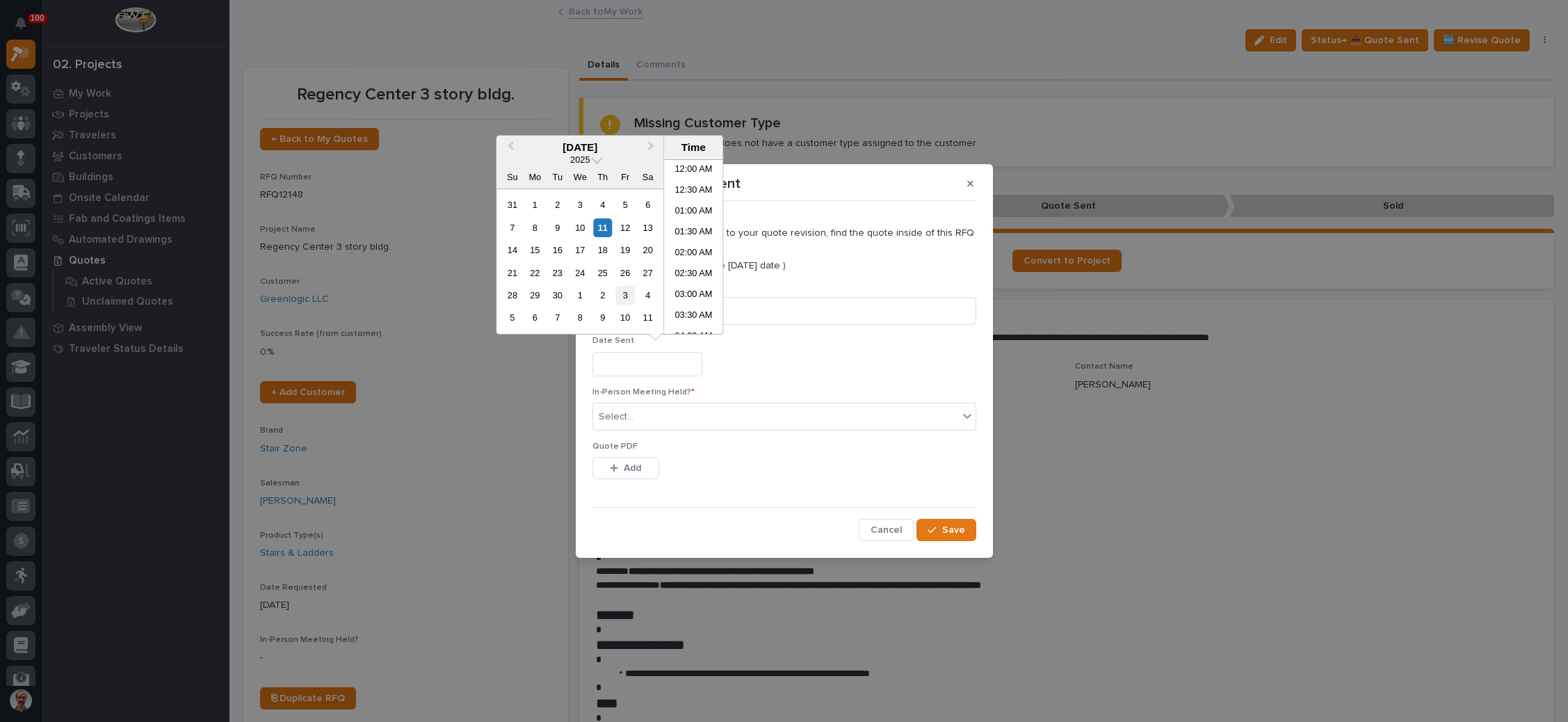
scroll to position [257, 0]
click at [604, 228] on div "11" at bounding box center [602, 228] width 19 height 19
type input "**********"
click at [646, 414] on div "Select..." at bounding box center [775, 416] width 366 height 23
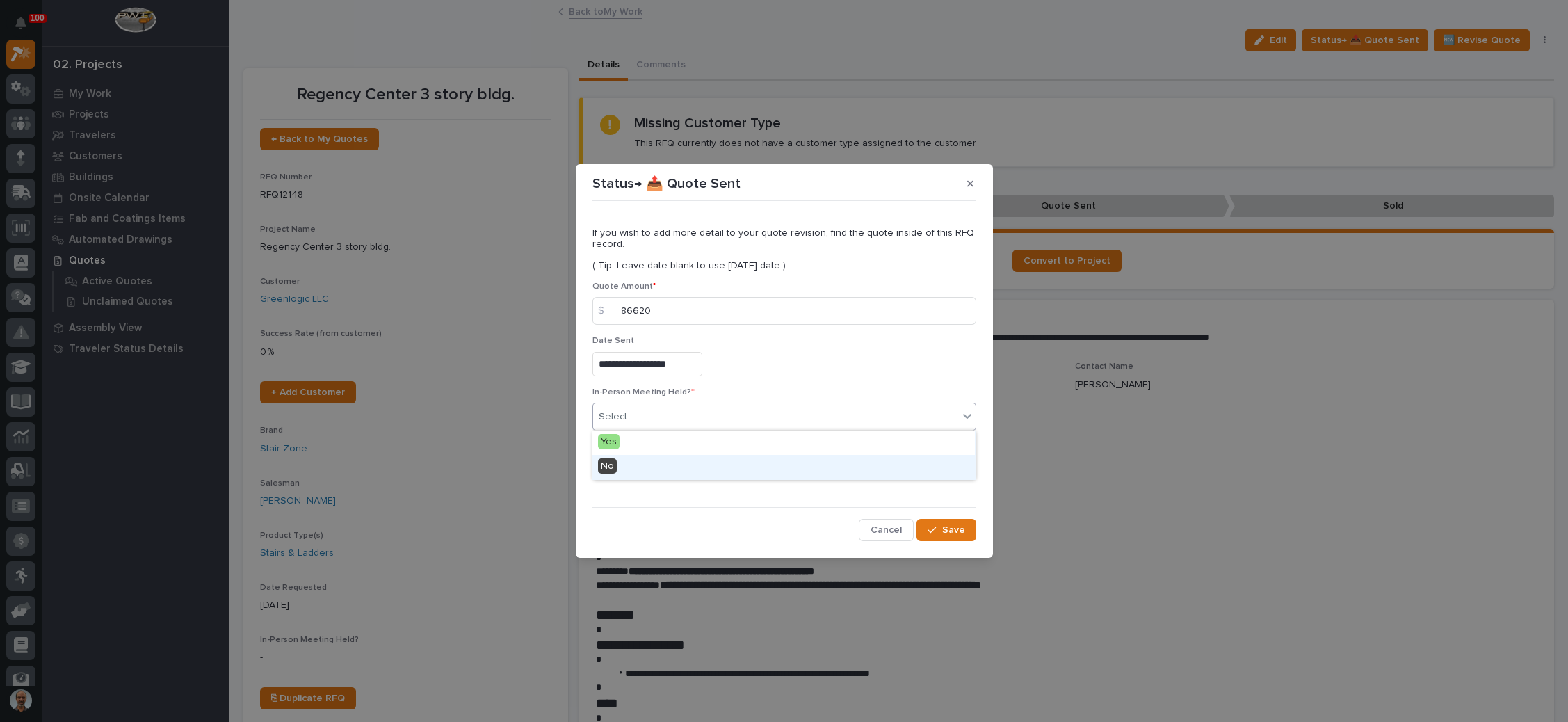
click at [647, 462] on div "No" at bounding box center [783, 467] width 383 height 24
click at [643, 465] on button "Add" at bounding box center [626, 468] width 67 height 23
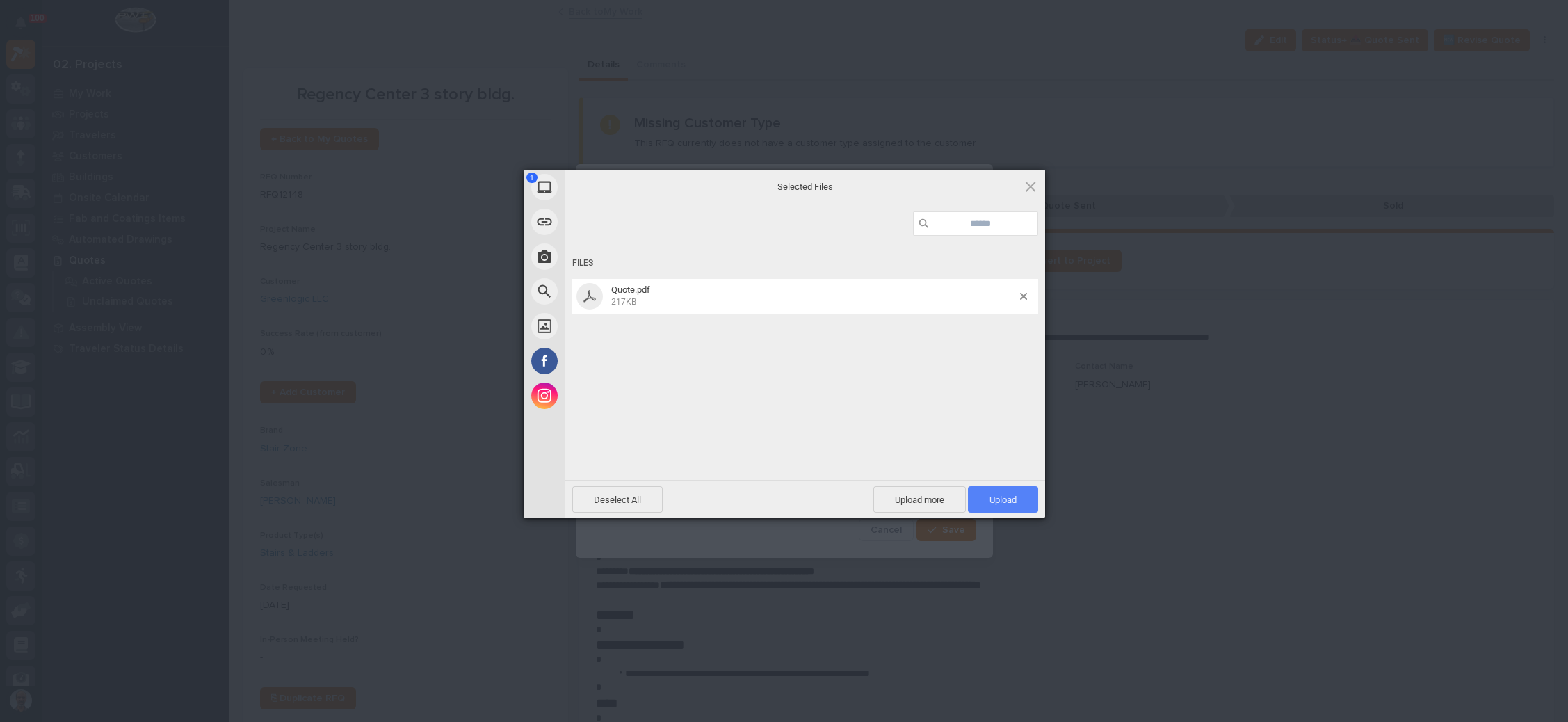
click at [1007, 493] on span "Upload 1" at bounding box center [1003, 500] width 70 height 27
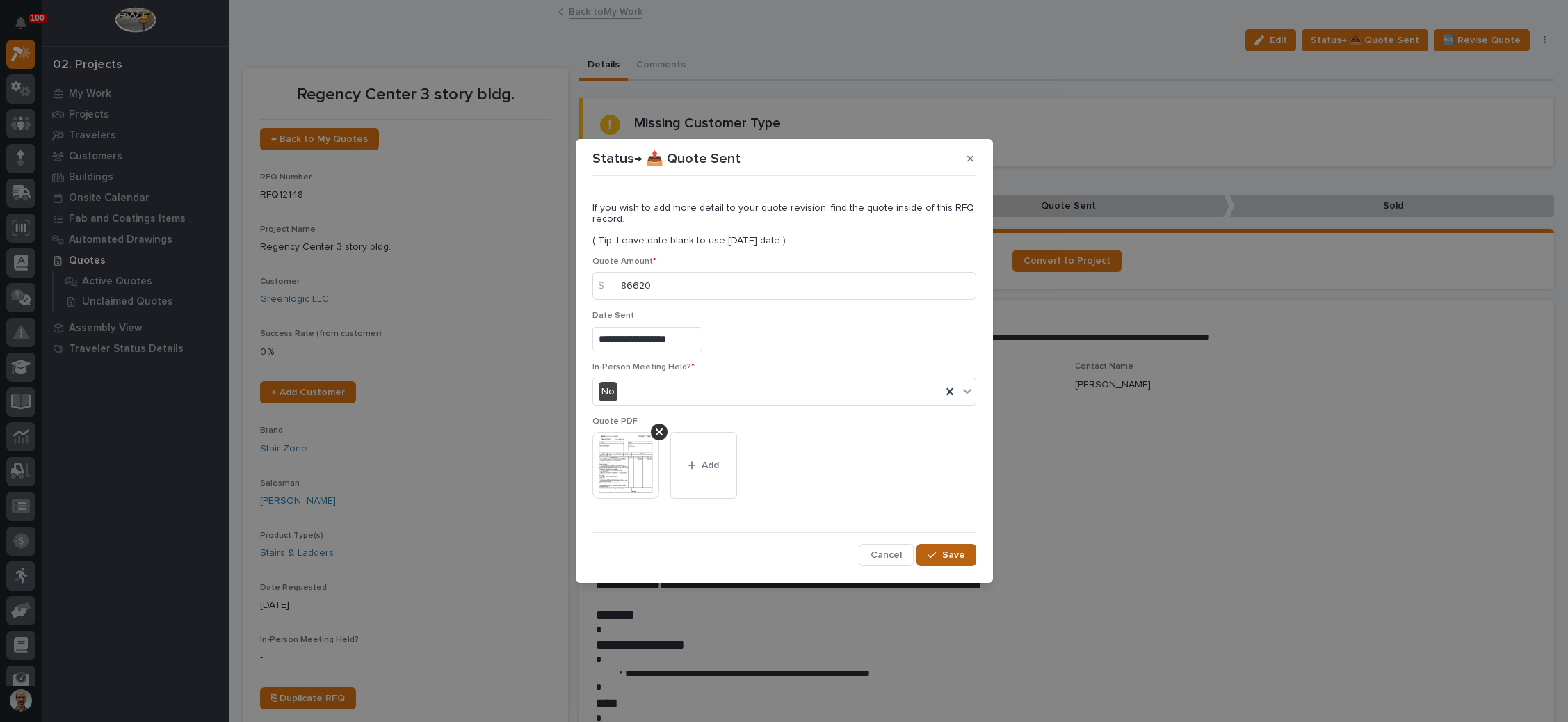
click at [951, 554] on span "Save" at bounding box center [953, 555] width 23 height 12
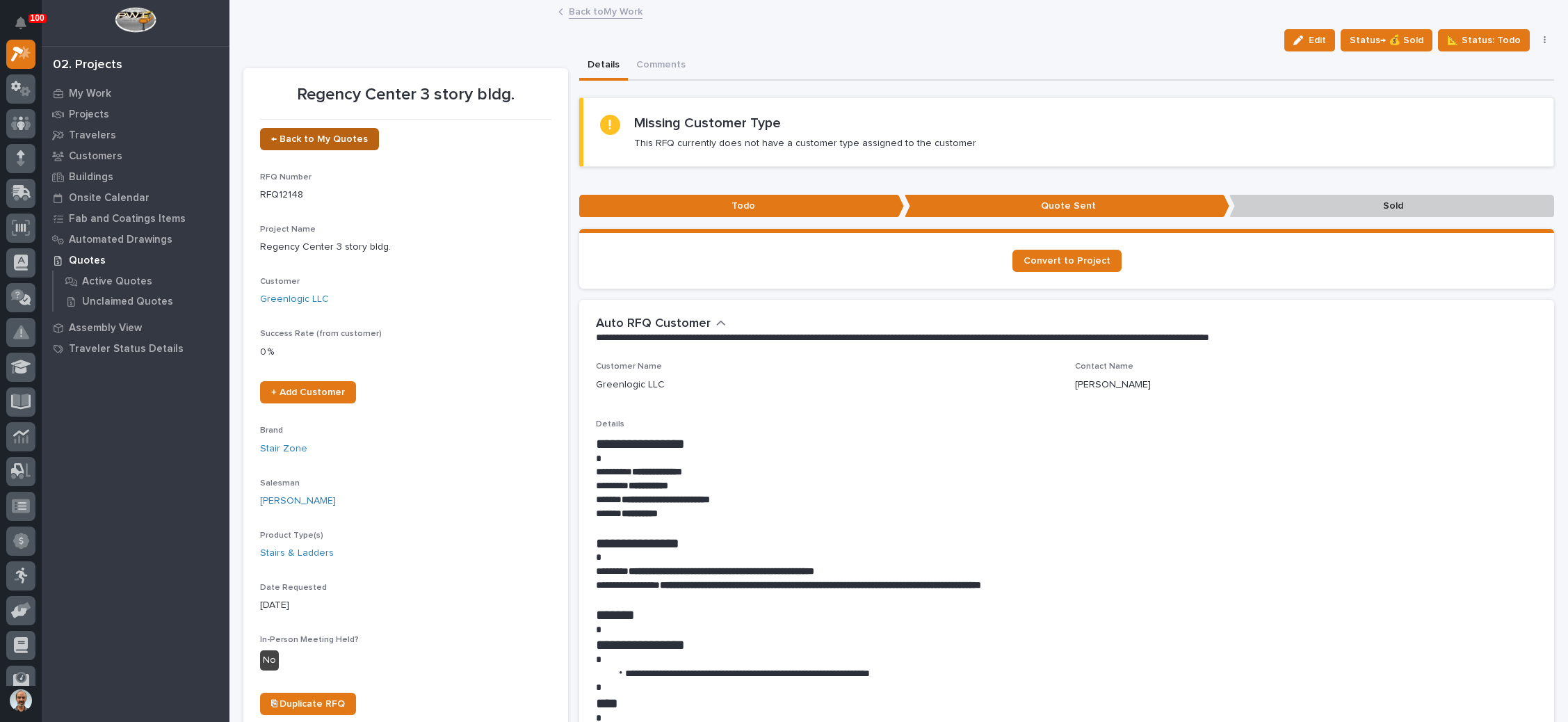
click at [339, 141] on span "← Back to My Quotes" at bounding box center [320, 139] width 97 height 9
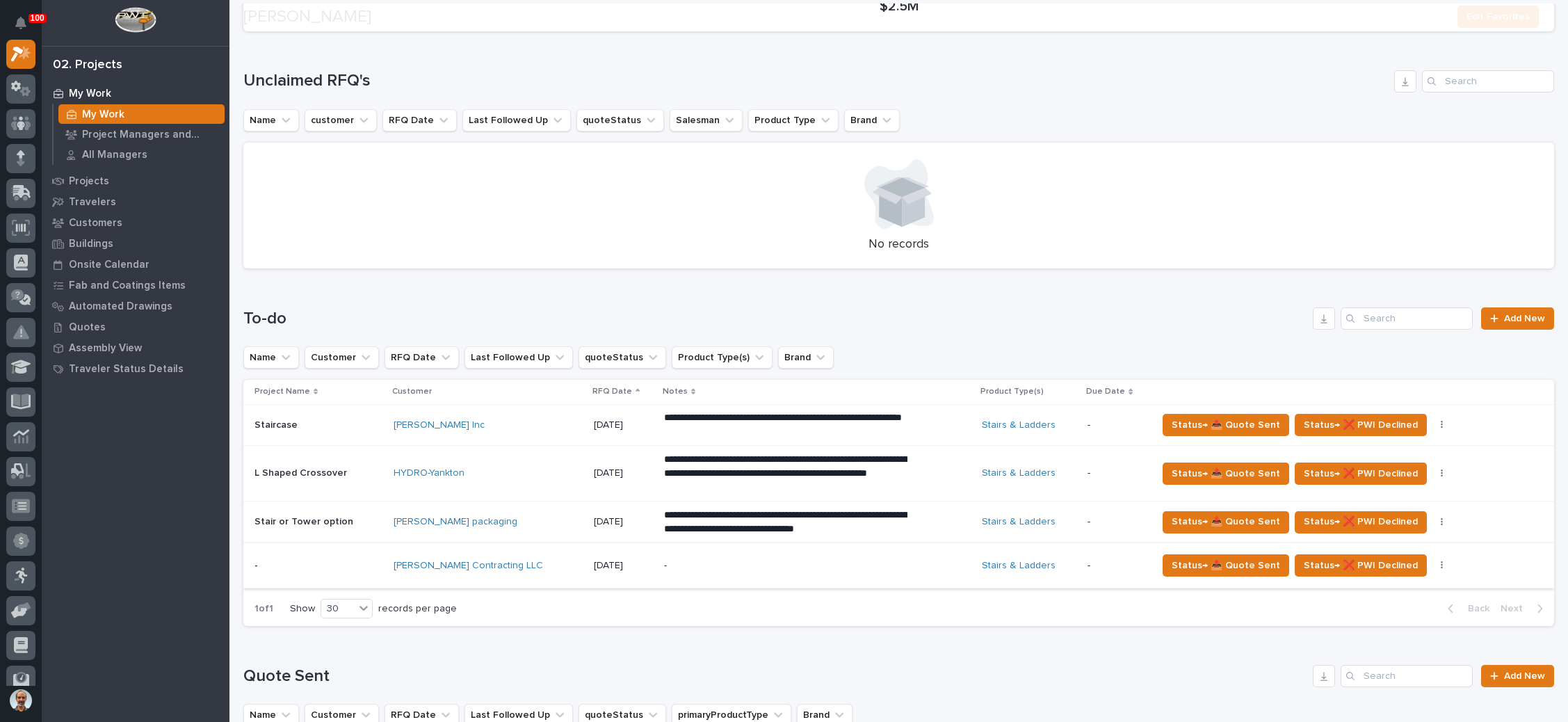
scroll to position [417, 0]
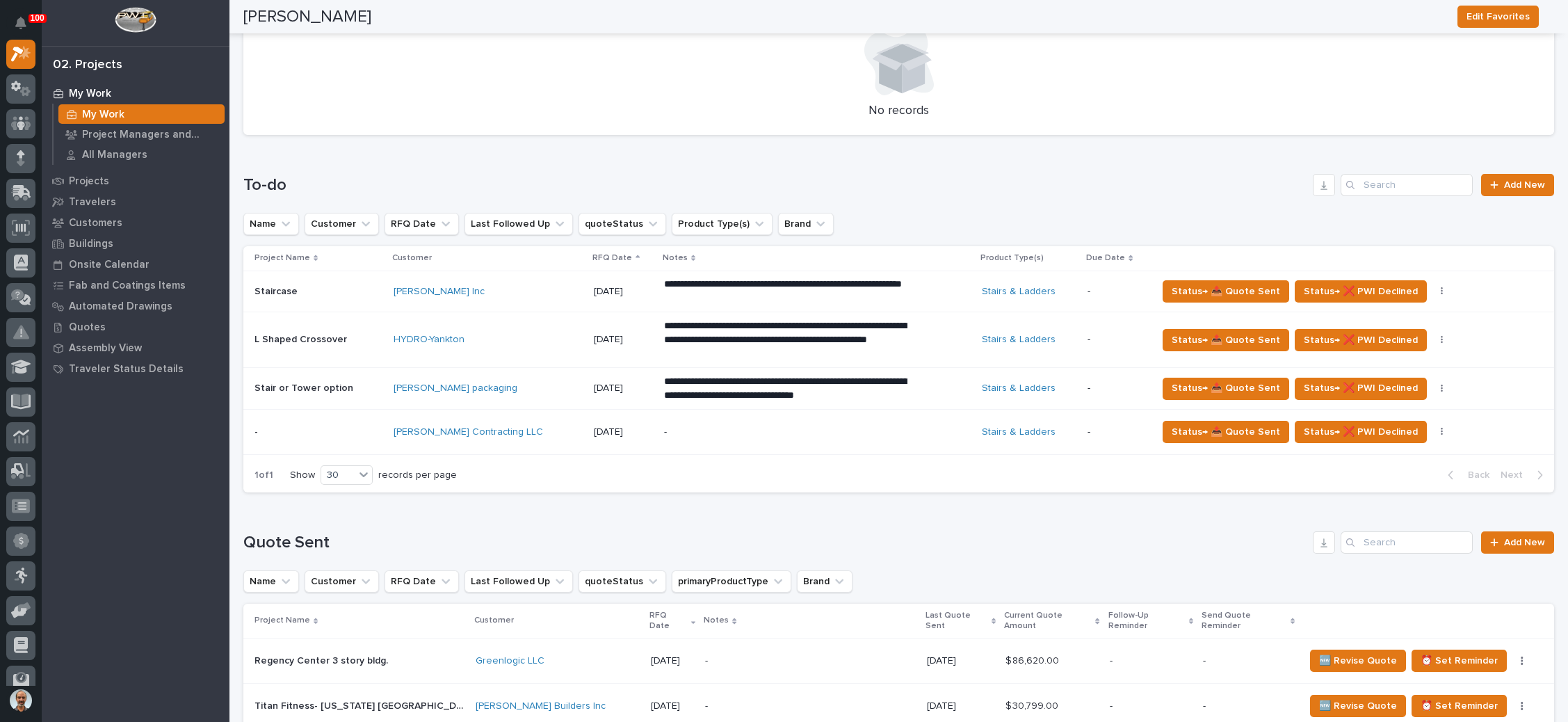
click at [710, 434] on p "-" at bounding box center [786, 432] width 243 height 12
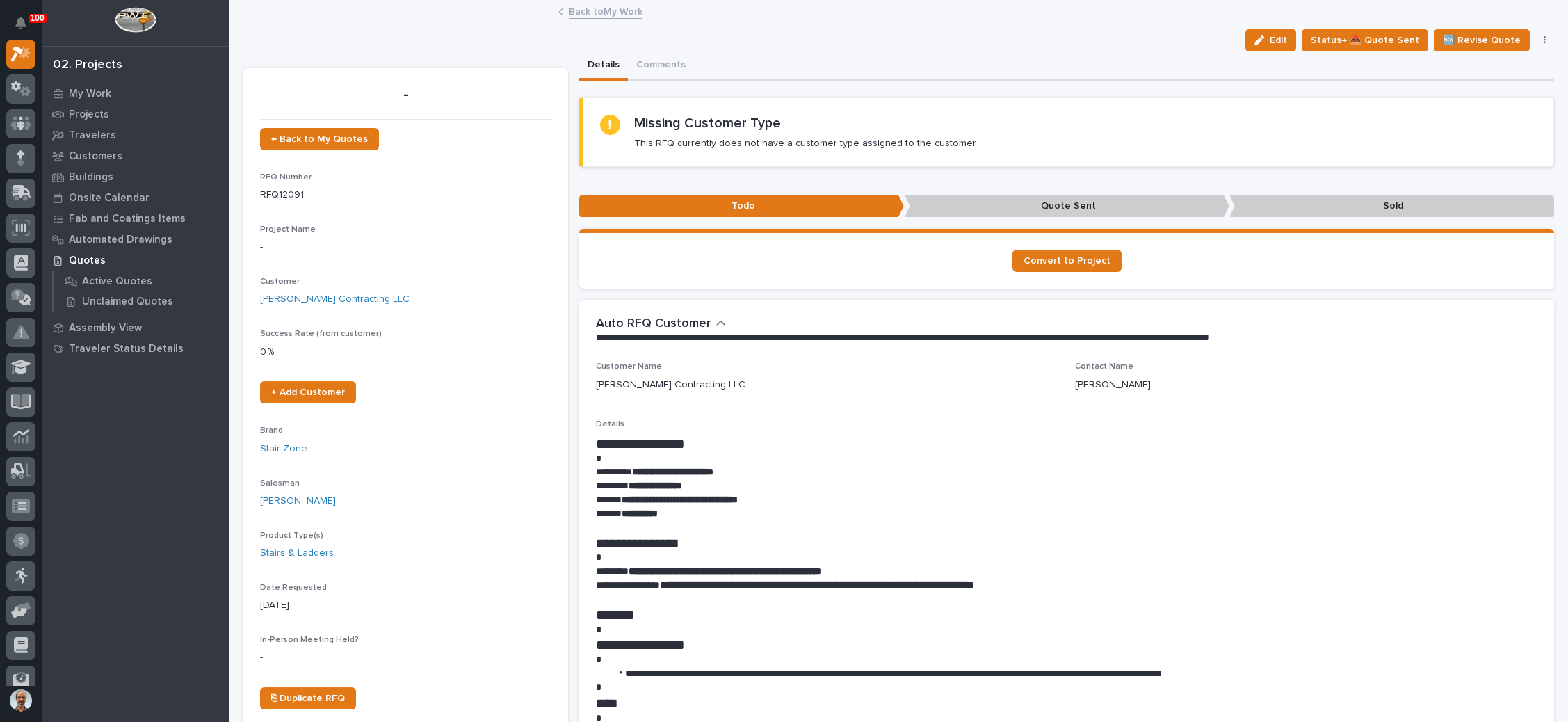
scroll to position [104, 0]
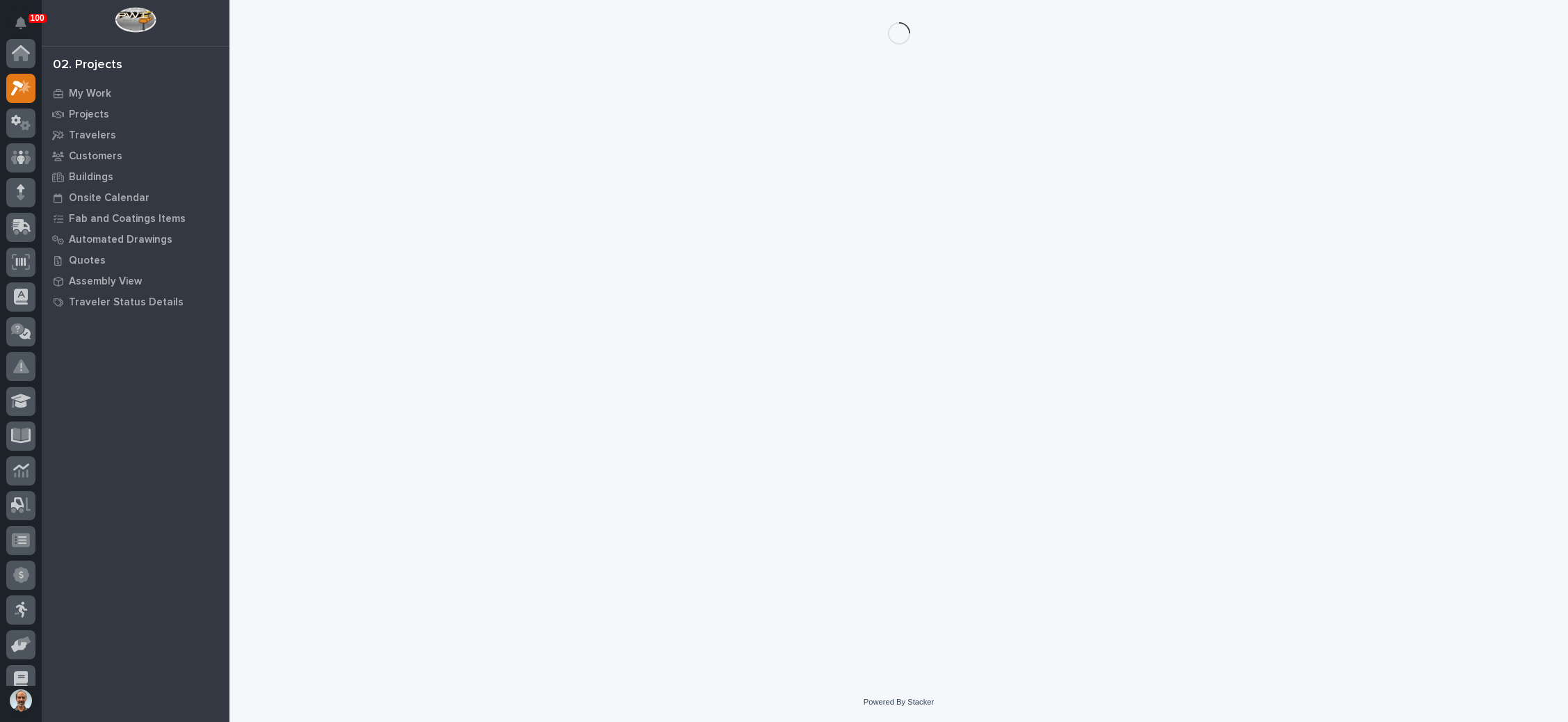
scroll to position [34, 0]
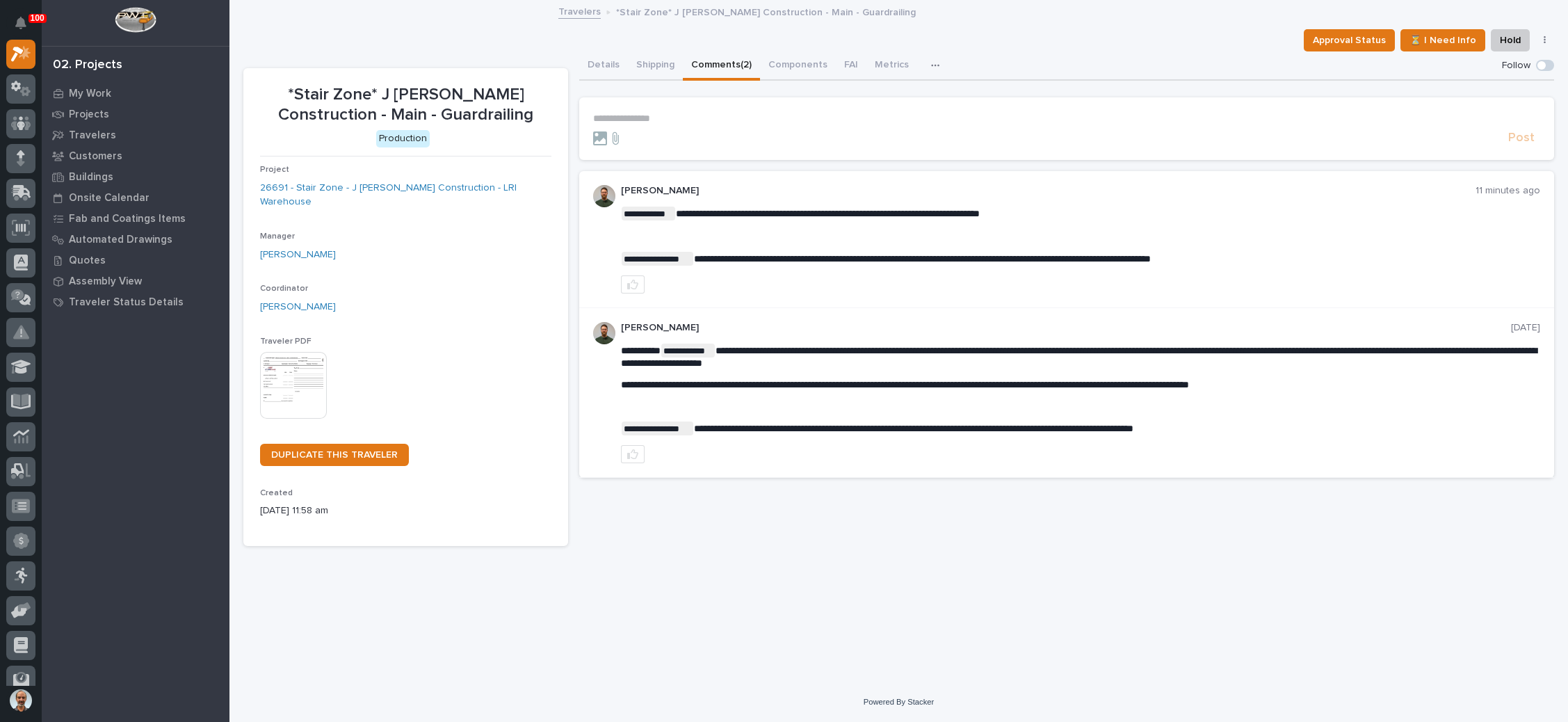
click at [651, 118] on p "**********" at bounding box center [1066, 119] width 947 height 12
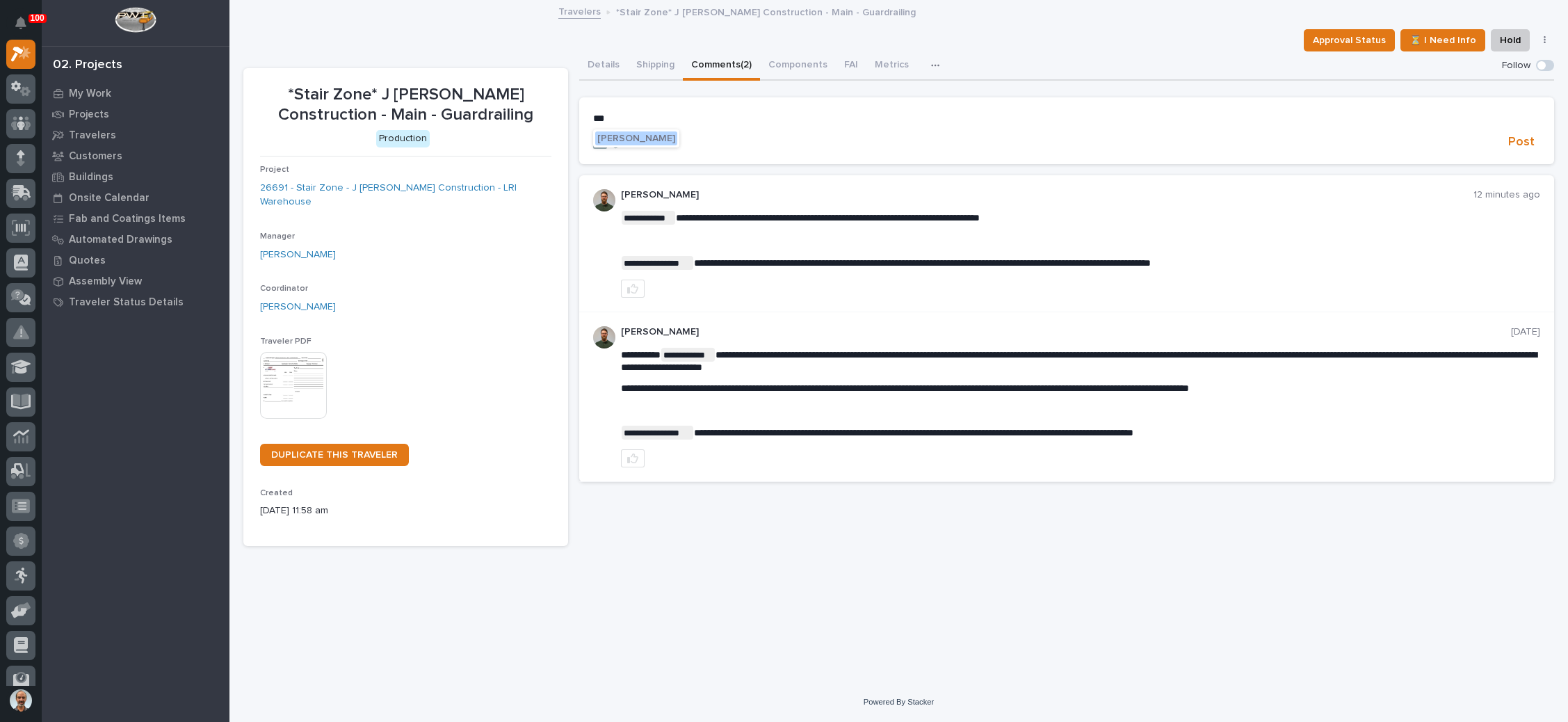
click at [655, 136] on span "[PERSON_NAME]" at bounding box center [637, 138] width 78 height 9
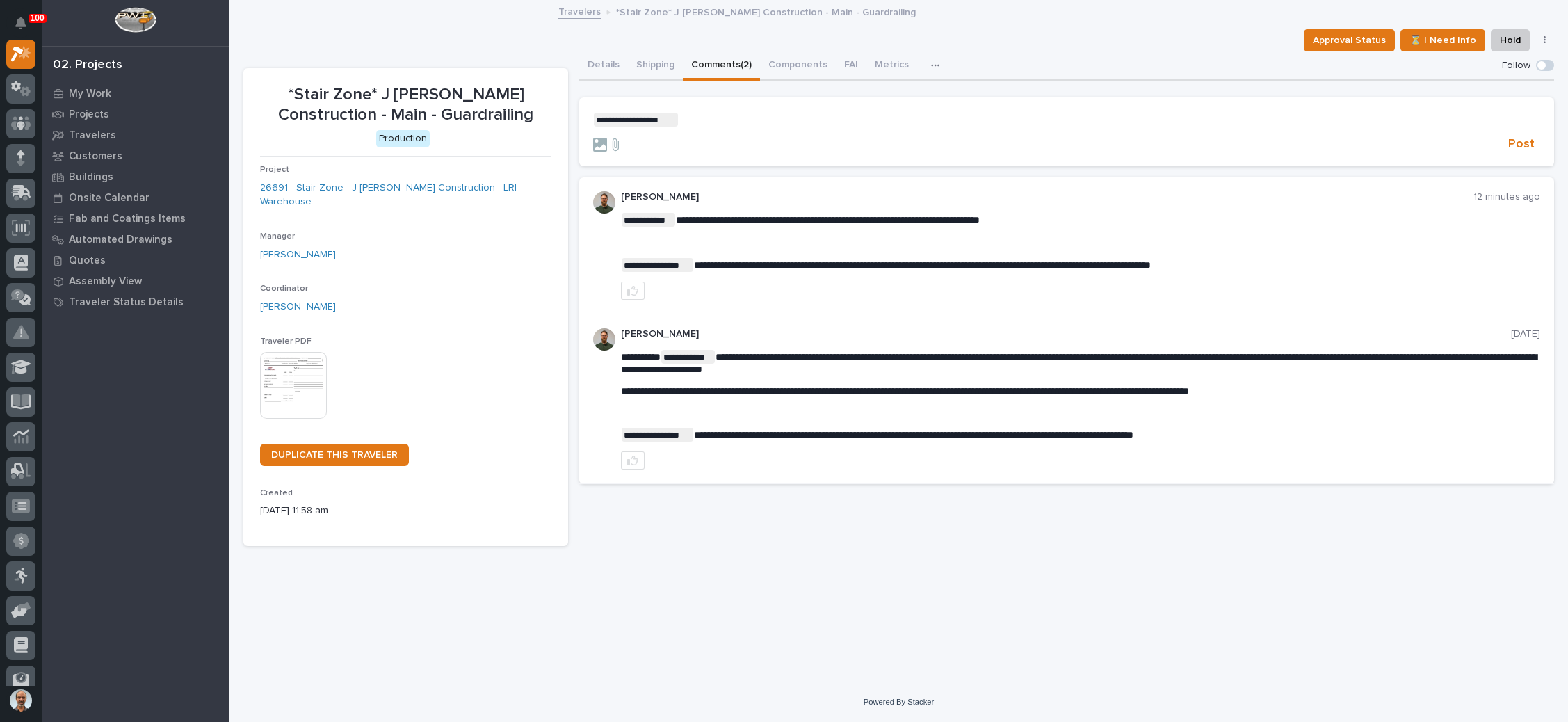
click at [687, 119] on p "**********" at bounding box center [1066, 120] width 947 height 14
click at [1517, 143] on span "Post" at bounding box center [1522, 144] width 26 height 16
